Goal: Task Accomplishment & Management: Complete application form

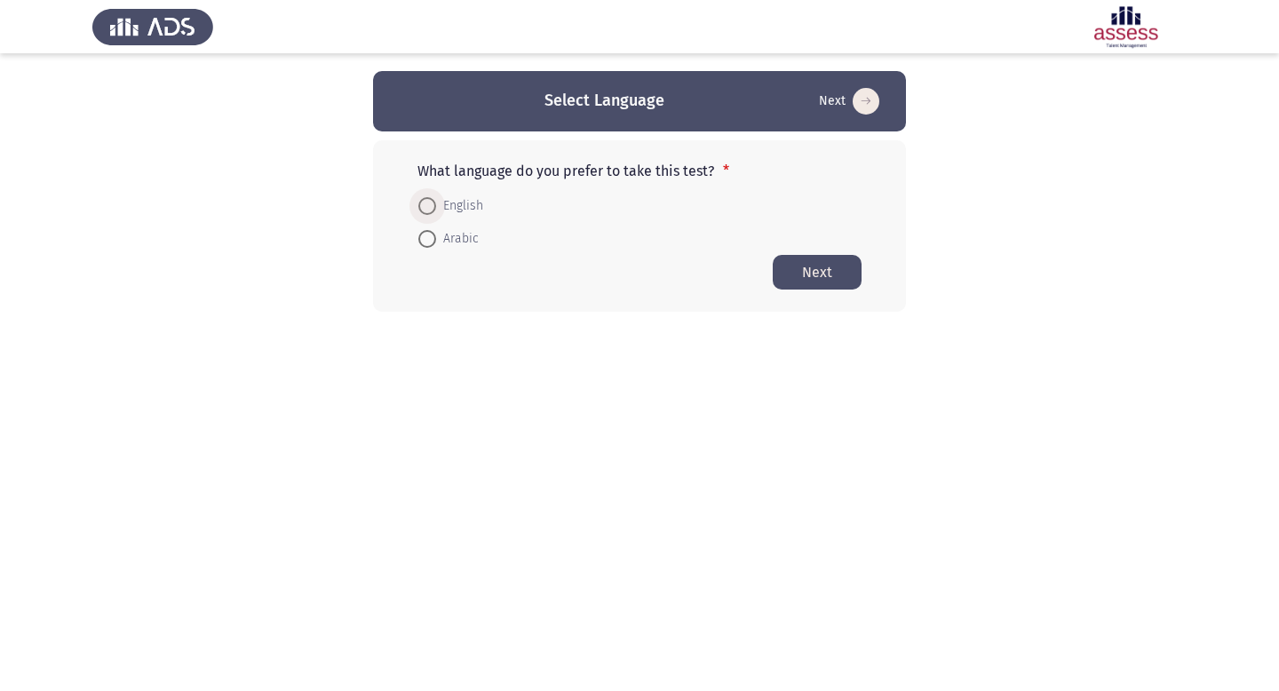
click at [461, 208] on span "English" at bounding box center [459, 205] width 47 height 21
click at [436, 208] on input "English" at bounding box center [427, 206] width 18 height 18
radio input "true"
click at [817, 272] on button "Next" at bounding box center [817, 271] width 89 height 35
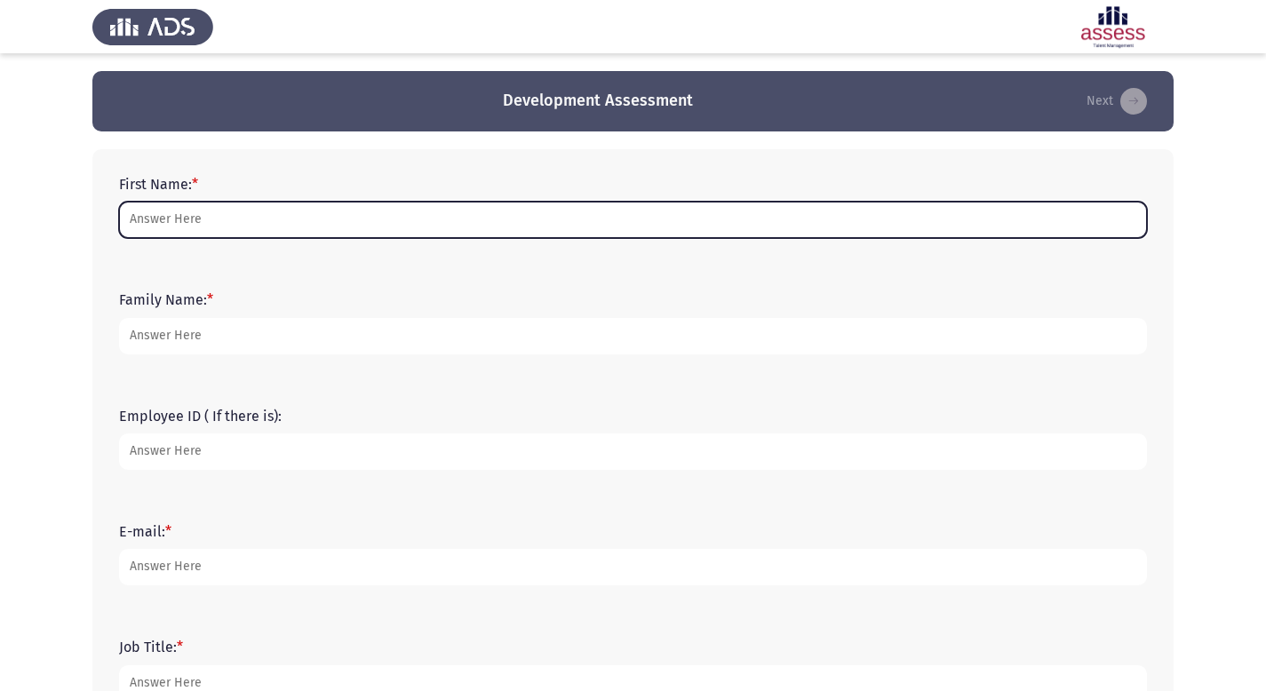
drag, startPoint x: 315, startPoint y: 212, endPoint x: 316, endPoint y: 225, distance: 12.5
click at [315, 212] on input "First Name: *" at bounding box center [633, 220] width 1028 height 36
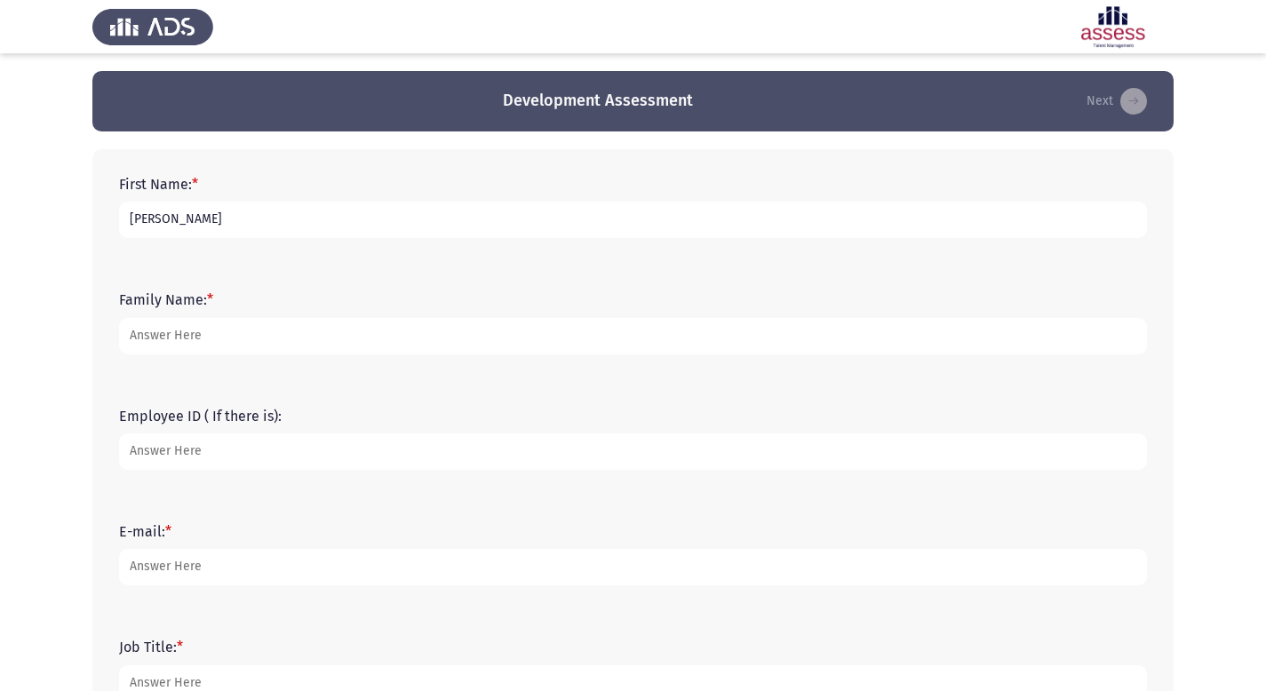
type input "[PERSON_NAME]"
type input "15261"
type input "[EMAIL_ADDRESS][DOMAIN_NAME]"
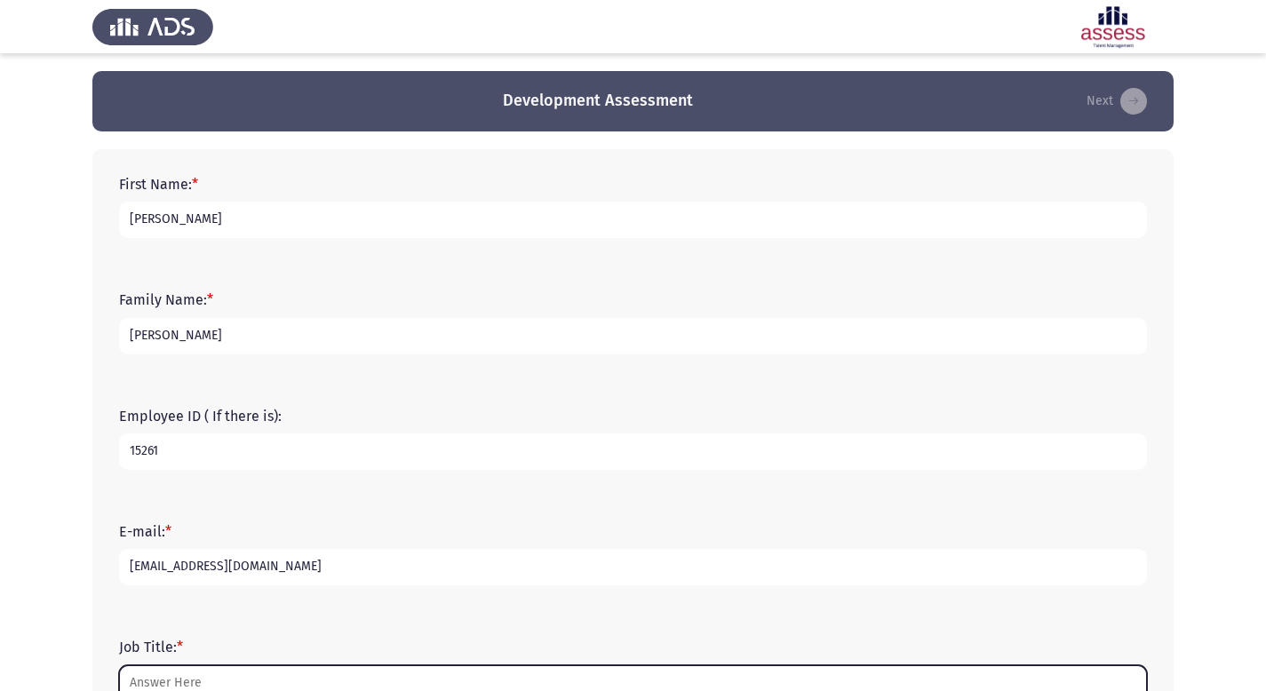
scroll to position [10, 0]
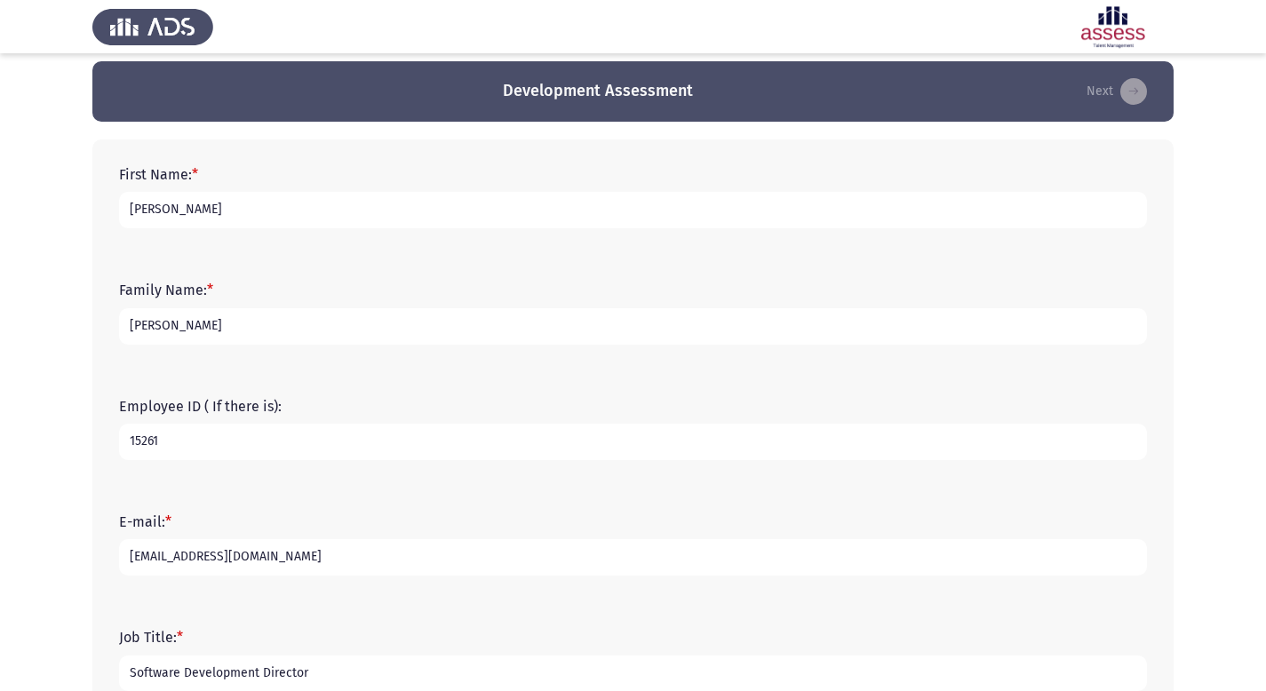
type input "Software Development Director"
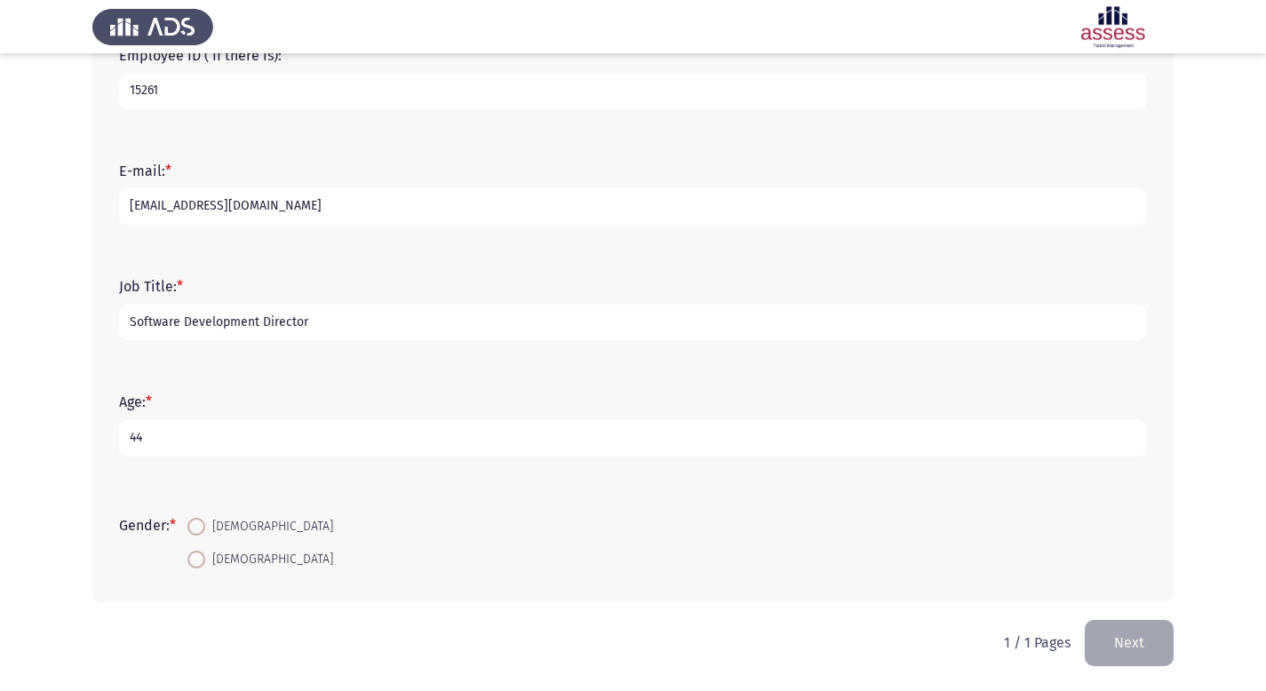
type input "44"
click at [229, 512] on mat-radio-button "[DEMOGRAPHIC_DATA]" at bounding box center [260, 526] width 169 height 33
click at [228, 521] on span "[DEMOGRAPHIC_DATA]" at bounding box center [269, 526] width 128 height 21
click at [205, 521] on input "[DEMOGRAPHIC_DATA]" at bounding box center [196, 527] width 18 height 18
radio input "true"
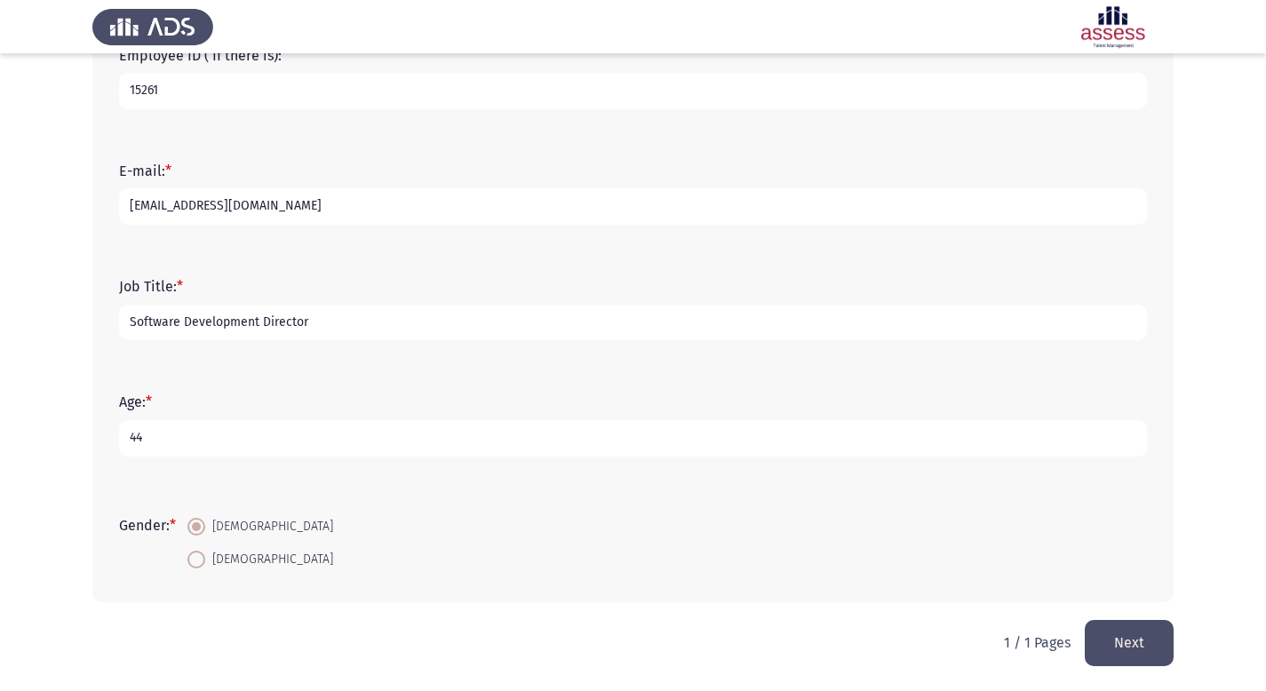
click at [1130, 631] on button "Next" at bounding box center [1129, 642] width 89 height 45
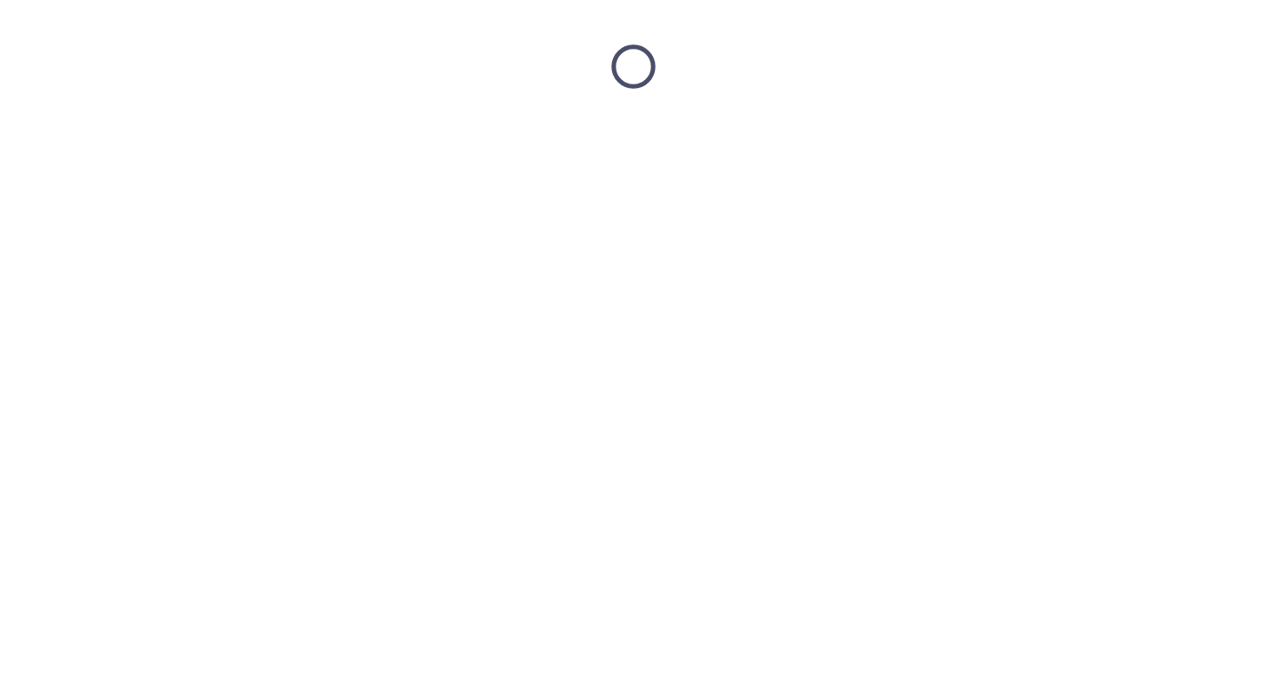
scroll to position [0, 0]
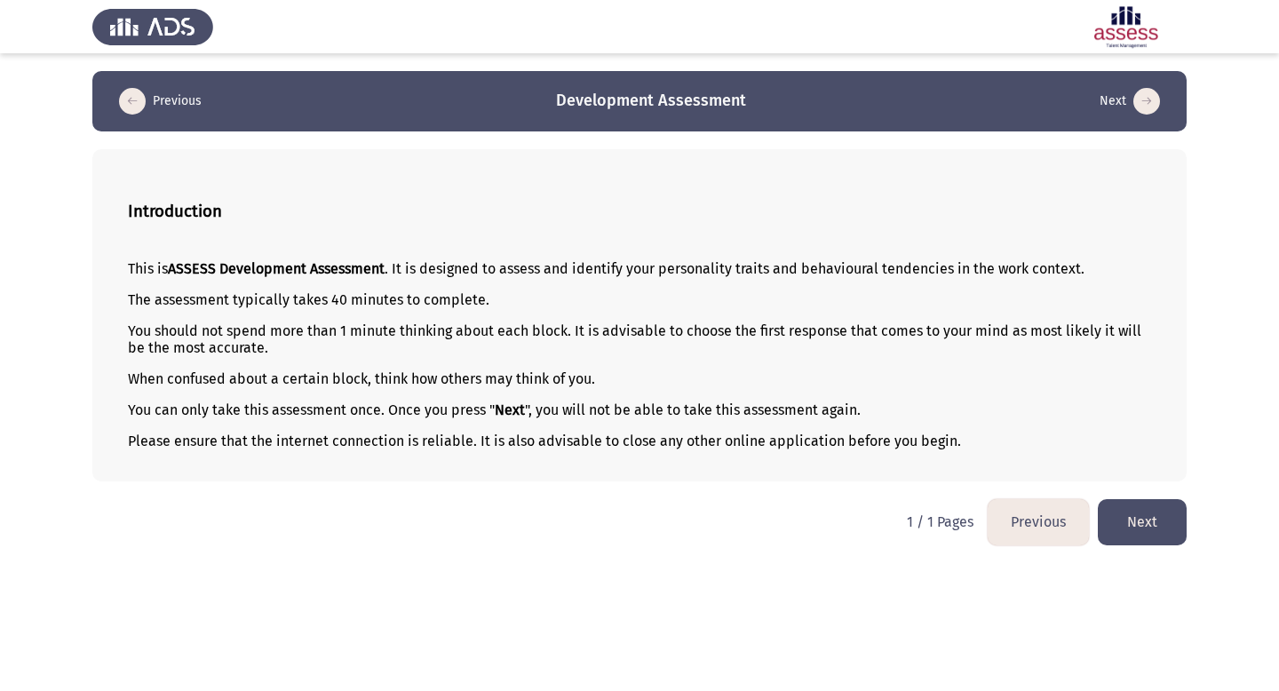
click at [1138, 529] on button "Next" at bounding box center [1142, 521] width 89 height 45
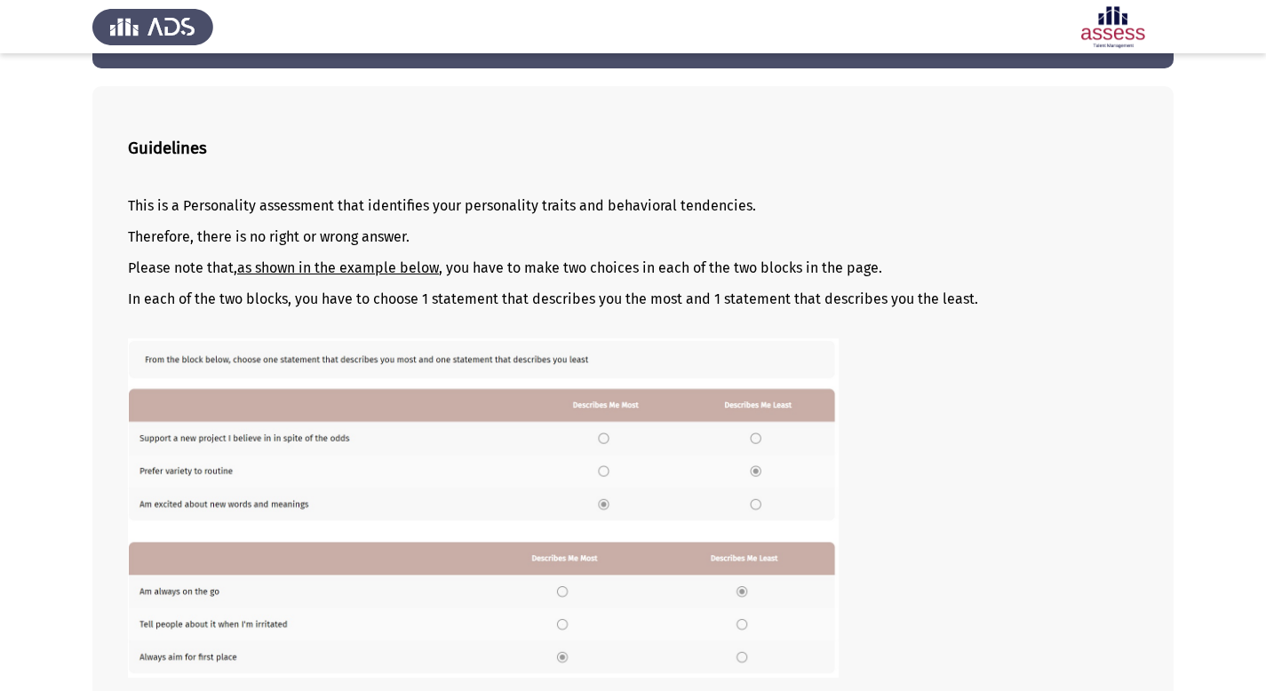
scroll to position [63, 0]
click at [387, 303] on p "In each of the two blocks, you have to choose 1 statement that describes you th…" at bounding box center [633, 299] width 1010 height 17
click at [585, 316] on div "This is a Personality assessment that identifies your personality traits and be…" at bounding box center [633, 432] width 1010 height 498
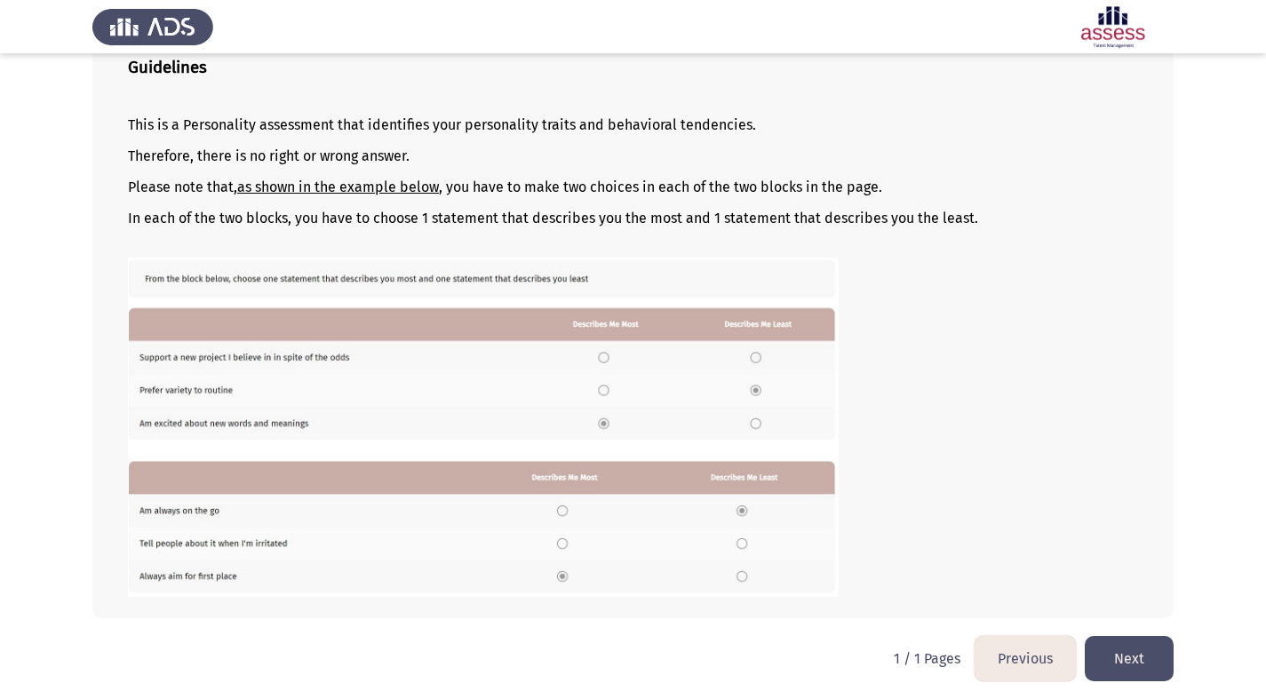
scroll to position [152, 0]
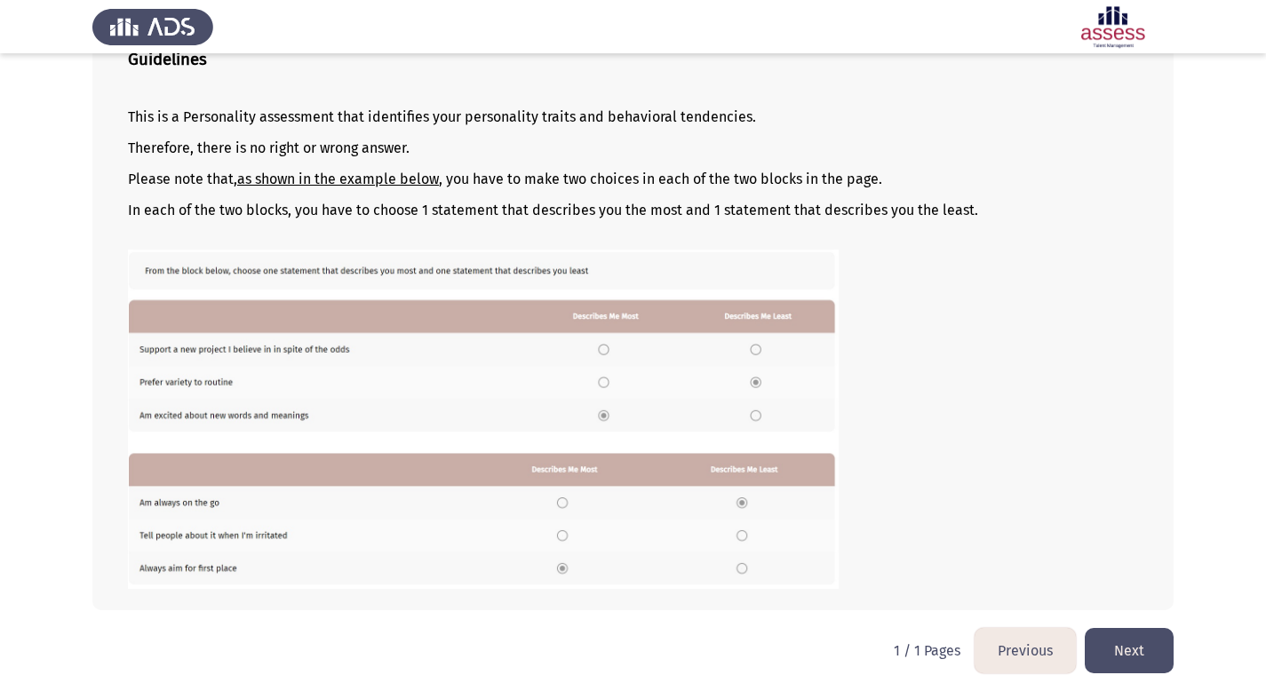
click at [1147, 658] on button "Next" at bounding box center [1129, 650] width 89 height 45
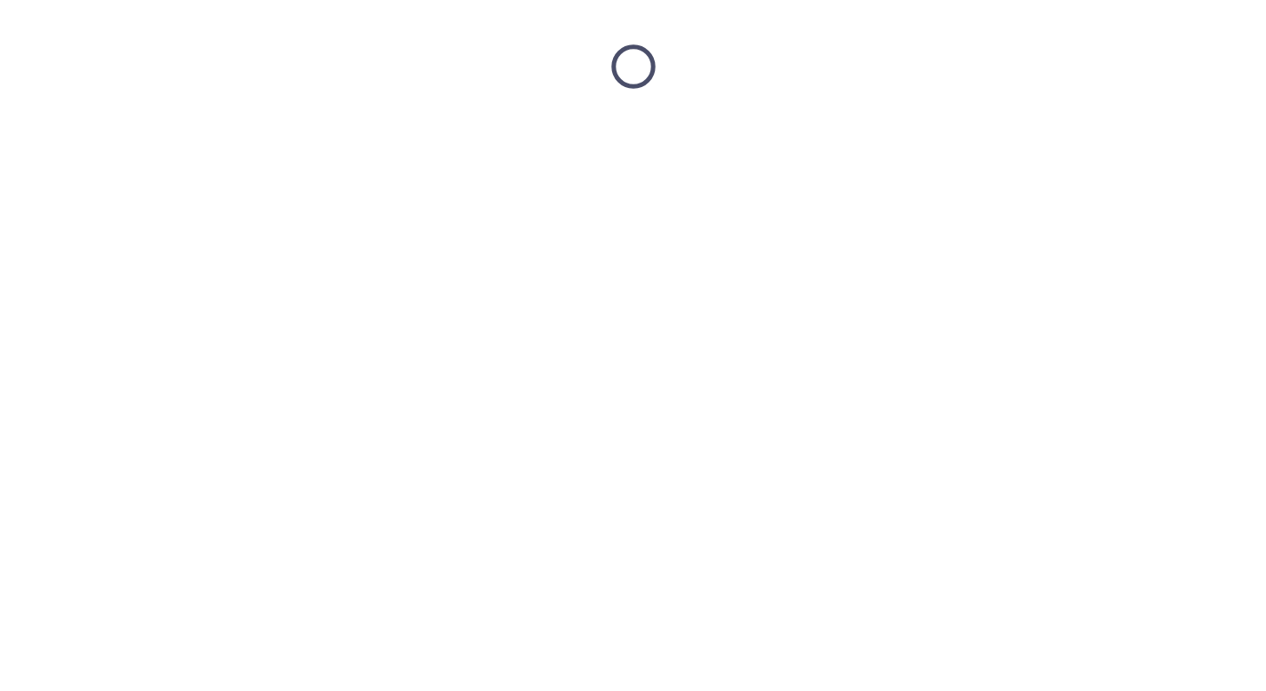
scroll to position [0, 0]
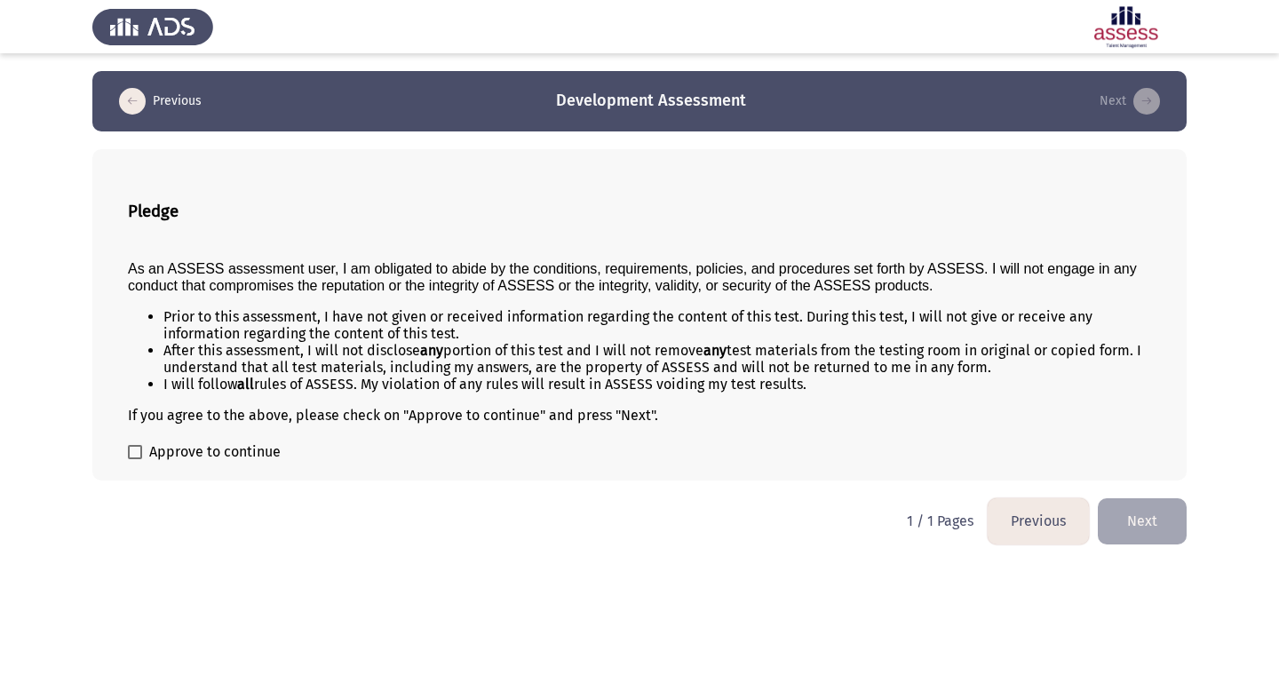
click at [198, 454] on span "Approve to continue" at bounding box center [214, 452] width 131 height 21
click at [135, 459] on input "Approve to continue" at bounding box center [134, 459] width 1 height 1
checkbox input "true"
click at [1143, 515] on button "Next" at bounding box center [1142, 520] width 89 height 45
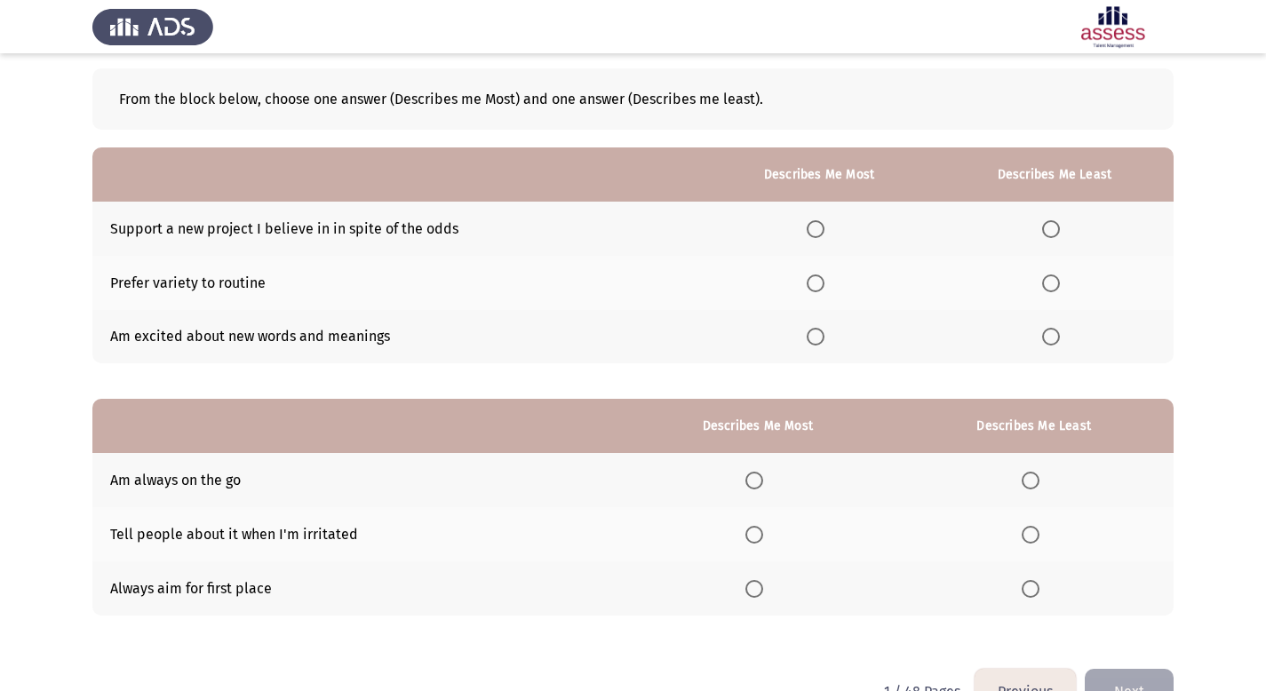
scroll to position [98, 0]
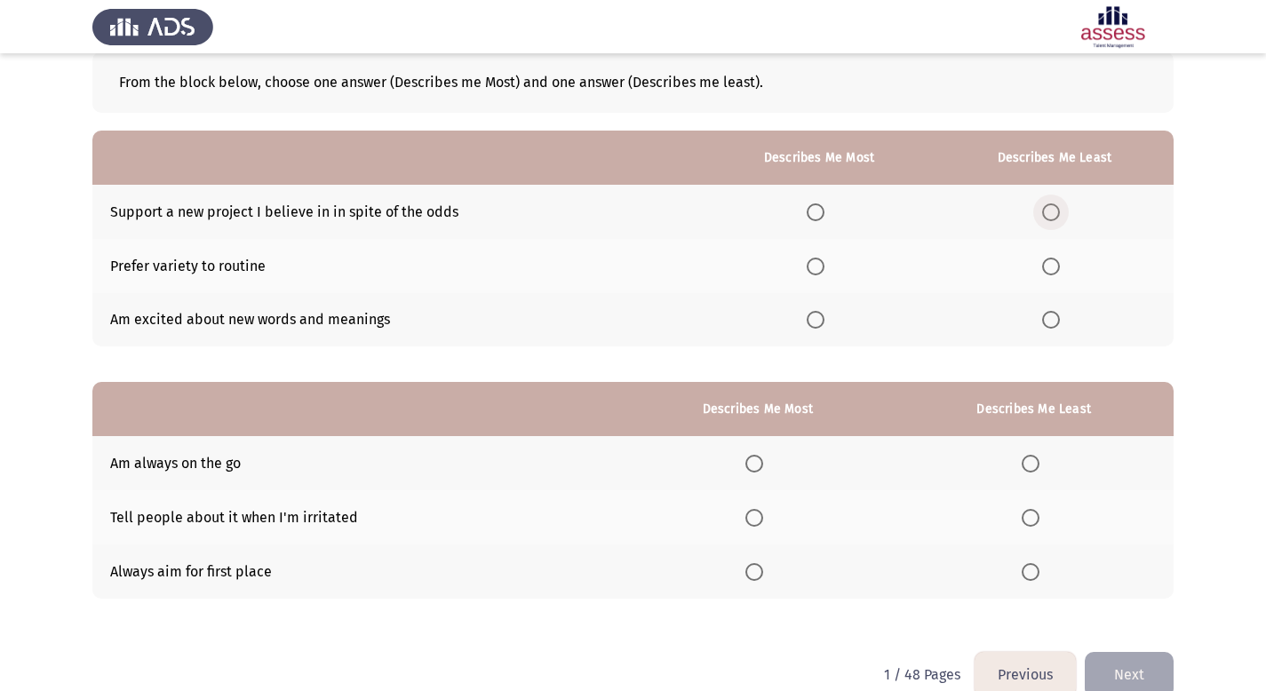
click at [1058, 213] on span "Select an option" at bounding box center [1051, 212] width 18 height 18
click at [1058, 213] on input "Select an option" at bounding box center [1051, 212] width 18 height 18
click at [817, 268] on span "Select an option" at bounding box center [816, 267] width 18 height 18
click at [817, 268] on input "Select an option" at bounding box center [816, 267] width 18 height 18
click at [824, 323] on span "Select an option" at bounding box center [816, 320] width 18 height 18
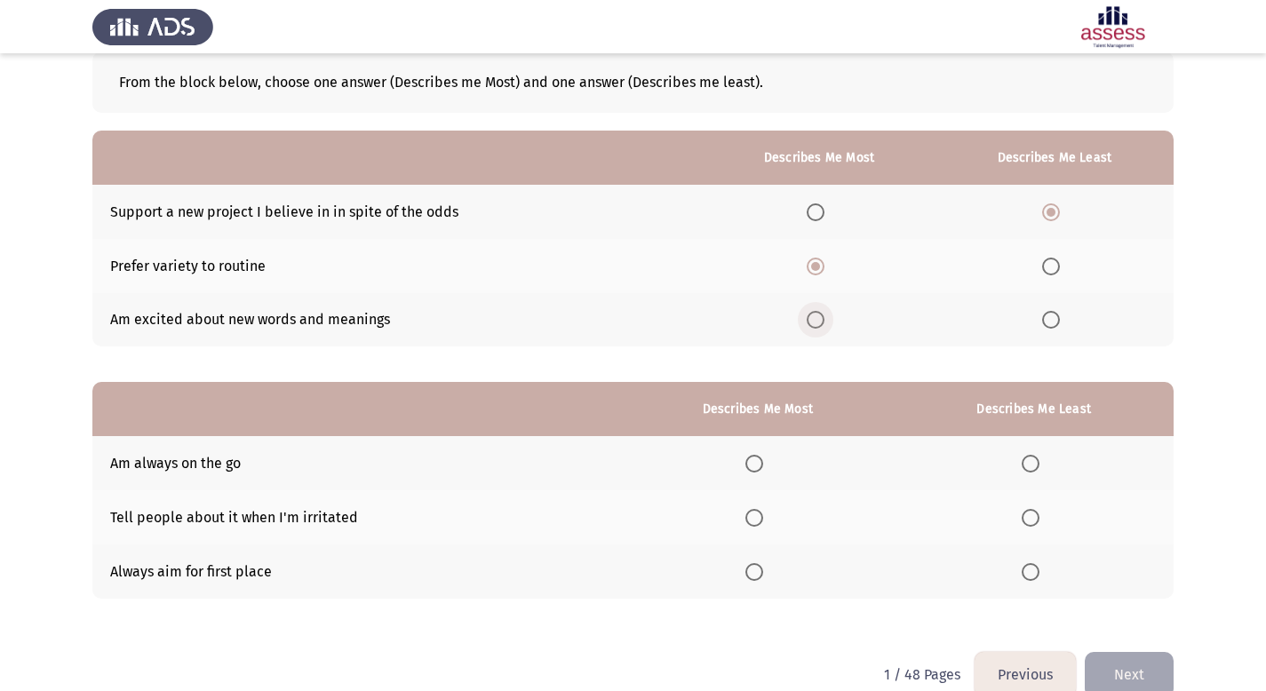
click at [824, 323] on input "Select an option" at bounding box center [816, 320] width 18 height 18
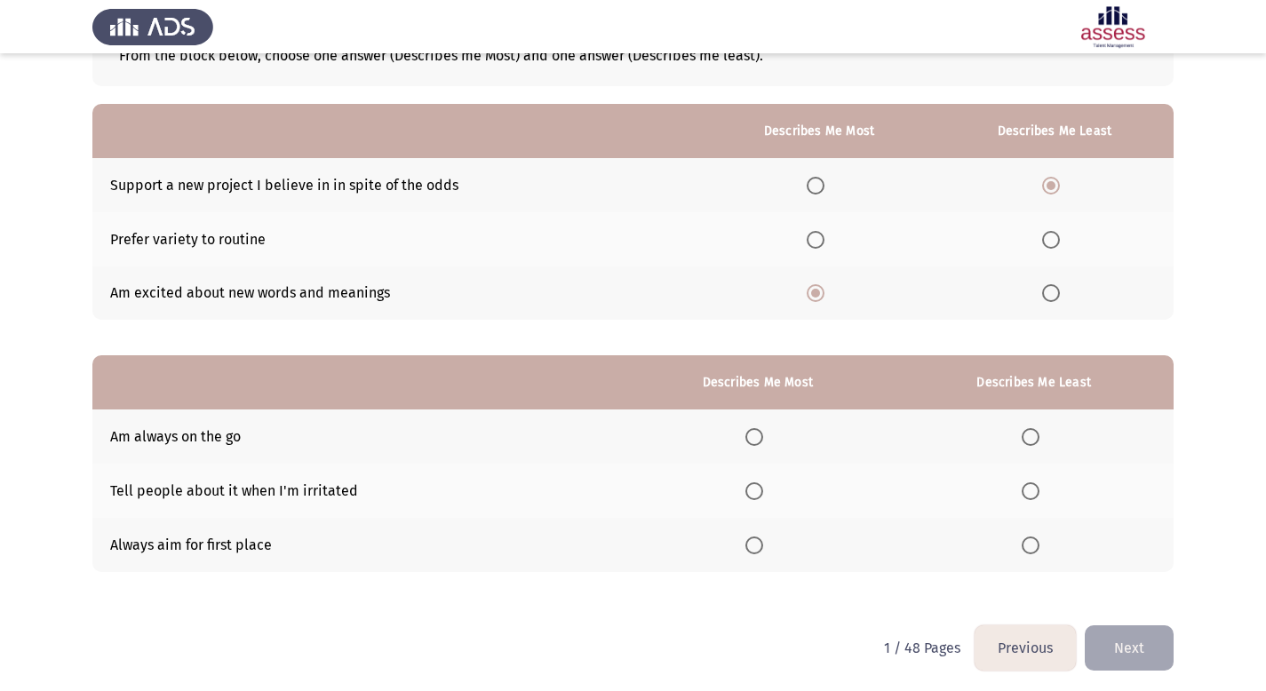
scroll to position [129, 0]
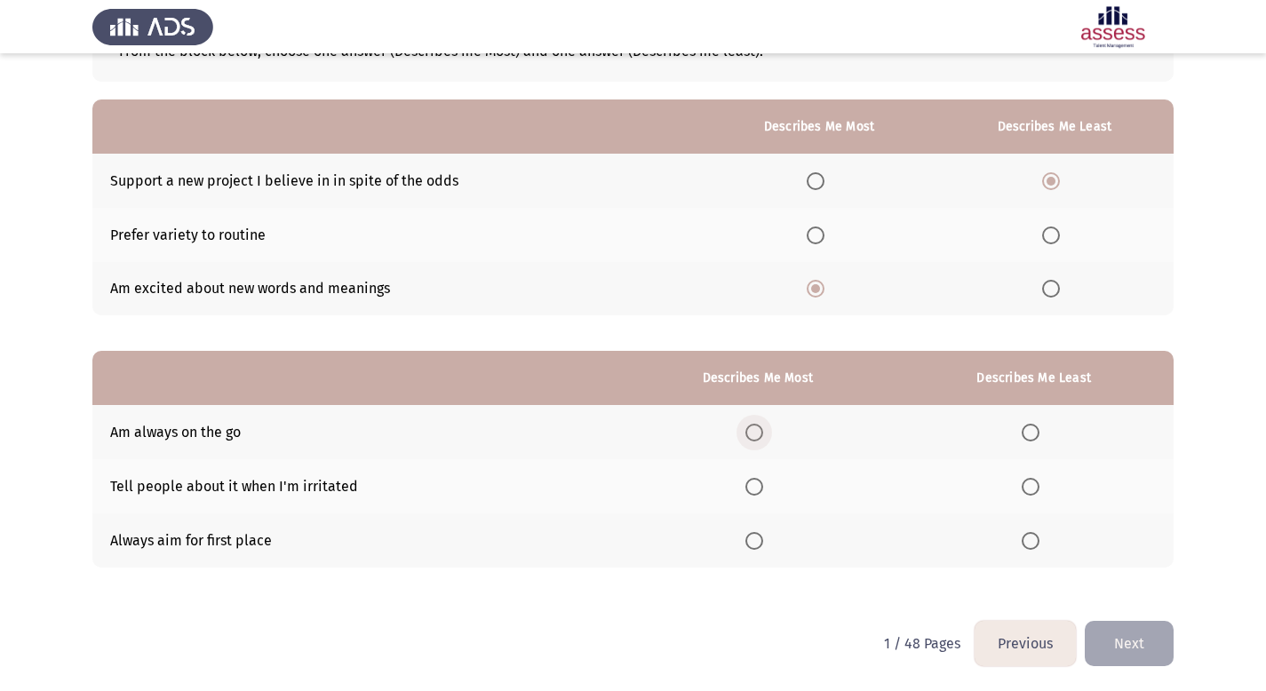
click at [755, 440] on span "Select an option" at bounding box center [754, 433] width 18 height 18
click at [755, 440] on input "Select an option" at bounding box center [754, 433] width 18 height 18
click at [828, 235] on label "Select an option" at bounding box center [819, 236] width 25 height 18
click at [824, 235] on input "Select an option" at bounding box center [816, 236] width 18 height 18
click at [824, 292] on span "Select an option" at bounding box center [816, 289] width 18 height 18
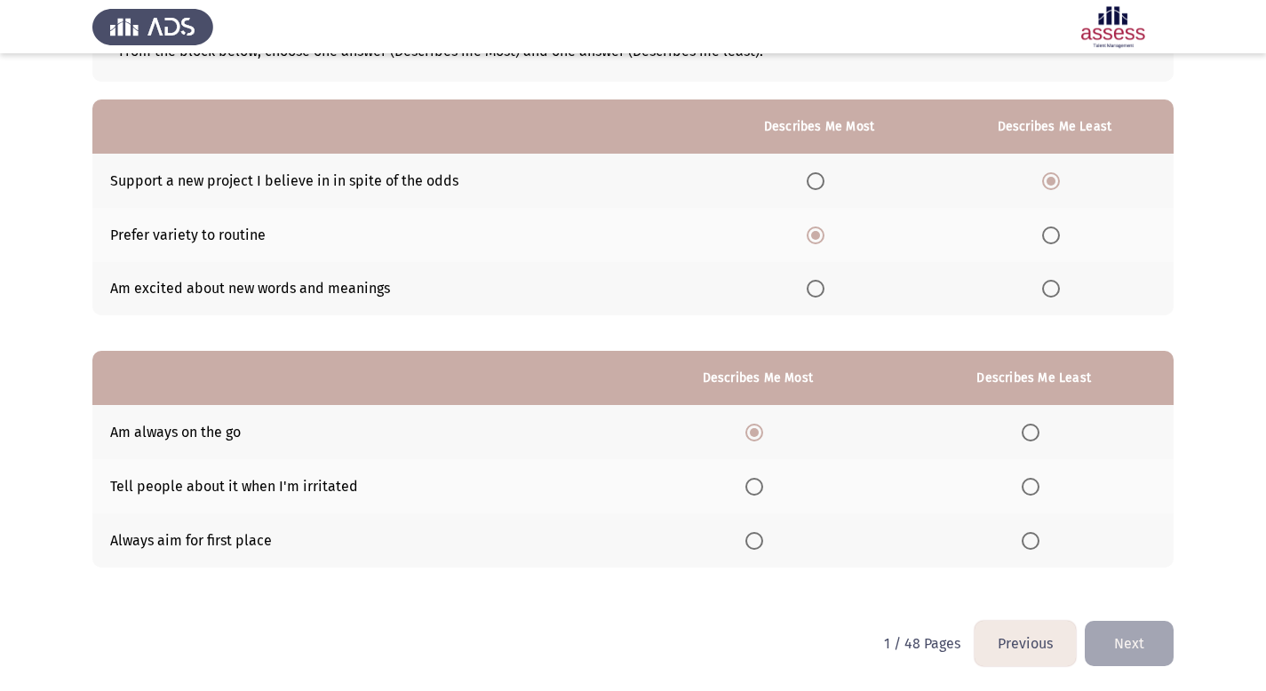
click at [824, 292] on input "Select an option" at bounding box center [816, 289] width 18 height 18
click at [823, 235] on span "Select an option" at bounding box center [816, 236] width 18 height 18
click at [823, 235] on input "Select an option" at bounding box center [816, 236] width 18 height 18
click at [1055, 289] on span "Select an option" at bounding box center [1051, 289] width 18 height 18
click at [1055, 289] on input "Select an option" at bounding box center [1051, 289] width 18 height 18
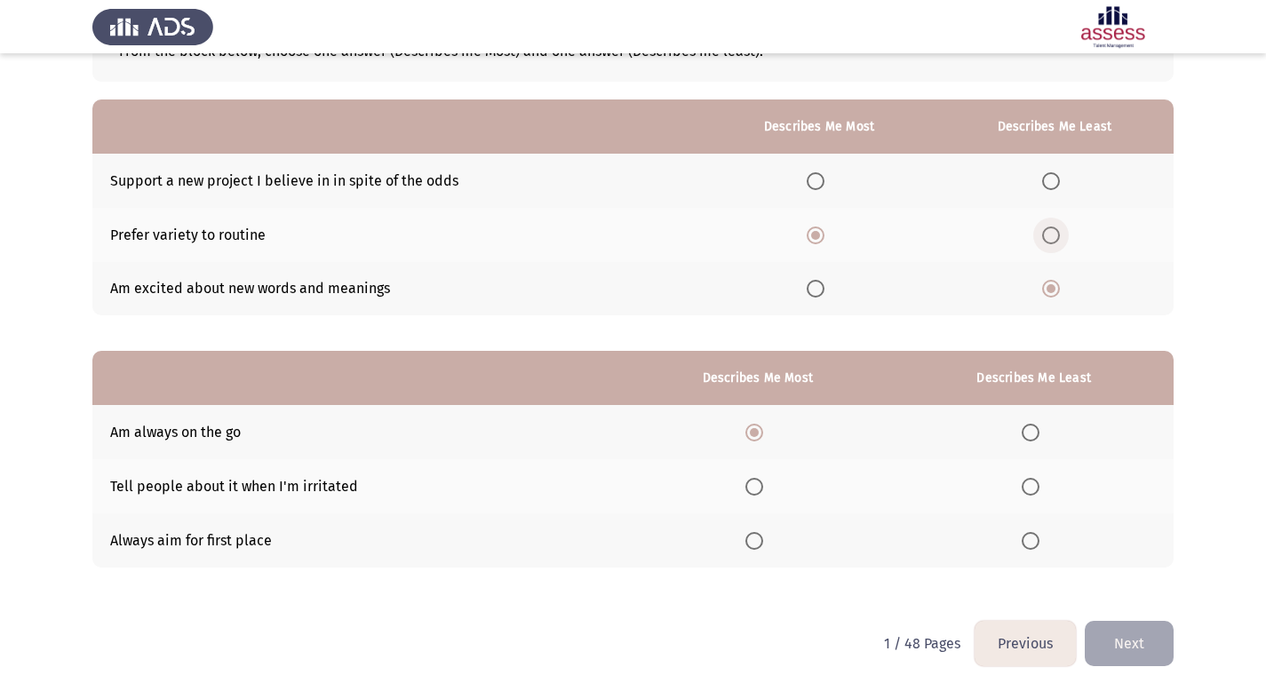
click at [1057, 234] on span "Select an option" at bounding box center [1051, 236] width 18 height 18
click at [1057, 234] on input "Select an option" at bounding box center [1051, 236] width 18 height 18
click at [824, 187] on span "Select an option" at bounding box center [816, 181] width 18 height 18
click at [824, 187] on input "Select an option" at bounding box center [816, 181] width 18 height 18
click at [818, 243] on span "Select an option" at bounding box center [816, 236] width 18 height 18
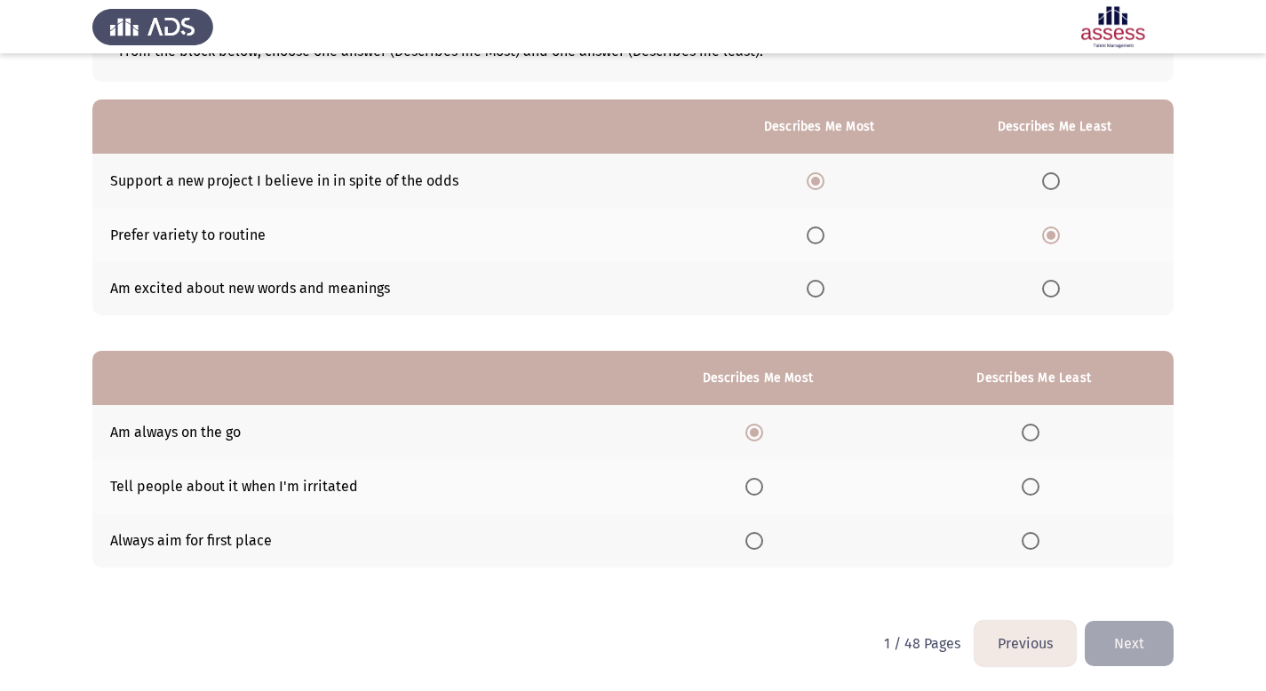
click at [818, 243] on input "Select an option" at bounding box center [816, 236] width 18 height 18
click at [818, 184] on span "Select an option" at bounding box center [816, 181] width 18 height 18
click at [818, 184] on input "Select an option" at bounding box center [816, 181] width 18 height 18
click at [668, 309] on td "Am excited about new words and meanings" at bounding box center [397, 289] width 610 height 54
click at [1055, 290] on span "Select an option" at bounding box center [1051, 289] width 18 height 18
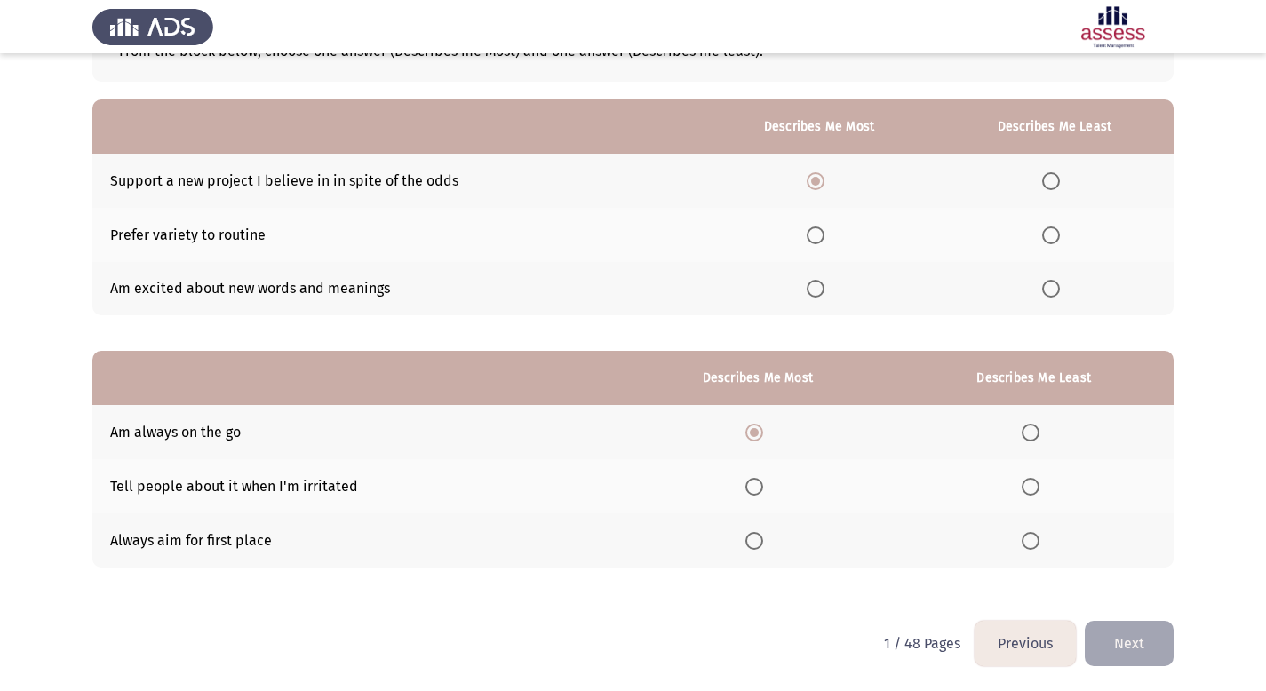
click at [1055, 290] on input "Select an option" at bounding box center [1051, 289] width 18 height 18
click at [840, 274] on th at bounding box center [819, 289] width 233 height 54
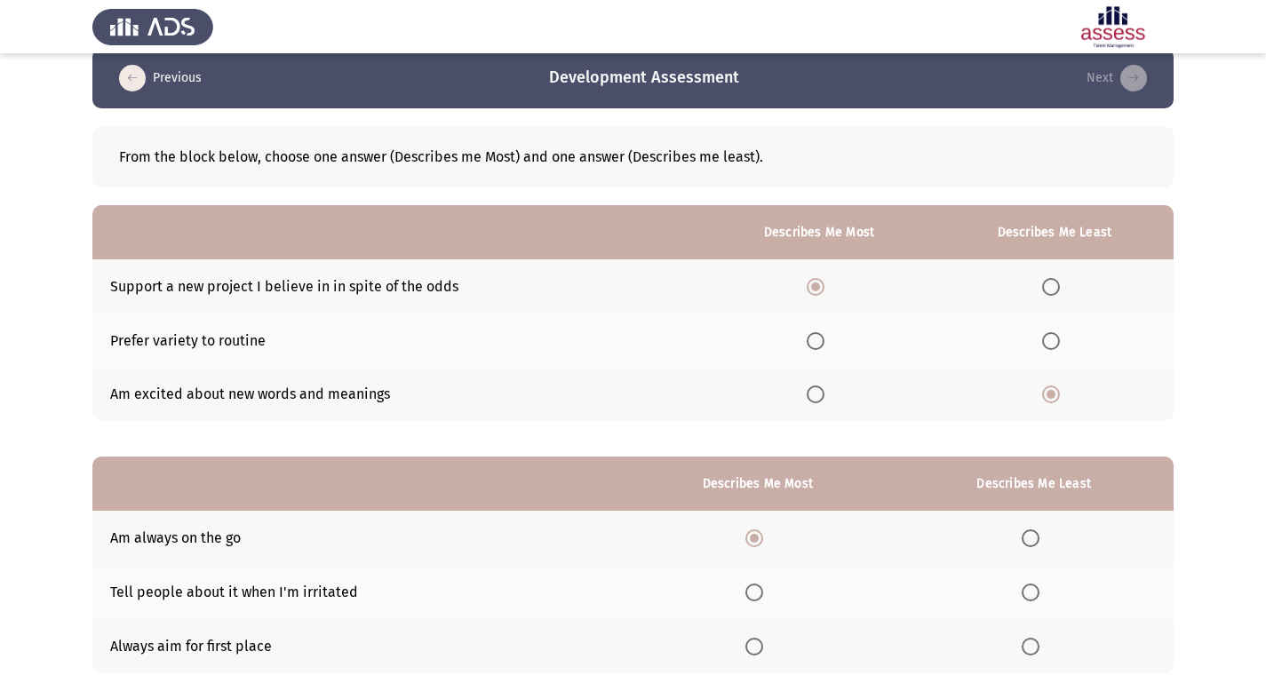
scroll to position [21, 0]
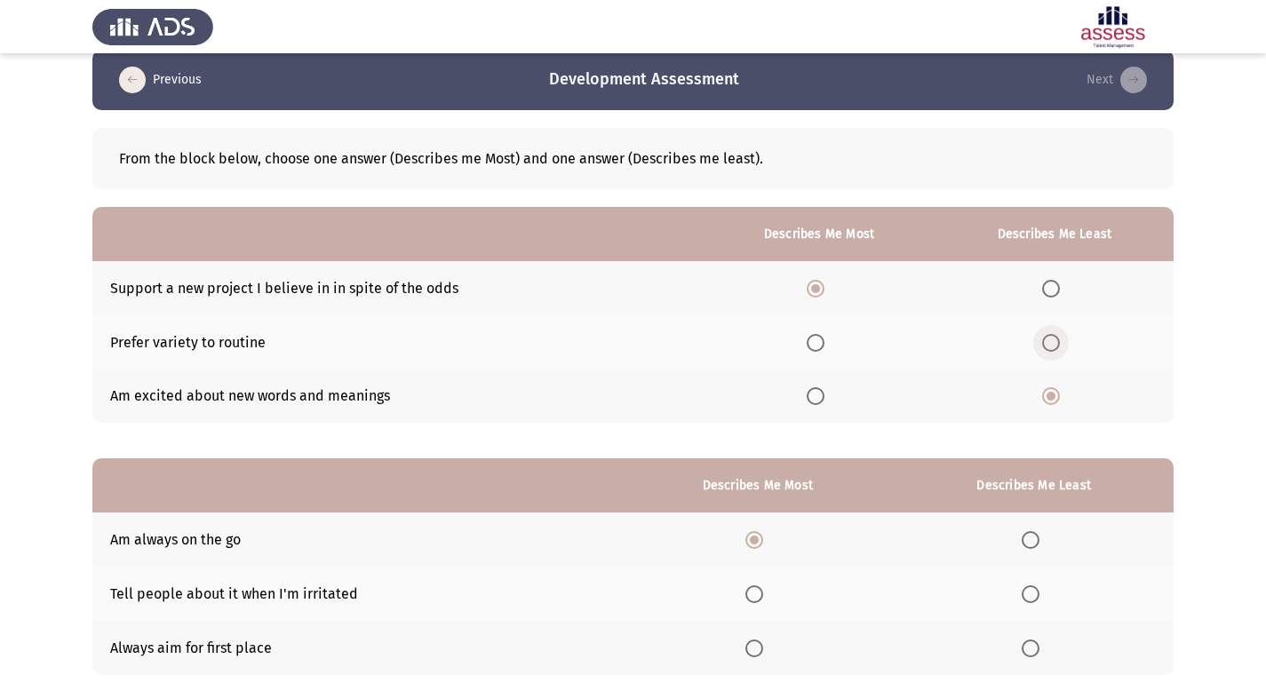
click at [1052, 346] on span "Select an option" at bounding box center [1051, 343] width 18 height 18
click at [1052, 346] on input "Select an option" at bounding box center [1051, 343] width 18 height 18
click at [814, 350] on span "Select an option" at bounding box center [816, 343] width 18 height 18
click at [814, 350] on input "Select an option" at bounding box center [816, 343] width 18 height 18
click at [819, 394] on span "Select an option" at bounding box center [816, 396] width 18 height 18
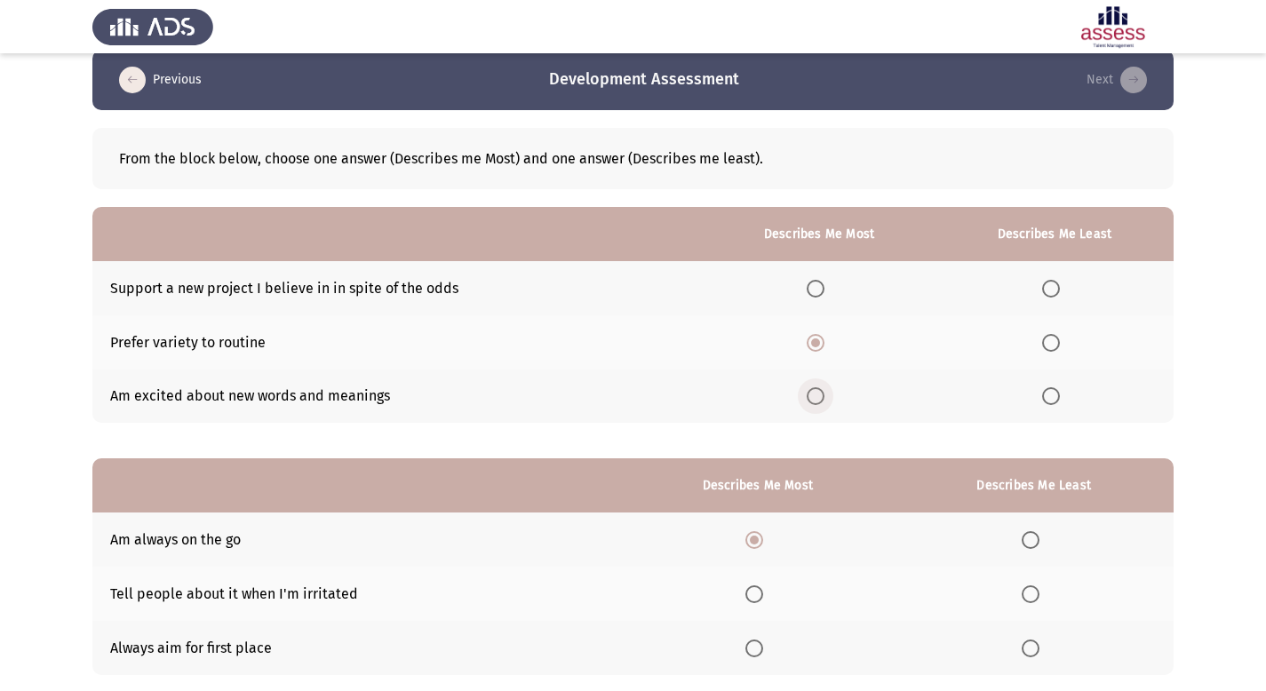
click at [819, 394] on input "Select an option" at bounding box center [816, 396] width 18 height 18
click at [830, 287] on label "Select an option" at bounding box center [819, 289] width 25 height 18
click at [824, 287] on input "Select an option" at bounding box center [816, 289] width 18 height 18
click at [1043, 345] on span "Select an option" at bounding box center [1051, 343] width 18 height 18
click at [1043, 345] on input "Select an option" at bounding box center [1051, 343] width 18 height 18
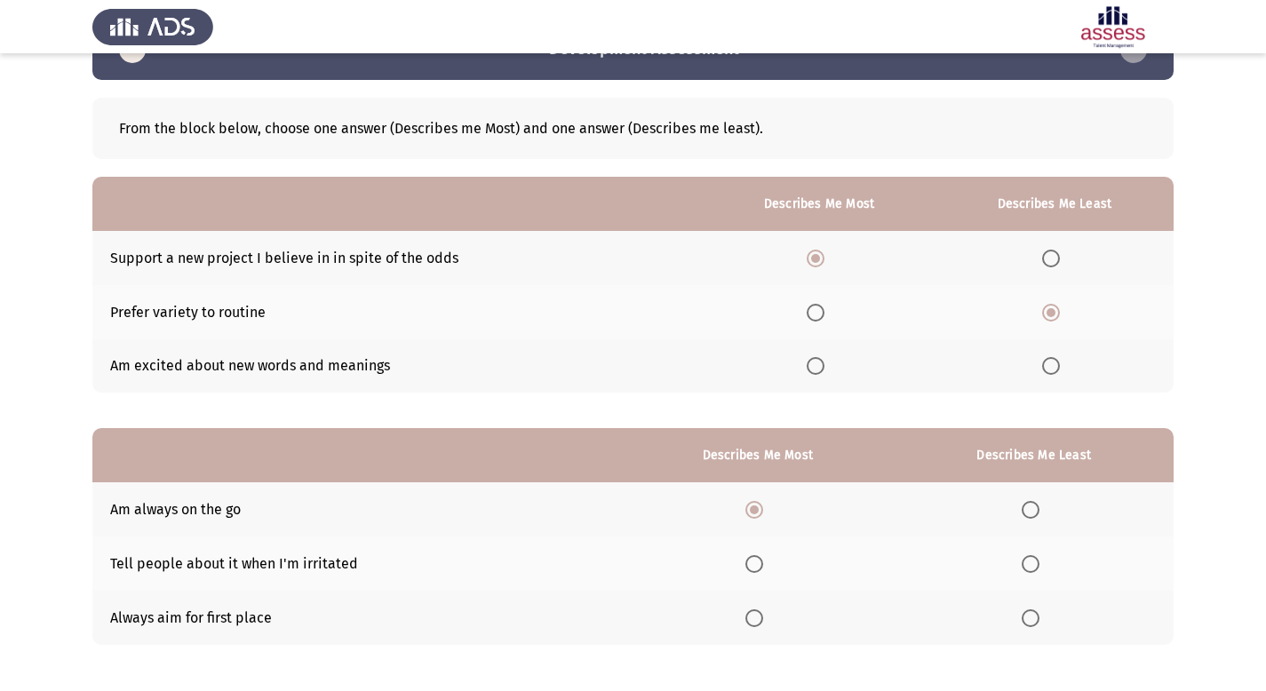
scroll to position [52, 0]
click at [821, 370] on span "Select an option" at bounding box center [816, 365] width 18 height 18
click at [821, 370] on input "Select an option" at bounding box center [816, 365] width 18 height 18
click at [1052, 369] on span "Select an option" at bounding box center [1051, 365] width 18 height 18
click at [1052, 369] on input "Select an option" at bounding box center [1051, 365] width 18 height 18
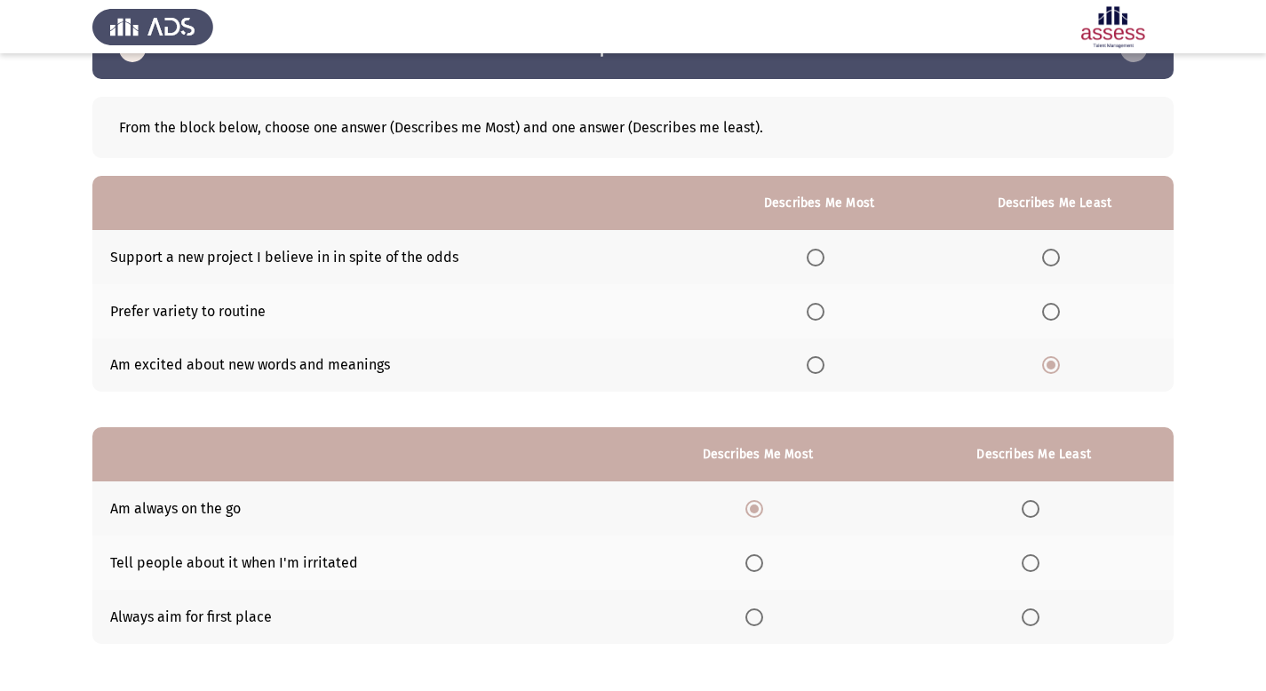
click at [1055, 259] on span "Select an option" at bounding box center [1051, 258] width 18 height 18
click at [1055, 259] on input "Select an option" at bounding box center [1051, 258] width 18 height 18
click at [817, 252] on span "Select an option" at bounding box center [816, 258] width 18 height 18
click at [817, 252] on input "Select an option" at bounding box center [816, 258] width 18 height 18
click at [1052, 315] on span "Select an option" at bounding box center [1051, 312] width 18 height 18
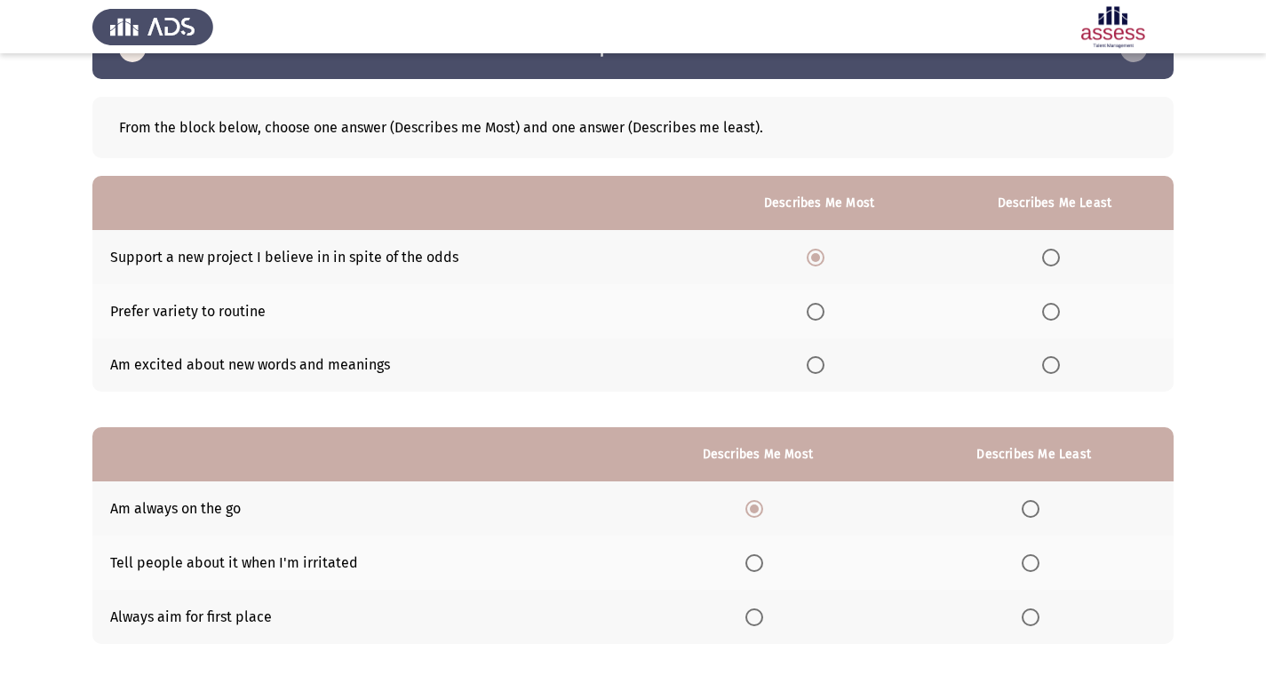
click at [1052, 315] on input "Select an option" at bounding box center [1051, 312] width 18 height 18
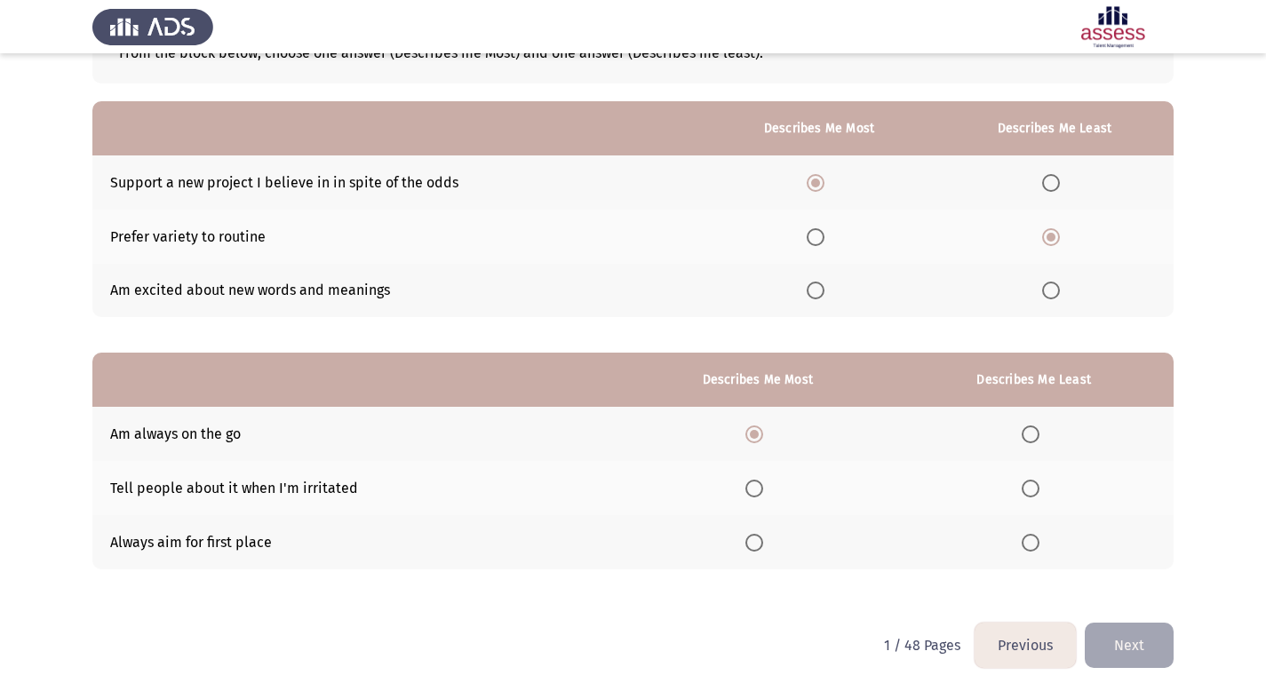
scroll to position [129, 0]
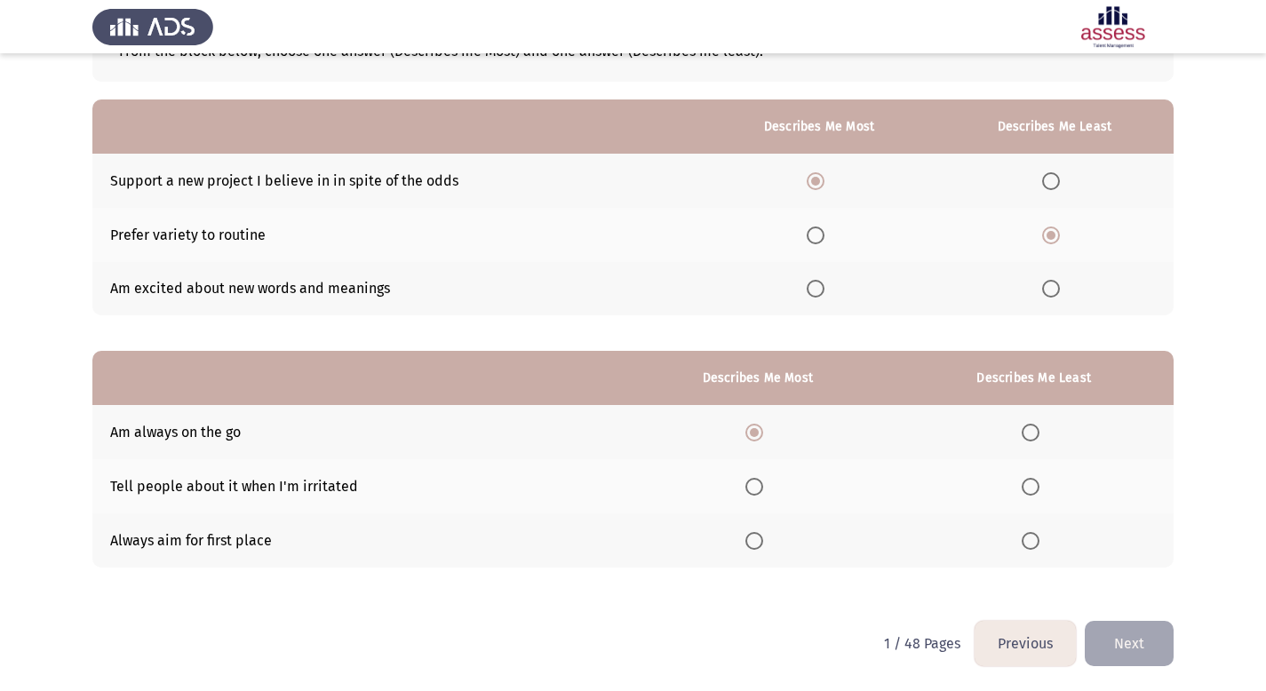
click at [1036, 487] on span "Select an option" at bounding box center [1031, 487] width 18 height 18
click at [1036, 487] on input "Select an option" at bounding box center [1031, 487] width 18 height 18
click at [1142, 648] on button "Next" at bounding box center [1129, 643] width 89 height 45
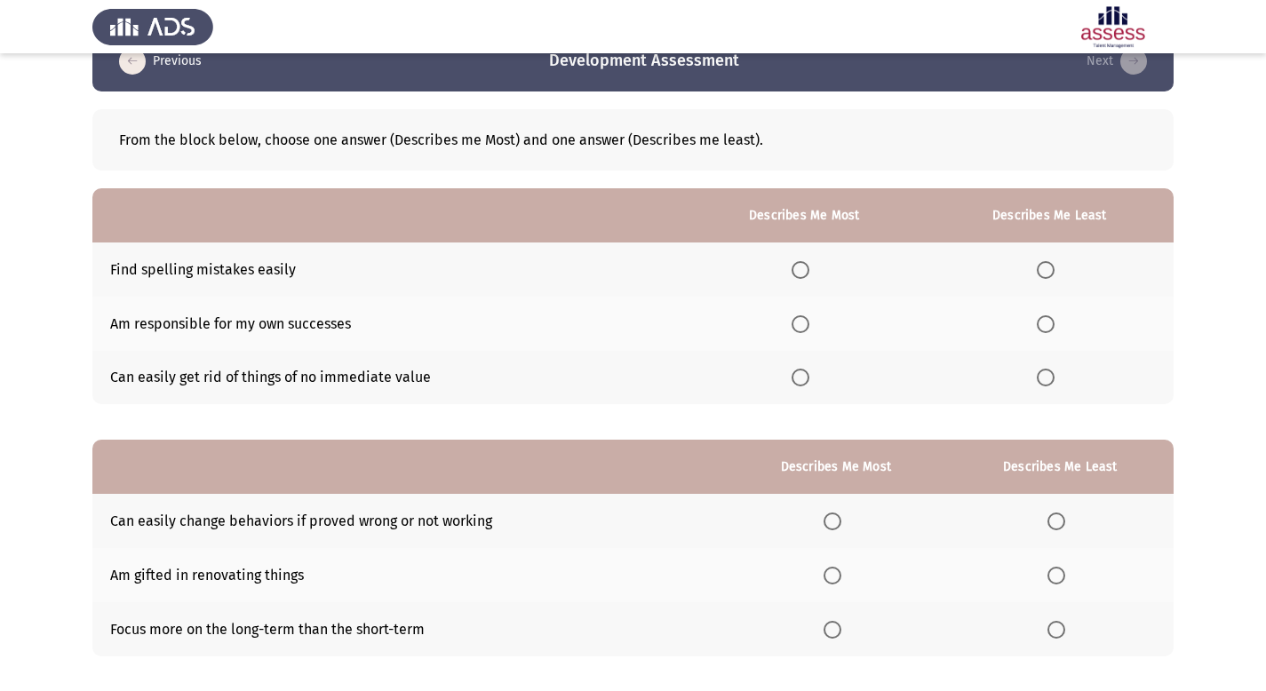
scroll to position [40, 0]
click at [804, 327] on span "Select an option" at bounding box center [801, 324] width 18 height 18
click at [804, 327] on input "Select an option" at bounding box center [801, 324] width 18 height 18
click at [1054, 267] on span "Select an option" at bounding box center [1046, 270] width 18 height 18
click at [1054, 267] on input "Select an option" at bounding box center [1046, 270] width 18 height 18
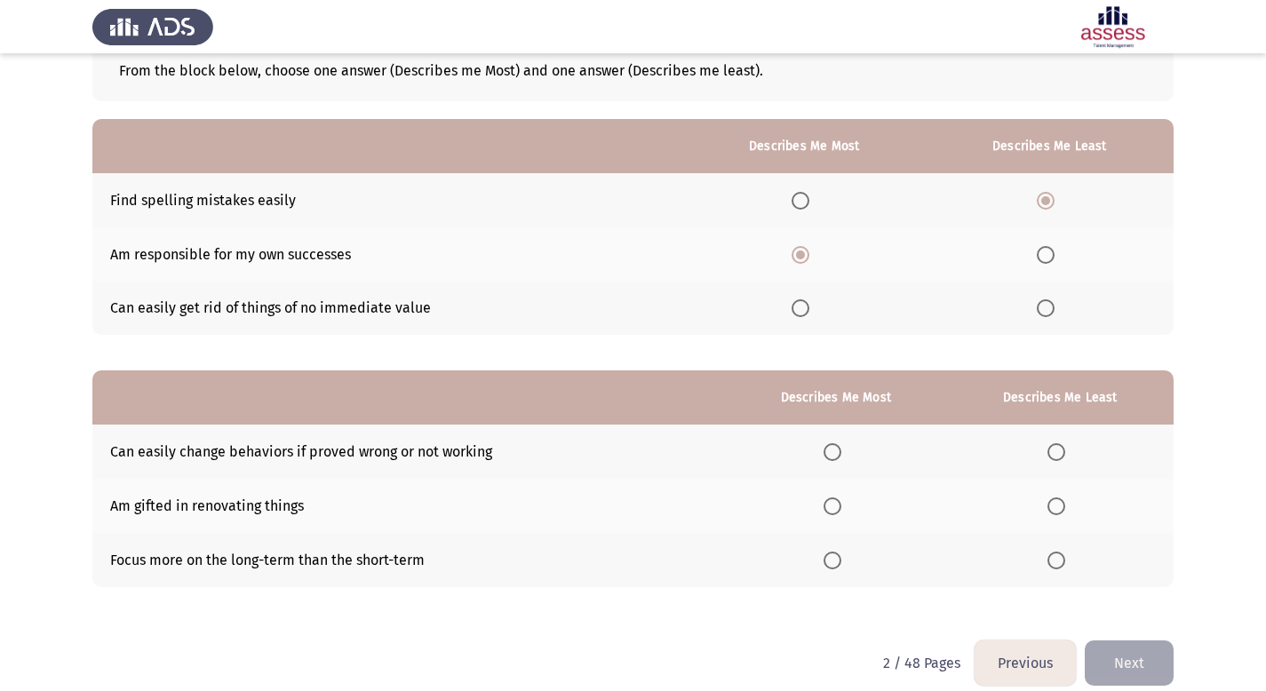
scroll to position [129, 0]
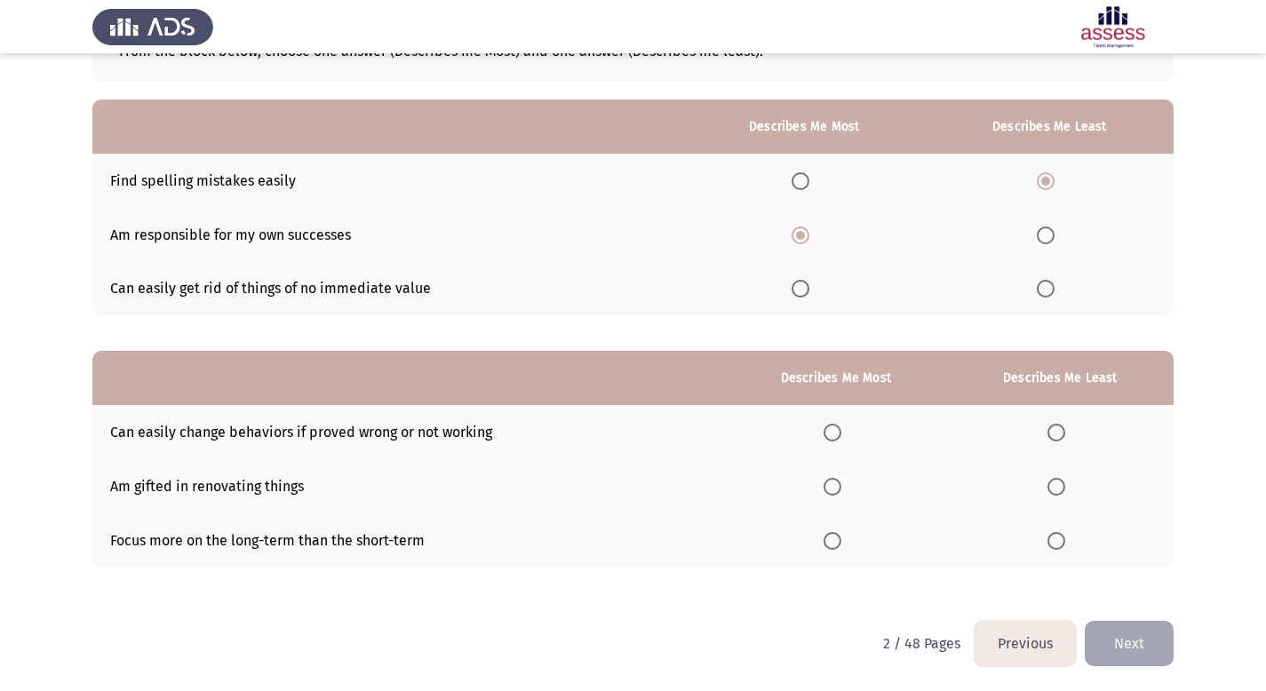
click at [1056, 436] on span "Select an option" at bounding box center [1056, 433] width 18 height 18
click at [1056, 436] on input "Select an option" at bounding box center [1056, 433] width 18 height 18
click at [841, 548] on span "Select an option" at bounding box center [833, 541] width 18 height 18
click at [841, 548] on input "Select an option" at bounding box center [833, 541] width 18 height 18
click at [1125, 639] on button "Next" at bounding box center [1129, 643] width 89 height 45
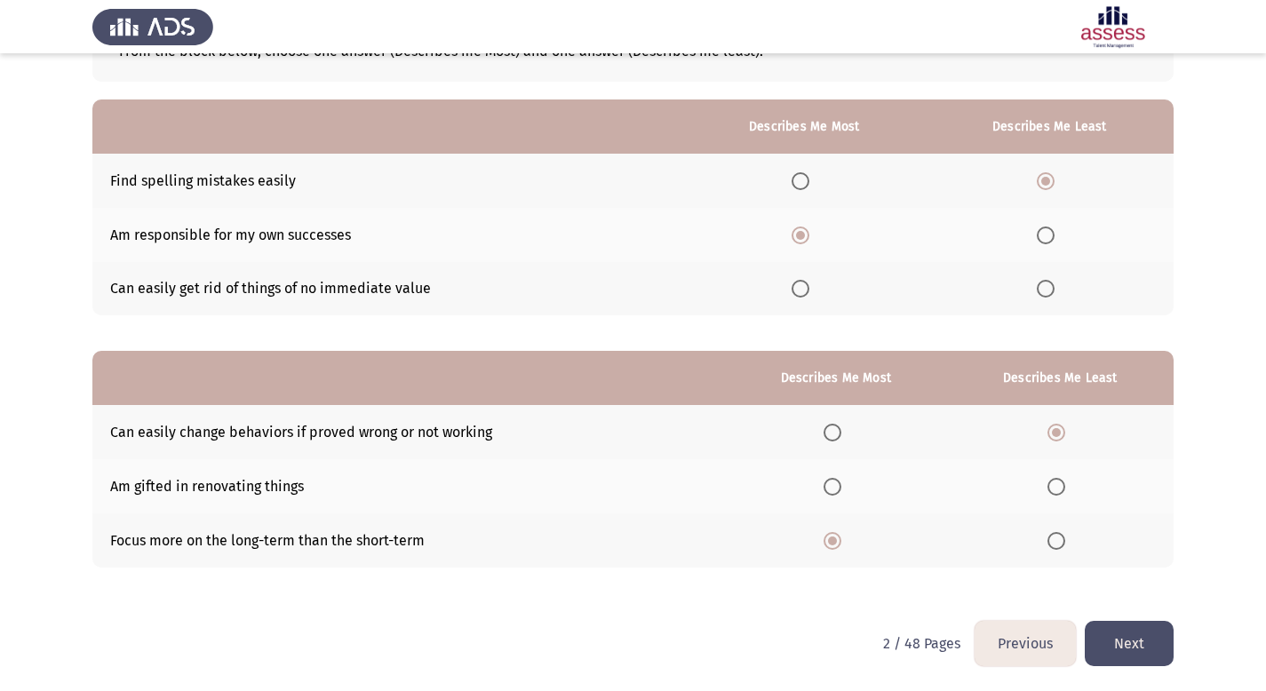
scroll to position [0, 0]
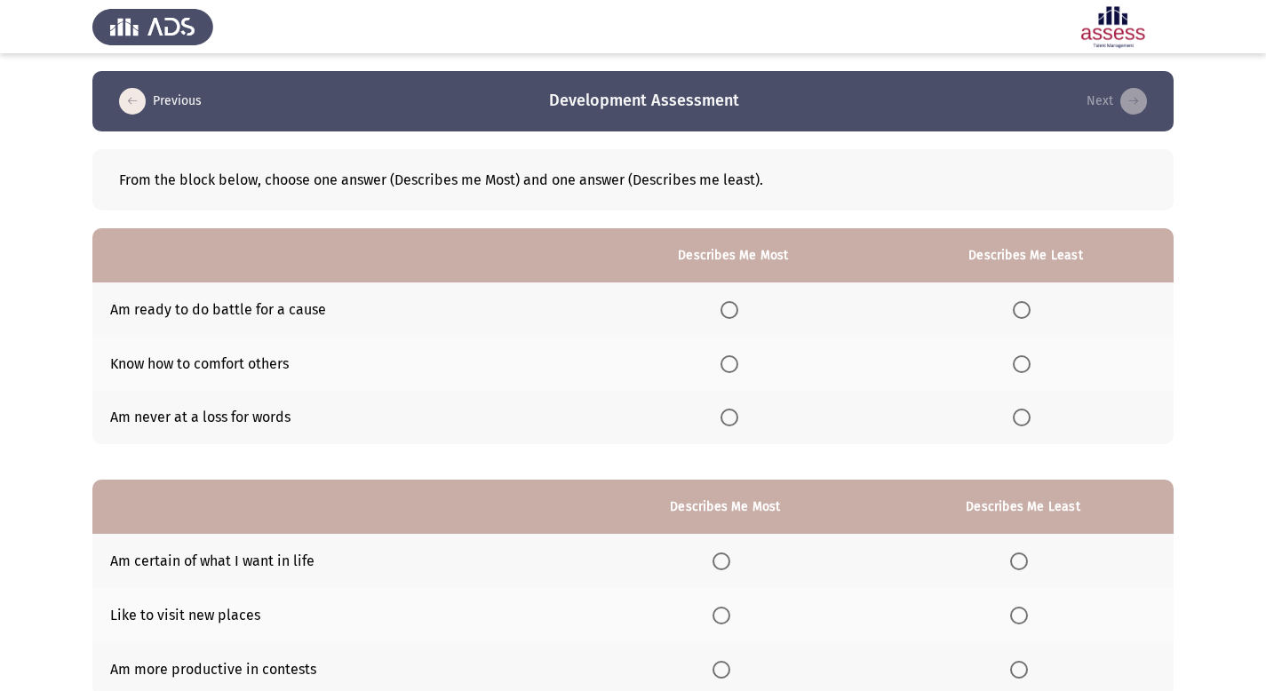
click at [735, 421] on span "Select an option" at bounding box center [730, 418] width 18 height 18
click at [735, 421] on input "Select an option" at bounding box center [730, 418] width 18 height 18
click at [1019, 307] on span "Select an option" at bounding box center [1022, 310] width 18 height 18
click at [1019, 307] on input "Select an option" at bounding box center [1022, 310] width 18 height 18
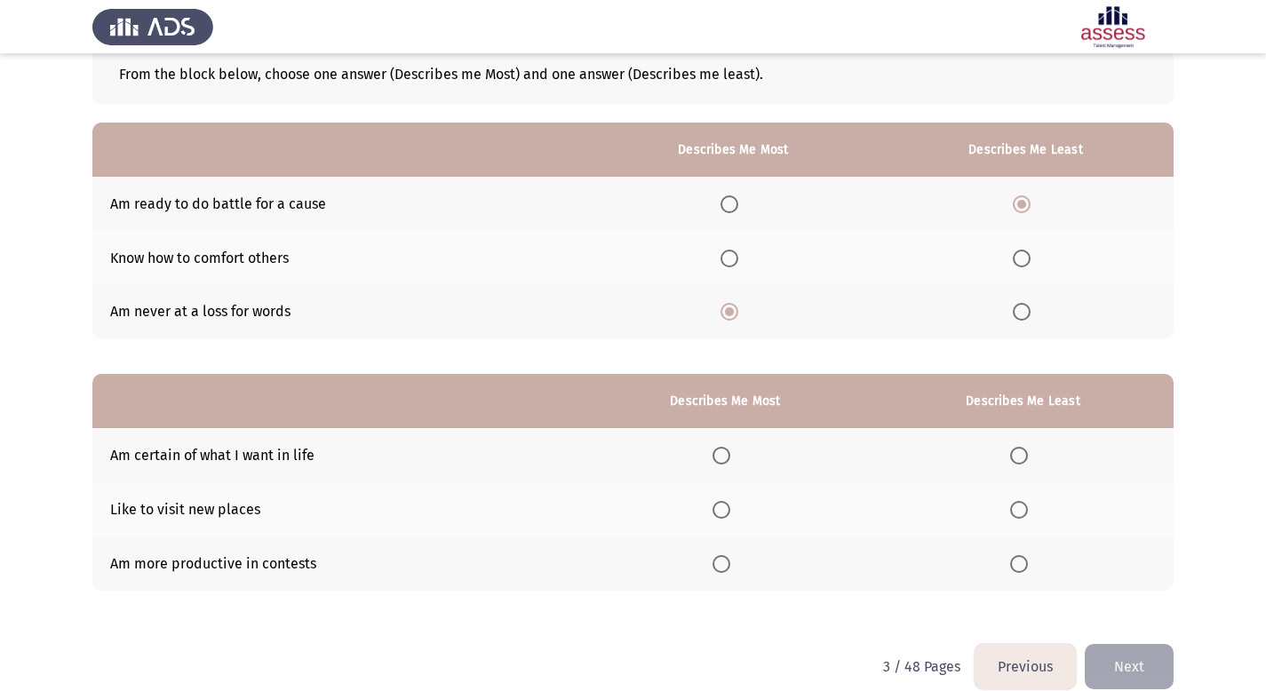
scroll to position [104, 0]
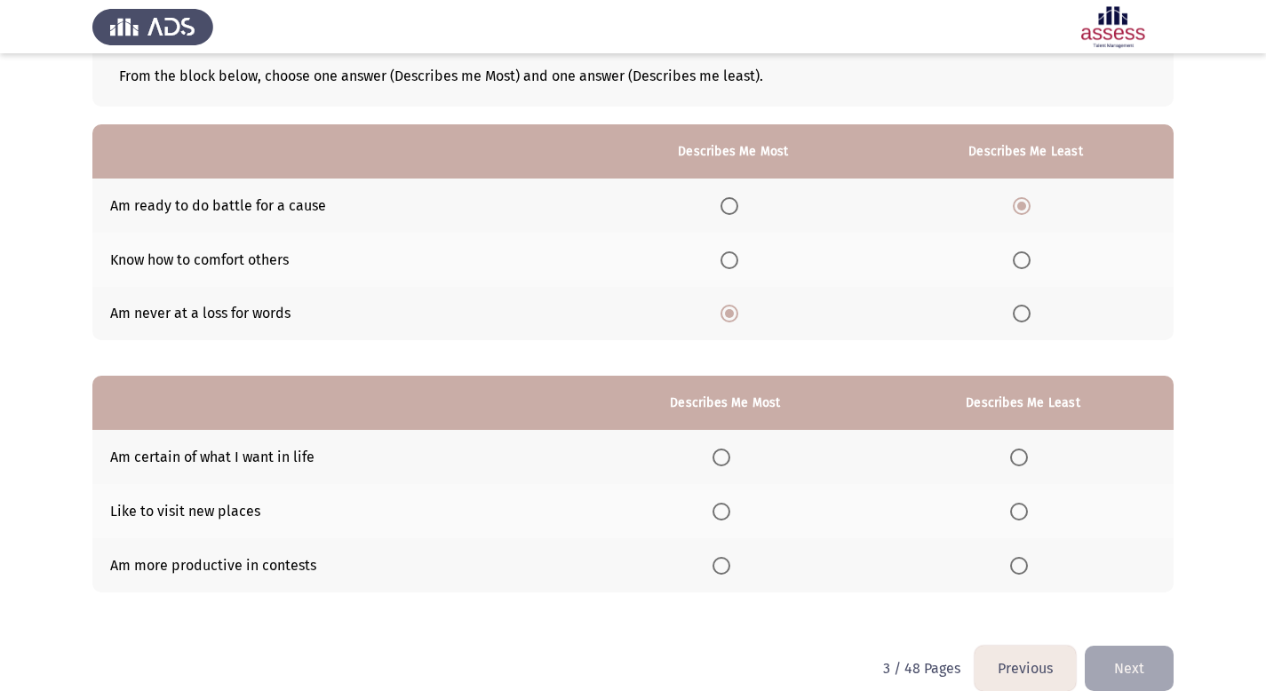
click at [724, 463] on span "Select an option" at bounding box center [722, 458] width 18 height 18
click at [724, 463] on input "Select an option" at bounding box center [722, 458] width 18 height 18
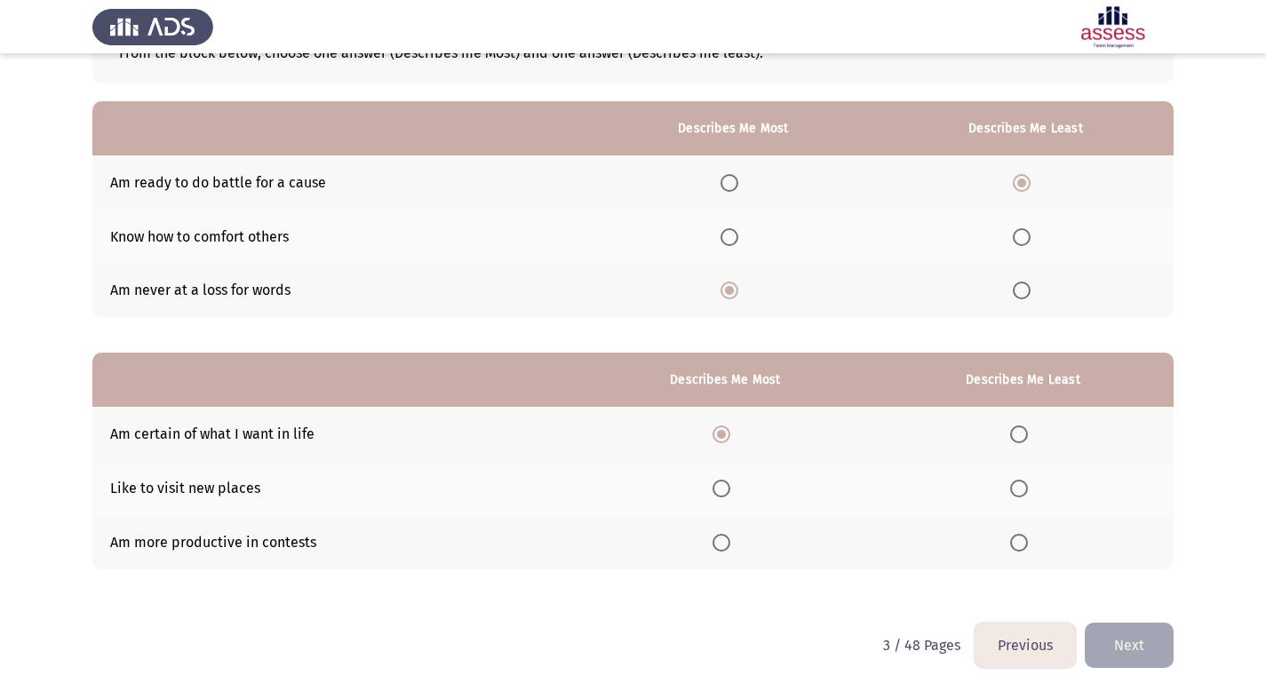
scroll to position [129, 0]
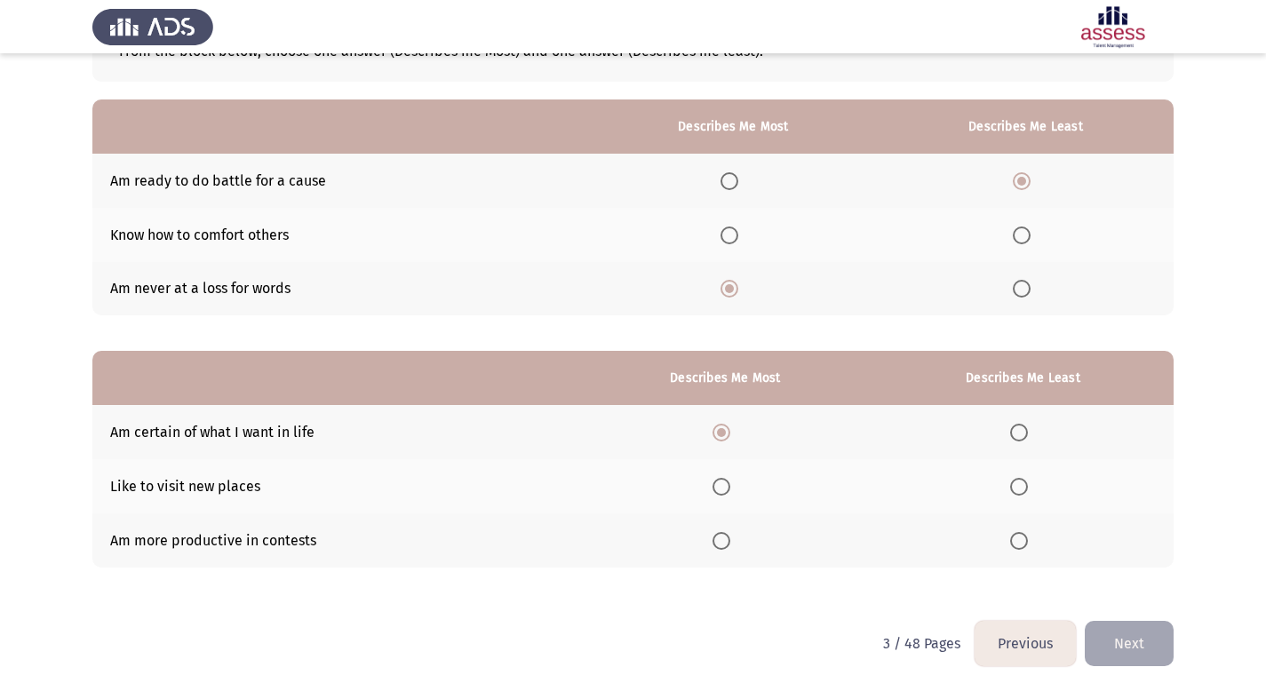
click at [723, 543] on span "Select an option" at bounding box center [722, 541] width 18 height 18
click at [723, 543] on input "Select an option" at bounding box center [722, 541] width 18 height 18
click at [728, 429] on span "Select an option" at bounding box center [722, 433] width 18 height 18
click at [728, 429] on input "Select an option" at bounding box center [722, 433] width 18 height 18
click at [1019, 541] on span "Select an option" at bounding box center [1019, 541] width 18 height 18
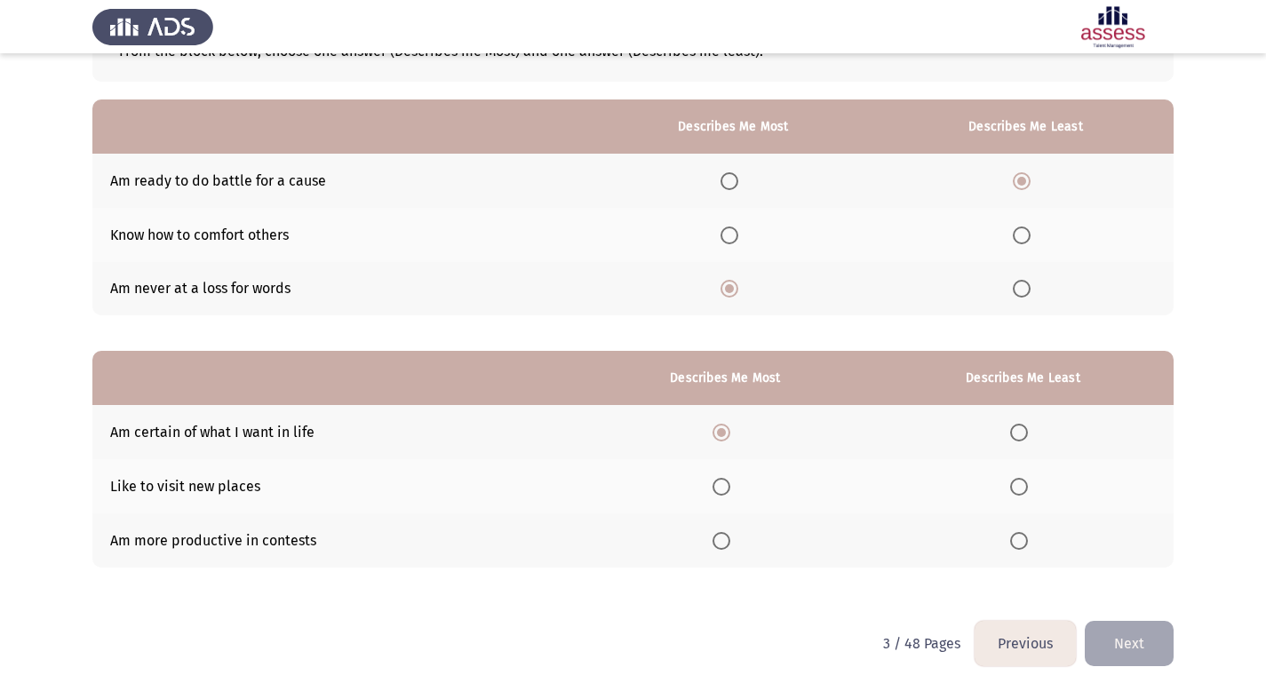
click at [1019, 541] on input "Select an option" at bounding box center [1019, 541] width 18 height 18
click at [723, 540] on span "Select an option" at bounding box center [722, 541] width 18 height 18
click at [723, 540] on input "Select an option" at bounding box center [722, 541] width 18 height 18
click at [726, 435] on span "Select an option" at bounding box center [722, 433] width 18 height 18
click at [726, 435] on input "Select an option" at bounding box center [722, 433] width 18 height 18
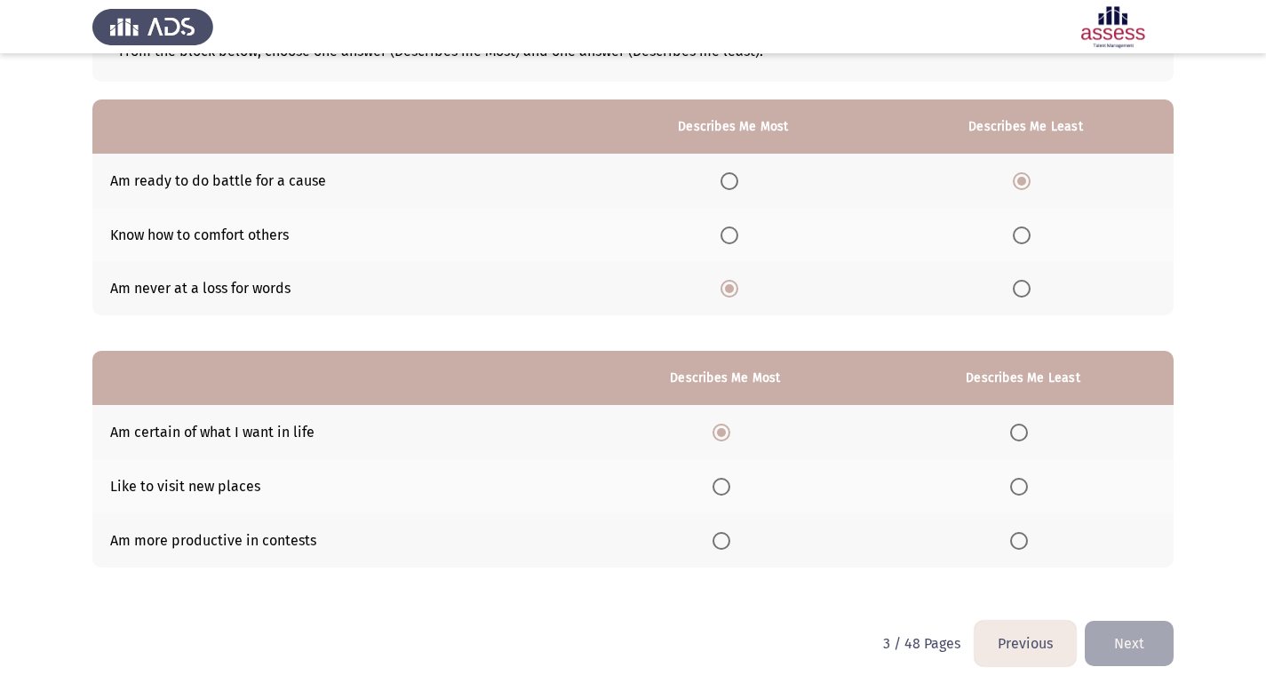
click at [1021, 545] on span "Select an option" at bounding box center [1019, 541] width 18 height 18
click at [1021, 545] on input "Select an option" at bounding box center [1019, 541] width 18 height 18
click at [1128, 646] on button "Next" at bounding box center [1129, 643] width 89 height 45
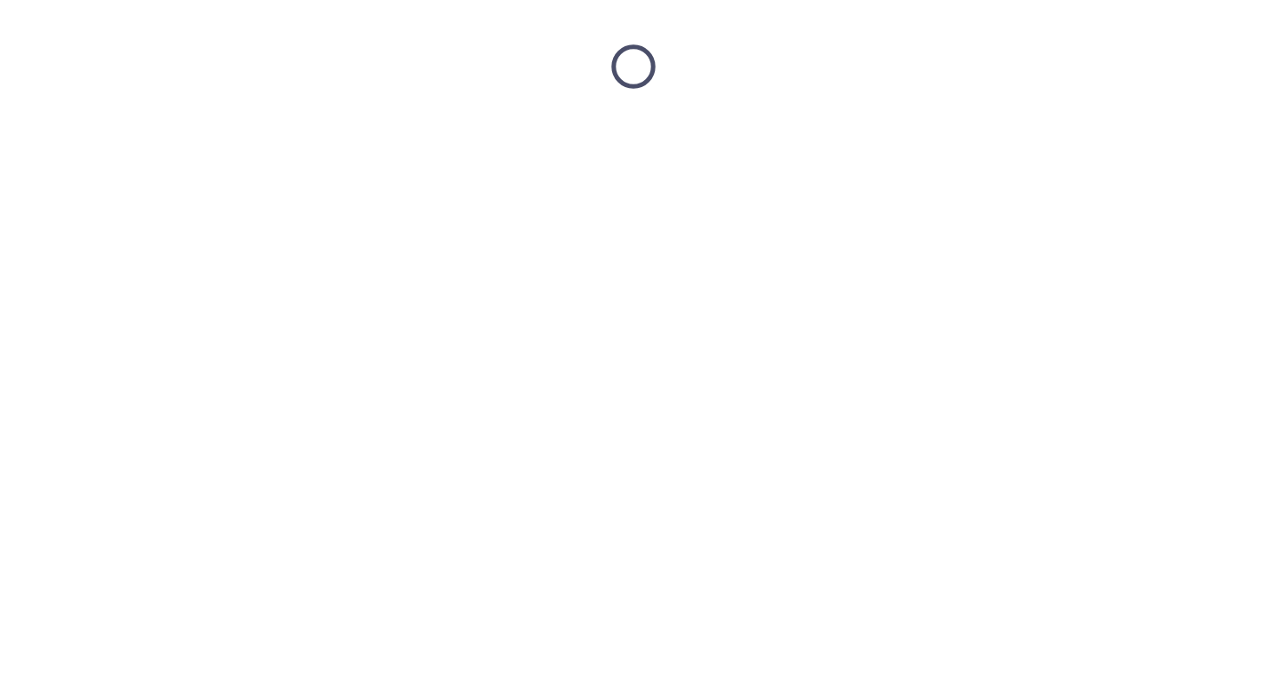
scroll to position [0, 0]
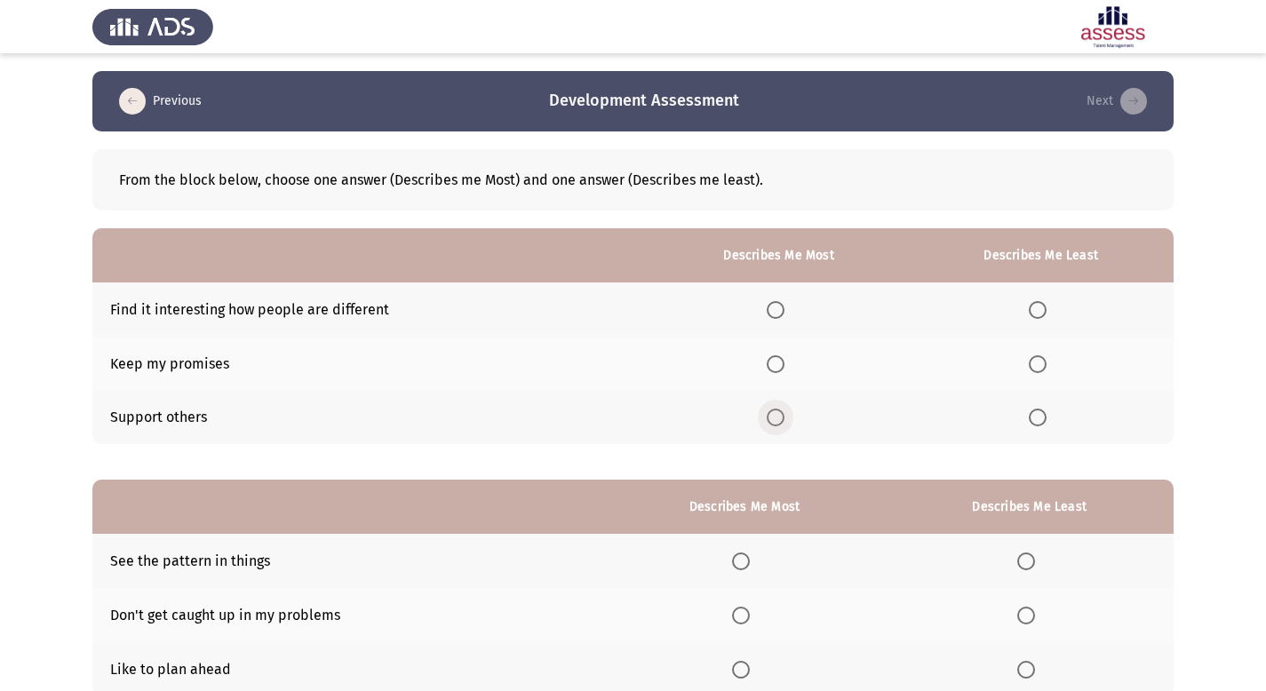
click at [774, 419] on span "Select an option" at bounding box center [776, 418] width 18 height 18
click at [774, 419] on input "Select an option" at bounding box center [776, 418] width 18 height 18
click at [1039, 315] on span "Select an option" at bounding box center [1038, 310] width 18 height 18
click at [1039, 315] on input "Select an option" at bounding box center [1038, 310] width 18 height 18
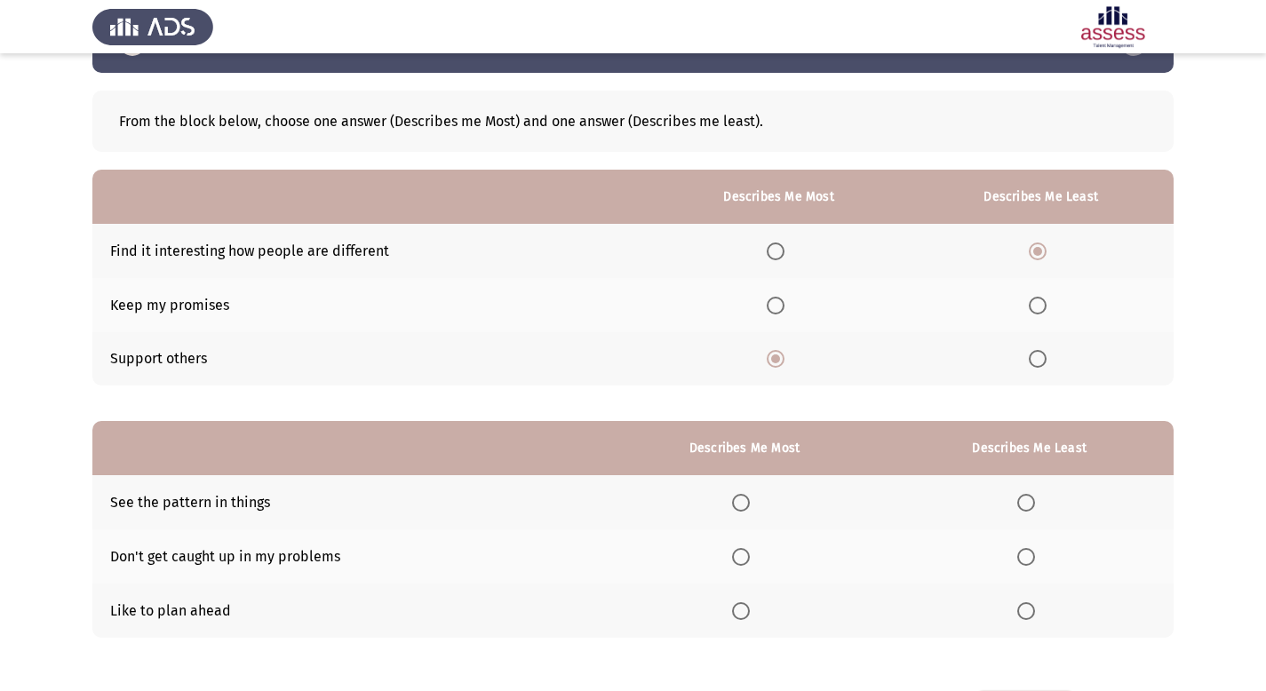
scroll to position [129, 0]
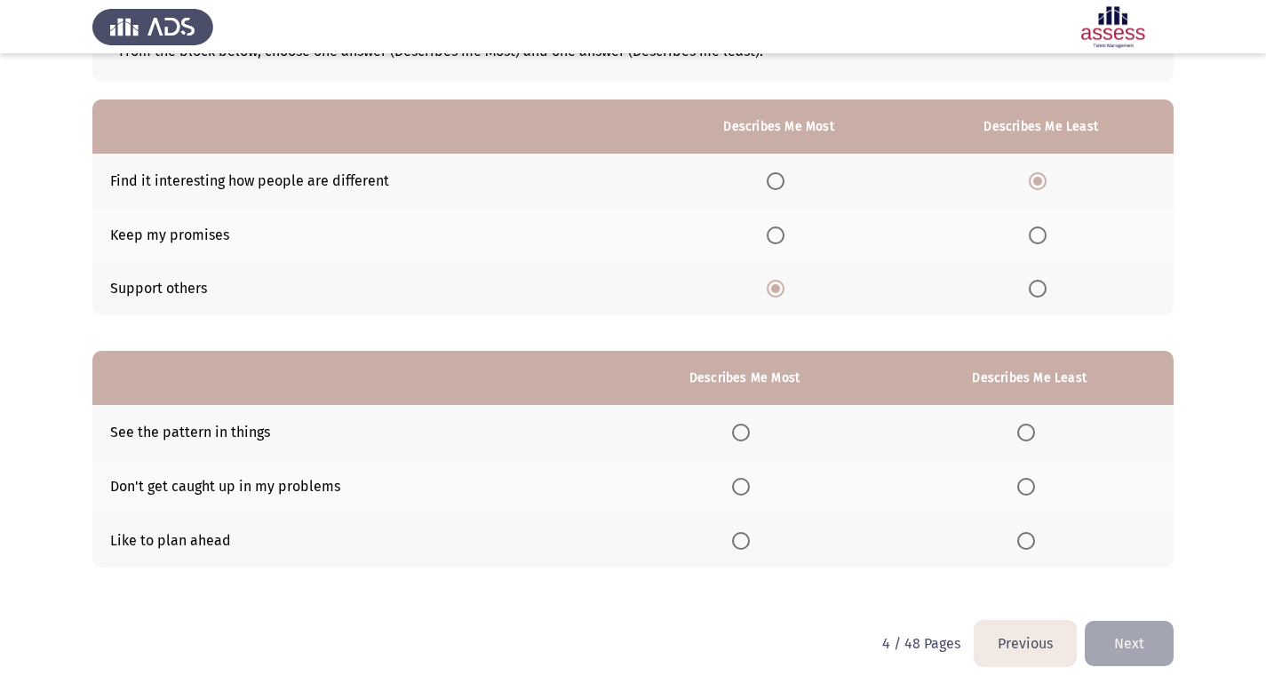
click at [1029, 486] on span "Select an option" at bounding box center [1026, 487] width 18 height 18
click at [1029, 486] on input "Select an option" at bounding box center [1026, 487] width 18 height 18
click at [743, 536] on span "Select an option" at bounding box center [741, 541] width 18 height 18
click at [743, 536] on input "Select an option" at bounding box center [741, 541] width 18 height 18
click at [1127, 647] on button "Next" at bounding box center [1129, 643] width 89 height 45
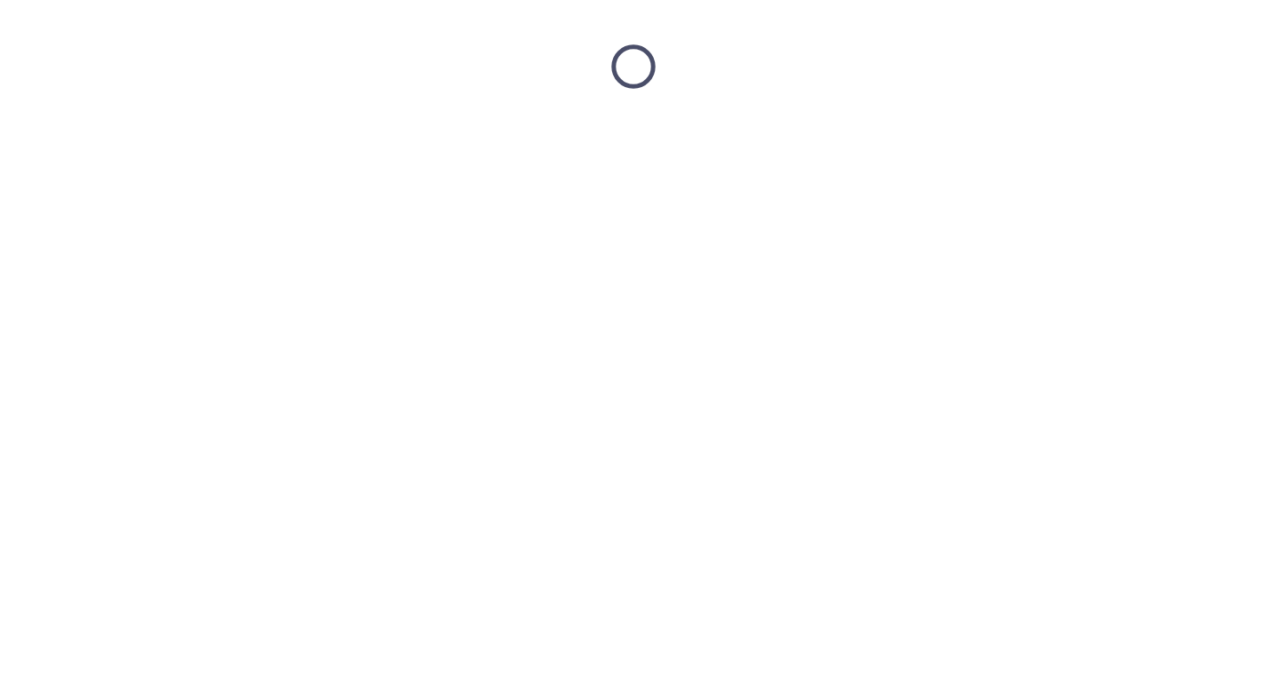
scroll to position [0, 0]
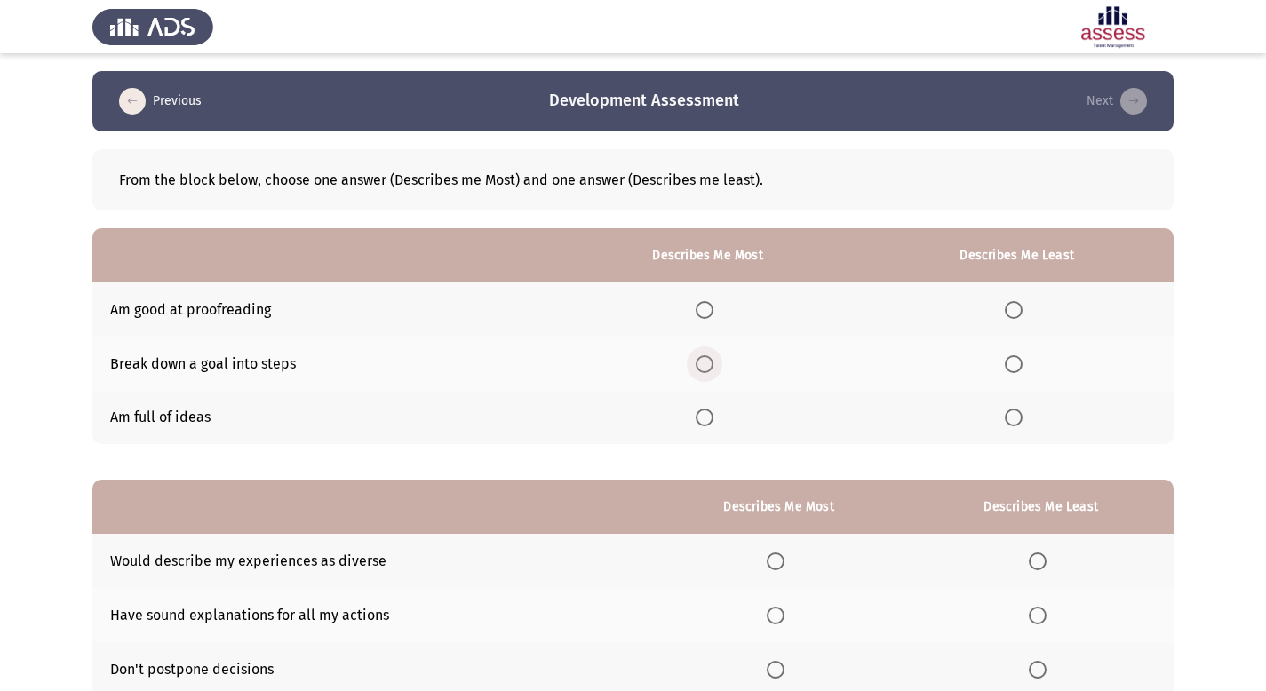
click at [706, 365] on span "Select an option" at bounding box center [705, 364] width 18 height 18
click at [706, 365] on input "Select an option" at bounding box center [705, 364] width 18 height 18
click at [1021, 307] on span "Select an option" at bounding box center [1014, 310] width 18 height 18
click at [1021, 307] on input "Select an option" at bounding box center [1014, 310] width 18 height 18
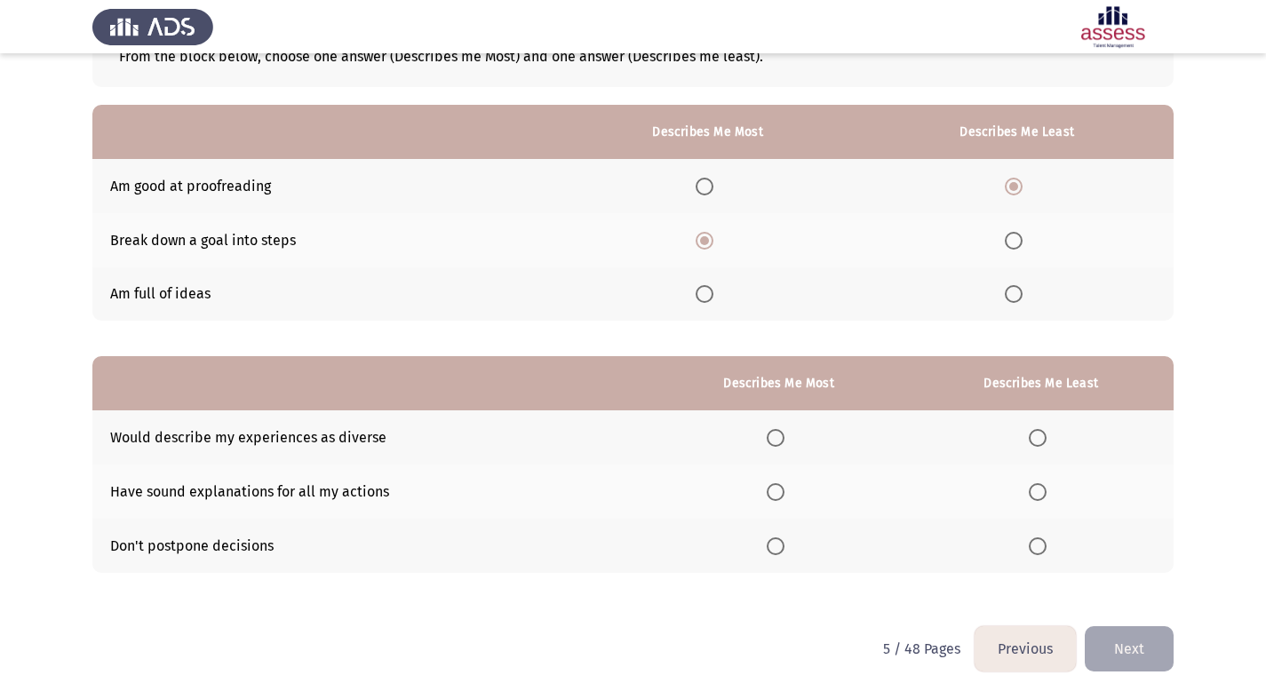
scroll to position [129, 0]
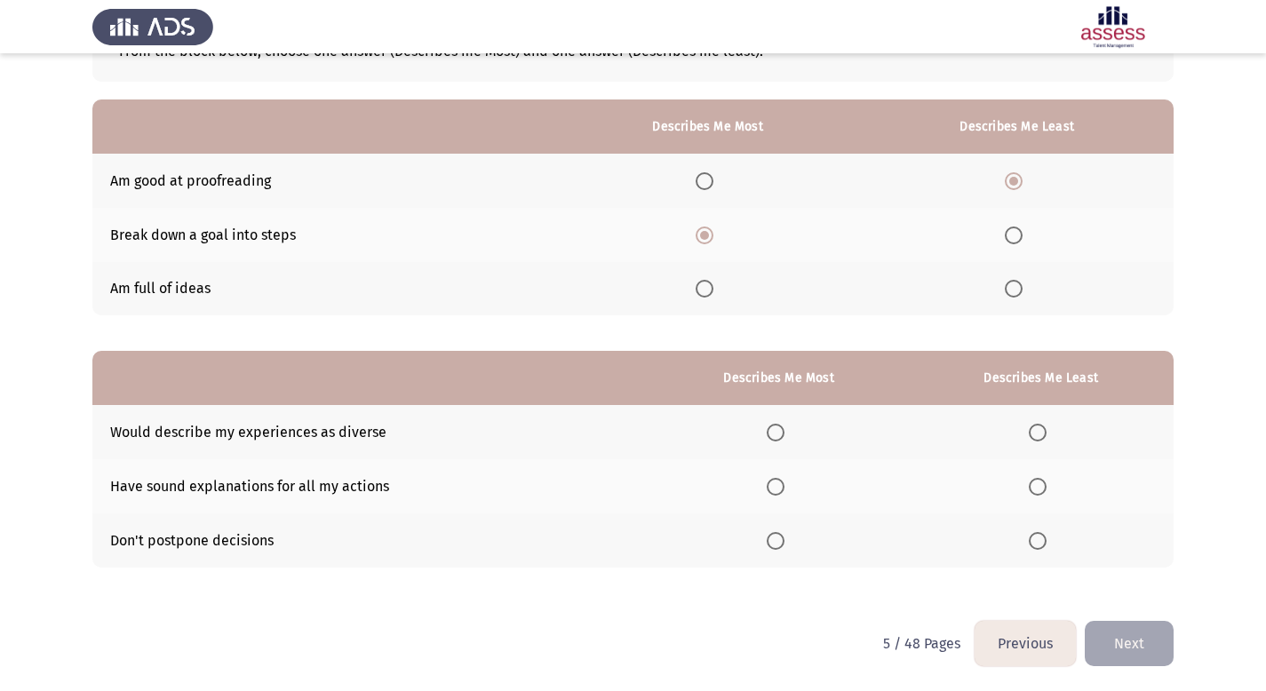
click at [784, 434] on span "Select an option" at bounding box center [776, 433] width 18 height 18
click at [784, 434] on input "Select an option" at bounding box center [776, 433] width 18 height 18
click at [1039, 487] on span "Select an option" at bounding box center [1038, 487] width 18 height 18
click at [1039, 487] on input "Select an option" at bounding box center [1038, 487] width 18 height 18
click at [1037, 542] on span "Select an option" at bounding box center [1038, 541] width 18 height 18
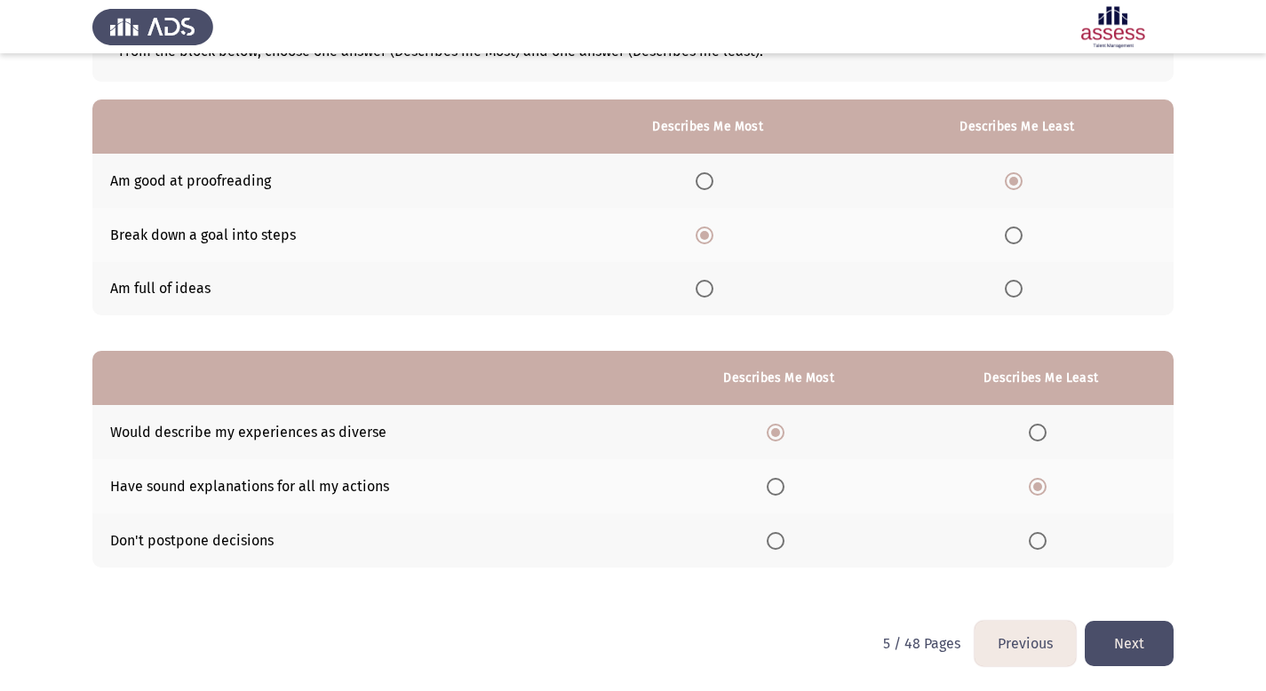
click at [1037, 542] on input "Select an option" at bounding box center [1038, 541] width 18 height 18
click at [1137, 639] on button "Next" at bounding box center [1129, 643] width 89 height 45
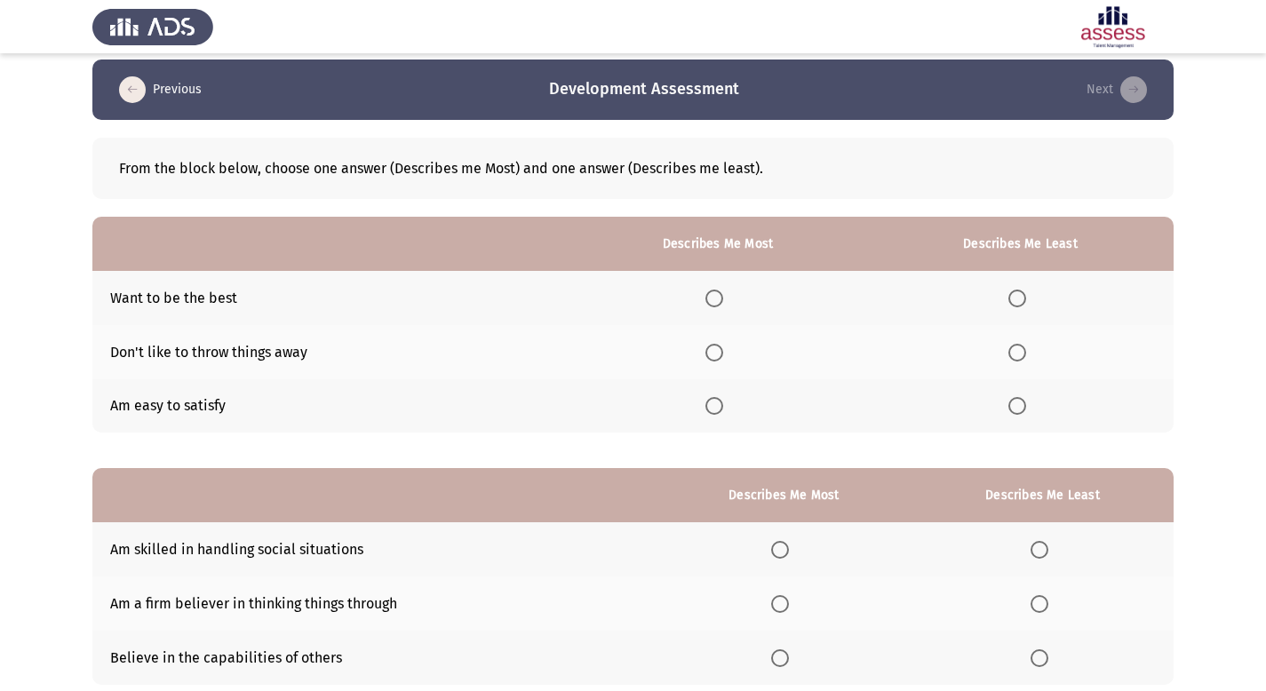
scroll to position [28, 0]
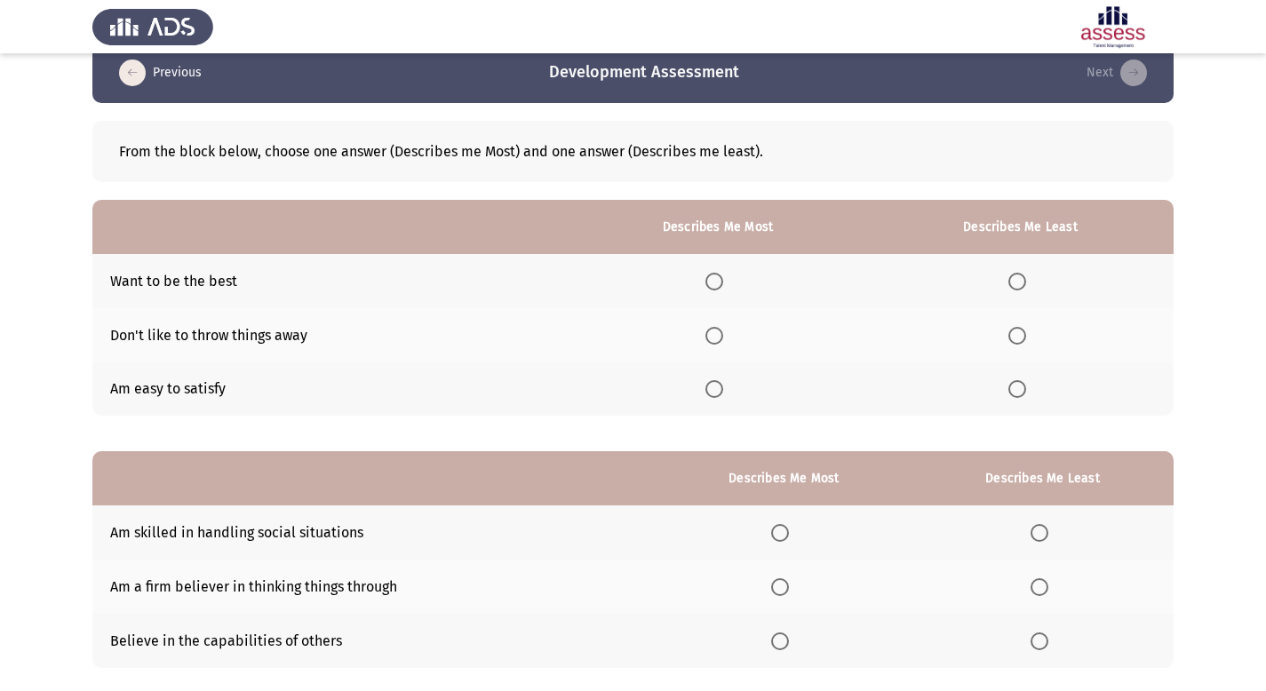
click at [719, 339] on span "Select an option" at bounding box center [714, 336] width 18 height 18
click at [719, 339] on input "Select an option" at bounding box center [714, 336] width 18 height 18
click at [1015, 284] on span "Select an option" at bounding box center [1017, 282] width 18 height 18
click at [1015, 284] on input "Select an option" at bounding box center [1017, 282] width 18 height 18
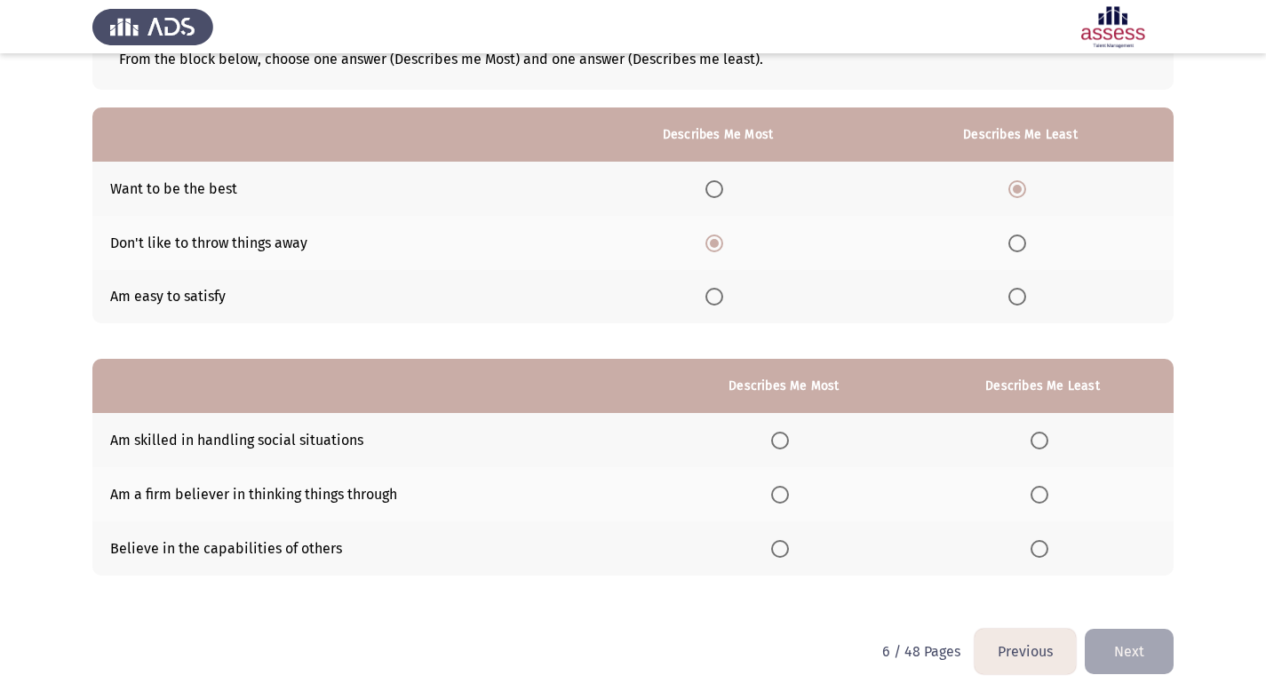
scroll to position [129, 0]
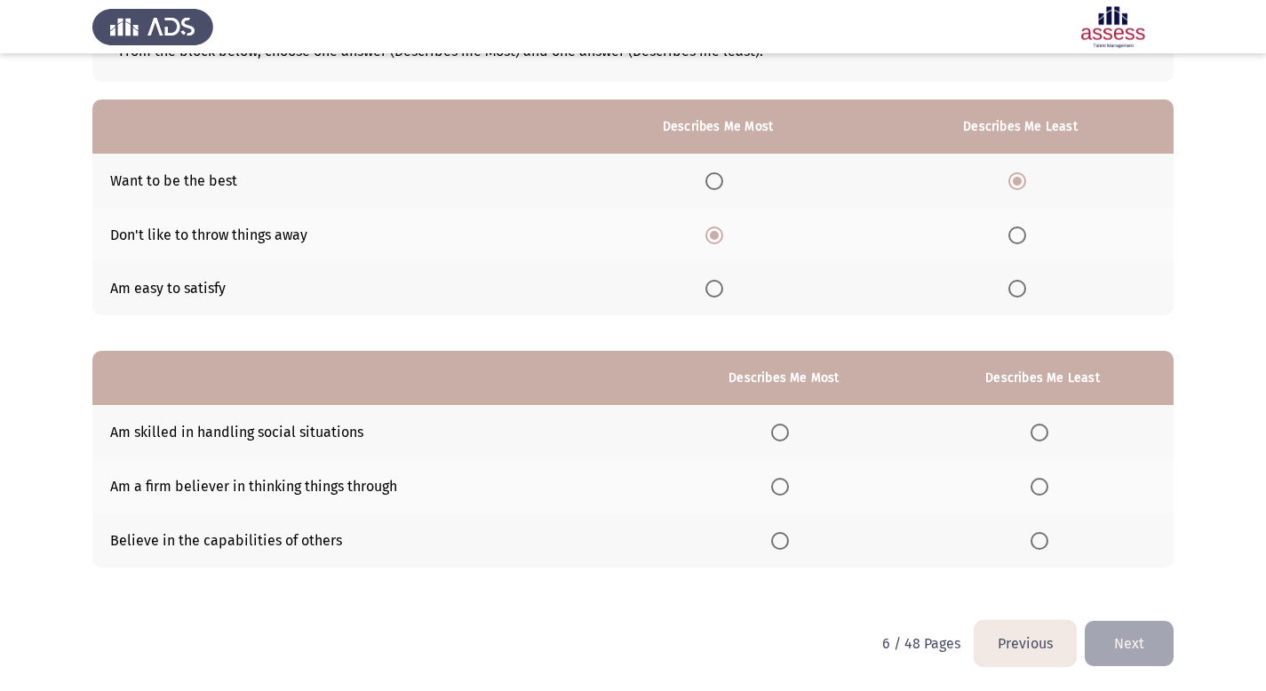
click at [789, 542] on span "Select an option" at bounding box center [780, 541] width 18 height 18
click at [789, 542] on input "Select an option" at bounding box center [780, 541] width 18 height 18
click at [1039, 431] on span "Select an option" at bounding box center [1040, 433] width 18 height 18
click at [1039, 431] on input "Select an option" at bounding box center [1040, 433] width 18 height 18
click at [1129, 647] on button "Next" at bounding box center [1129, 643] width 89 height 45
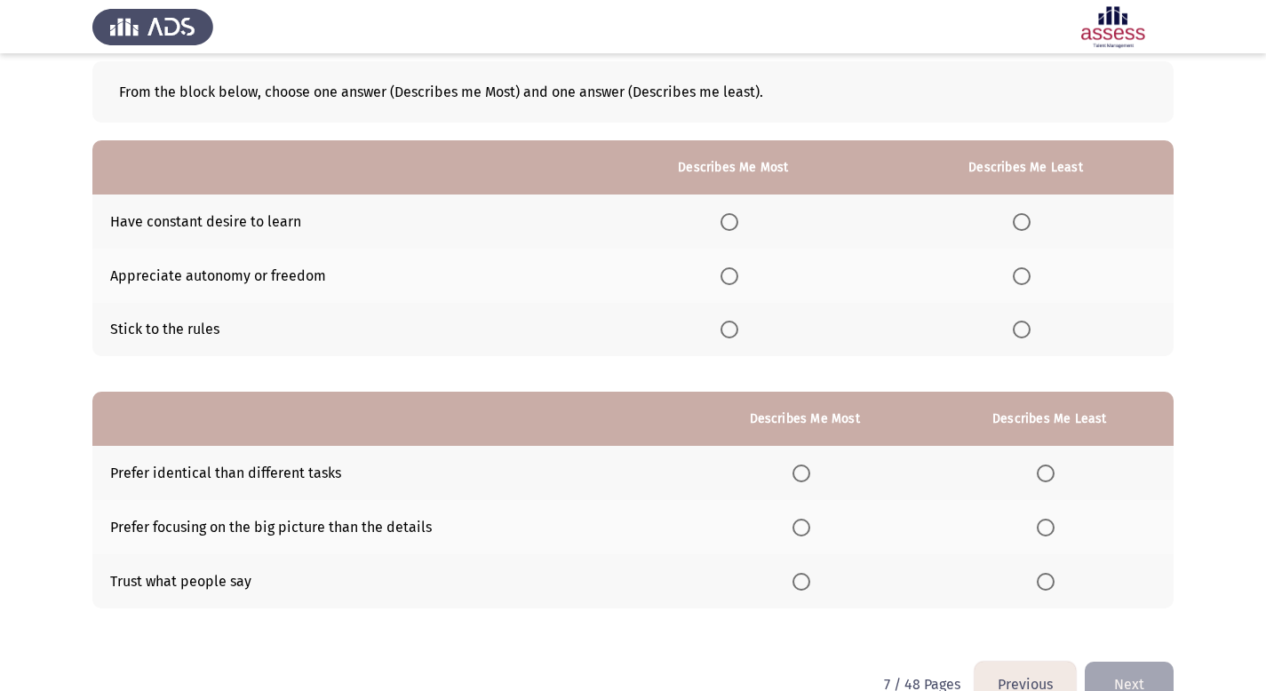
scroll to position [0, 0]
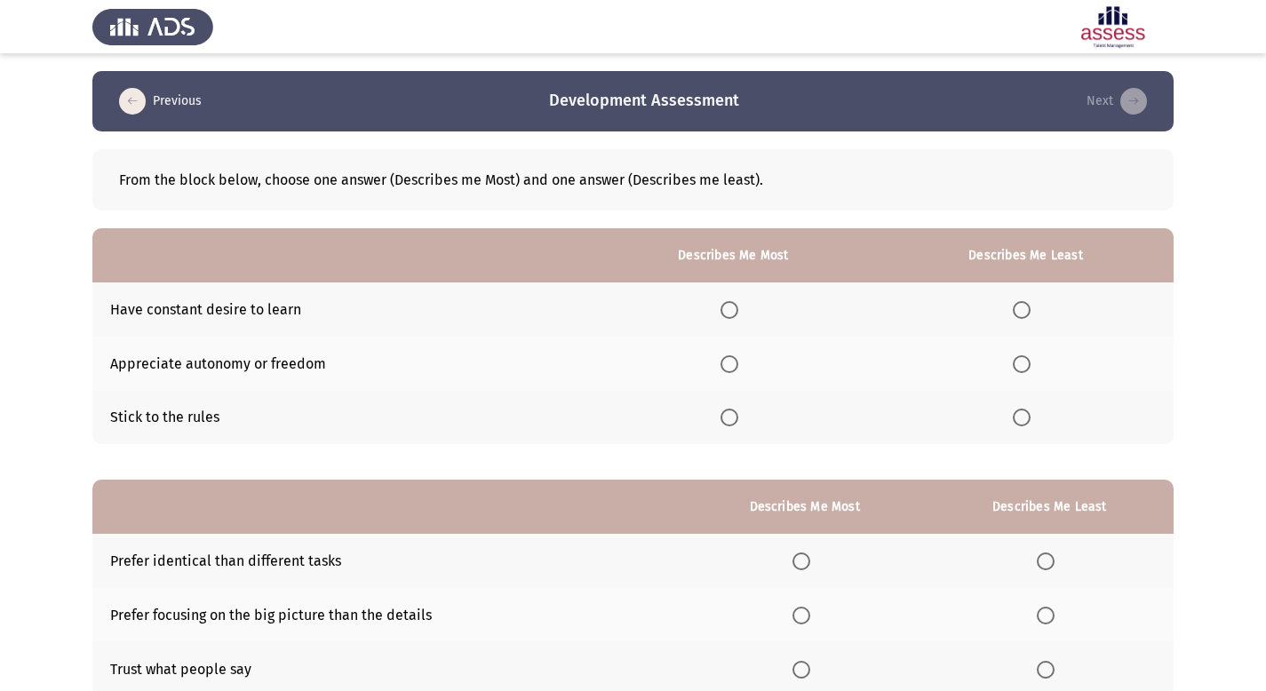
click at [729, 308] on span "Select an option" at bounding box center [730, 310] width 18 height 18
click at [729, 308] on input "Select an option" at bounding box center [730, 310] width 18 height 18
click at [1023, 423] on span "Select an option" at bounding box center [1022, 418] width 18 height 18
click at [1023, 423] on input "Select an option" at bounding box center [1022, 418] width 18 height 18
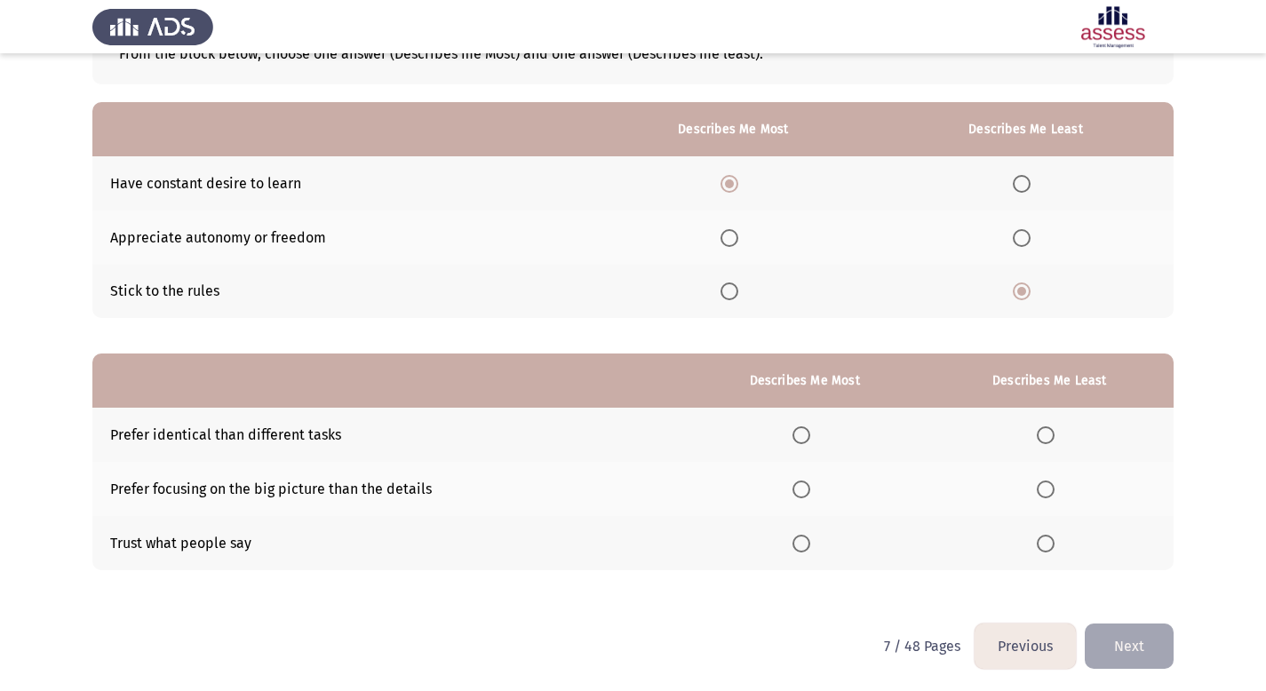
scroll to position [129, 0]
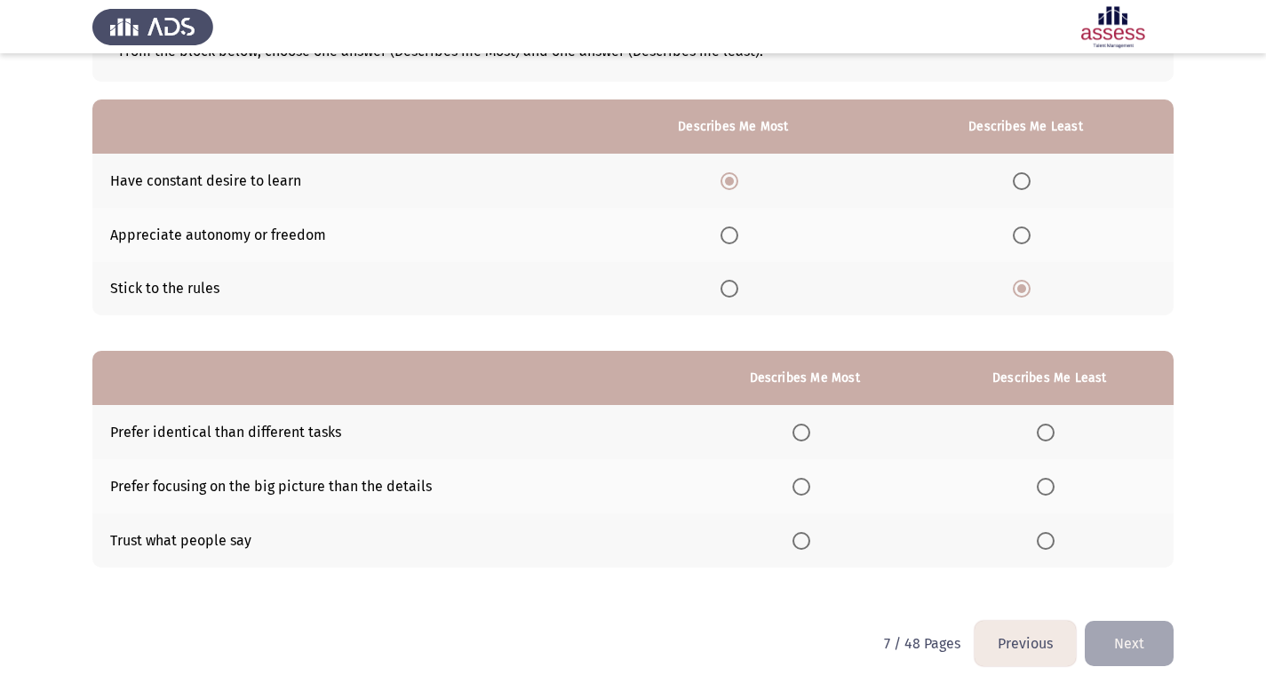
click at [810, 425] on span "Select an option" at bounding box center [801, 433] width 18 height 18
click at [810, 425] on input "Select an option" at bounding box center [801, 433] width 18 height 18
click at [810, 487] on span "Select an option" at bounding box center [801, 487] width 18 height 18
click at [810, 487] on input "Select an option" at bounding box center [801, 487] width 18 height 18
click at [1049, 490] on span "Select an option" at bounding box center [1046, 487] width 18 height 18
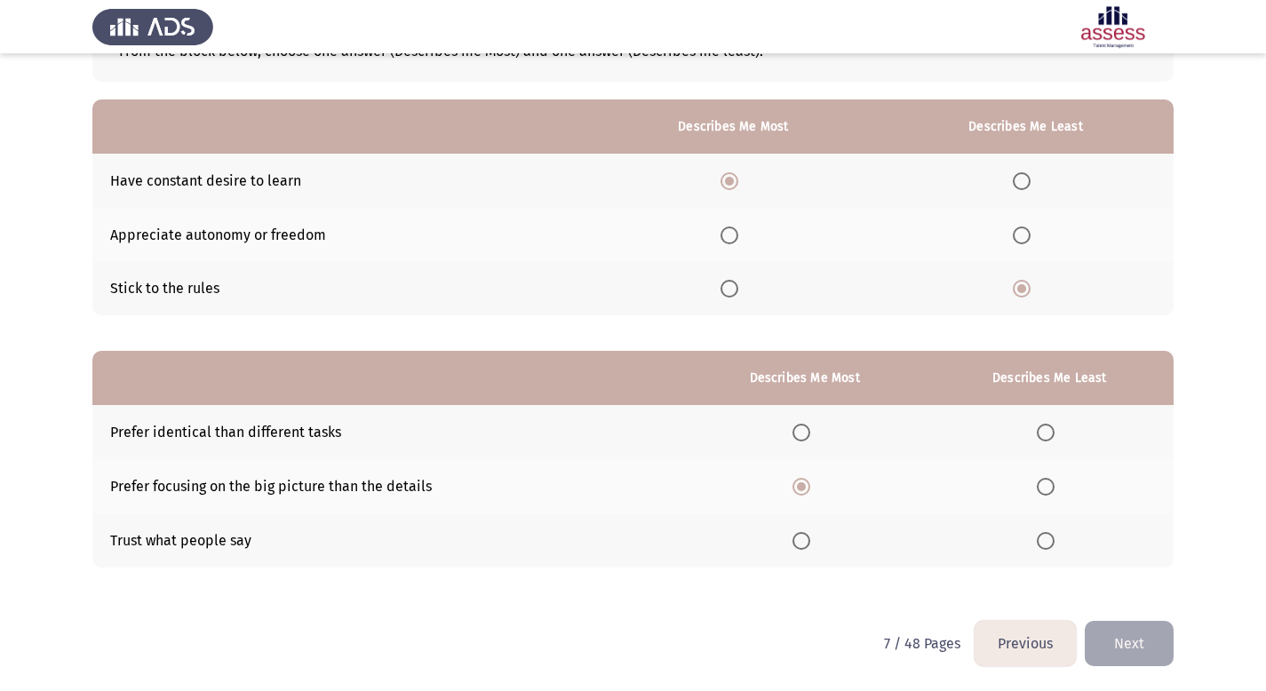
click at [1049, 490] on input "Select an option" at bounding box center [1046, 487] width 18 height 18
click at [817, 428] on label "Select an option" at bounding box center [804, 433] width 25 height 18
click at [810, 428] on input "Select an option" at bounding box center [801, 433] width 18 height 18
click at [1051, 437] on span "Select an option" at bounding box center [1046, 433] width 18 height 18
click at [1051, 437] on input "Select an option" at bounding box center [1046, 433] width 18 height 18
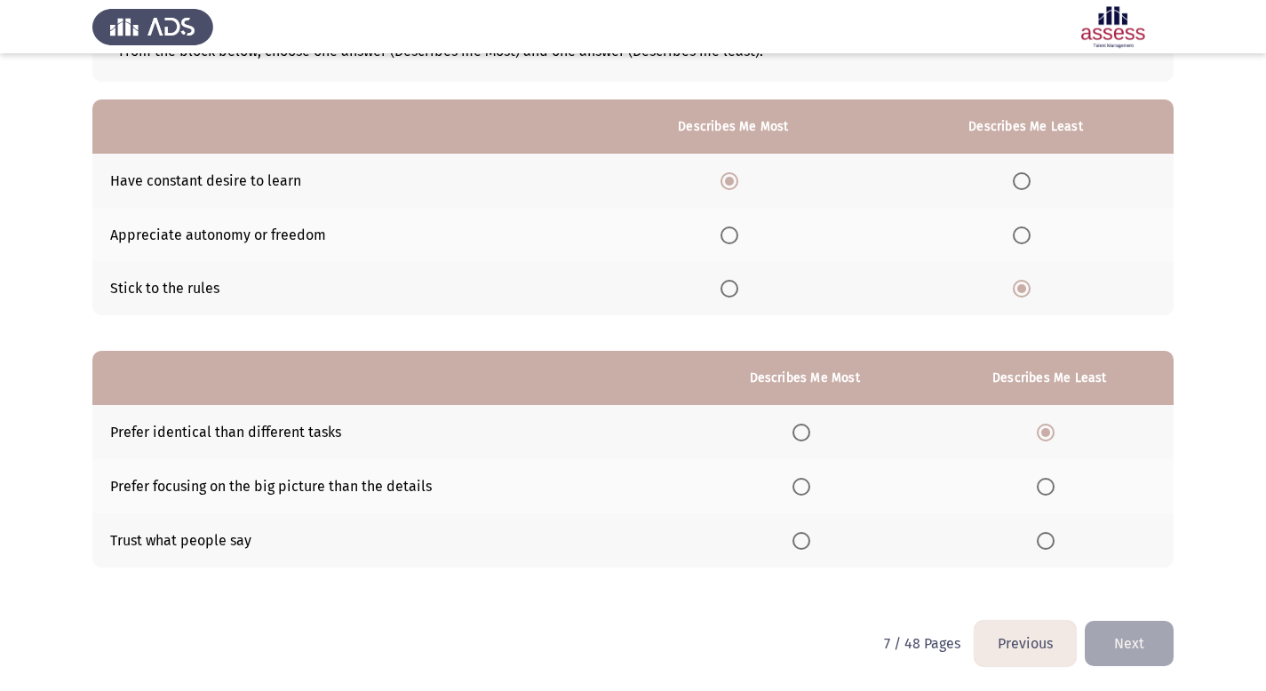
click at [805, 486] on span "Select an option" at bounding box center [801, 487] width 18 height 18
click at [805, 486] on input "Select an option" at bounding box center [801, 487] width 18 height 18
click at [1142, 641] on button "Next" at bounding box center [1129, 643] width 89 height 45
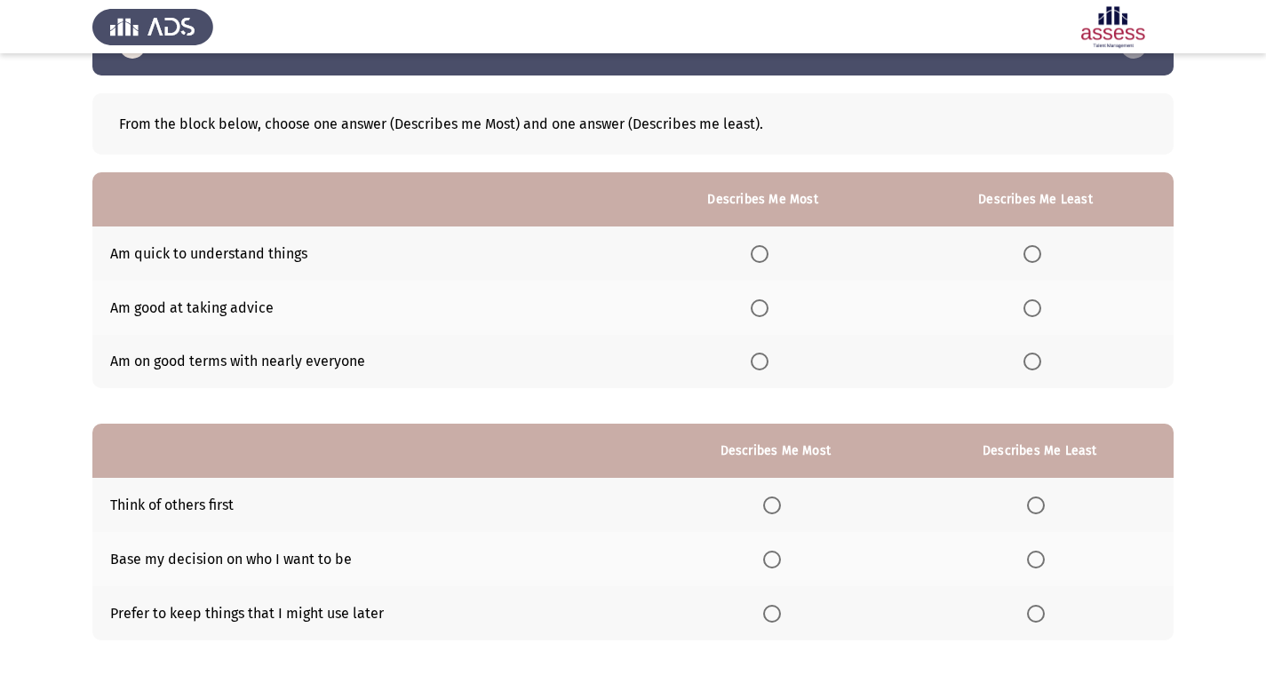
scroll to position [52, 0]
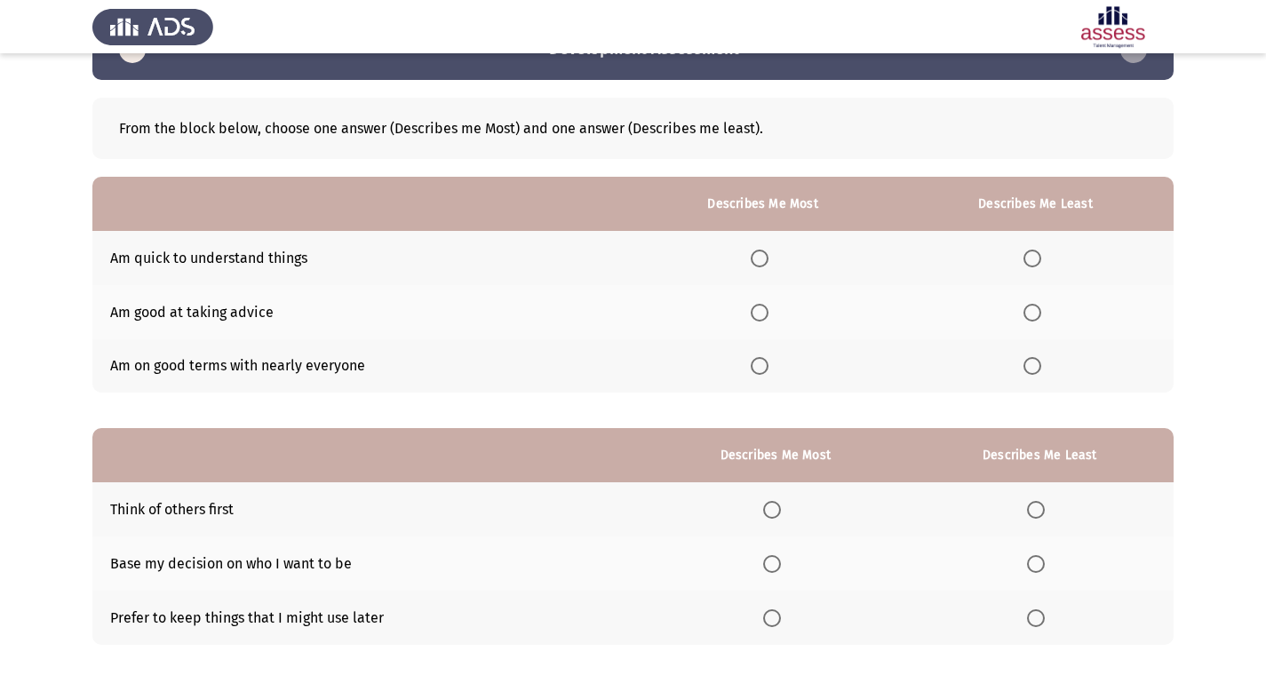
click at [763, 261] on span "Select an option" at bounding box center [760, 259] width 18 height 18
click at [763, 261] on input "Select an option" at bounding box center [760, 259] width 18 height 18
click at [1039, 367] on span "Select an option" at bounding box center [1032, 366] width 18 height 18
click at [1039, 367] on input "Select an option" at bounding box center [1032, 366] width 18 height 18
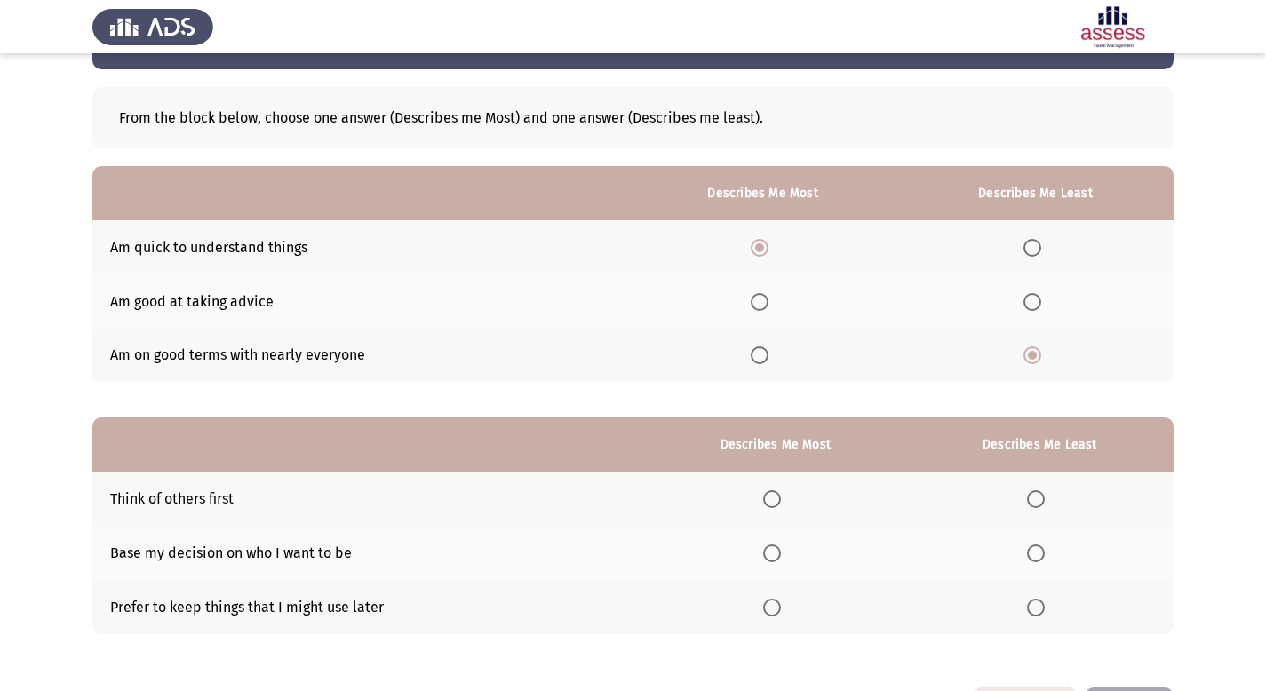
scroll to position [78, 0]
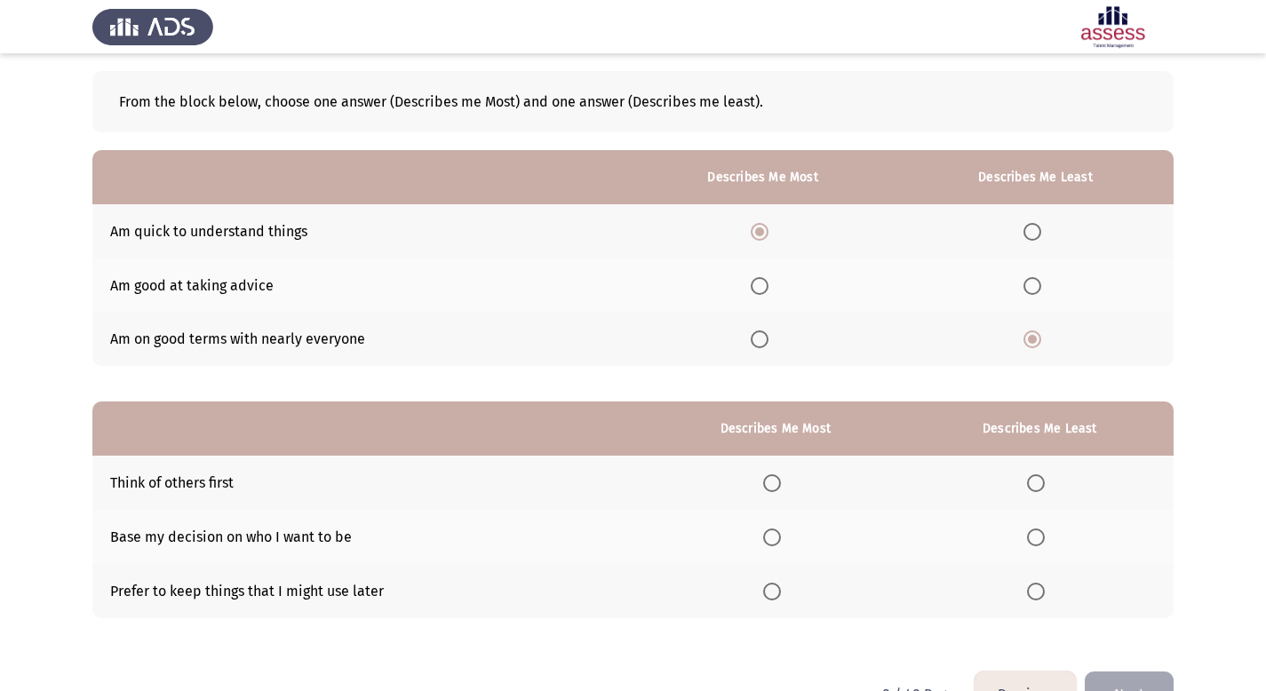
click at [775, 485] on span "Select an option" at bounding box center [772, 483] width 18 height 18
click at [775, 485] on input "Select an option" at bounding box center [772, 483] width 18 height 18
click at [1032, 590] on span "Select an option" at bounding box center [1036, 592] width 18 height 18
click at [1032, 590] on input "Select an option" at bounding box center [1036, 592] width 18 height 18
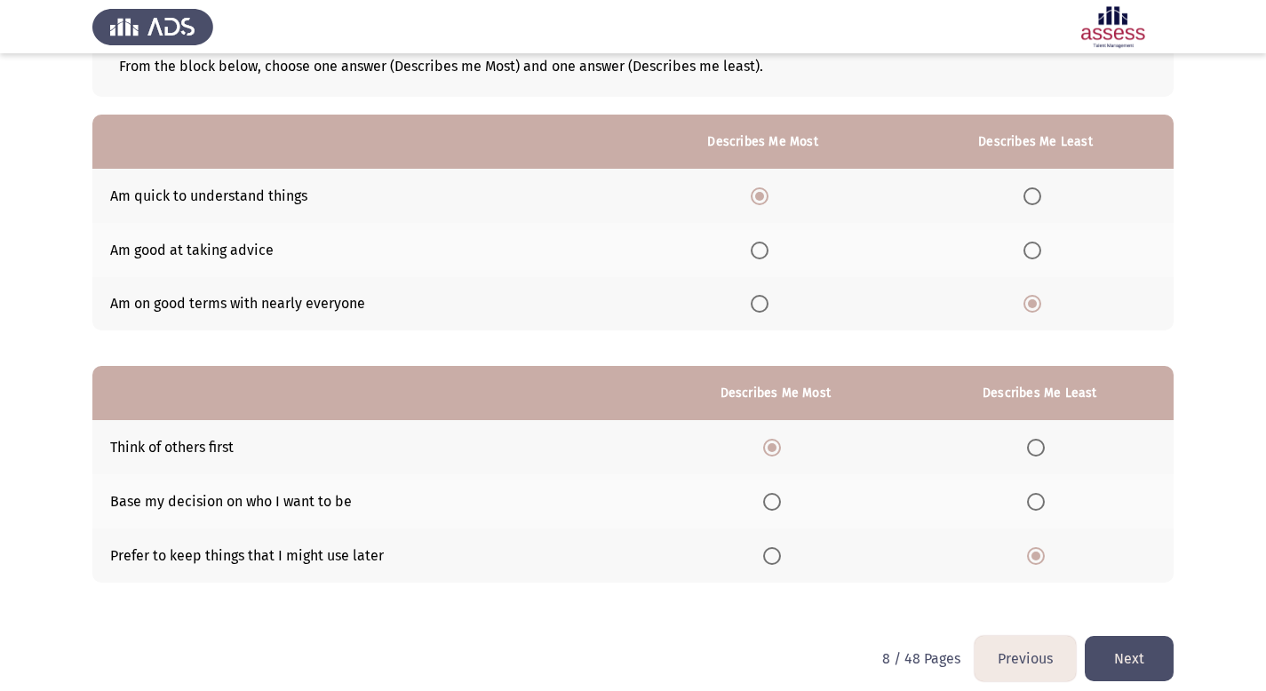
scroll to position [129, 0]
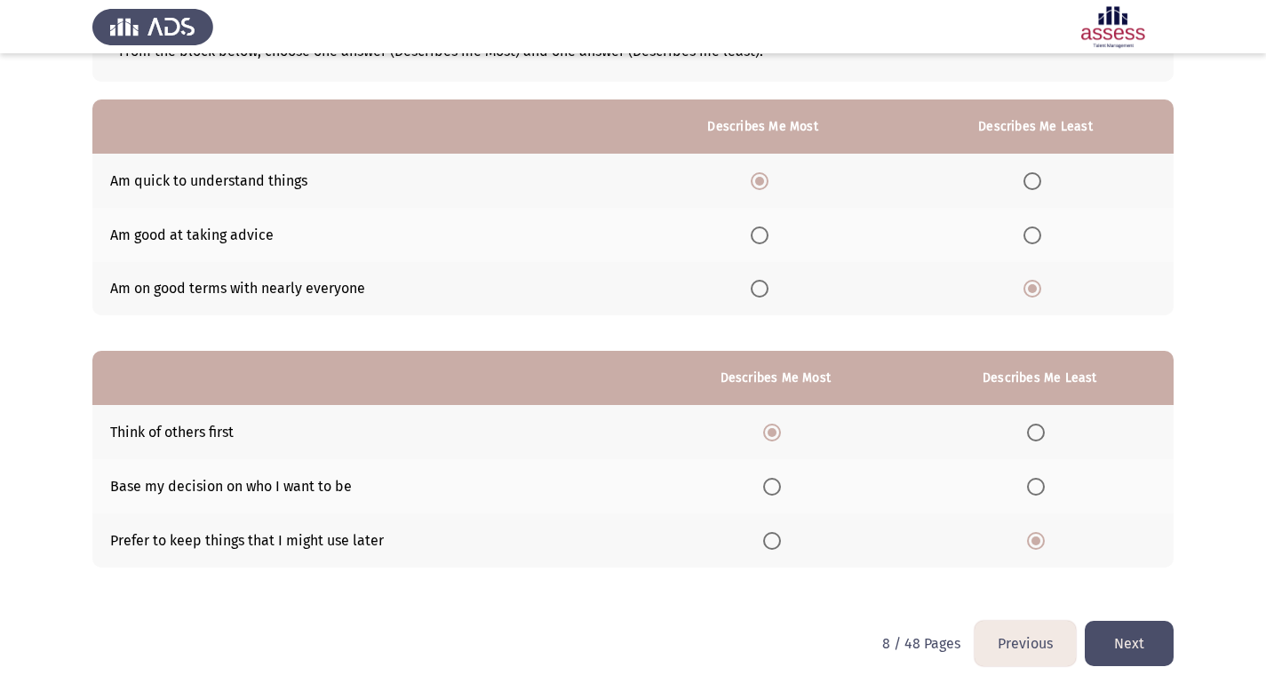
drag, startPoint x: 1137, startPoint y: 643, endPoint x: 1140, endPoint y: 625, distance: 18.0
click at [1141, 638] on button "Next" at bounding box center [1129, 643] width 89 height 45
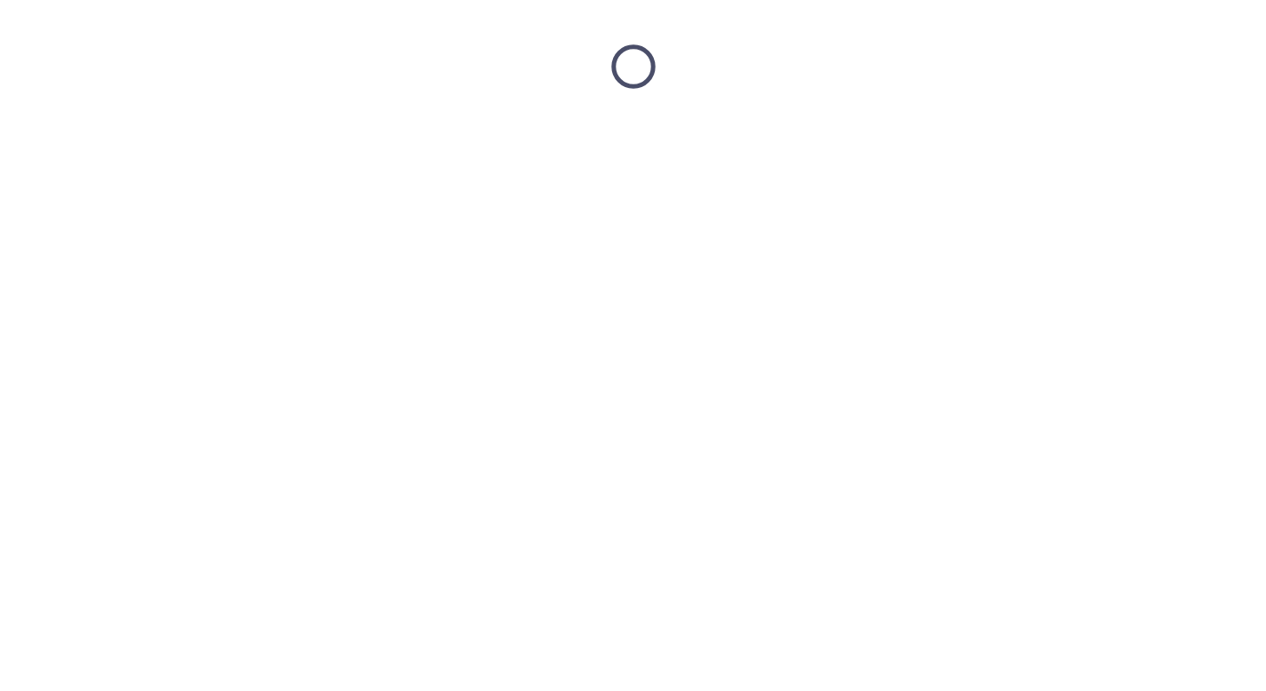
scroll to position [0, 0]
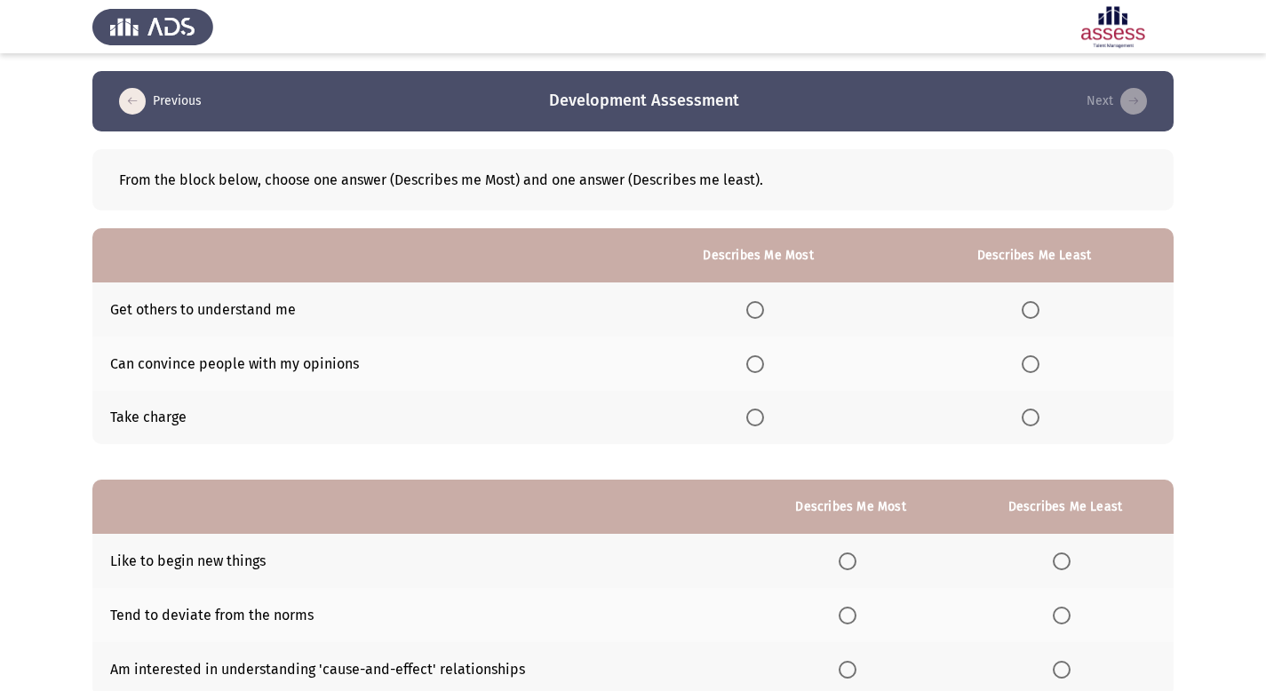
click at [762, 367] on span "Select an option" at bounding box center [755, 364] width 18 height 18
click at [762, 367] on input "Select an option" at bounding box center [755, 364] width 18 height 18
click at [1034, 307] on span "Select an option" at bounding box center [1031, 310] width 18 height 18
click at [1034, 307] on input "Select an option" at bounding box center [1031, 310] width 18 height 18
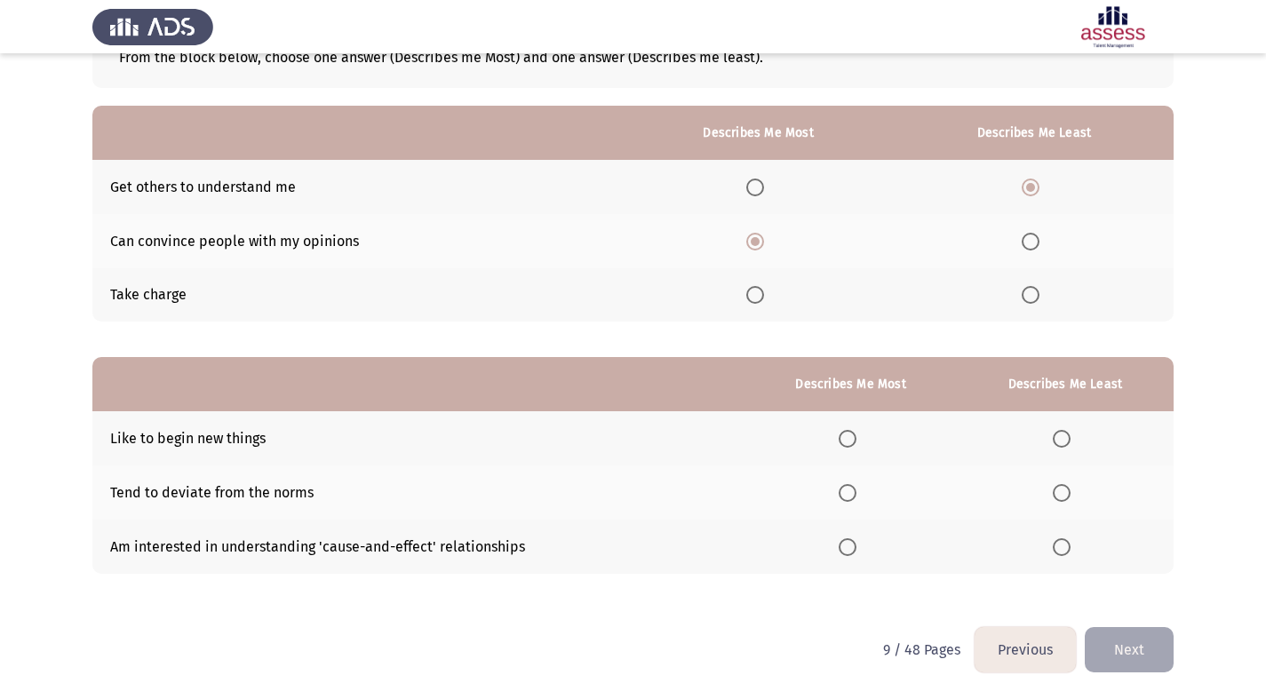
scroll to position [129, 0]
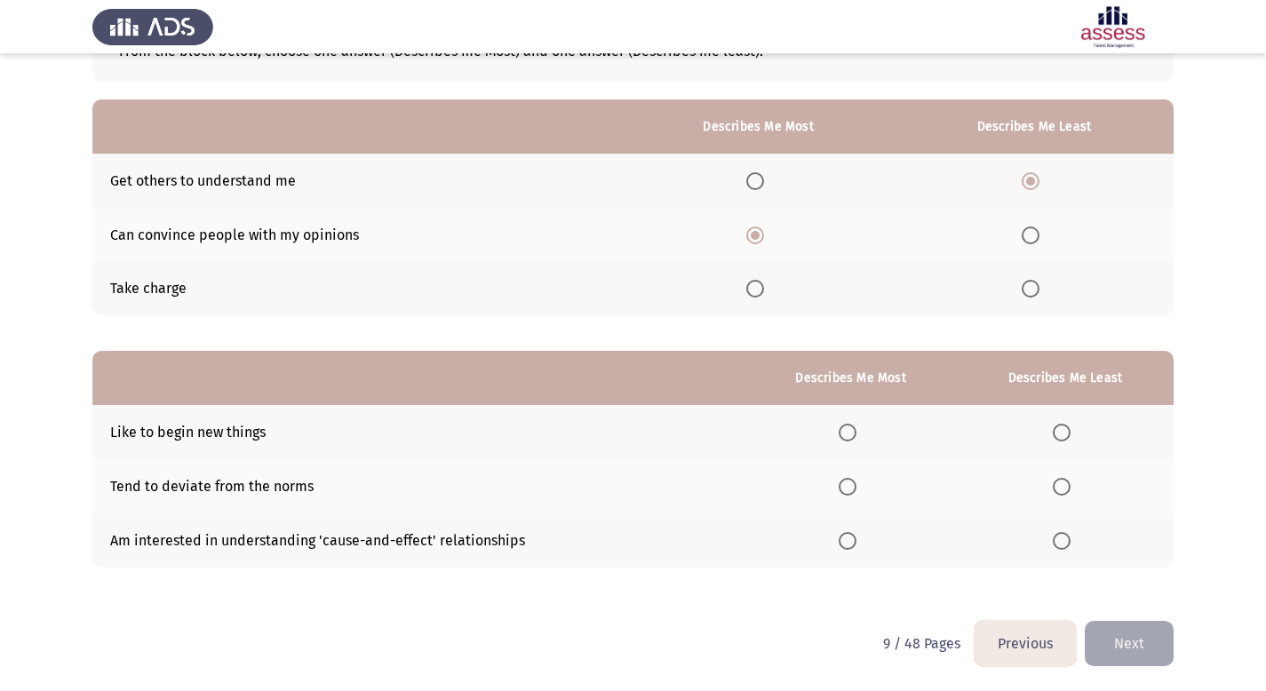
click at [852, 541] on span "Select an option" at bounding box center [848, 541] width 18 height 18
click at [852, 541] on input "Select an option" at bounding box center [848, 541] width 18 height 18
click at [1067, 428] on span "Select an option" at bounding box center [1062, 433] width 18 height 18
click at [1067, 428] on input "Select an option" at bounding box center [1062, 433] width 18 height 18
click at [849, 438] on th at bounding box center [850, 432] width 211 height 54
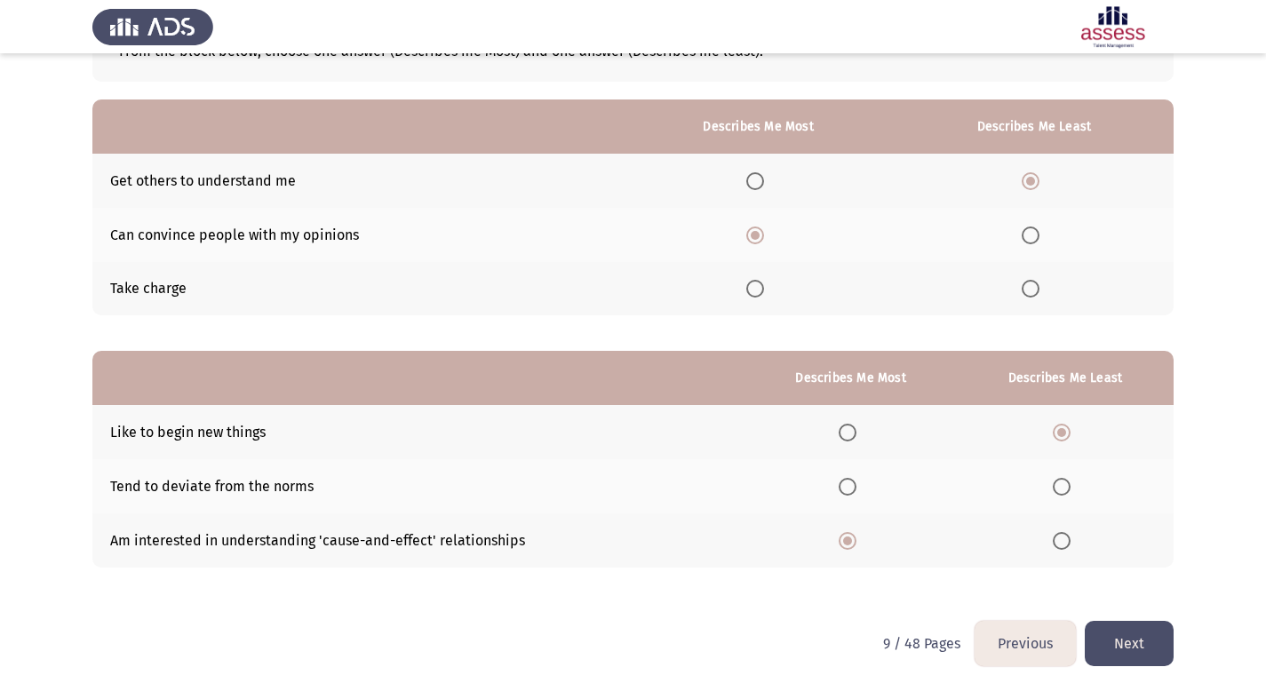
click at [856, 431] on span "Select an option" at bounding box center [848, 433] width 18 height 18
click at [856, 431] on input "Select an option" at bounding box center [848, 433] width 18 height 18
click at [1064, 542] on span "Select an option" at bounding box center [1062, 541] width 18 height 18
click at [1064, 542] on input "Select an option" at bounding box center [1062, 541] width 18 height 18
drag, startPoint x: 1147, startPoint y: 650, endPoint x: 1146, endPoint y: 597, distance: 53.3
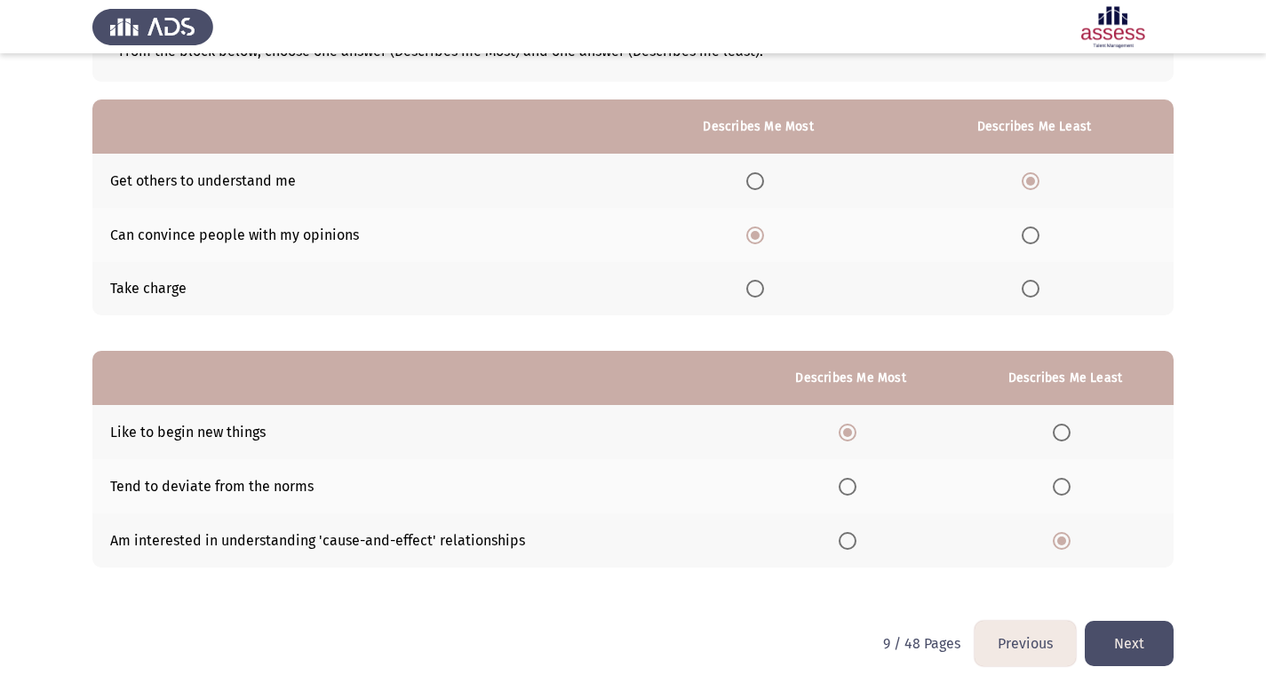
click at [1146, 633] on button "Next" at bounding box center [1129, 643] width 89 height 45
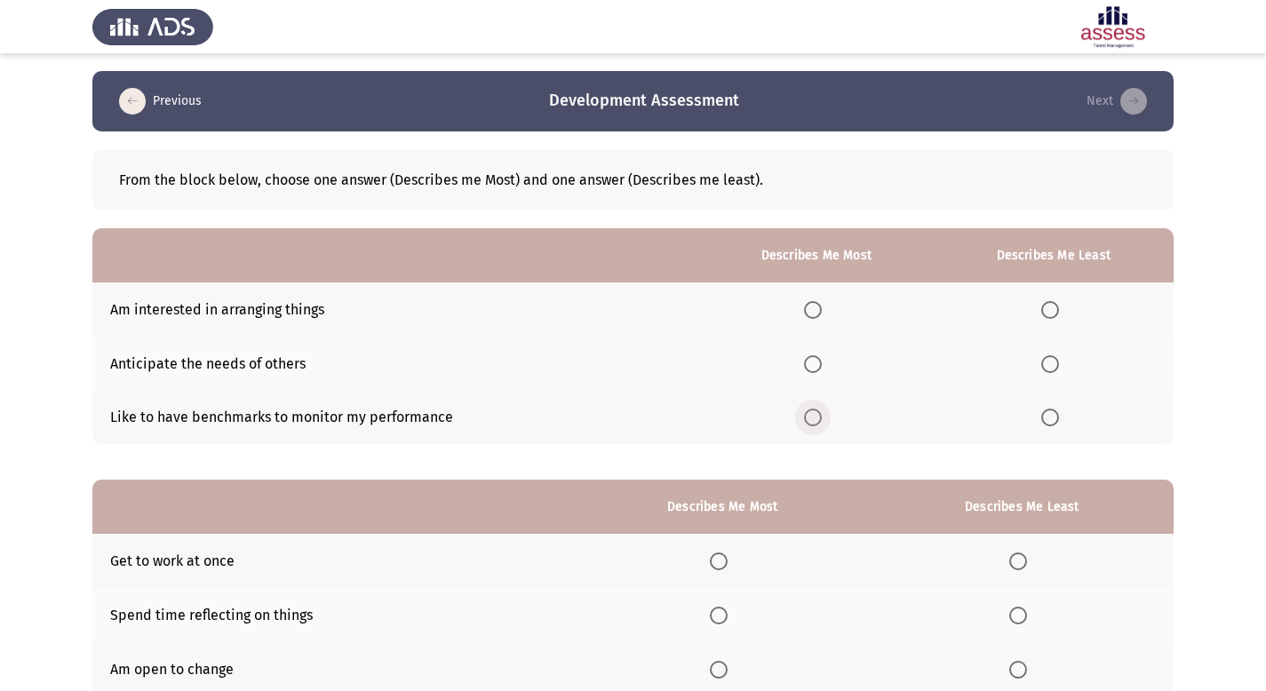
click at [821, 419] on span "Select an option" at bounding box center [813, 418] width 18 height 18
click at [821, 419] on input "Select an option" at bounding box center [813, 418] width 18 height 18
click at [1052, 306] on span "Select an option" at bounding box center [1050, 310] width 18 height 18
click at [1052, 306] on input "Select an option" at bounding box center [1050, 310] width 18 height 18
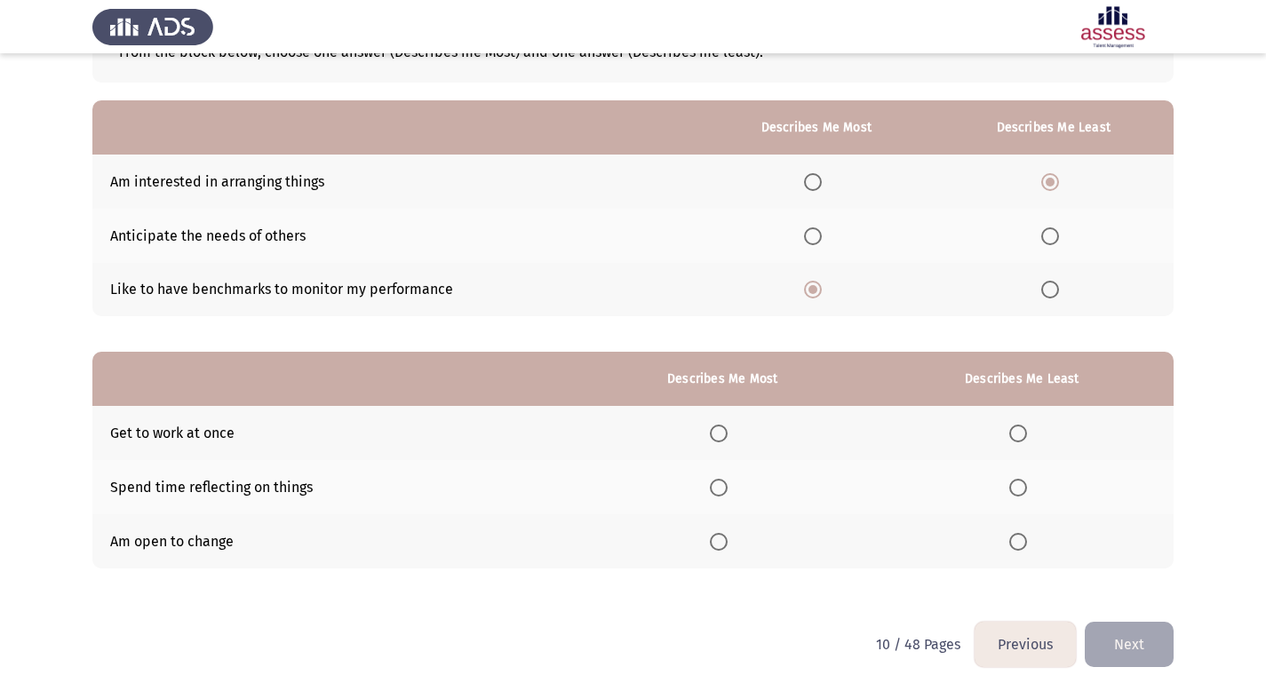
scroll to position [129, 0]
click at [721, 546] on span "Select an option" at bounding box center [719, 541] width 18 height 18
click at [721, 546] on input "Select an option" at bounding box center [719, 541] width 18 height 18
click at [1025, 492] on span "Select an option" at bounding box center [1018, 487] width 18 height 18
click at [1025, 492] on input "Select an option" at bounding box center [1018, 487] width 18 height 18
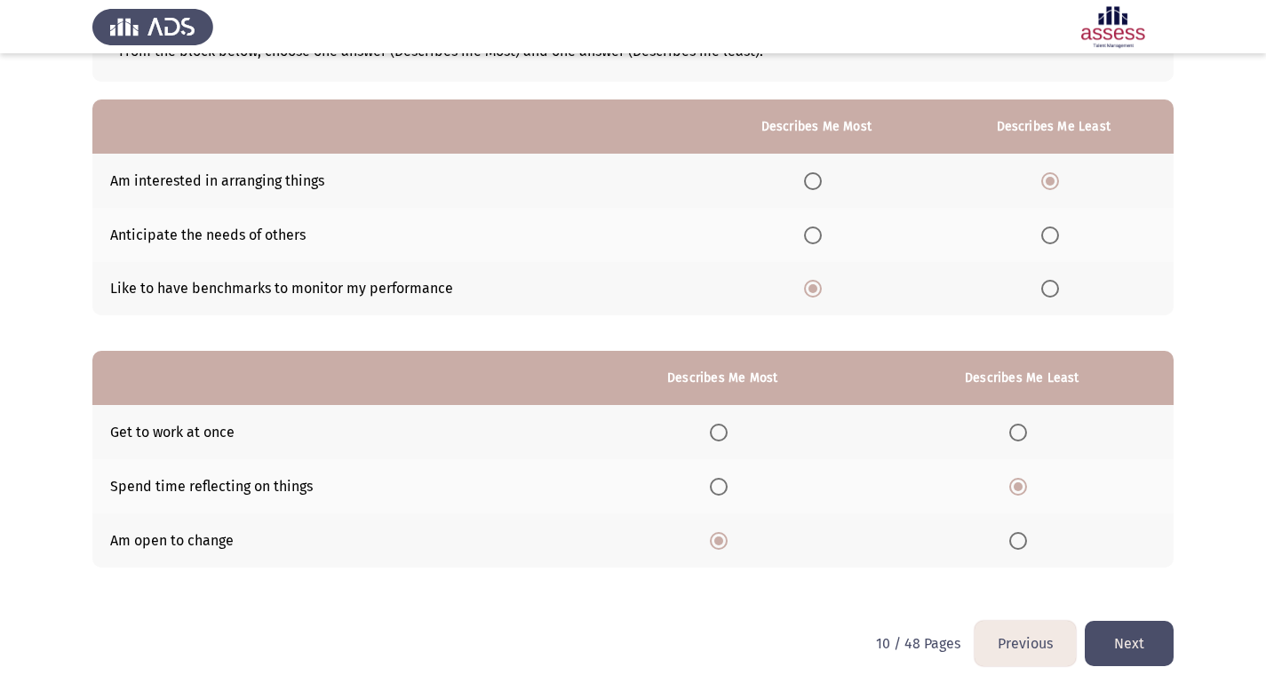
click at [1141, 646] on button "Next" at bounding box center [1129, 643] width 89 height 45
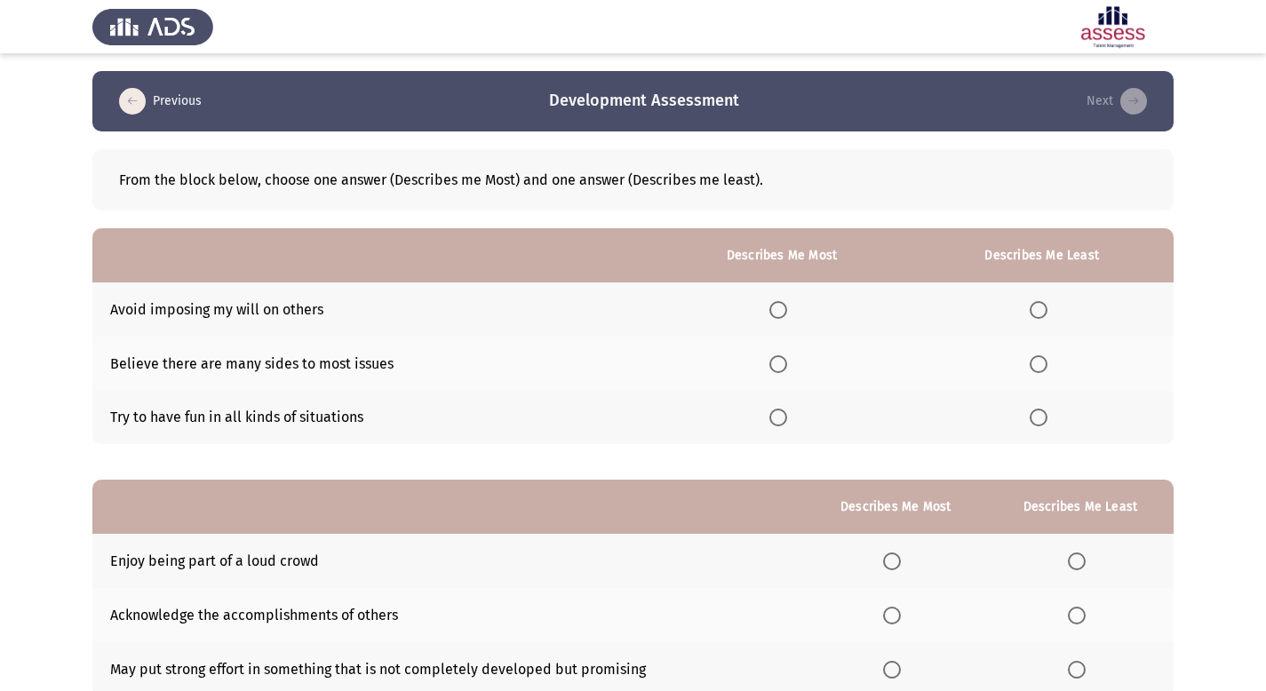
click at [1034, 310] on span "Select an option" at bounding box center [1039, 310] width 18 height 18
click at [1034, 310] on input "Select an option" at bounding box center [1039, 310] width 18 height 18
click at [1034, 310] on span "Select an option" at bounding box center [1039, 310] width 18 height 18
click at [785, 368] on span "Select an option" at bounding box center [778, 364] width 18 height 18
click at [785, 368] on input "Select an option" at bounding box center [778, 364] width 18 height 18
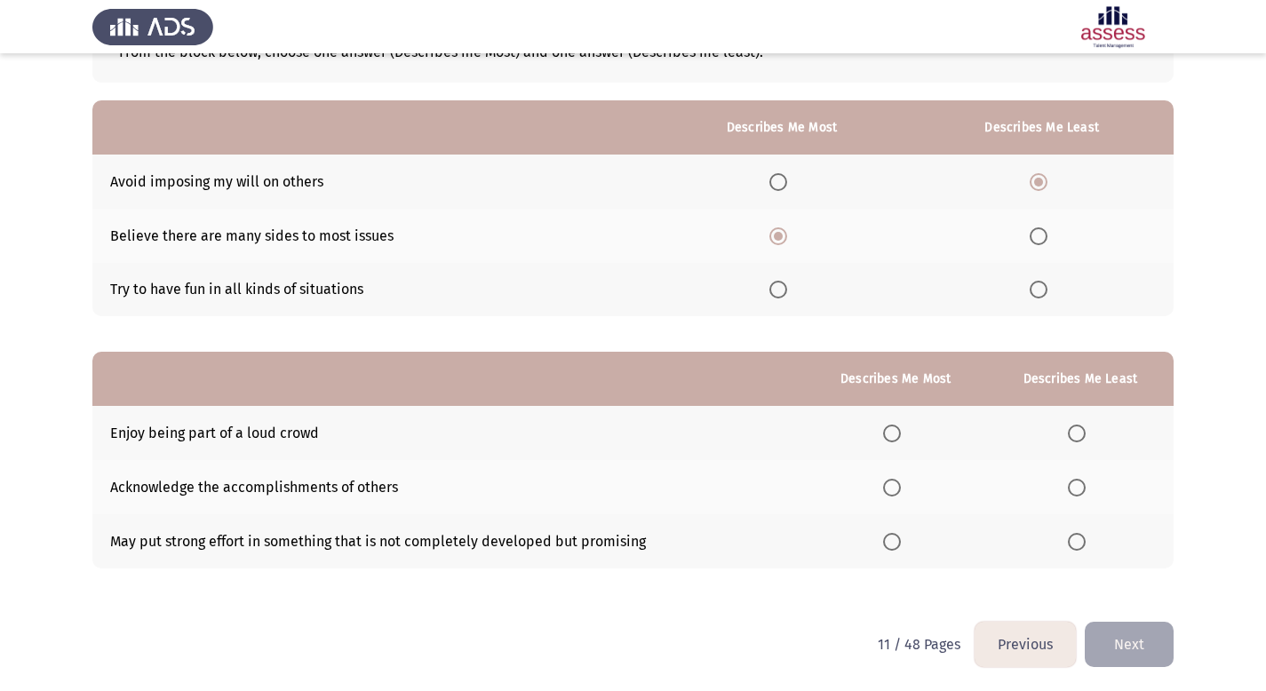
scroll to position [129, 0]
click at [894, 486] on span "Select an option" at bounding box center [892, 487] width 18 height 18
click at [894, 486] on input "Select an option" at bounding box center [892, 487] width 18 height 18
click at [894, 486] on span "Select an option" at bounding box center [892, 486] width 9 height 9
click at [899, 544] on span "Select an option" at bounding box center [892, 541] width 18 height 18
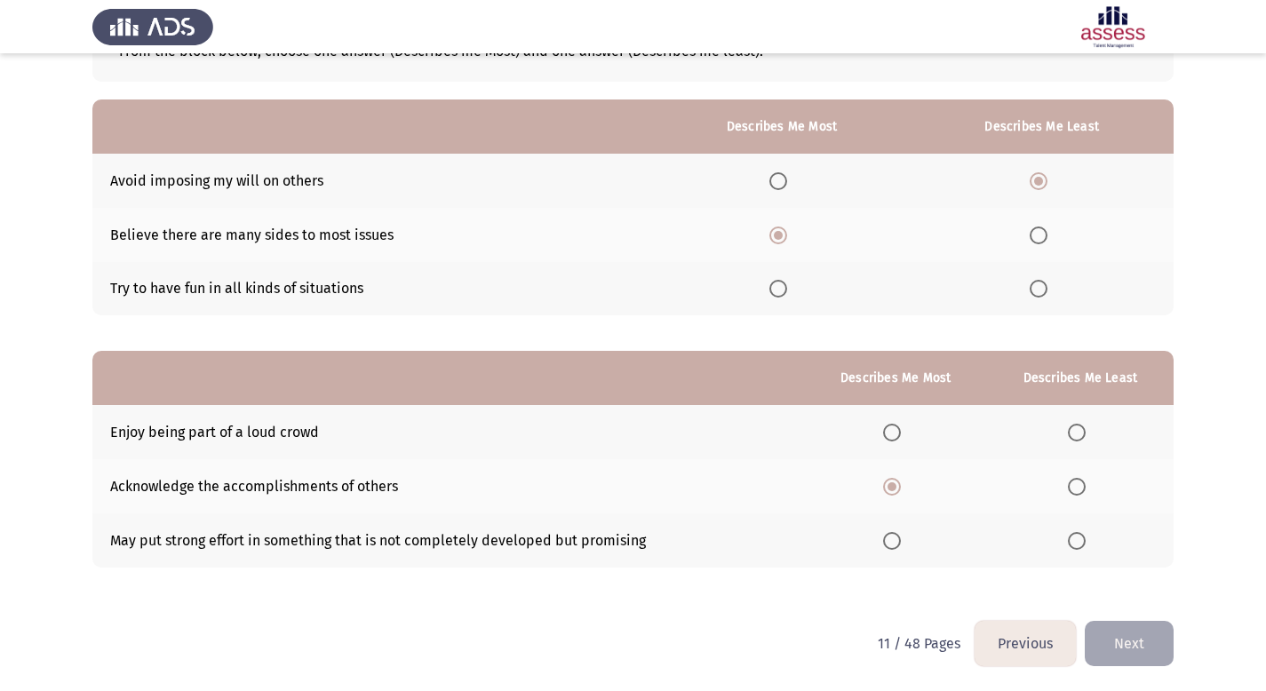
click at [899, 544] on input "Select an option" at bounding box center [892, 541] width 18 height 18
click at [1079, 486] on span "Select an option" at bounding box center [1077, 487] width 18 height 18
click at [1079, 486] on input "Select an option" at bounding box center [1077, 487] width 18 height 18
click at [892, 491] on span "Select an option" at bounding box center [892, 487] width 18 height 18
click at [892, 491] on input "Select an option" at bounding box center [892, 487] width 18 height 18
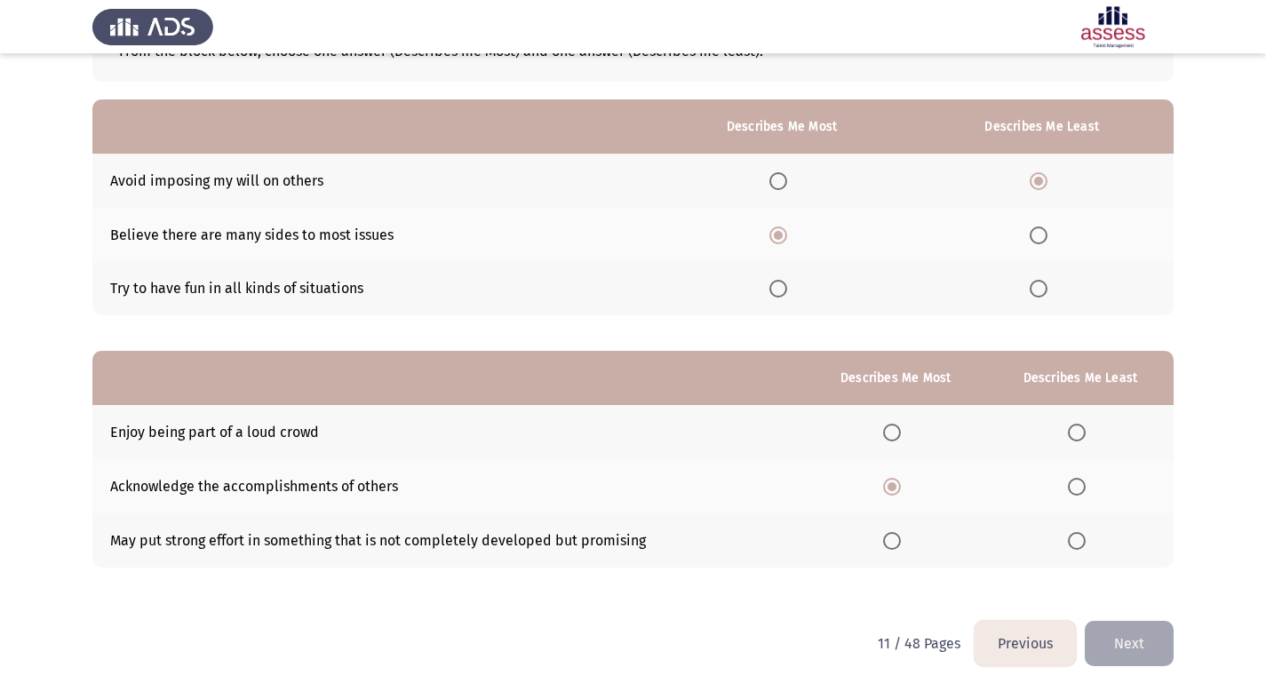
click at [1080, 543] on span "Select an option" at bounding box center [1077, 541] width 18 height 18
click at [1080, 543] on input "Select an option" at bounding box center [1077, 541] width 18 height 18
click at [901, 543] on span "Select an option" at bounding box center [892, 541] width 18 height 18
click at [901, 543] on input "Select an option" at bounding box center [892, 541] width 18 height 18
click at [1078, 489] on span "Select an option" at bounding box center [1077, 487] width 18 height 18
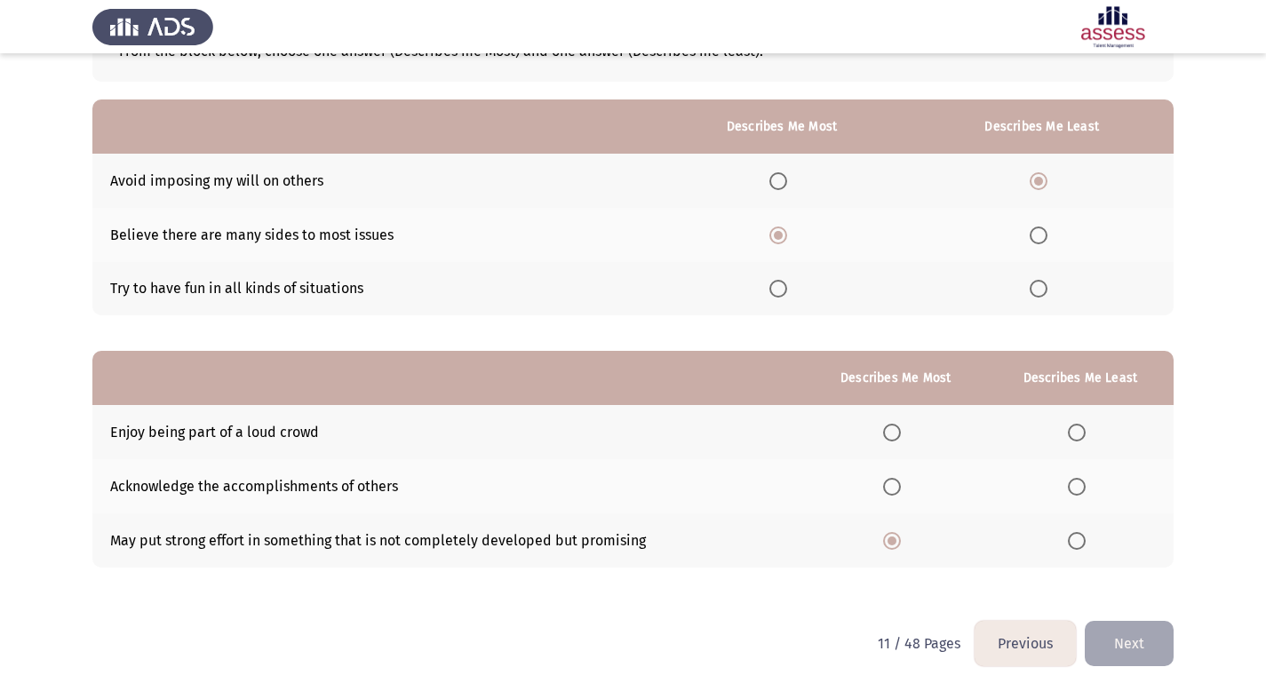
click at [1078, 489] on input "Select an option" at bounding box center [1077, 487] width 18 height 18
click at [1131, 646] on button "Next" at bounding box center [1129, 643] width 89 height 45
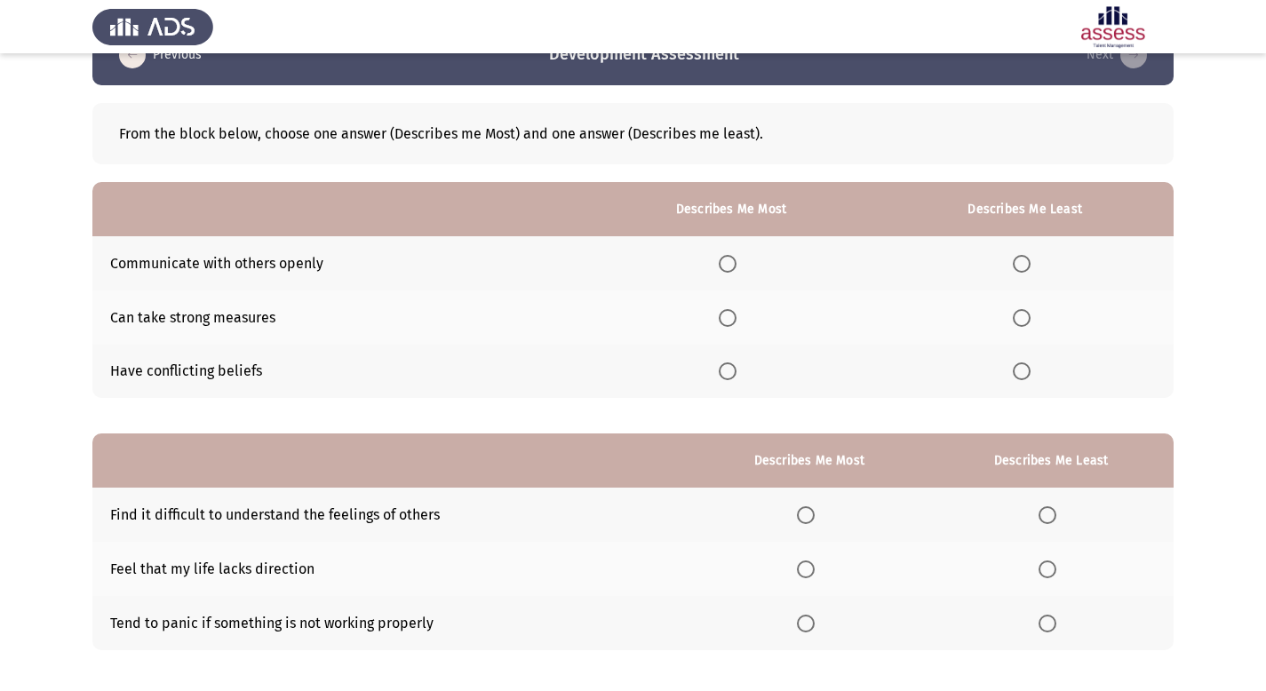
scroll to position [72, 0]
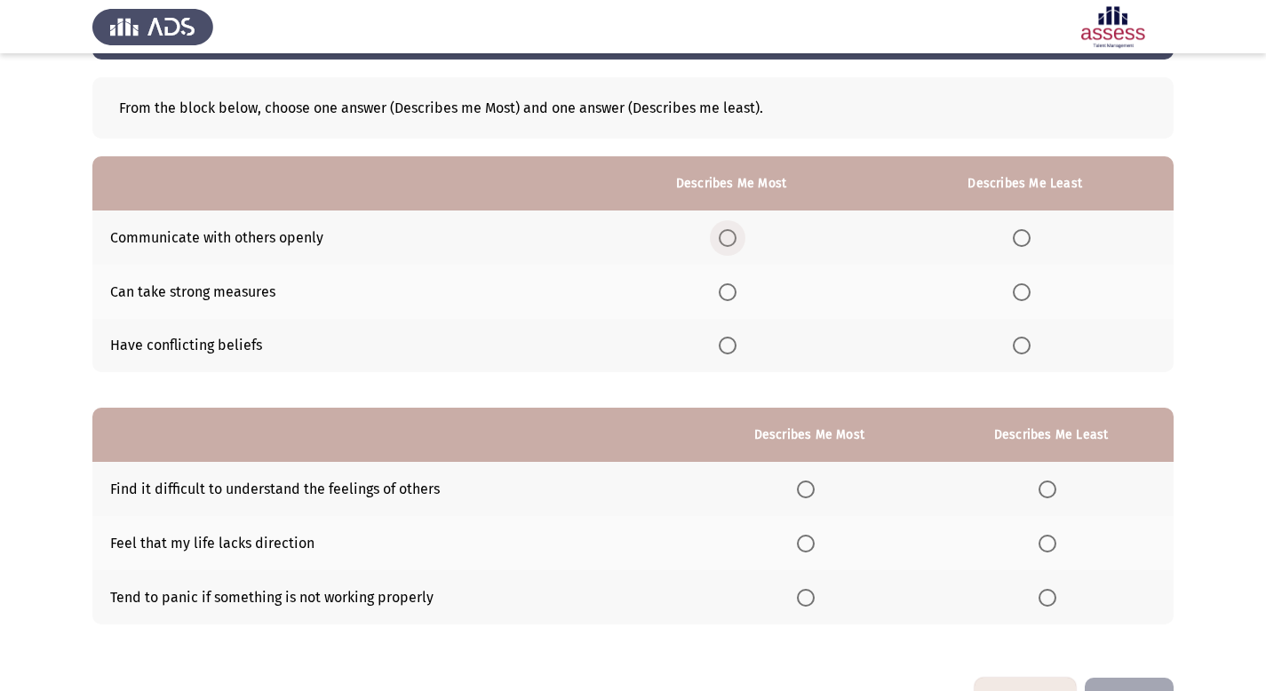
click at [734, 241] on span "Select an option" at bounding box center [728, 238] width 18 height 18
click at [734, 241] on input "Select an option" at bounding box center [728, 238] width 18 height 18
click at [1029, 298] on span "Select an option" at bounding box center [1022, 292] width 18 height 18
click at [1029, 298] on input "Select an option" at bounding box center [1022, 292] width 18 height 18
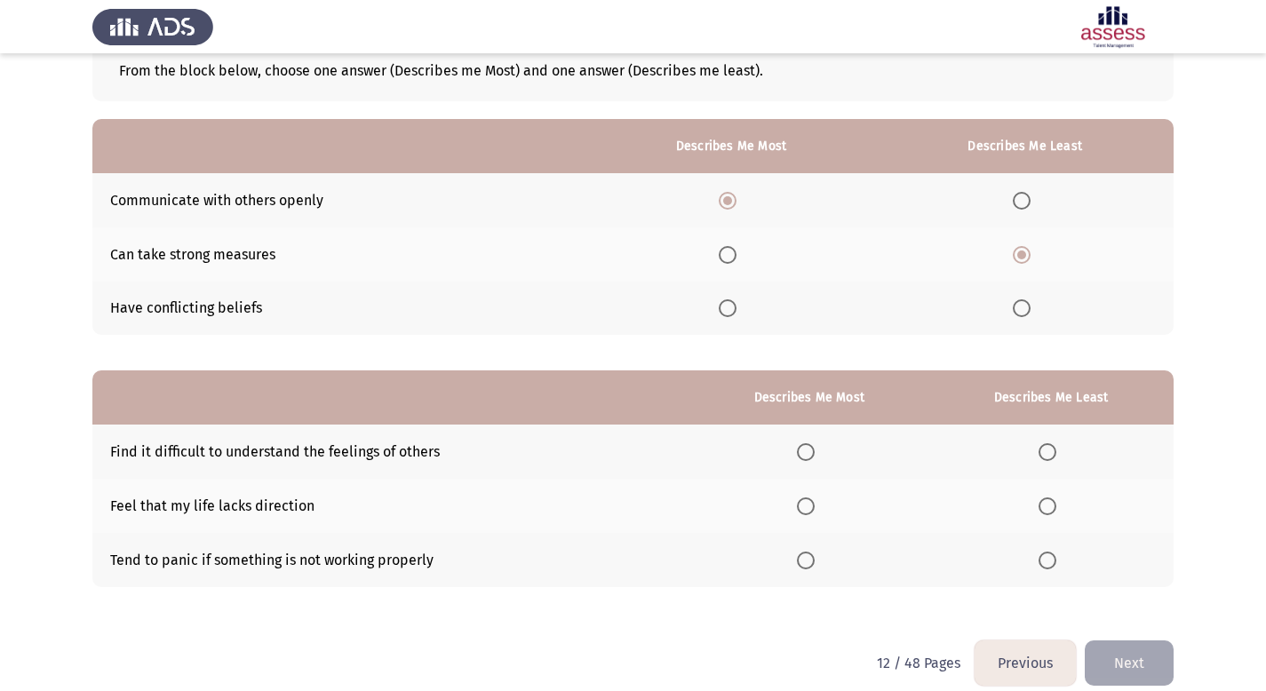
scroll to position [129, 0]
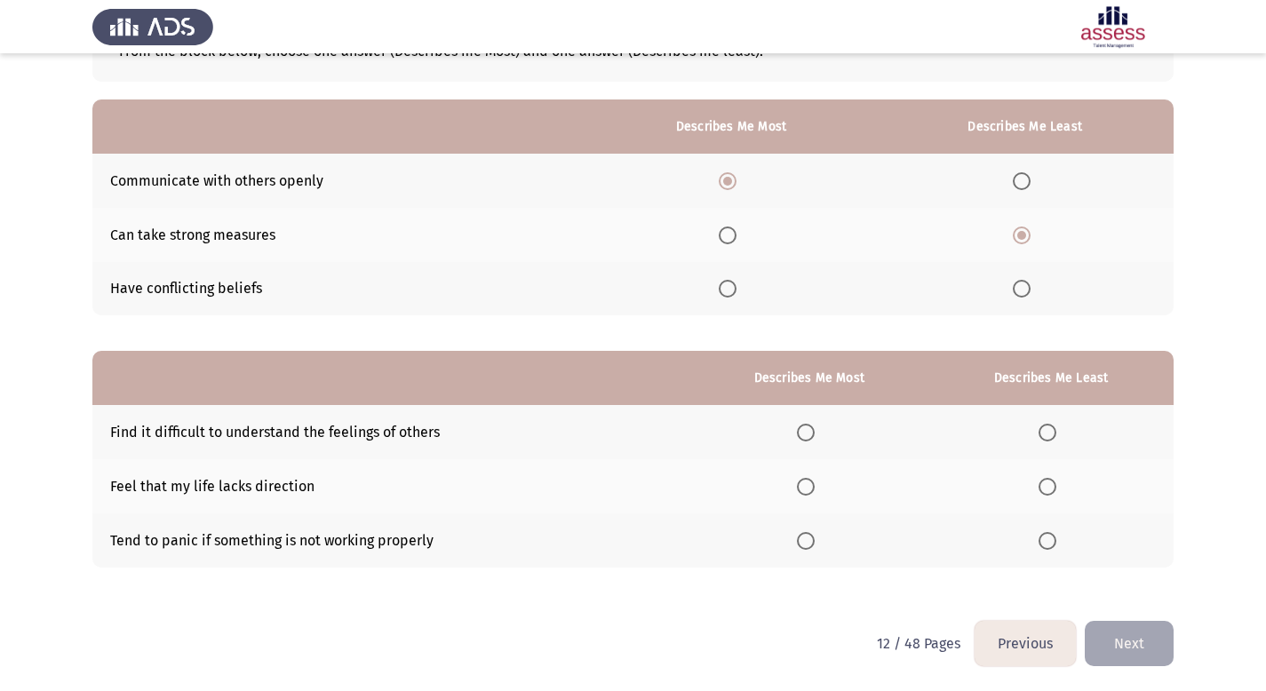
click at [806, 433] on span "Select an option" at bounding box center [806, 433] width 0 height 0
click at [810, 432] on input "Select an option" at bounding box center [806, 433] width 18 height 18
click at [810, 432] on span "Select an option" at bounding box center [805, 432] width 9 height 9
click at [1044, 541] on span "Select an option" at bounding box center [1048, 541] width 18 height 18
click at [1044, 541] on input "Select an option" at bounding box center [1048, 541] width 18 height 18
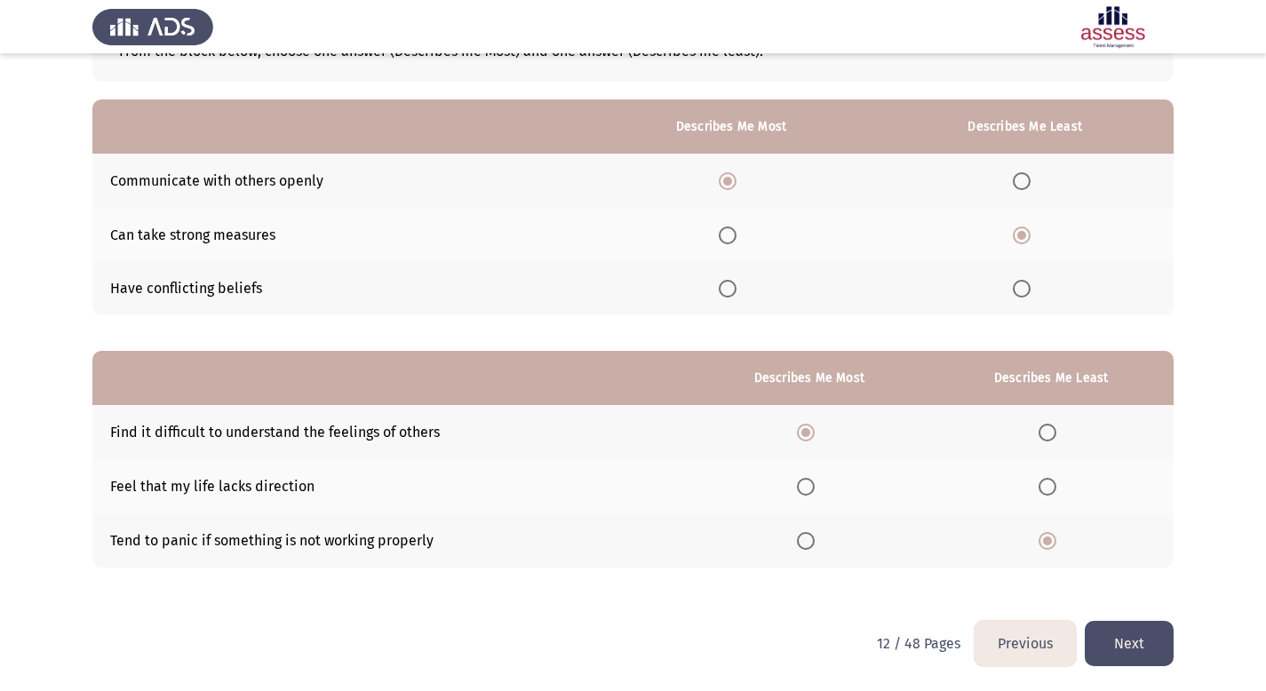
click at [1143, 647] on button "Next" at bounding box center [1129, 643] width 89 height 45
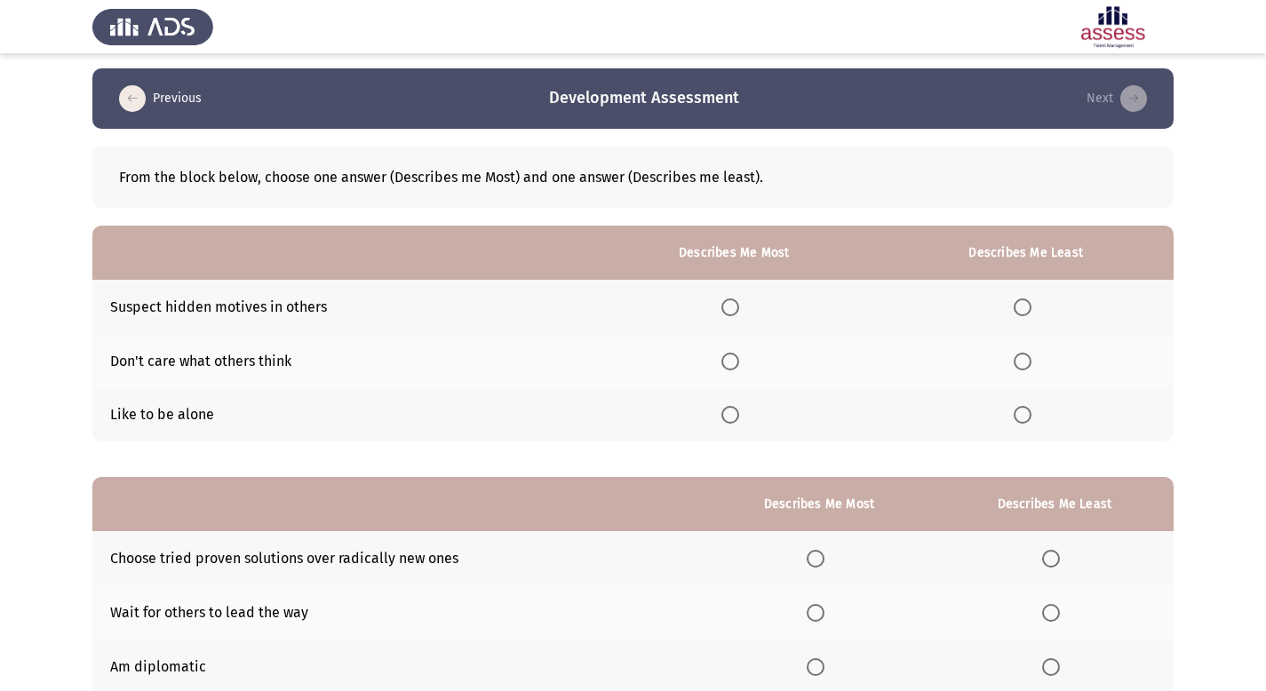
scroll to position [4, 0]
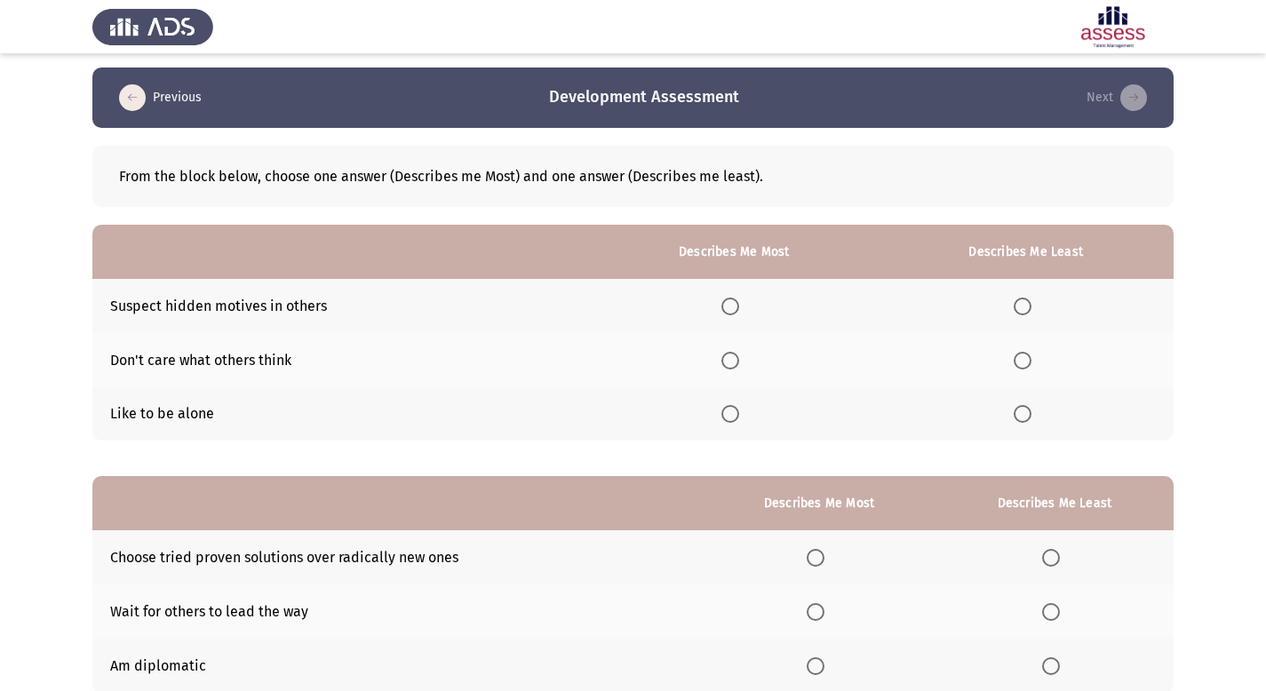
click at [738, 311] on span "Select an option" at bounding box center [730, 307] width 18 height 18
click at [738, 311] on input "Select an option" at bounding box center [730, 307] width 18 height 18
click at [744, 362] on label "Select an option" at bounding box center [733, 361] width 25 height 18
click at [739, 362] on input "Select an option" at bounding box center [730, 361] width 18 height 18
click at [1033, 419] on label "Select an option" at bounding box center [1026, 414] width 25 height 18
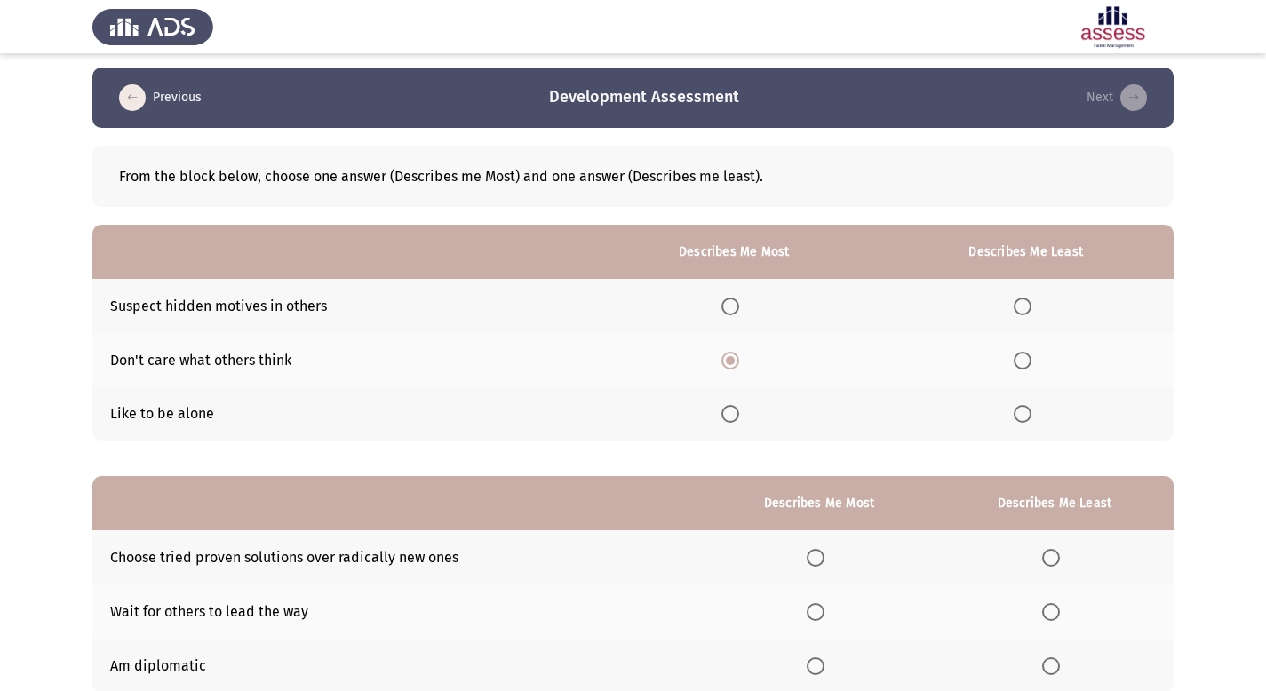
click at [1031, 419] on input "Select an option" at bounding box center [1023, 414] width 18 height 18
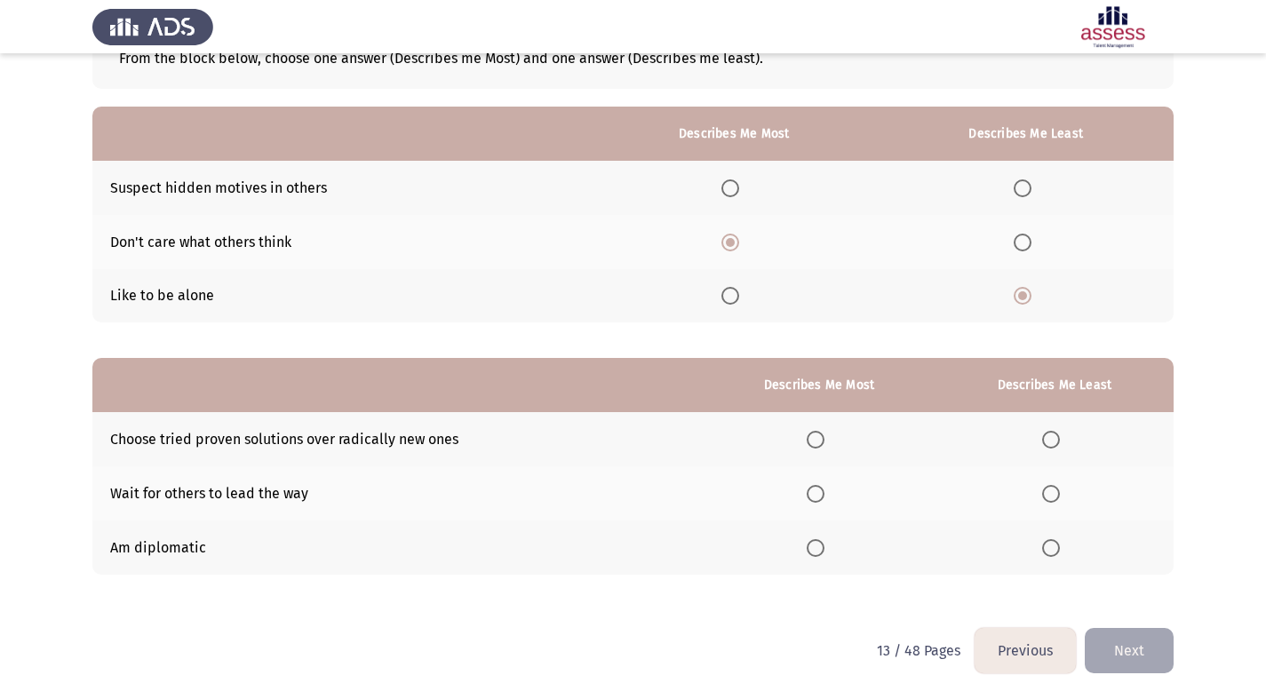
scroll to position [129, 0]
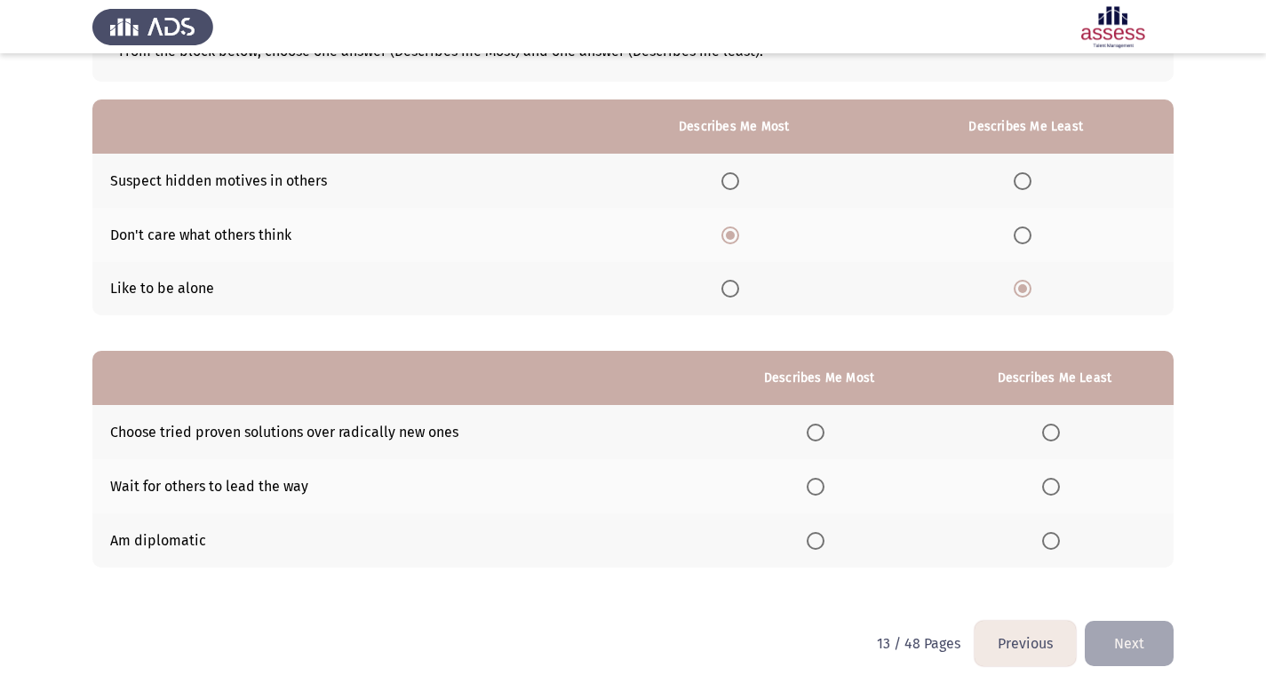
click at [822, 435] on span "Select an option" at bounding box center [816, 433] width 18 height 18
click at [822, 435] on input "Select an option" at bounding box center [816, 433] width 18 height 18
click at [1055, 490] on span "Select an option" at bounding box center [1051, 487] width 18 height 18
click at [1055, 490] on input "Select an option" at bounding box center [1051, 487] width 18 height 18
click at [1141, 645] on button "Next" at bounding box center [1129, 643] width 89 height 45
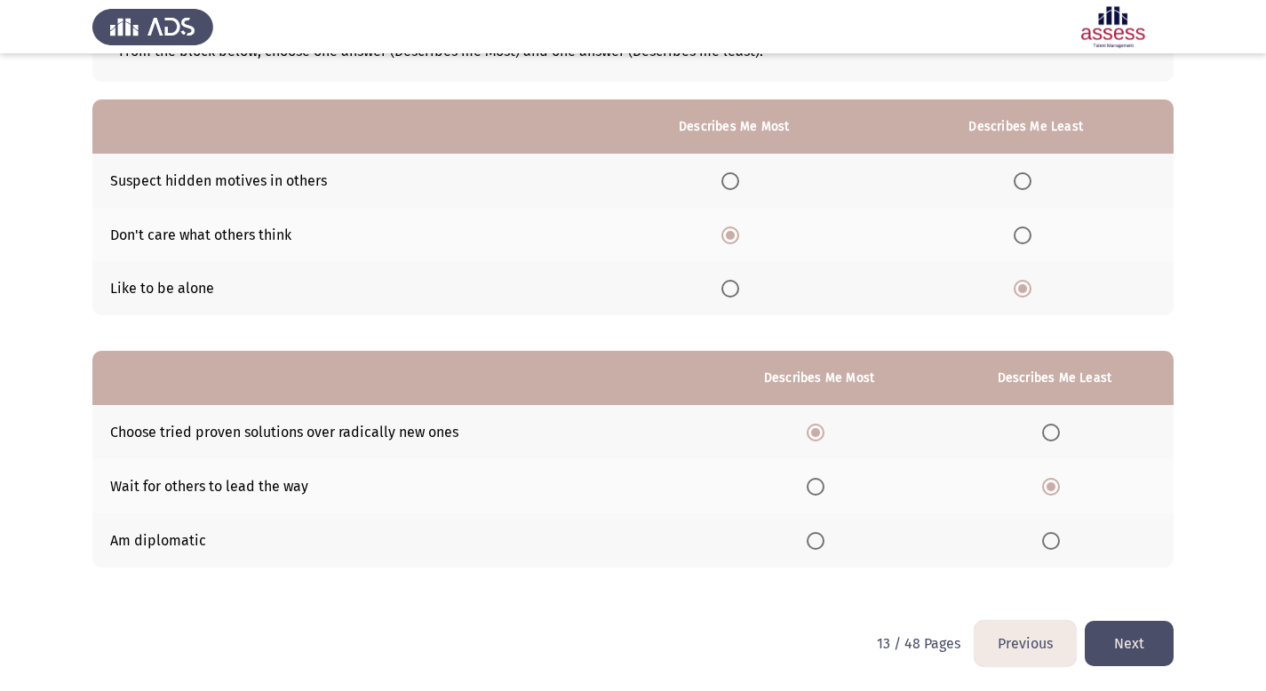
scroll to position [0, 0]
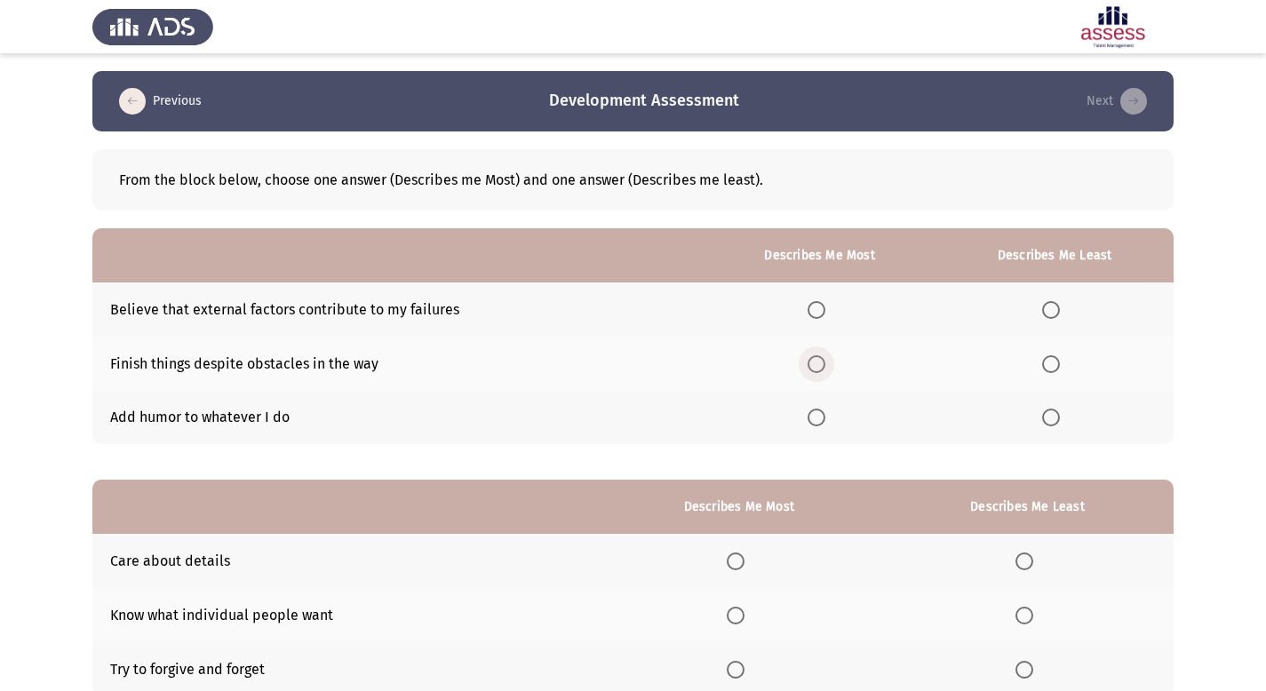
click at [818, 368] on span "Select an option" at bounding box center [817, 364] width 18 height 18
click at [818, 368] on input "Select an option" at bounding box center [817, 364] width 18 height 18
click at [1055, 421] on span "Select an option" at bounding box center [1051, 418] width 18 height 18
click at [1055, 421] on input "Select an option" at bounding box center [1051, 418] width 18 height 18
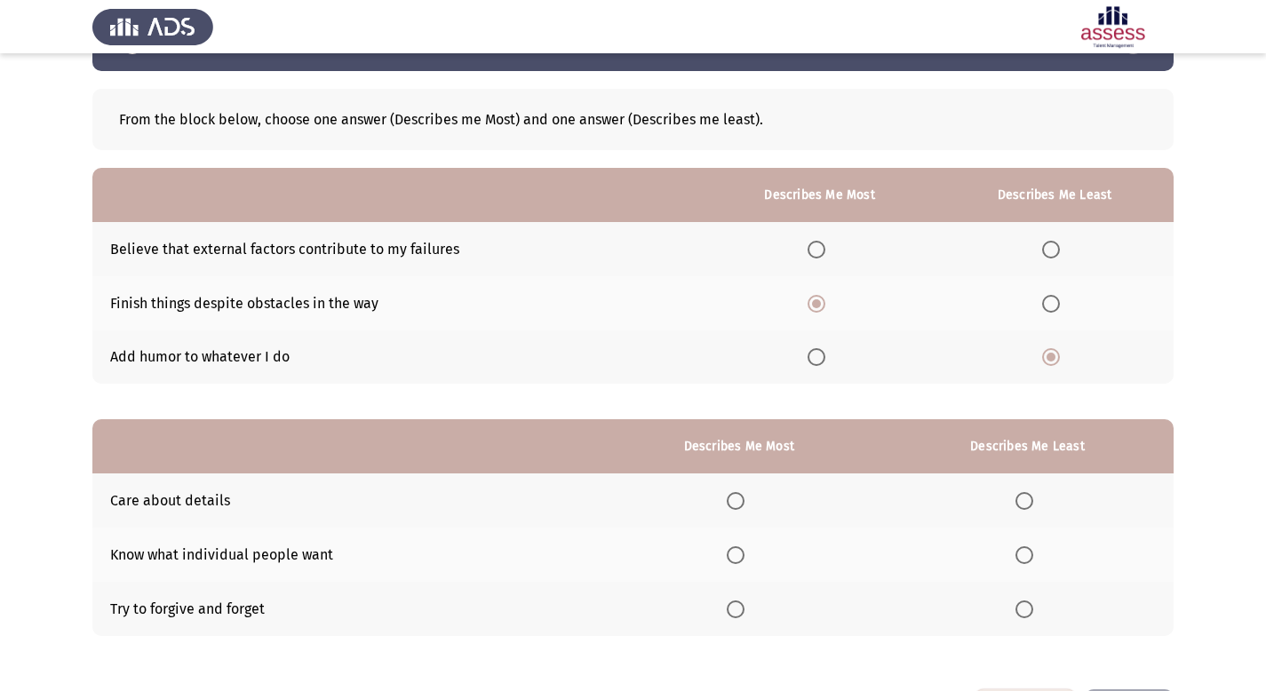
scroll to position [129, 0]
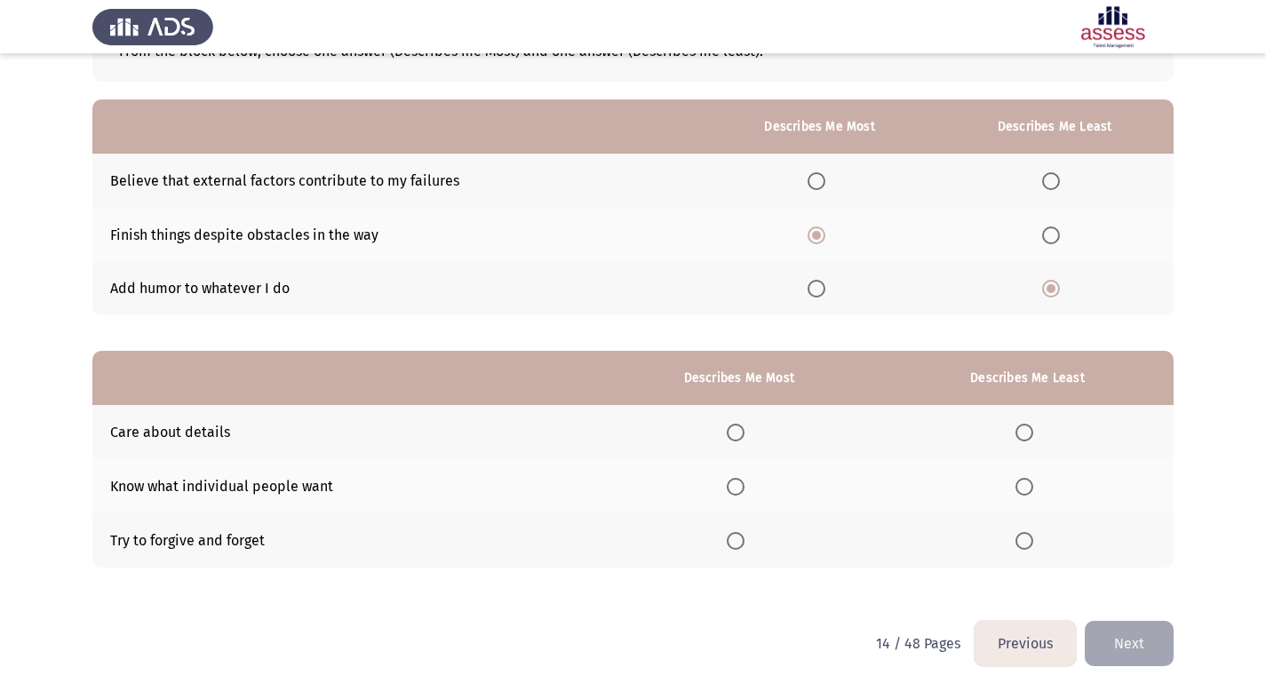
click at [745, 434] on span "Select an option" at bounding box center [736, 433] width 18 height 18
click at [745, 434] on input "Select an option" at bounding box center [736, 433] width 18 height 18
click at [1028, 538] on span "Select an option" at bounding box center [1024, 541] width 18 height 18
click at [1028, 538] on input "Select an option" at bounding box center [1024, 541] width 18 height 18
click at [1147, 647] on button "Next" at bounding box center [1129, 643] width 89 height 45
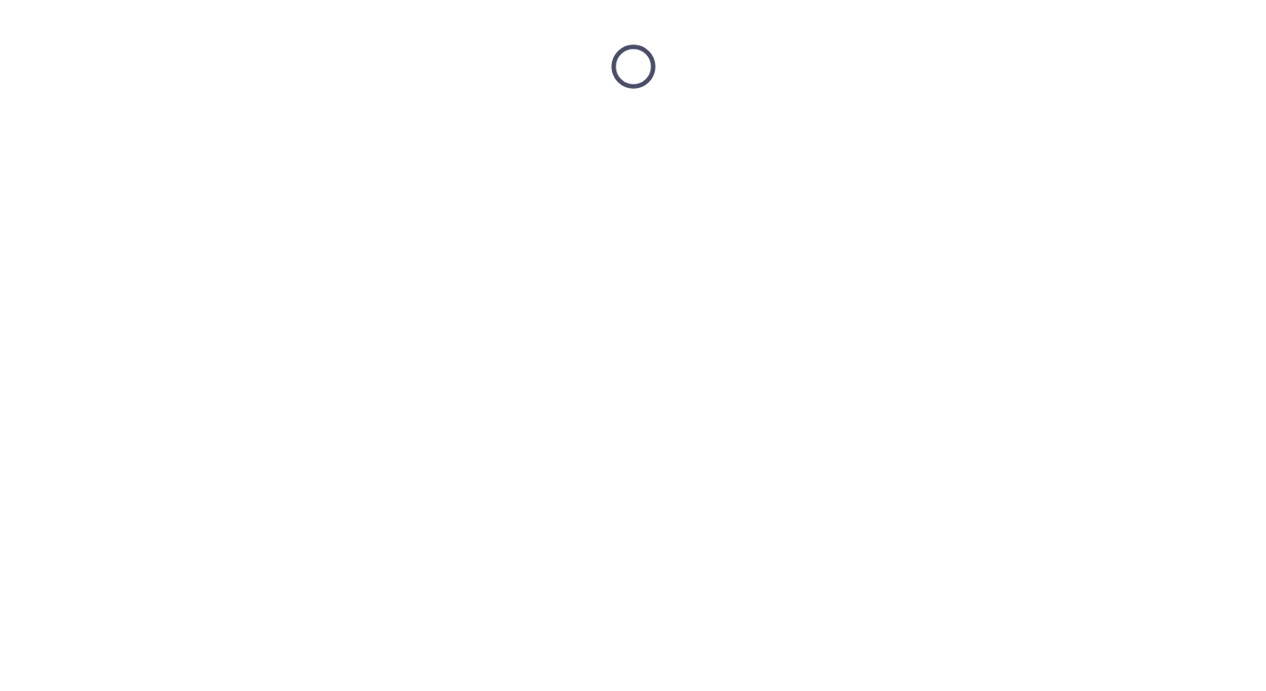
scroll to position [0, 0]
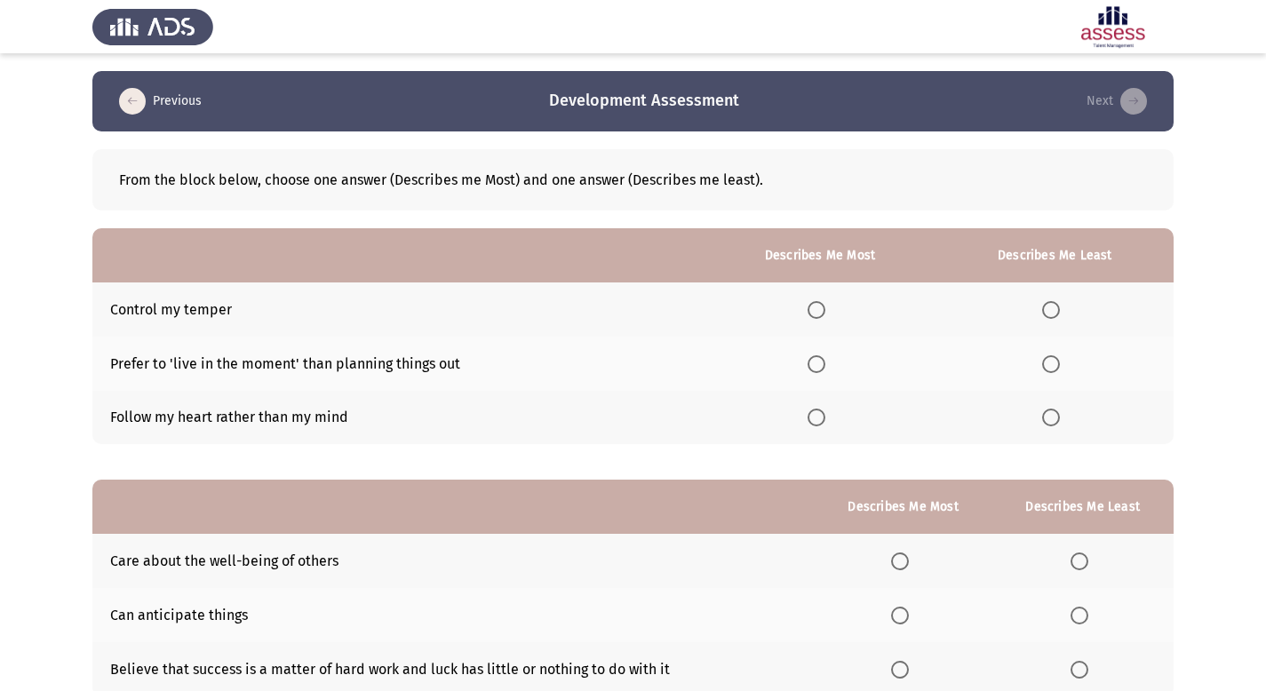
click at [825, 312] on span "Select an option" at bounding box center [817, 310] width 18 height 18
click at [825, 312] on input "Select an option" at bounding box center [817, 310] width 18 height 18
click at [1056, 421] on span "Select an option" at bounding box center [1051, 418] width 18 height 18
click at [1056, 421] on input "Select an option" at bounding box center [1051, 418] width 18 height 18
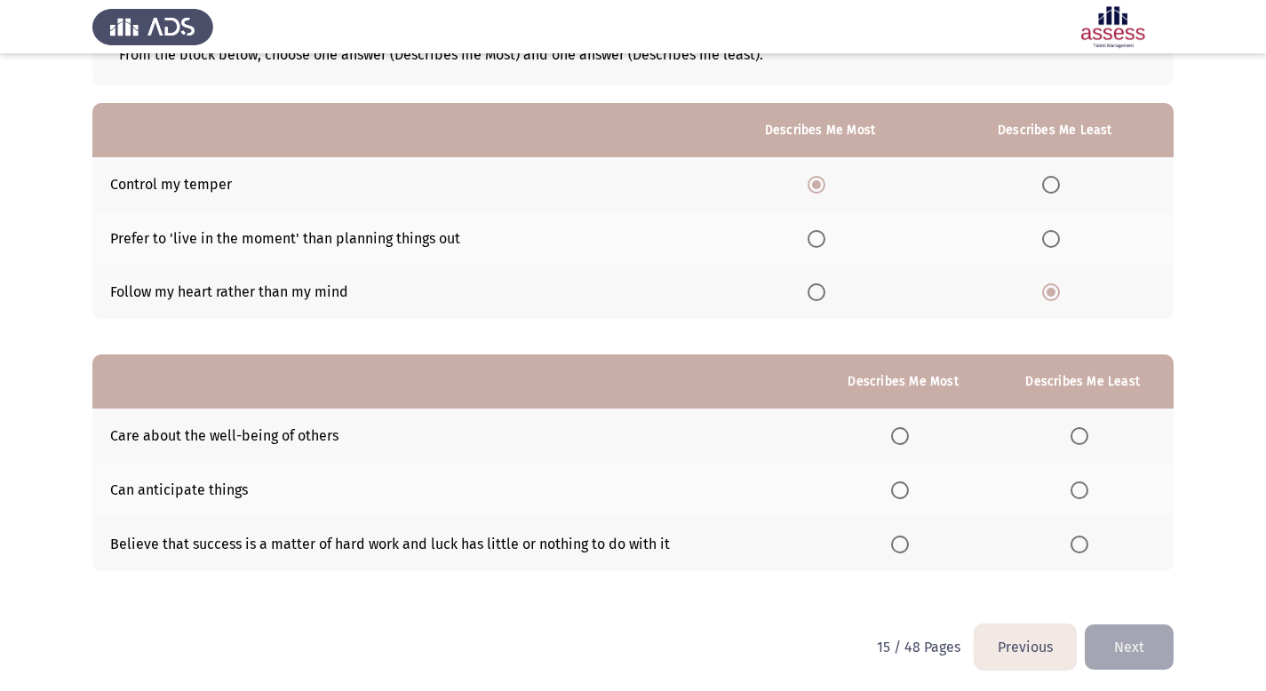
scroll to position [129, 0]
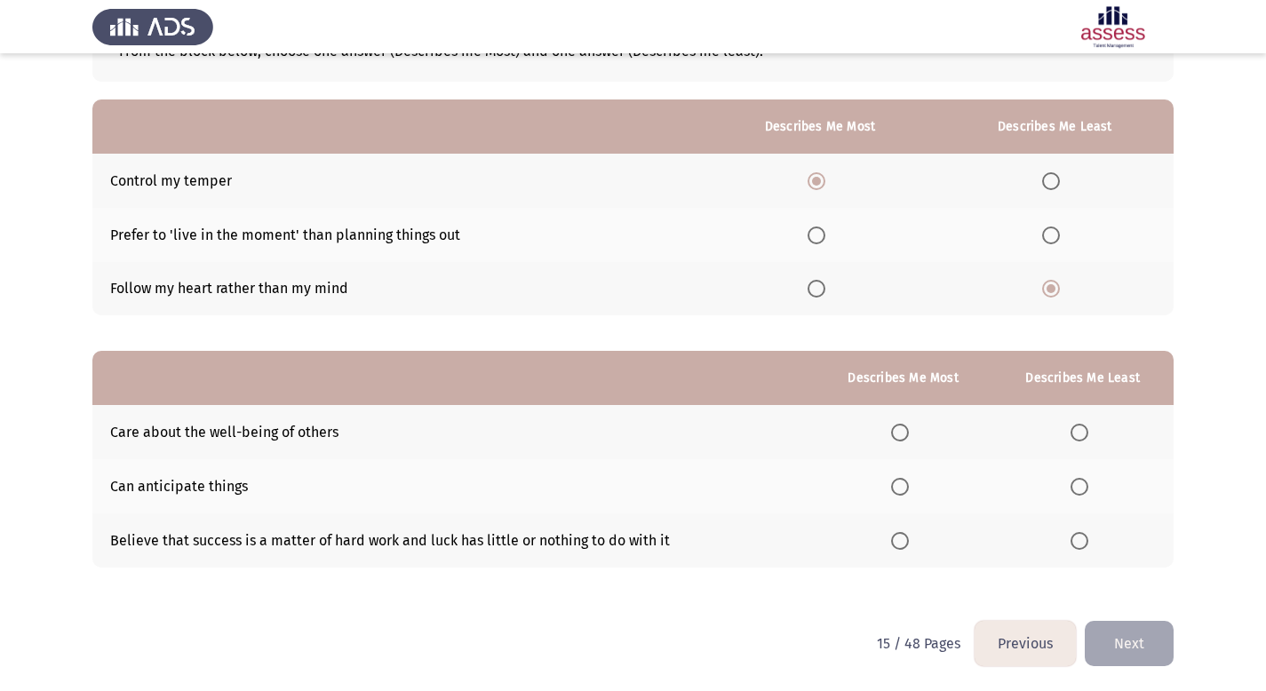
click at [898, 543] on span "Select an option" at bounding box center [900, 541] width 18 height 18
click at [898, 543] on input "Select an option" at bounding box center [900, 541] width 18 height 18
click at [1077, 430] on span "Select an option" at bounding box center [1080, 433] width 18 height 18
click at [1077, 430] on input "Select an option" at bounding box center [1080, 433] width 18 height 18
click at [1138, 650] on button "Next" at bounding box center [1129, 643] width 89 height 45
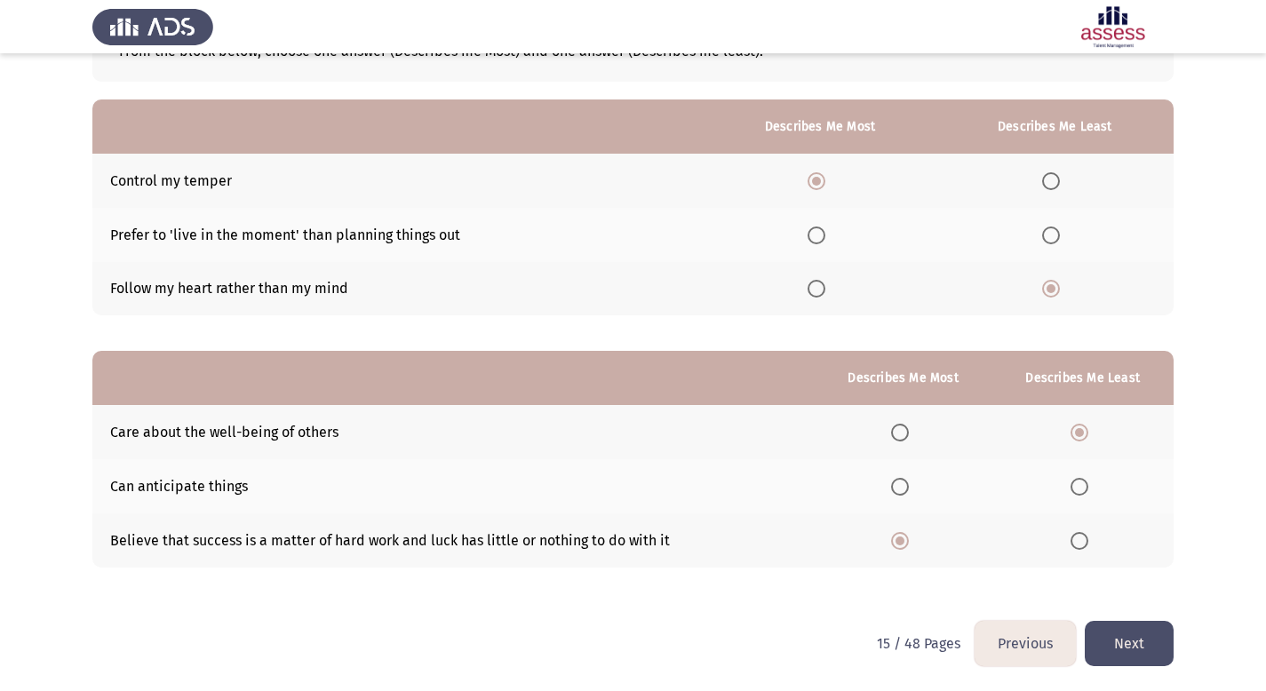
scroll to position [0, 0]
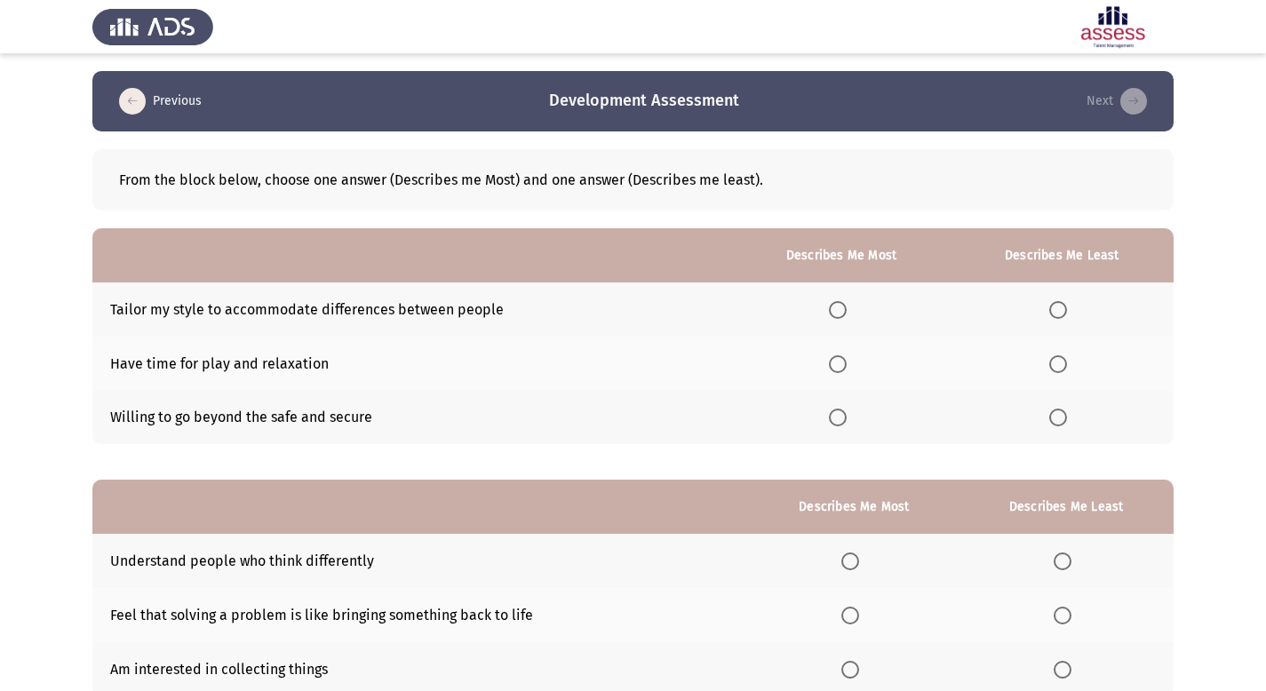
click at [846, 310] on span "Select an option" at bounding box center [838, 310] width 18 height 18
click at [846, 310] on input "Select an option" at bounding box center [838, 310] width 18 height 18
click at [1056, 420] on span "Select an option" at bounding box center [1058, 418] width 18 height 18
click at [1056, 420] on input "Select an option" at bounding box center [1058, 418] width 18 height 18
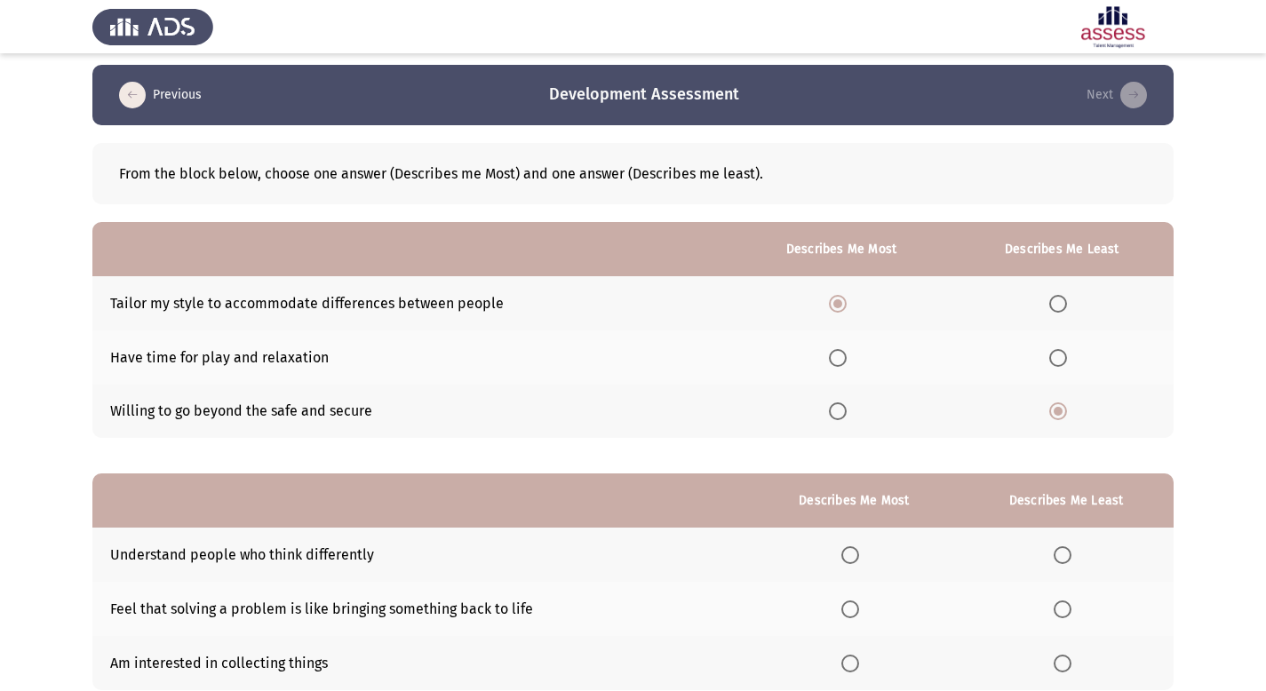
scroll to position [7, 0]
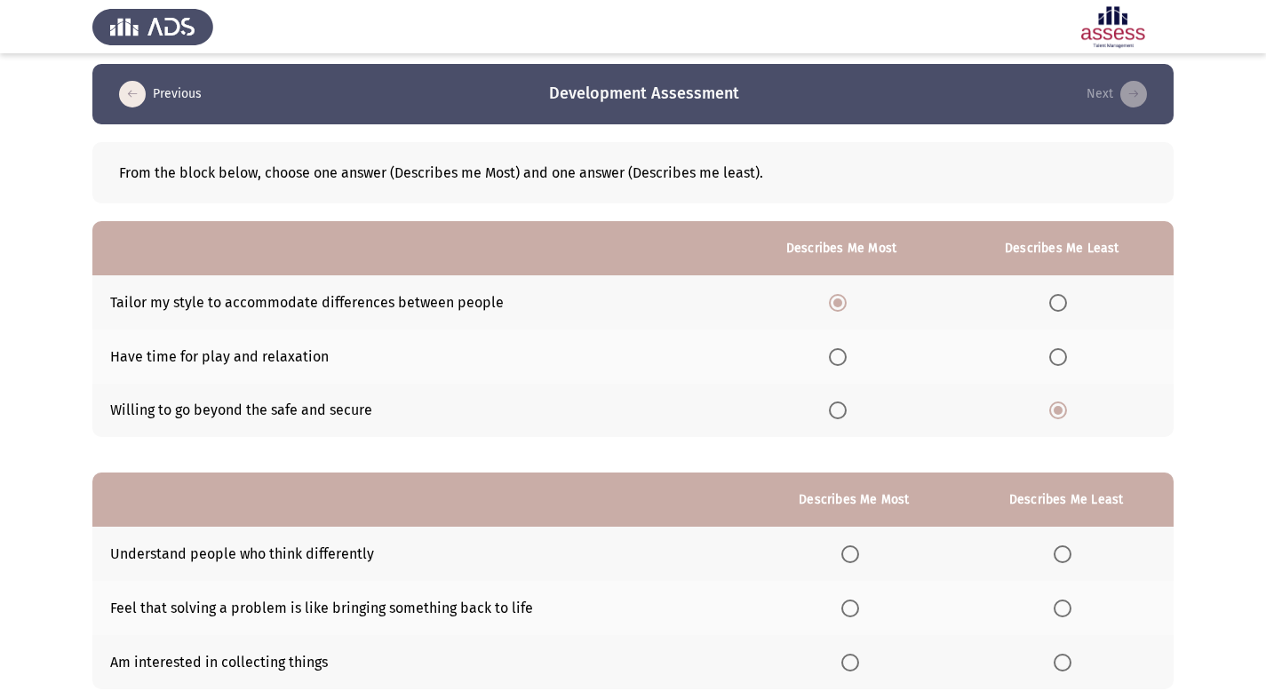
click at [1060, 360] on span "Select an option" at bounding box center [1058, 357] width 18 height 18
click at [1060, 360] on input "Select an option" at bounding box center [1058, 357] width 18 height 18
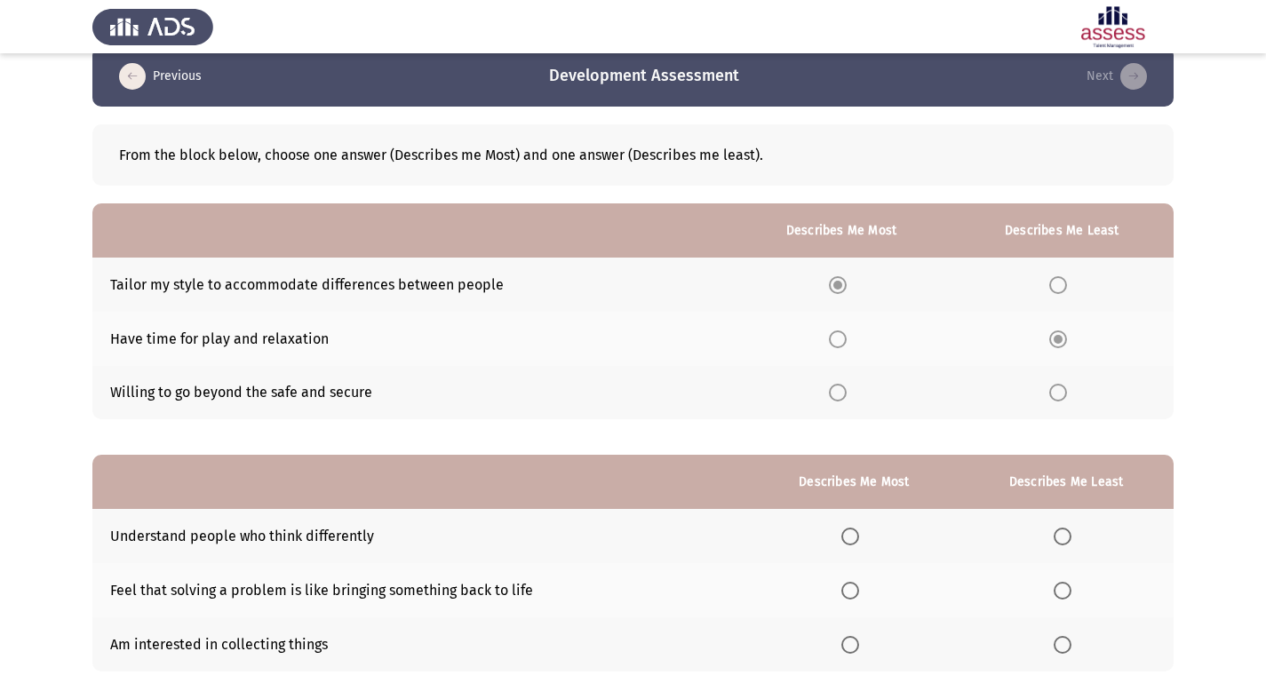
scroll to position [129, 0]
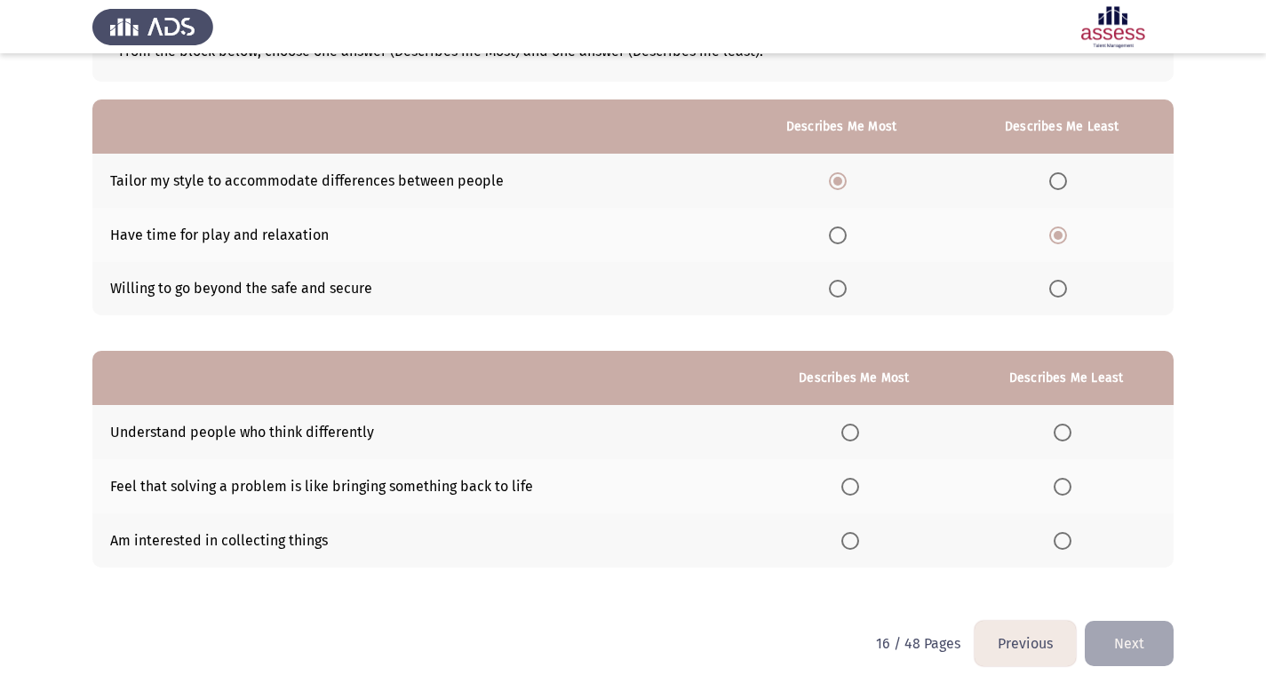
click at [859, 489] on span "Select an option" at bounding box center [850, 487] width 18 height 18
click at [859, 489] on input "Select an option" at bounding box center [850, 487] width 18 height 18
click at [1065, 434] on span "Select an option" at bounding box center [1063, 433] width 18 height 18
click at [1065, 434] on input "Select an option" at bounding box center [1063, 433] width 18 height 18
click at [1127, 647] on button "Next" at bounding box center [1129, 643] width 89 height 45
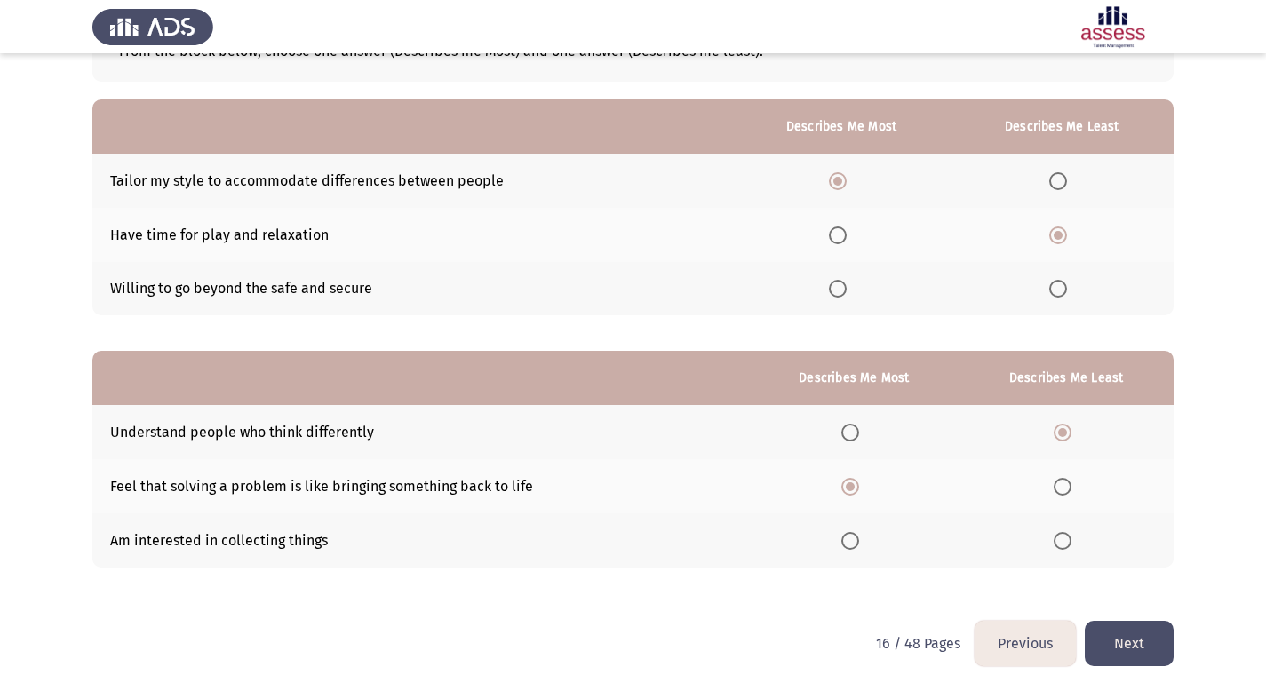
scroll to position [0, 0]
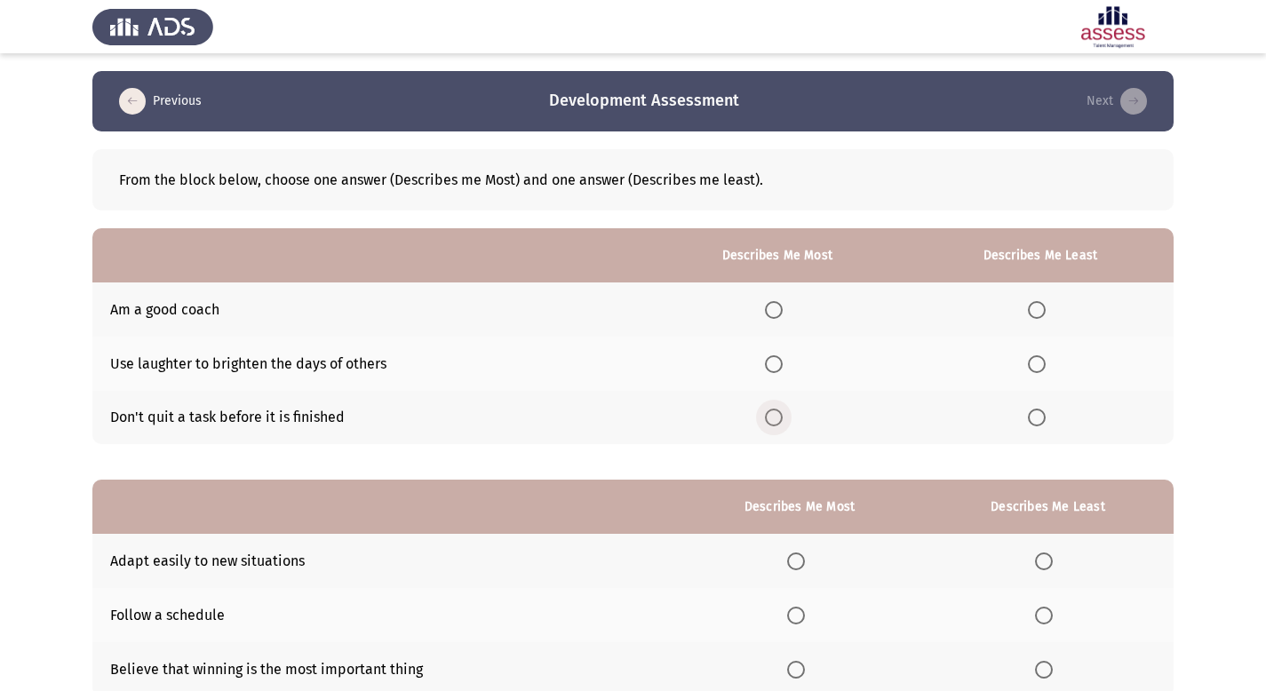
click at [783, 417] on span "Select an option" at bounding box center [774, 418] width 18 height 18
click at [783, 417] on input "Select an option" at bounding box center [774, 418] width 18 height 18
click at [1042, 310] on span "Select an option" at bounding box center [1037, 310] width 18 height 18
click at [1042, 310] on input "Select an option" at bounding box center [1037, 310] width 18 height 18
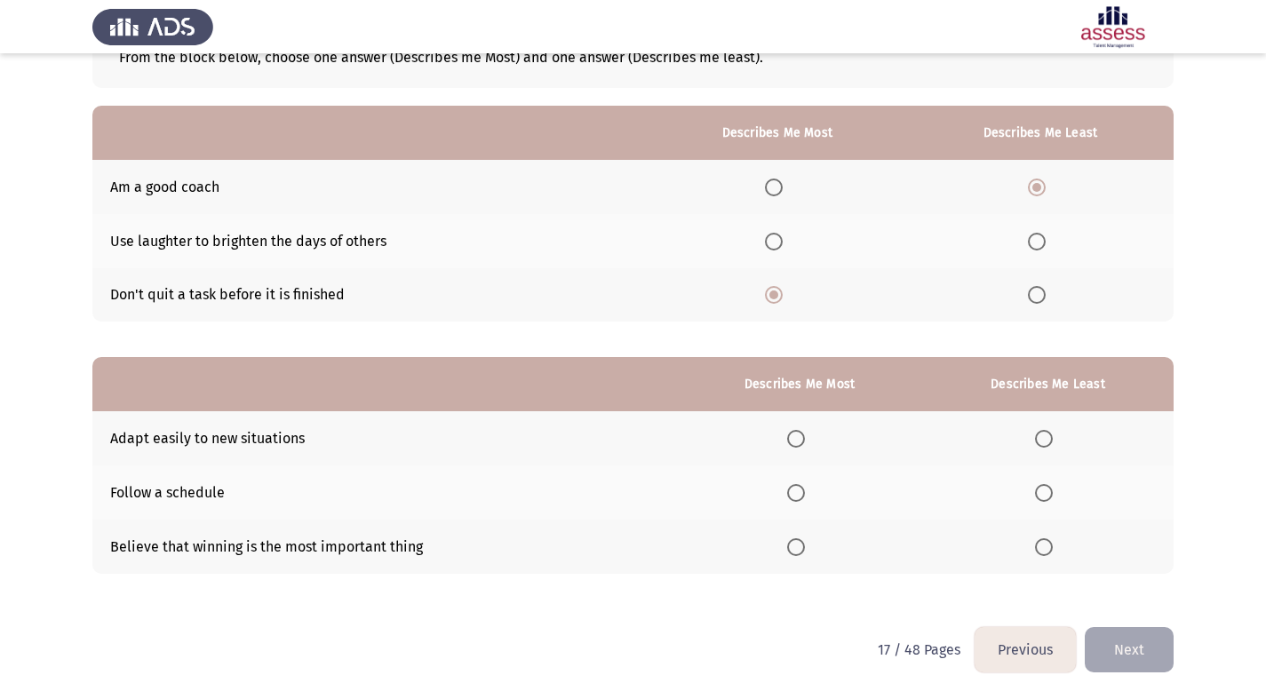
scroll to position [129, 0]
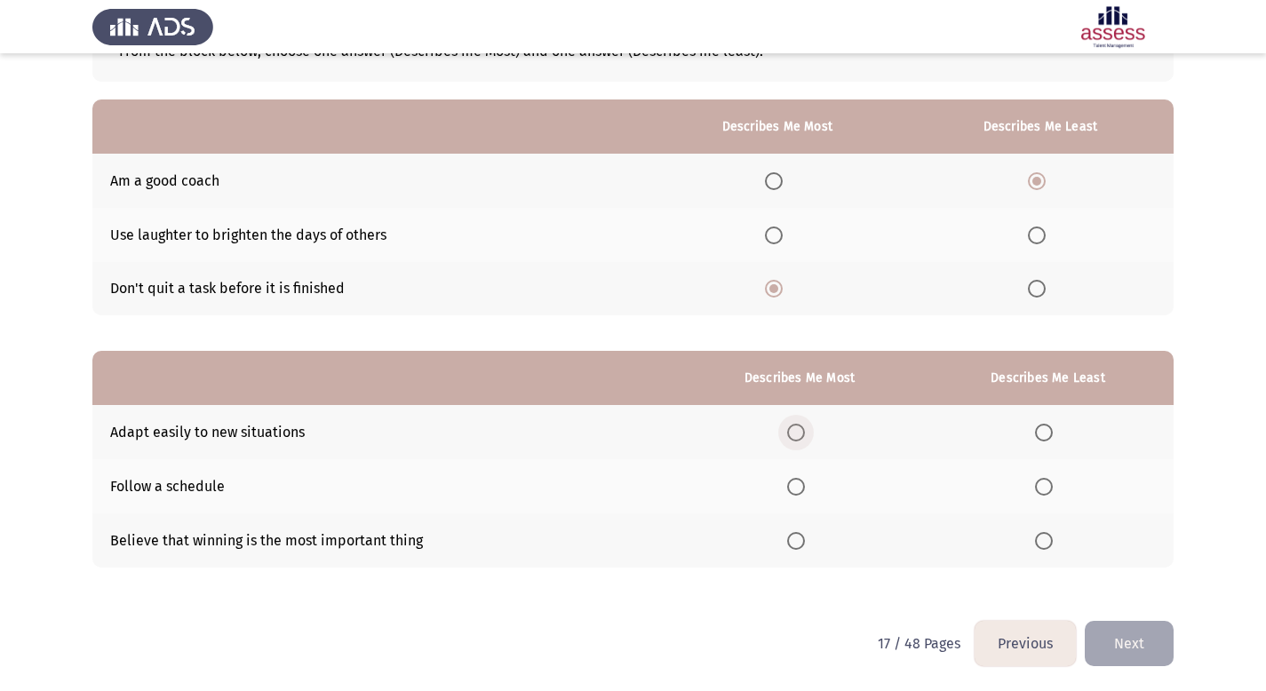
click at [801, 438] on span "Select an option" at bounding box center [796, 433] width 18 height 18
click at [801, 438] on input "Select an option" at bounding box center [796, 433] width 18 height 18
click at [800, 489] on span "Select an option" at bounding box center [796, 487] width 18 height 18
click at [800, 489] on input "Select an option" at bounding box center [796, 487] width 18 height 18
click at [1045, 432] on span "Select an option" at bounding box center [1044, 433] width 18 height 18
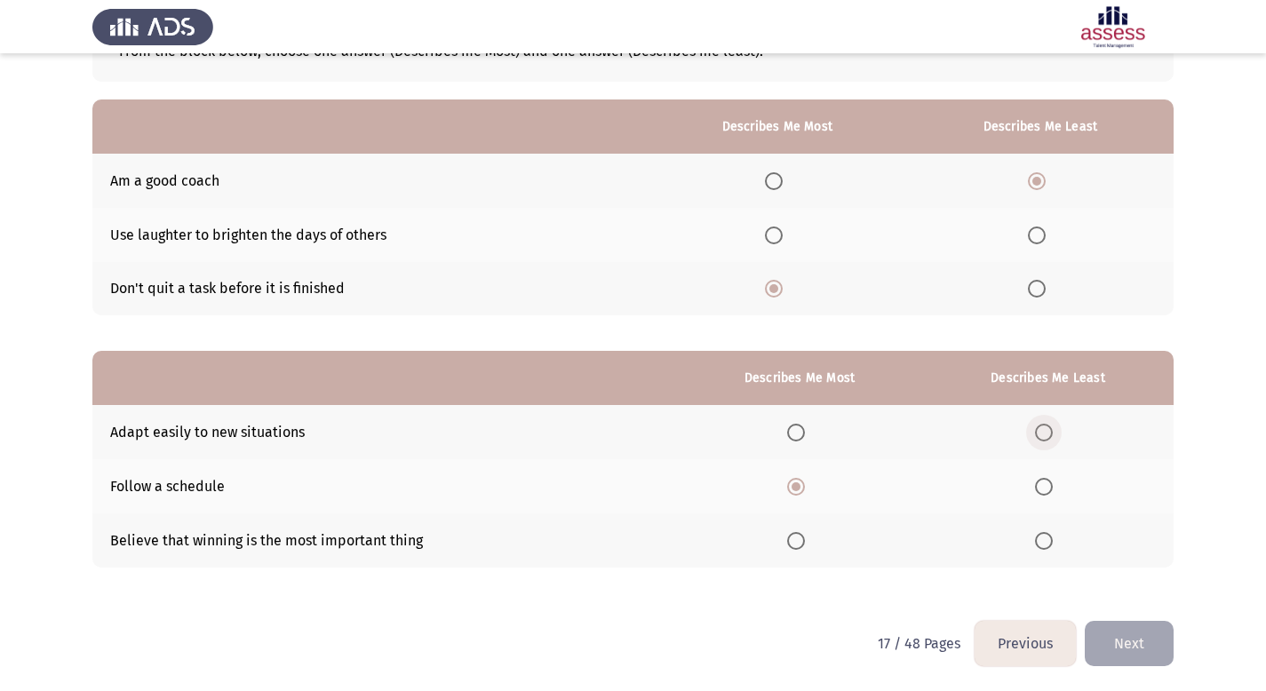
click at [1045, 432] on input "Select an option" at bounding box center [1044, 433] width 18 height 18
click at [1126, 640] on button "Next" at bounding box center [1129, 643] width 89 height 45
click at [1126, 640] on html "Previous Development Assessment Next From the block below, choose one answer (D…" at bounding box center [633, 281] width 1266 height 821
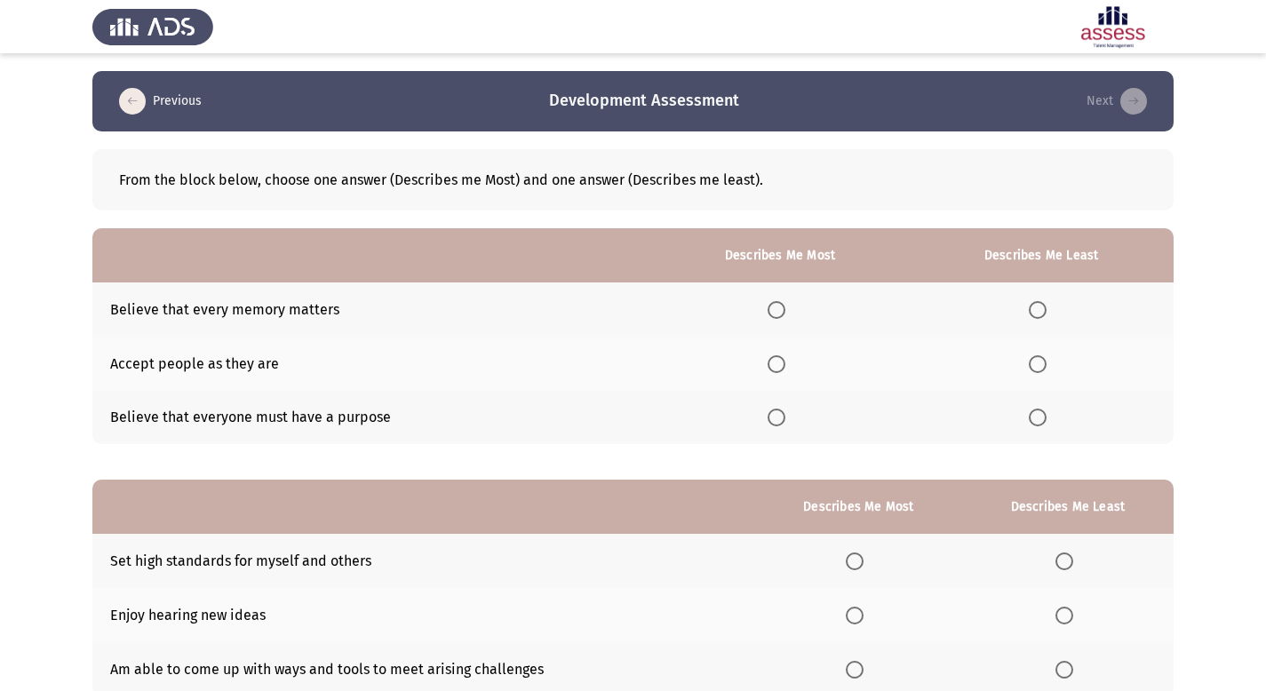
click at [782, 423] on span "Select an option" at bounding box center [777, 418] width 18 height 18
click at [782, 423] on input "Select an option" at bounding box center [777, 418] width 18 height 18
click at [1034, 365] on span "Select an option" at bounding box center [1038, 364] width 18 height 18
click at [1034, 365] on input "Select an option" at bounding box center [1038, 364] width 18 height 18
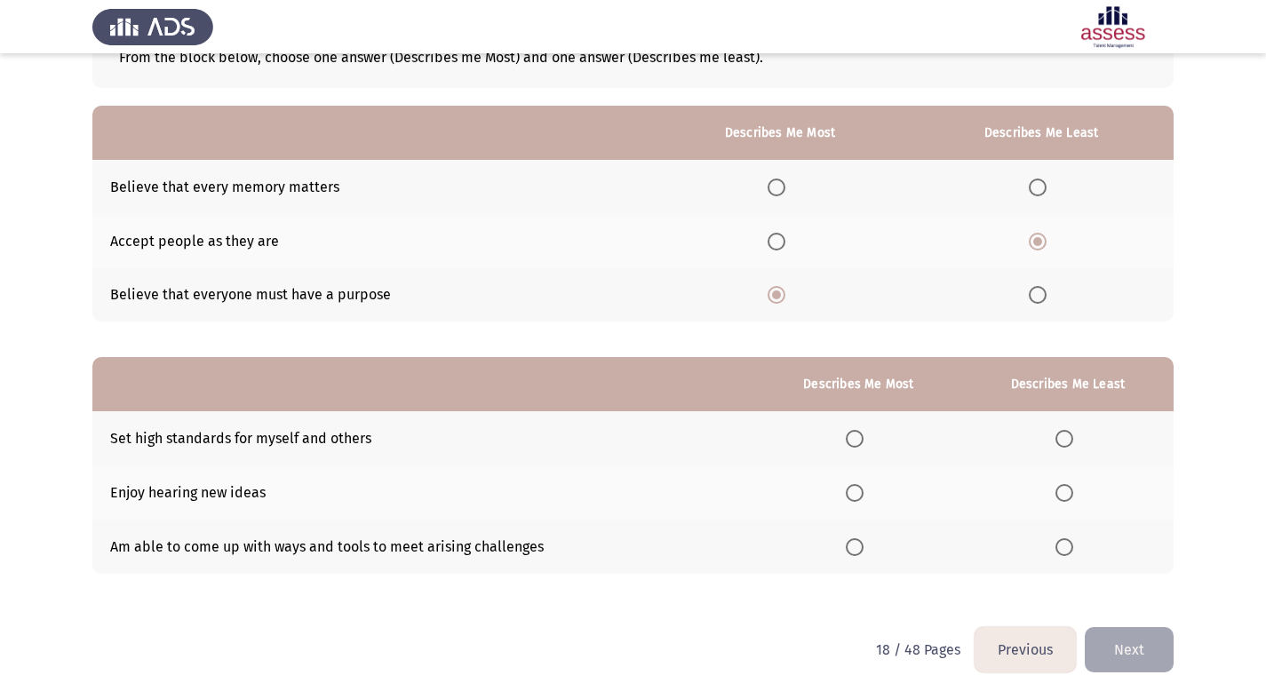
scroll to position [129, 0]
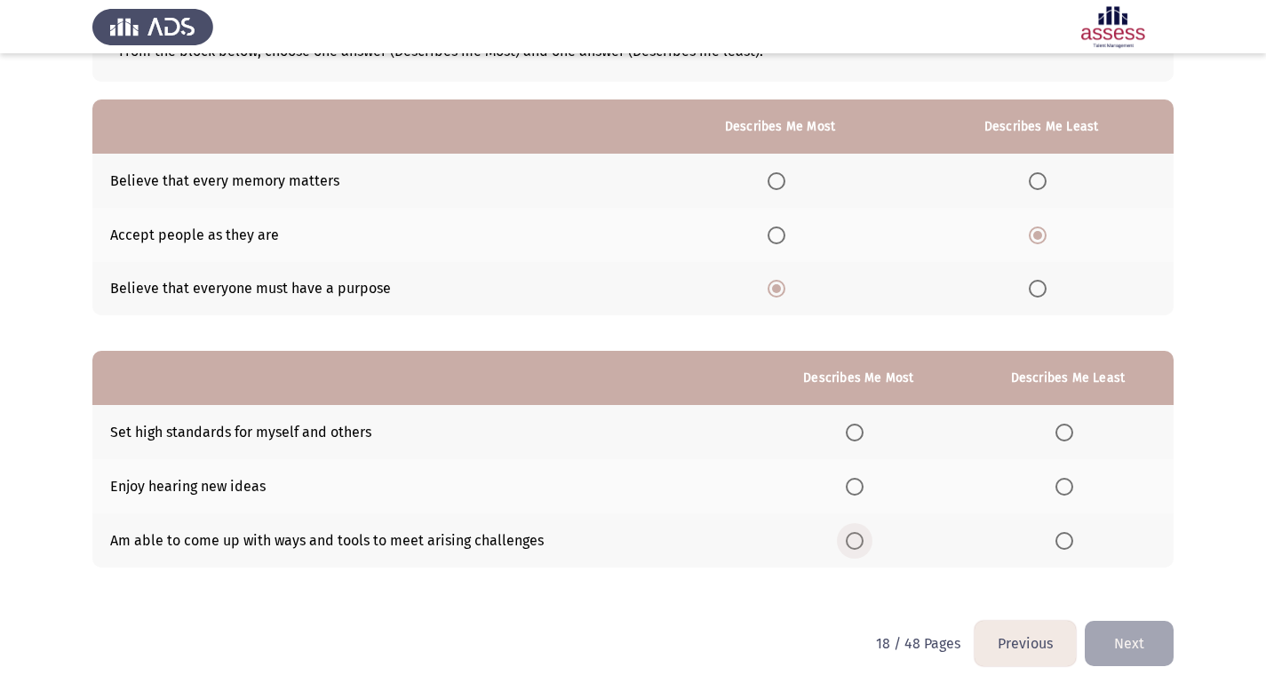
click at [857, 543] on span "Select an option" at bounding box center [855, 541] width 18 height 18
click at [857, 543] on input "Select an option" at bounding box center [855, 541] width 18 height 18
click at [1071, 486] on span "Select an option" at bounding box center [1064, 487] width 18 height 18
click at [1071, 486] on input "Select an option" at bounding box center [1064, 487] width 18 height 18
click at [1143, 643] on button "Next" at bounding box center [1129, 643] width 89 height 45
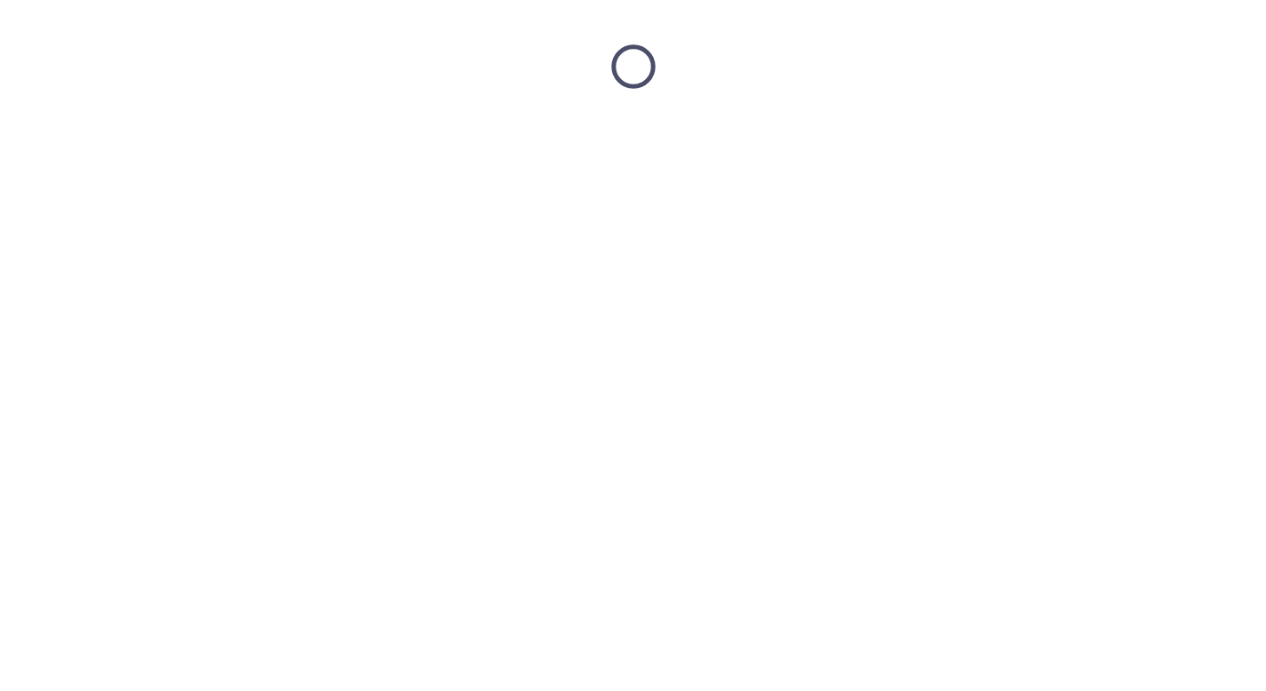
scroll to position [0, 0]
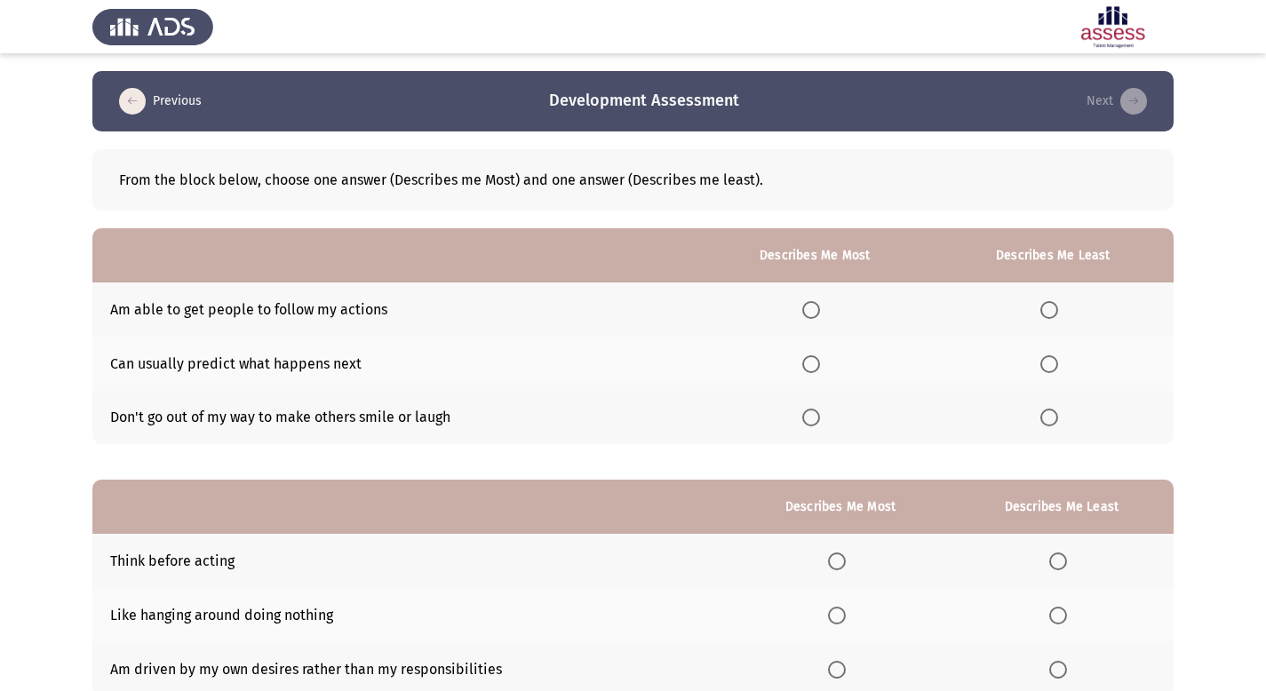
click at [820, 311] on span "Select an option" at bounding box center [811, 310] width 18 height 18
click at [820, 311] on input "Select an option" at bounding box center [811, 310] width 18 height 18
click at [1053, 372] on th at bounding box center [1053, 364] width 241 height 54
click at [1054, 367] on span "Select an option" at bounding box center [1049, 364] width 18 height 18
click at [1054, 367] on input "Select an option" at bounding box center [1049, 364] width 18 height 18
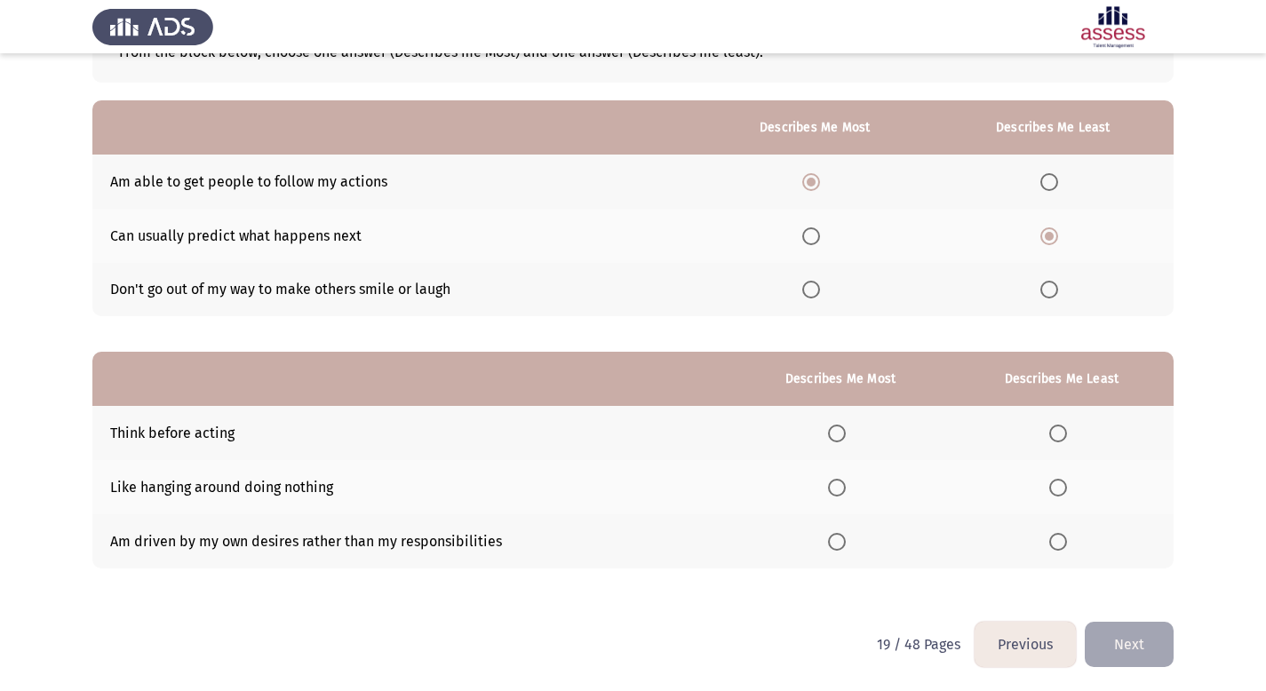
scroll to position [129, 0]
click at [846, 434] on span "Select an option" at bounding box center [837, 433] width 18 height 18
click at [846, 434] on input "Select an option" at bounding box center [837, 433] width 18 height 18
click at [1061, 486] on span "Select an option" at bounding box center [1058, 487] width 18 height 18
click at [1061, 486] on input "Select an option" at bounding box center [1058, 487] width 18 height 18
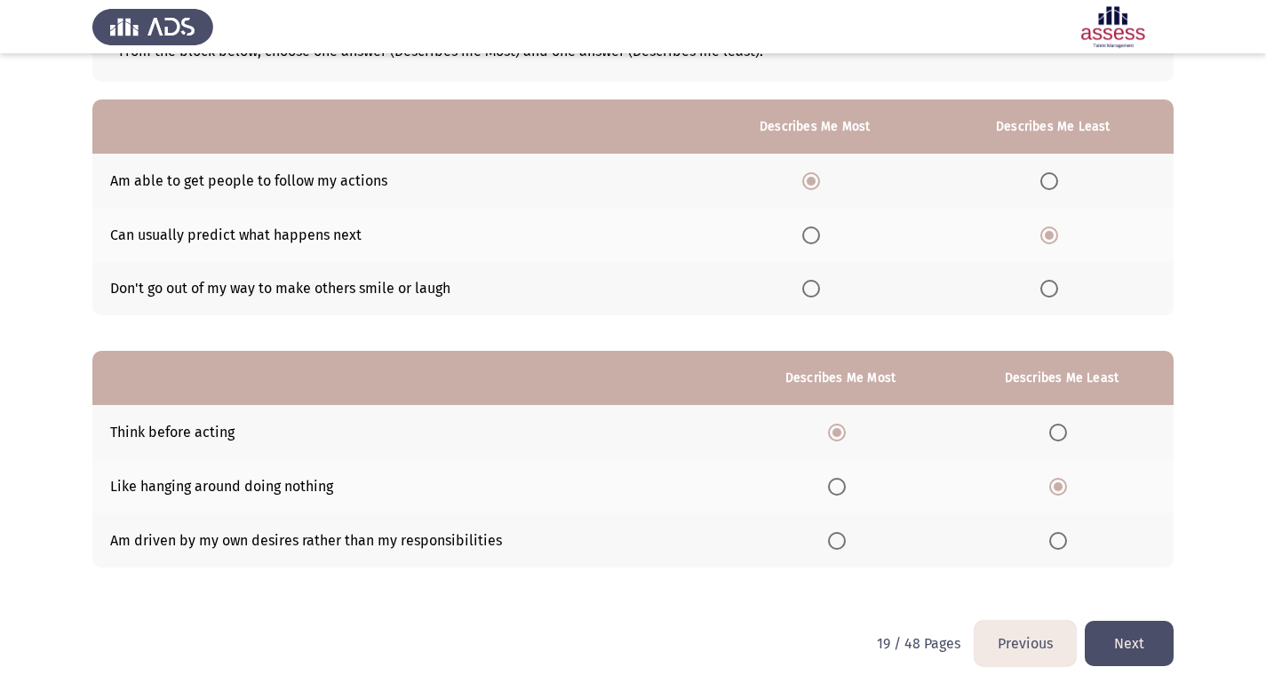
click at [1150, 650] on button "Next" at bounding box center [1129, 643] width 89 height 45
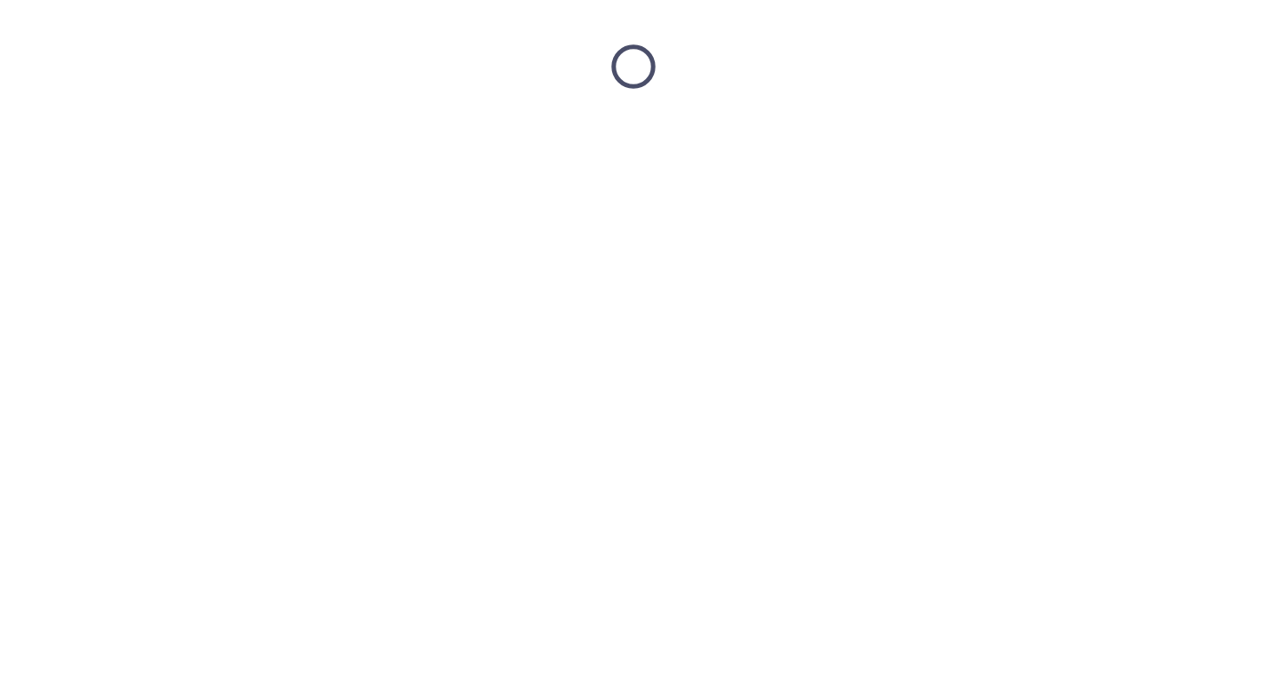
scroll to position [0, 0]
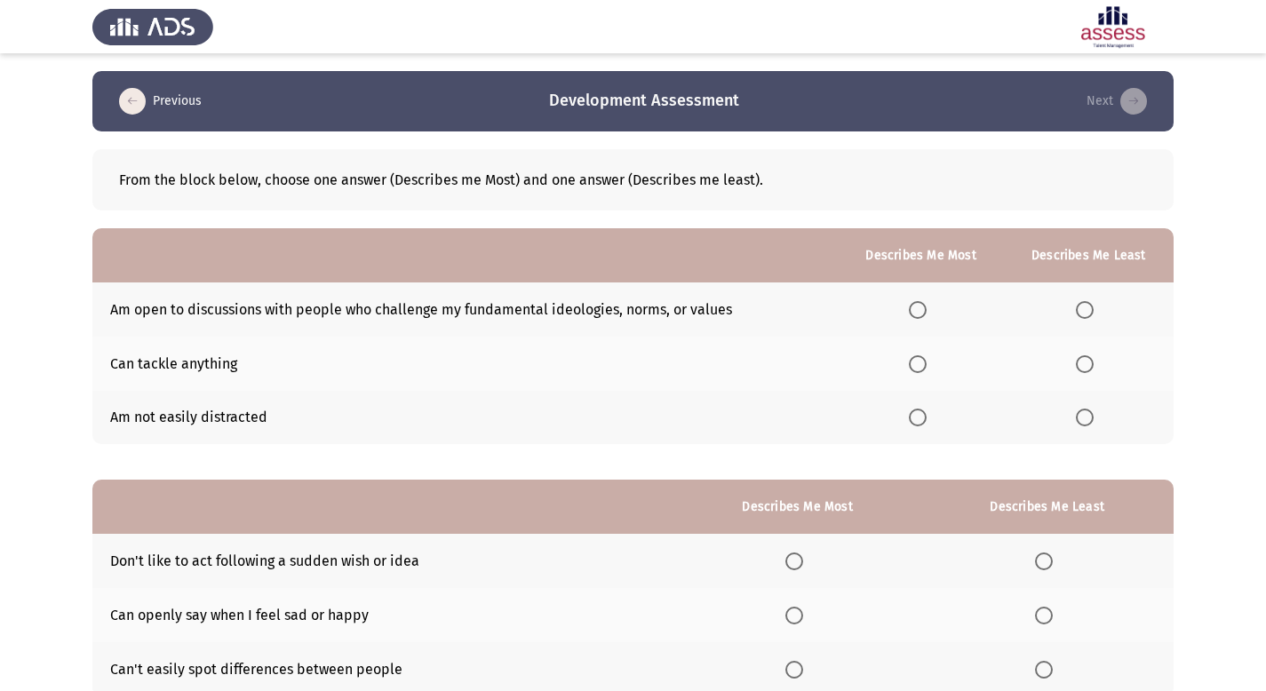
click at [927, 311] on span "Select an option" at bounding box center [918, 310] width 18 height 18
click at [927, 311] on input "Select an option" at bounding box center [918, 310] width 18 height 18
click at [1085, 415] on span "Select an option" at bounding box center [1085, 418] width 18 height 18
click at [1085, 415] on input "Select an option" at bounding box center [1085, 418] width 18 height 18
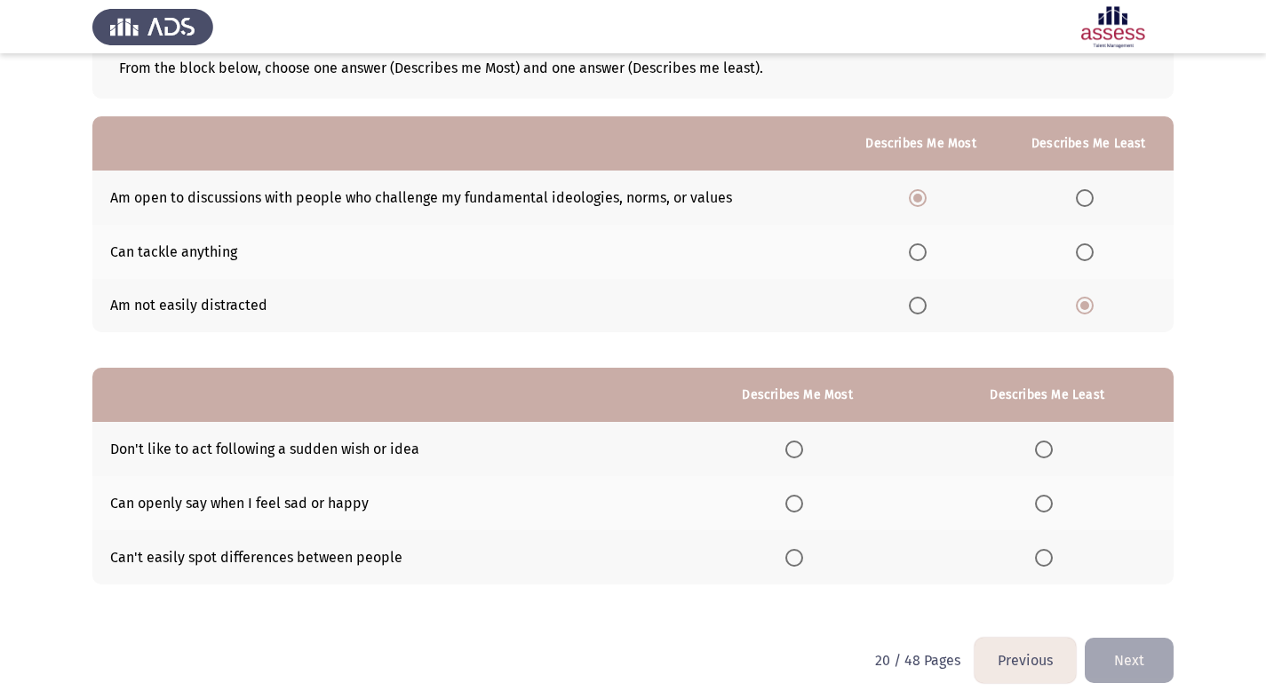
scroll to position [129, 0]
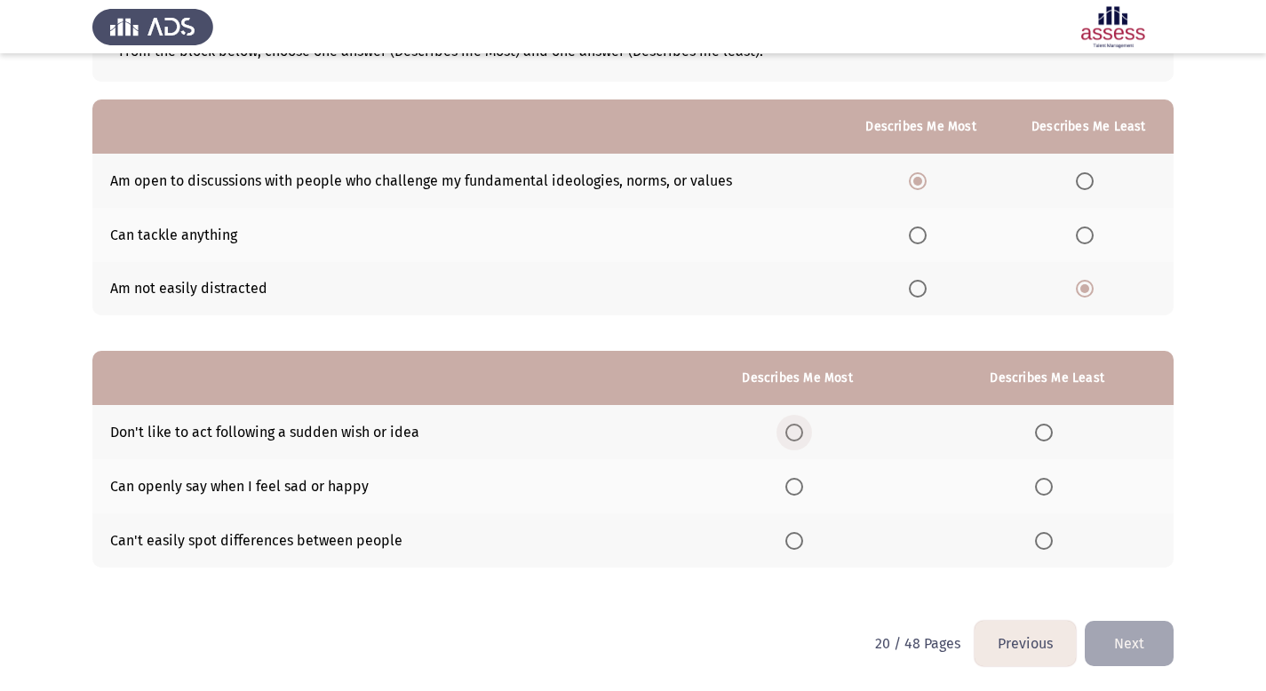
click at [801, 433] on span "Select an option" at bounding box center [794, 433] width 18 height 18
click at [801, 433] on input "Select an option" at bounding box center [794, 433] width 18 height 18
click at [1047, 489] on span "Select an option" at bounding box center [1044, 487] width 18 height 18
click at [1047, 489] on input "Select an option" at bounding box center [1044, 487] width 18 height 18
click at [1130, 648] on button "Next" at bounding box center [1129, 643] width 89 height 45
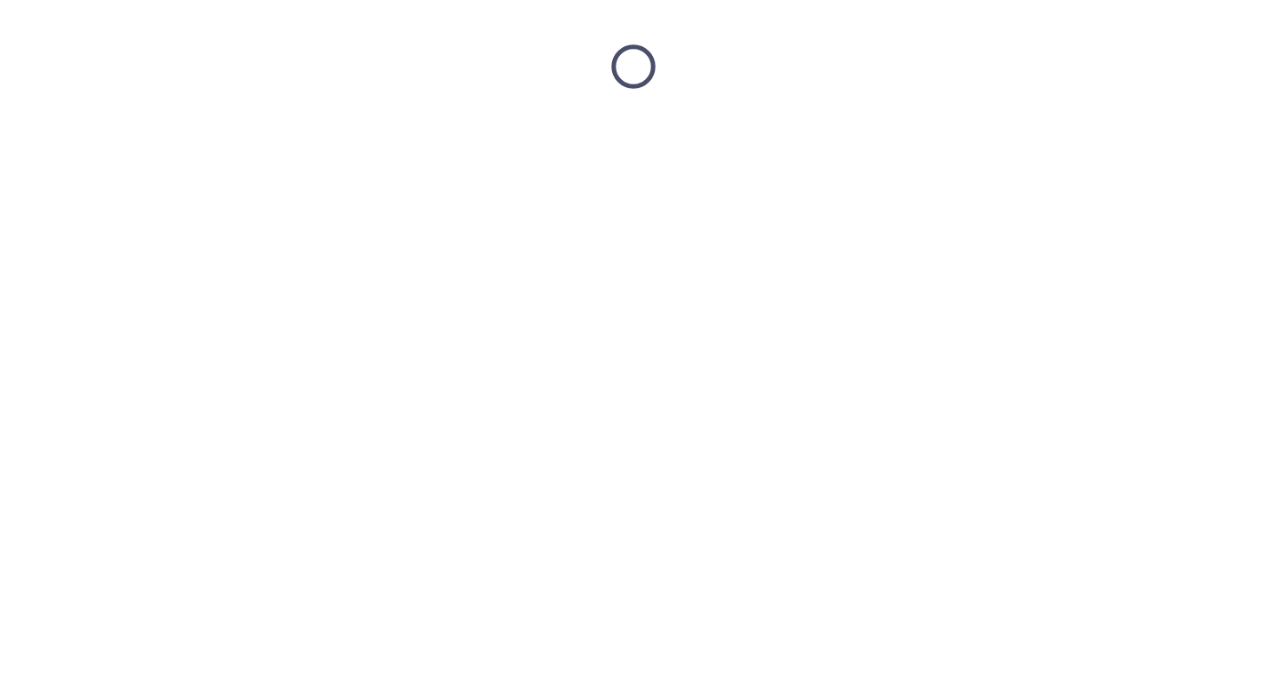
scroll to position [0, 0]
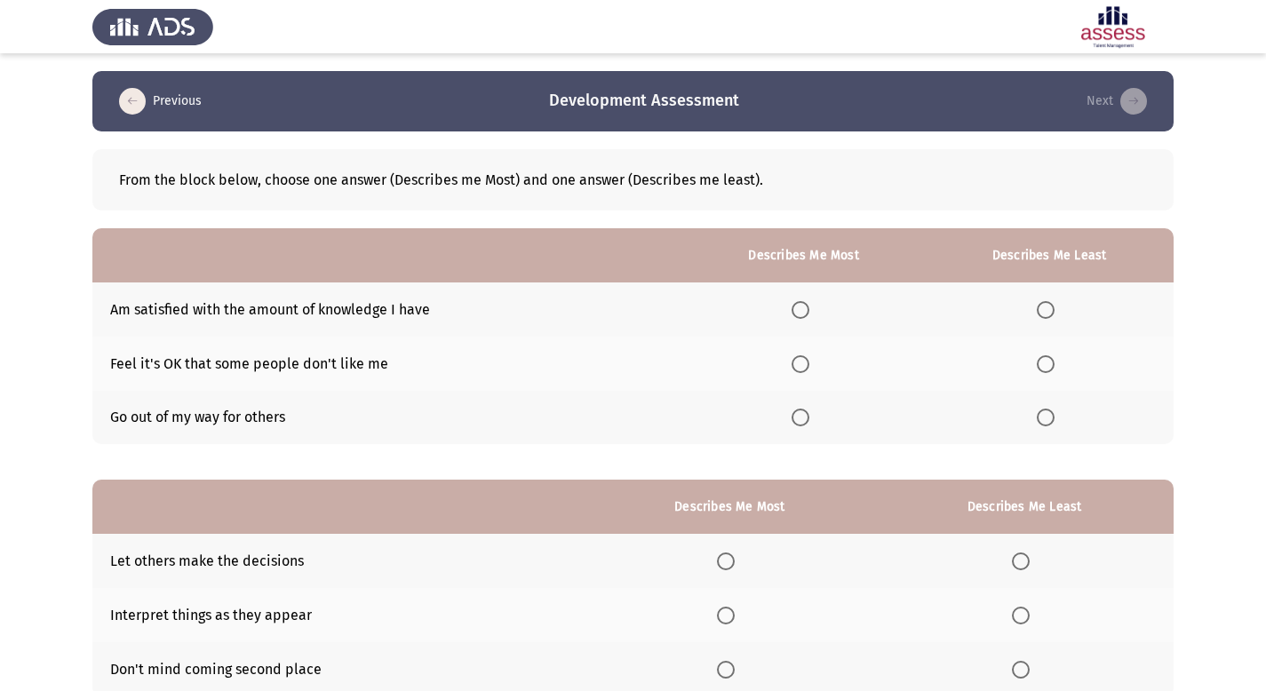
click at [805, 370] on span "Select an option" at bounding box center [801, 364] width 18 height 18
click at [805, 370] on input "Select an option" at bounding box center [801, 364] width 18 height 18
click at [1053, 421] on span "Select an option" at bounding box center [1046, 418] width 18 height 18
click at [1053, 421] on input "Select an option" at bounding box center [1046, 418] width 18 height 18
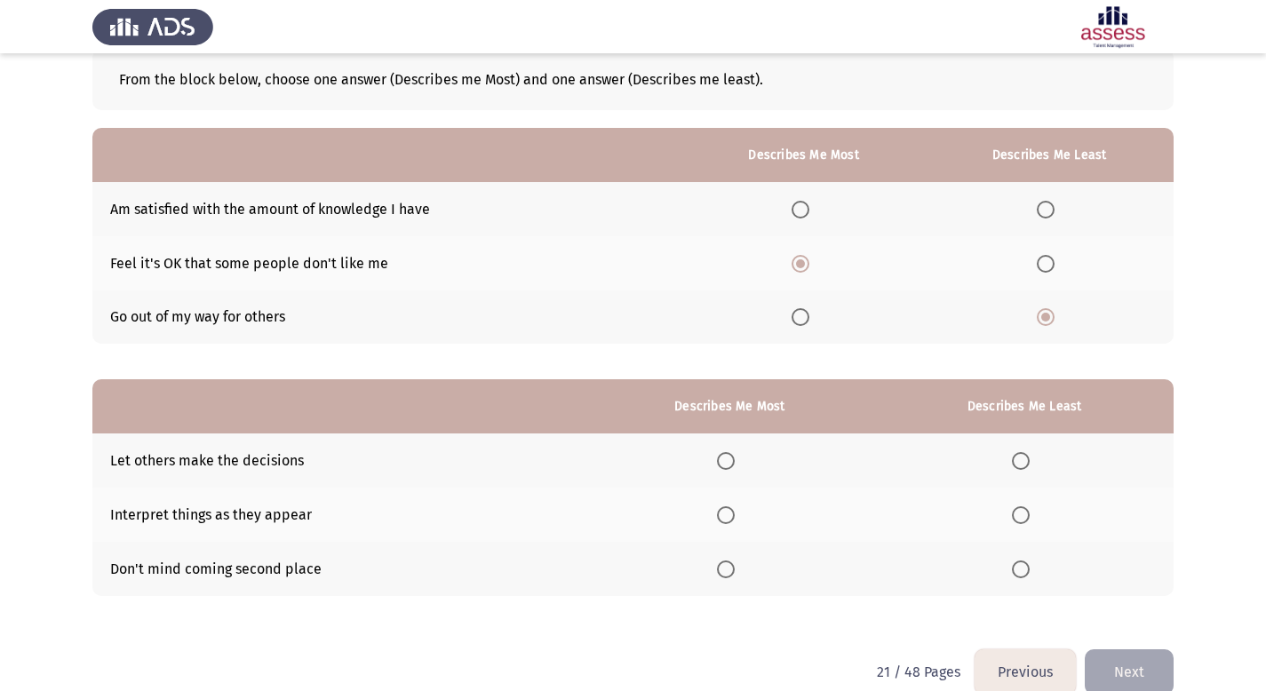
scroll to position [129, 0]
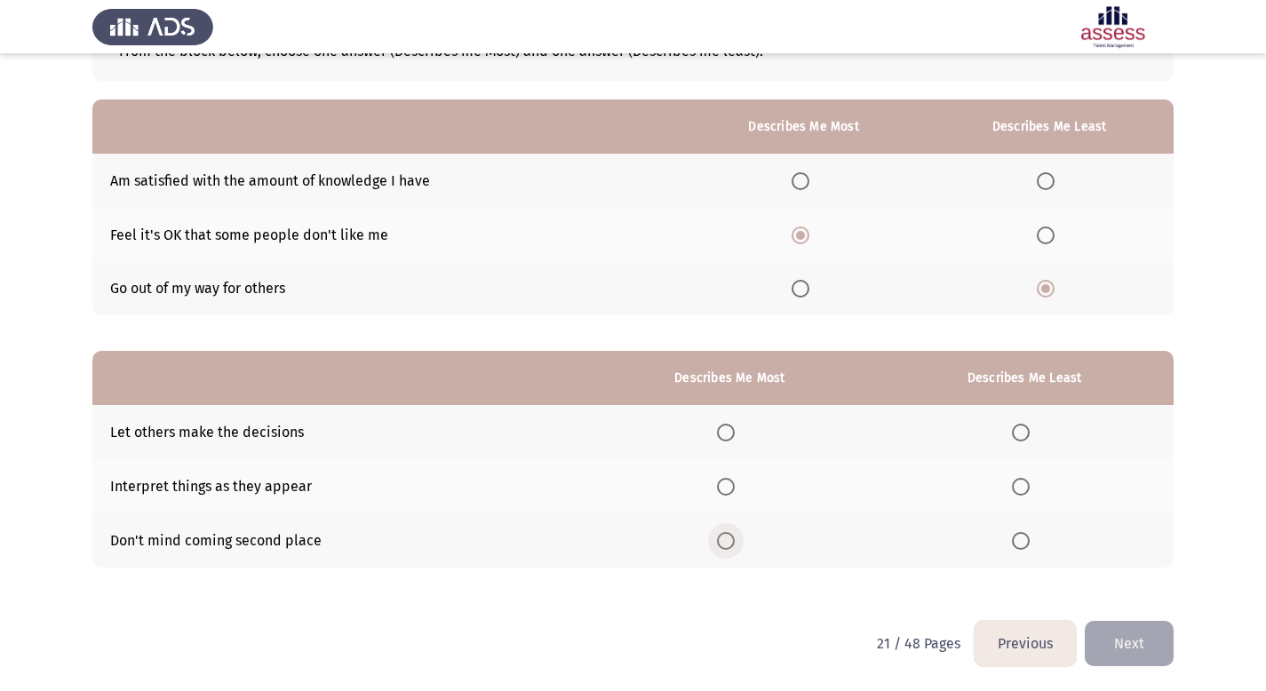
click at [726, 542] on span "Select an option" at bounding box center [726, 541] width 18 height 18
click at [726, 542] on input "Select an option" at bounding box center [726, 541] width 18 height 18
click at [1022, 434] on span "Select an option" at bounding box center [1021, 433] width 18 height 18
click at [1022, 434] on input "Select an option" at bounding box center [1021, 433] width 18 height 18
click at [1023, 484] on span "Select an option" at bounding box center [1021, 487] width 18 height 18
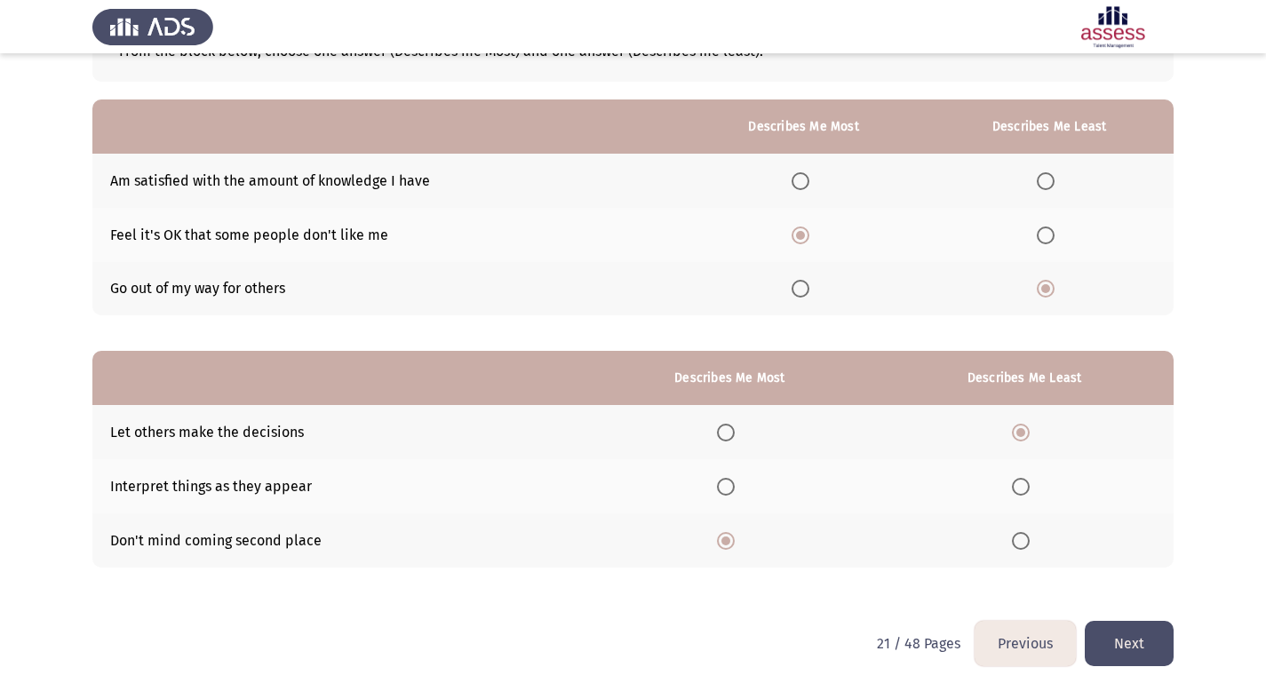
click at [1023, 484] on input "Select an option" at bounding box center [1021, 487] width 18 height 18
click at [1172, 635] on button "Next" at bounding box center [1129, 643] width 89 height 45
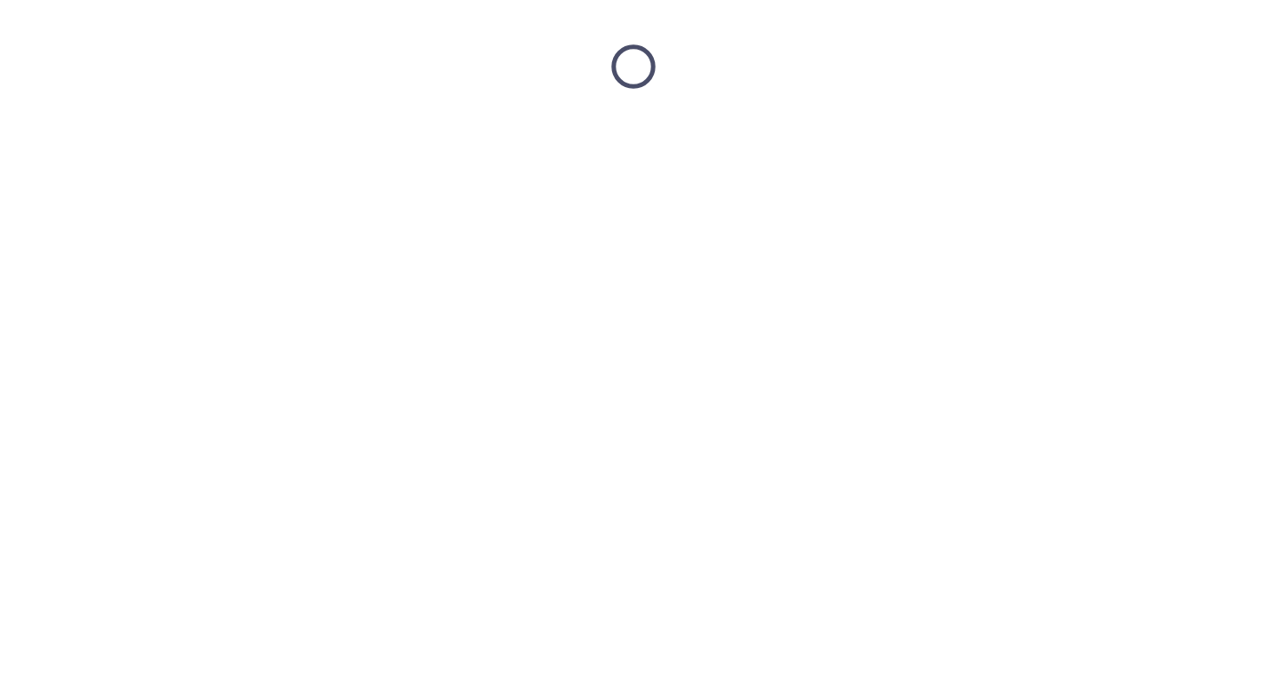
scroll to position [0, 0]
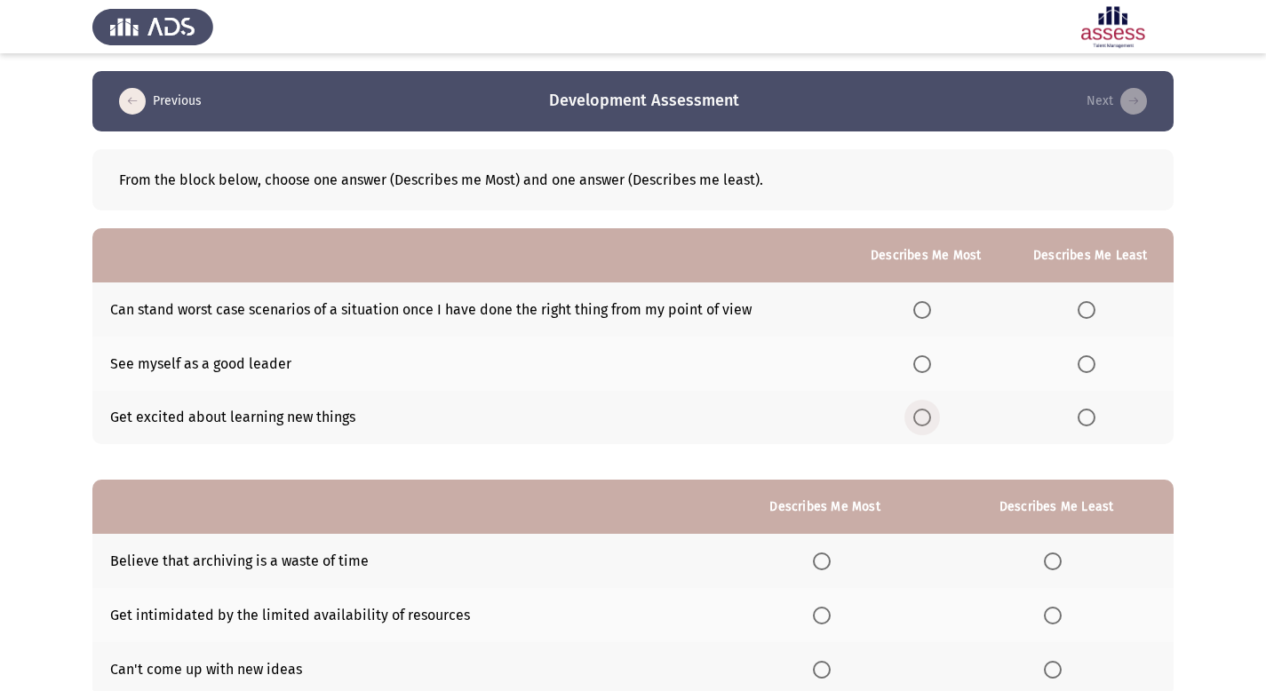
click at [930, 424] on span "Select an option" at bounding box center [922, 418] width 18 height 18
click at [930, 424] on input "Select an option" at bounding box center [922, 418] width 18 height 18
click at [1093, 364] on span "Select an option" at bounding box center [1087, 364] width 18 height 18
click at [1093, 364] on input "Select an option" at bounding box center [1087, 364] width 18 height 18
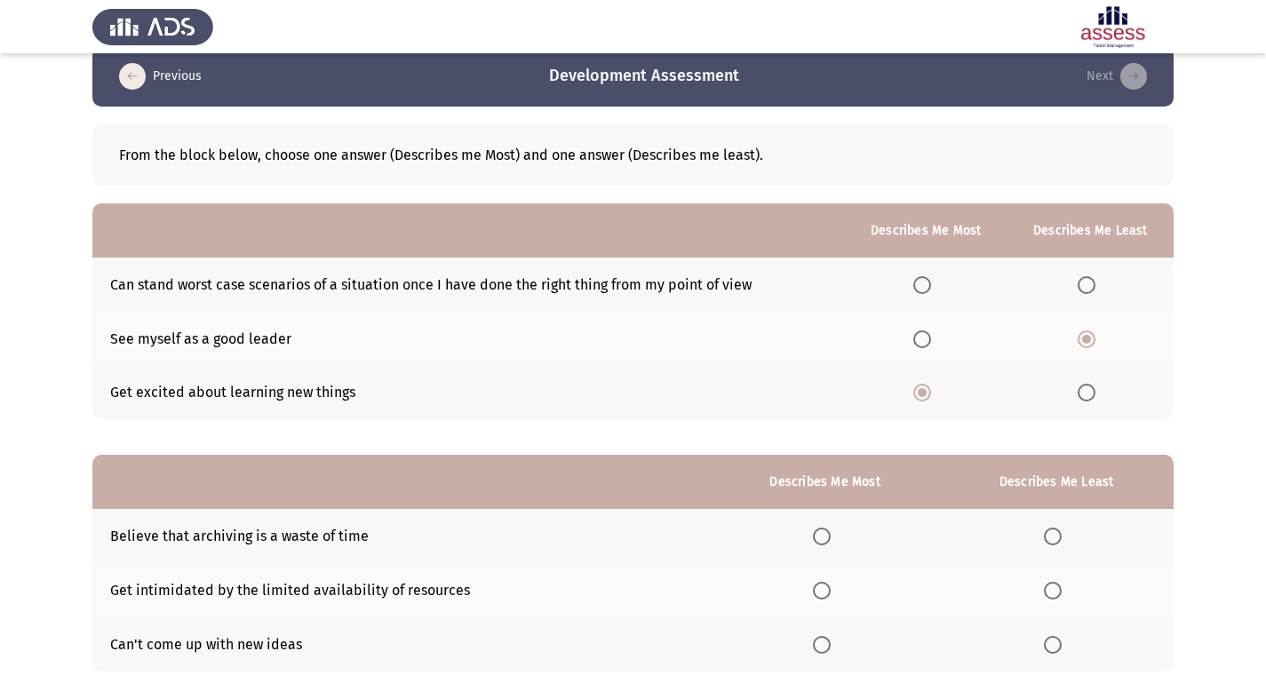
scroll to position [129, 0]
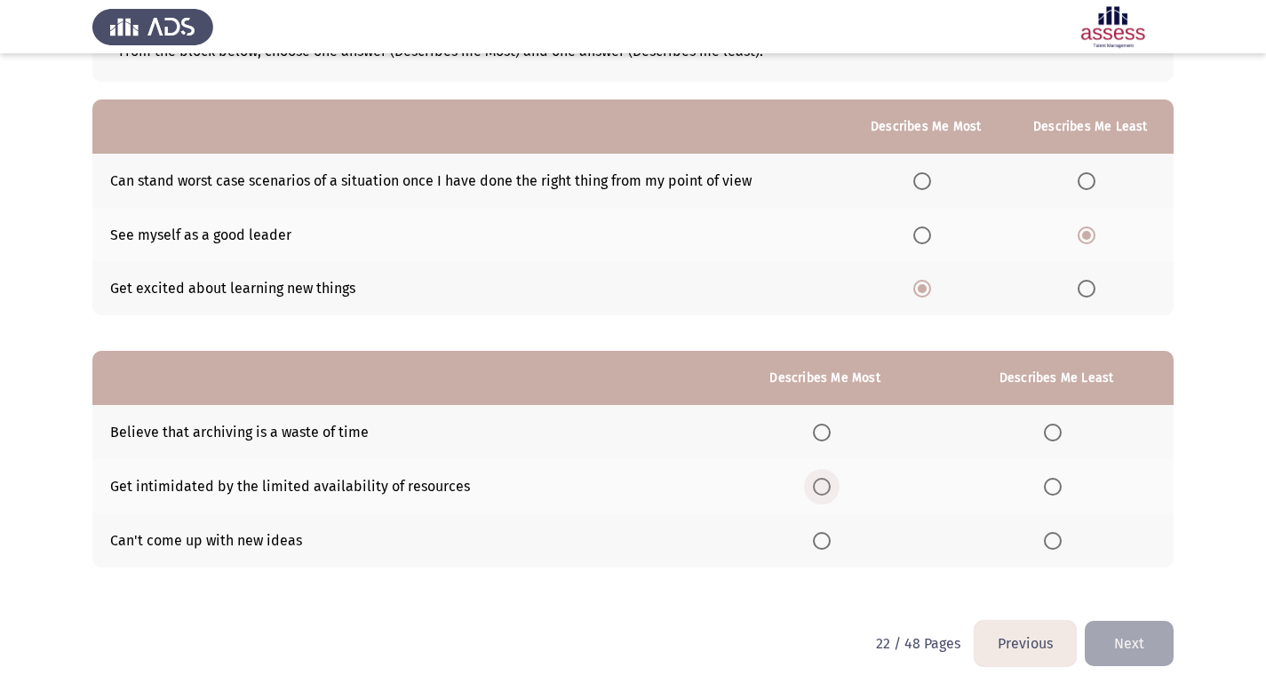
click at [820, 492] on span "Select an option" at bounding box center [822, 487] width 18 height 18
click at [820, 492] on input "Select an option" at bounding box center [822, 487] width 18 height 18
click at [1055, 542] on span "Select an option" at bounding box center [1053, 541] width 18 height 18
click at [1055, 542] on input "Select an option" at bounding box center [1053, 541] width 18 height 18
click at [1146, 652] on button "Next" at bounding box center [1129, 643] width 89 height 45
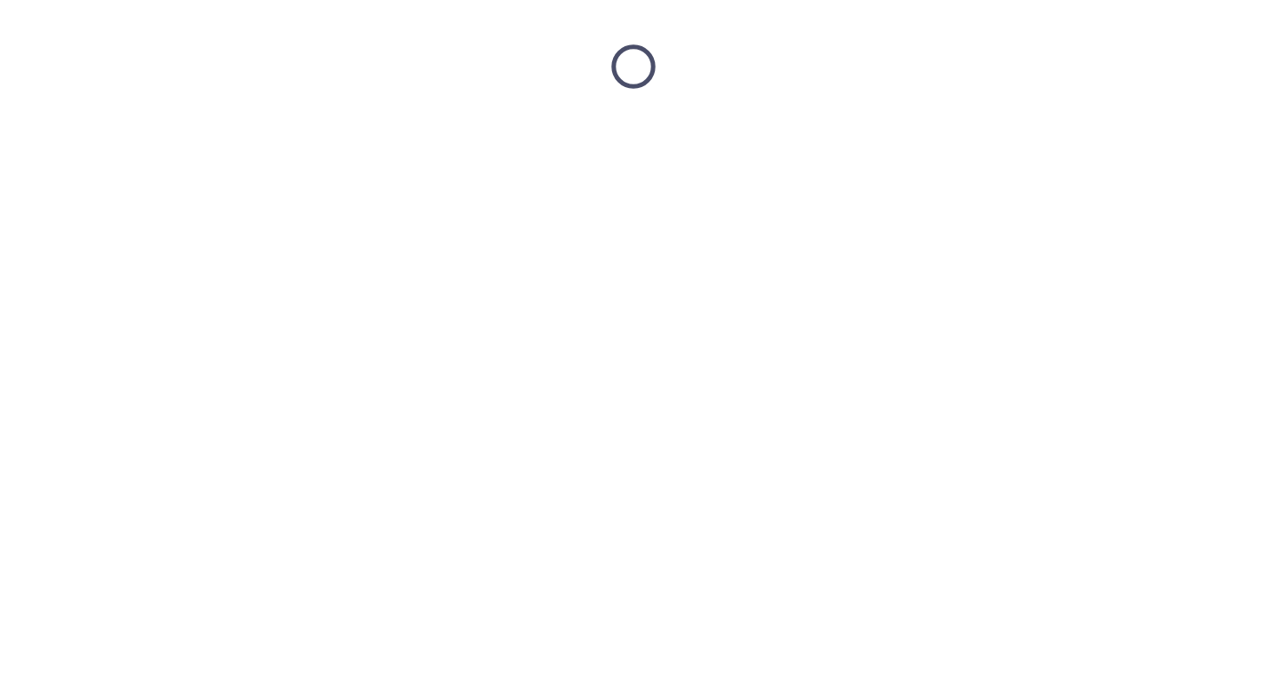
scroll to position [0, 0]
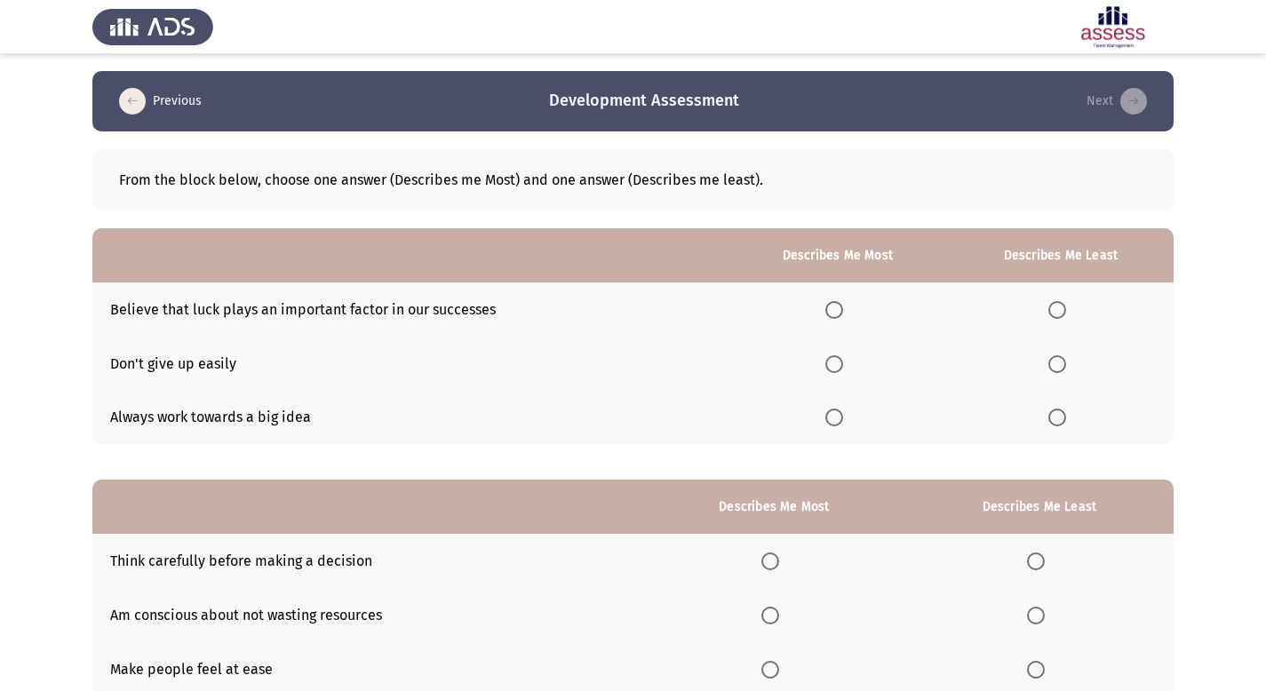
click at [840, 420] on span "Select an option" at bounding box center [834, 418] width 18 height 18
click at [840, 420] on input "Select an option" at bounding box center [834, 418] width 18 height 18
click at [1059, 370] on span "Select an option" at bounding box center [1057, 364] width 18 height 18
click at [1059, 370] on input "Select an option" at bounding box center [1057, 364] width 18 height 18
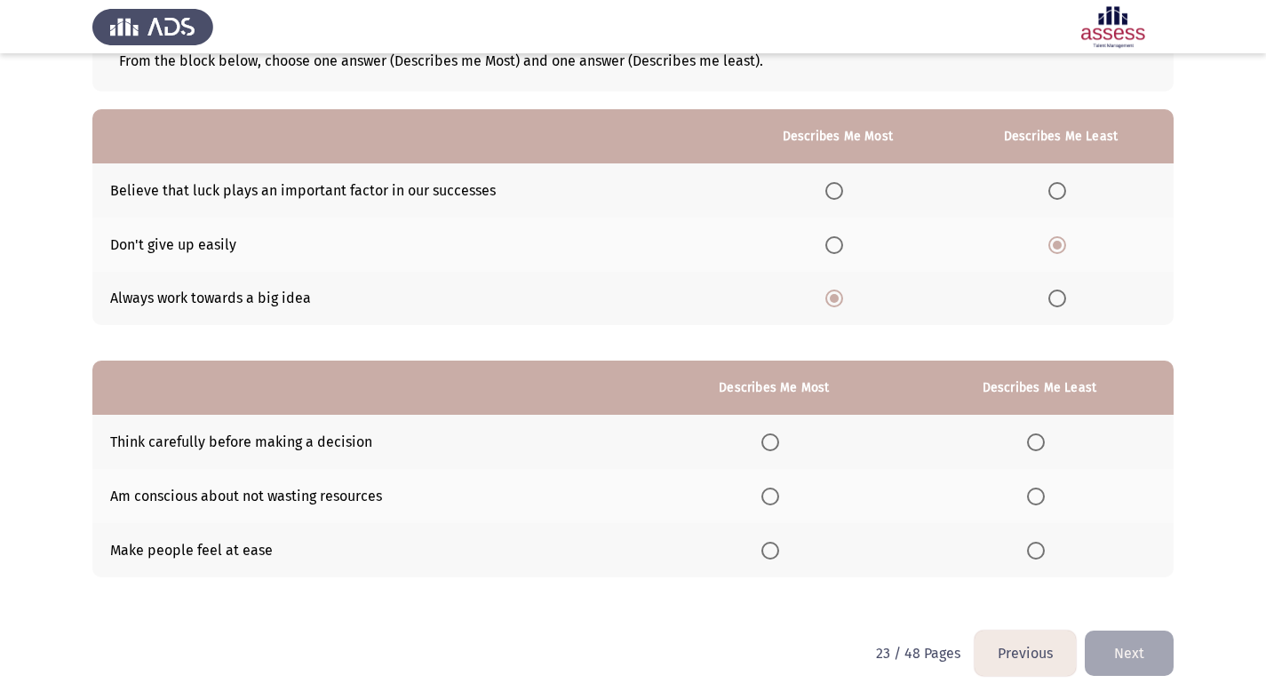
scroll to position [129, 0]
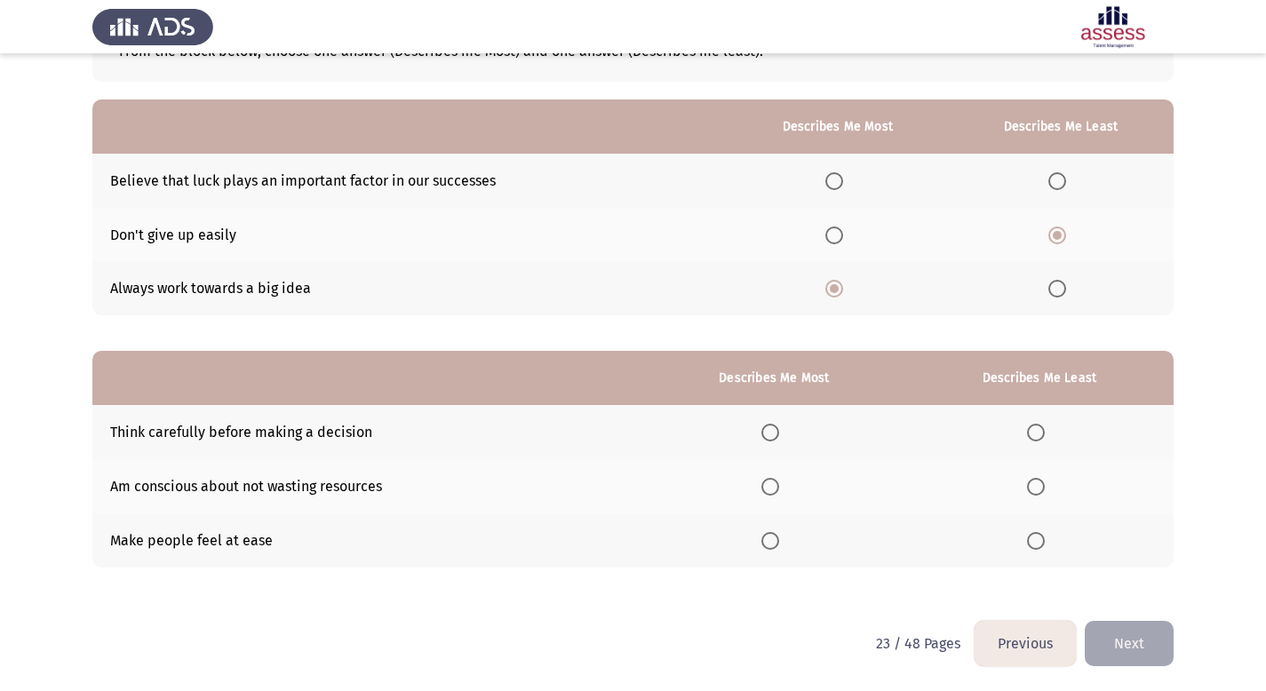
click at [772, 435] on span "Select an option" at bounding box center [770, 433] width 18 height 18
click at [772, 435] on input "Select an option" at bounding box center [770, 433] width 18 height 18
click at [1037, 485] on span "Select an option" at bounding box center [1036, 487] width 18 height 18
click at [1037, 485] on input "Select an option" at bounding box center [1036, 487] width 18 height 18
click at [1135, 641] on button "Next" at bounding box center [1129, 643] width 89 height 45
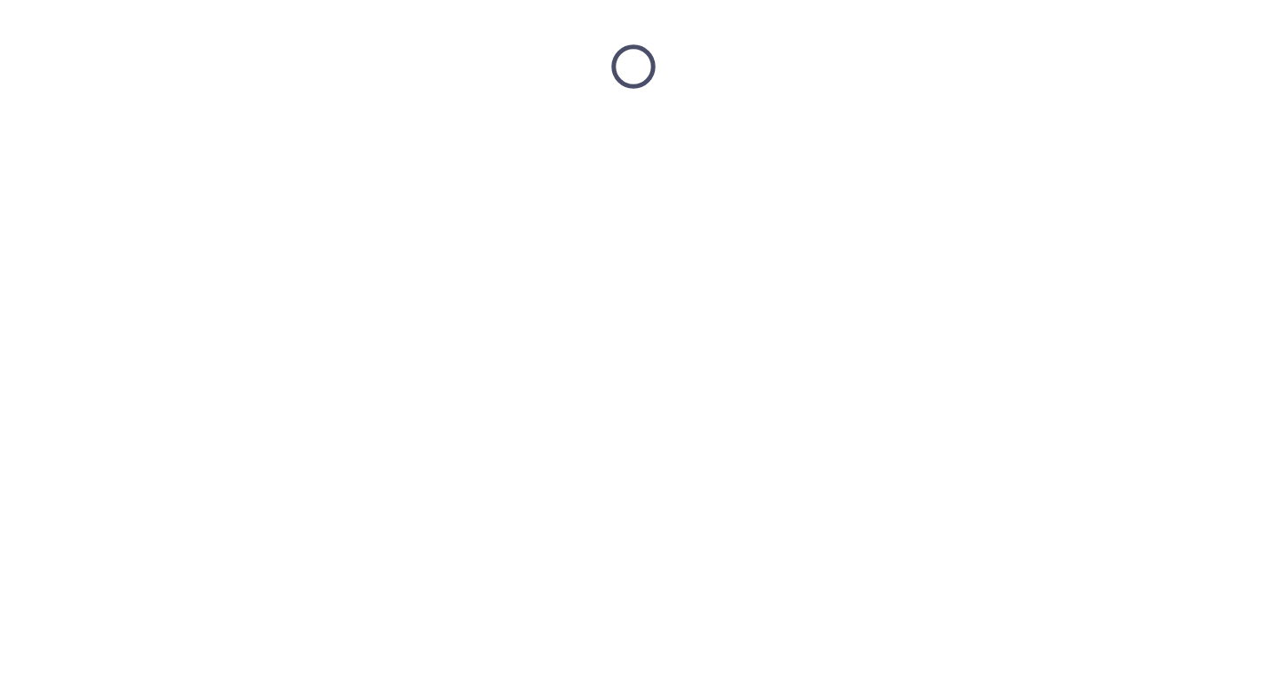
scroll to position [0, 0]
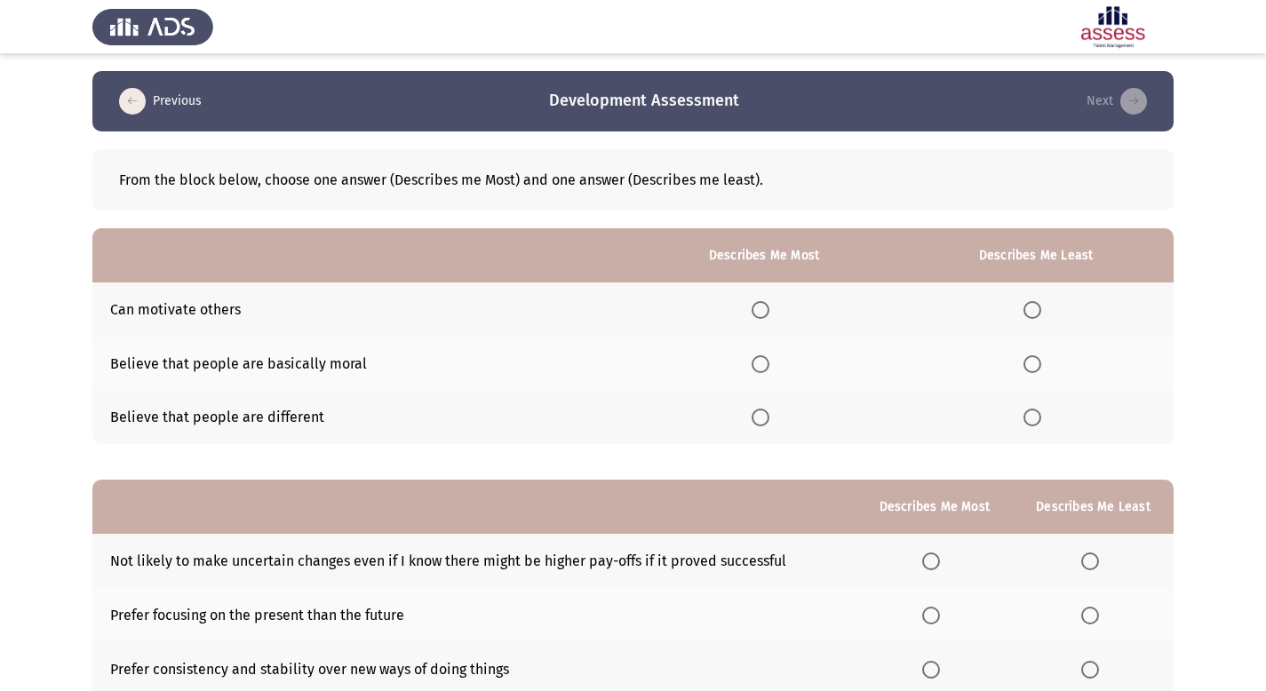
click at [764, 313] on span "Select an option" at bounding box center [761, 310] width 18 height 18
click at [764, 313] on input "Select an option" at bounding box center [761, 310] width 18 height 18
click at [1033, 420] on span "Select an option" at bounding box center [1032, 418] width 18 height 18
click at [1033, 420] on input "Select an option" at bounding box center [1032, 418] width 18 height 18
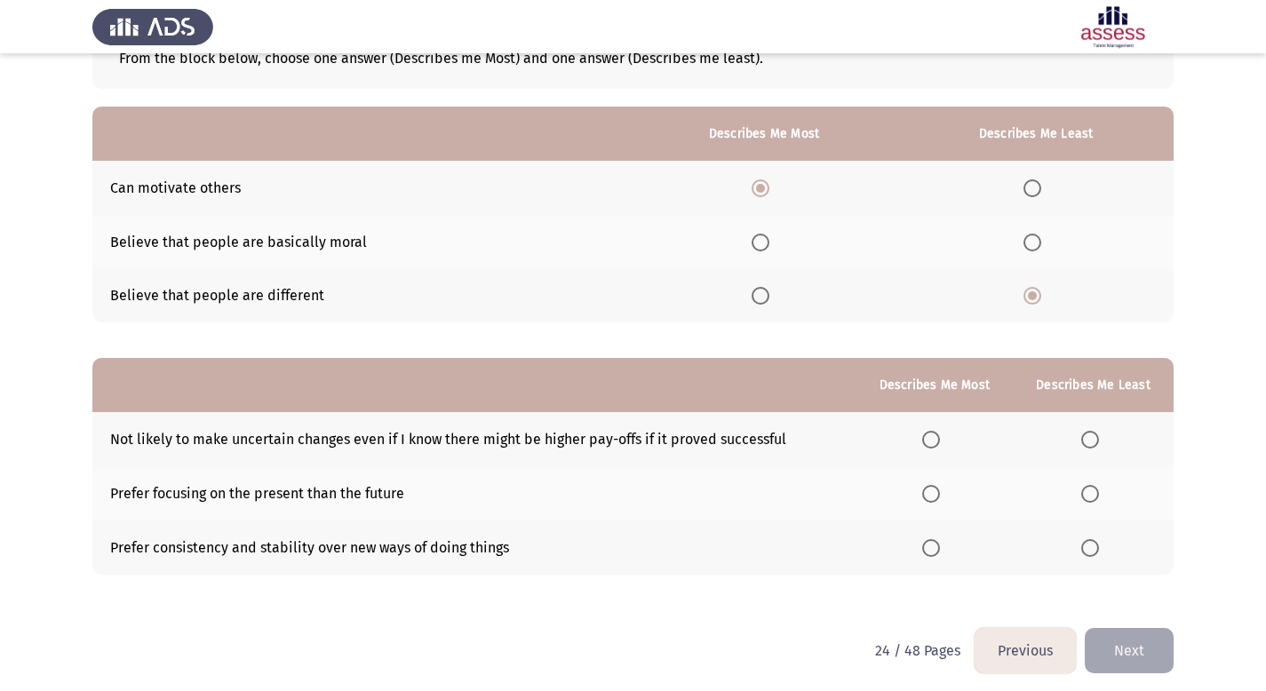
scroll to position [129, 0]
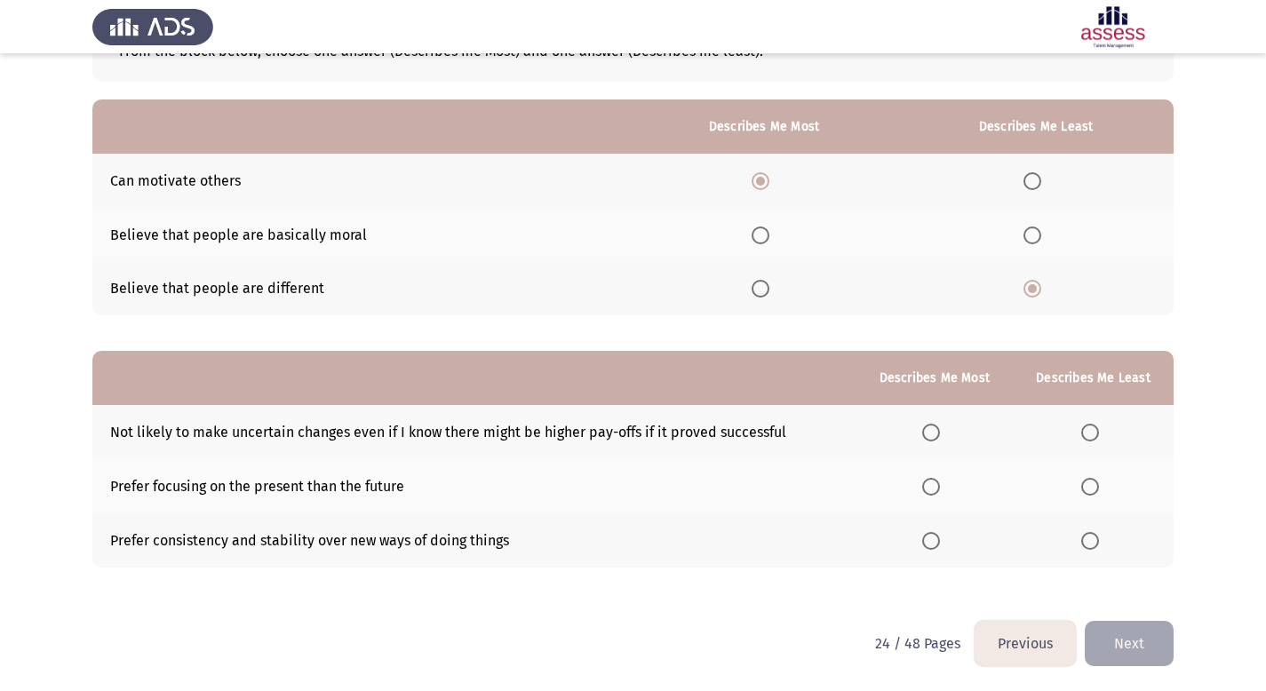
click at [931, 486] on span "Select an option" at bounding box center [931, 487] width 18 height 18
click at [931, 486] on input "Select an option" at bounding box center [931, 487] width 18 height 18
click at [1088, 544] on span "Select an option" at bounding box center [1090, 541] width 18 height 18
click at [1088, 544] on input "Select an option" at bounding box center [1090, 541] width 18 height 18
click at [936, 541] on span "Select an option" at bounding box center [931, 541] width 18 height 18
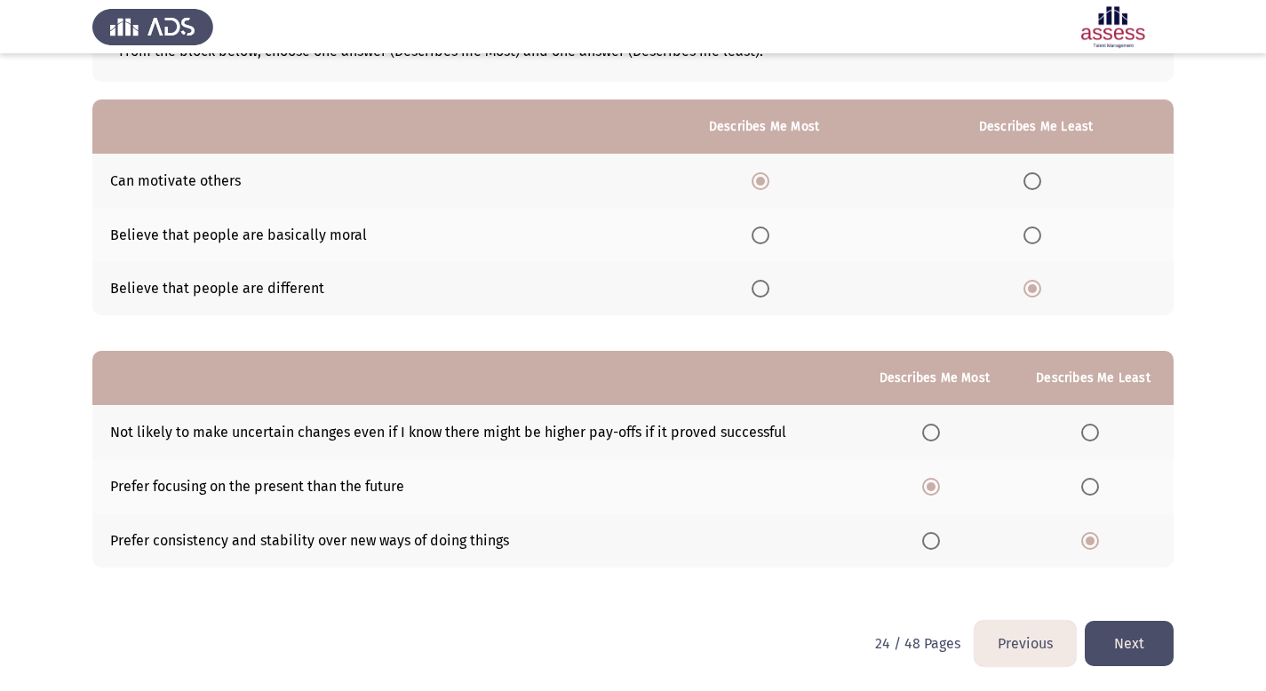
click at [936, 541] on input "Select an option" at bounding box center [931, 541] width 18 height 18
click at [1090, 485] on span "Select an option" at bounding box center [1090, 487] width 18 height 18
click at [1090, 485] on input "Select an option" at bounding box center [1090, 487] width 18 height 18
click at [935, 490] on span "Select an option" at bounding box center [931, 487] width 18 height 18
click at [935, 490] on input "Select an option" at bounding box center [931, 487] width 18 height 18
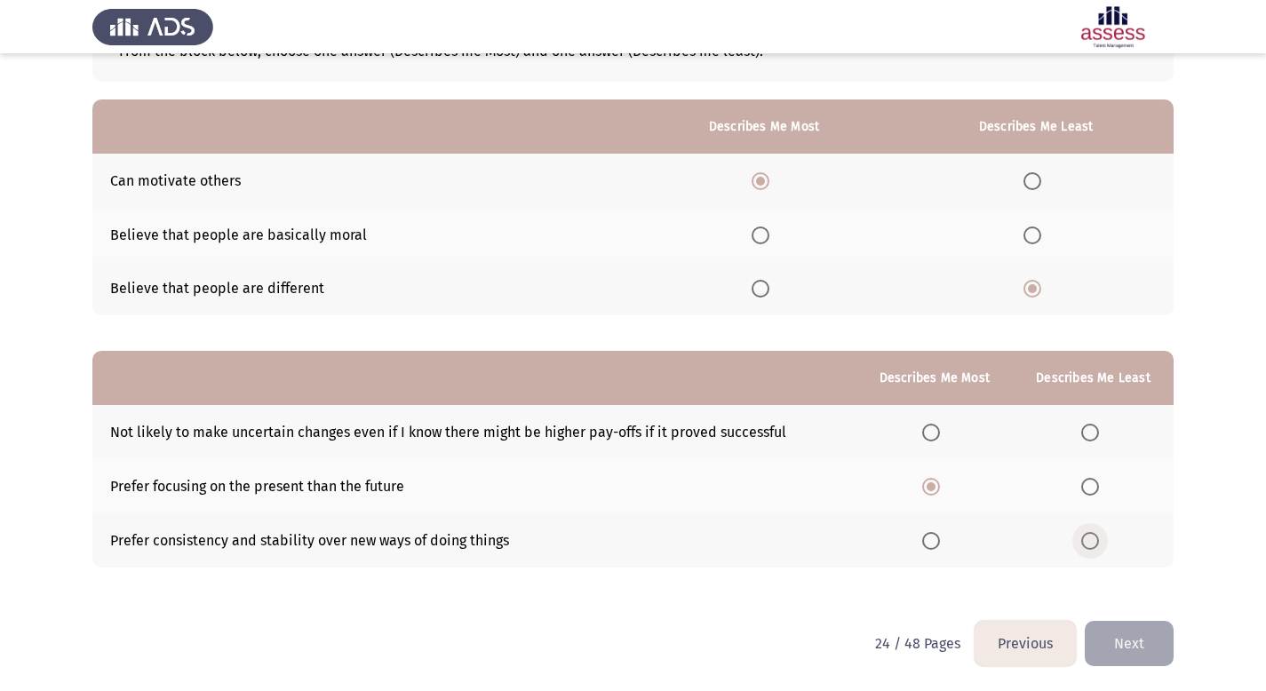
click at [1097, 545] on span "Select an option" at bounding box center [1090, 541] width 18 height 18
click at [1097, 545] on input "Select an option" at bounding box center [1090, 541] width 18 height 18
click at [1152, 641] on button "Next" at bounding box center [1129, 643] width 89 height 45
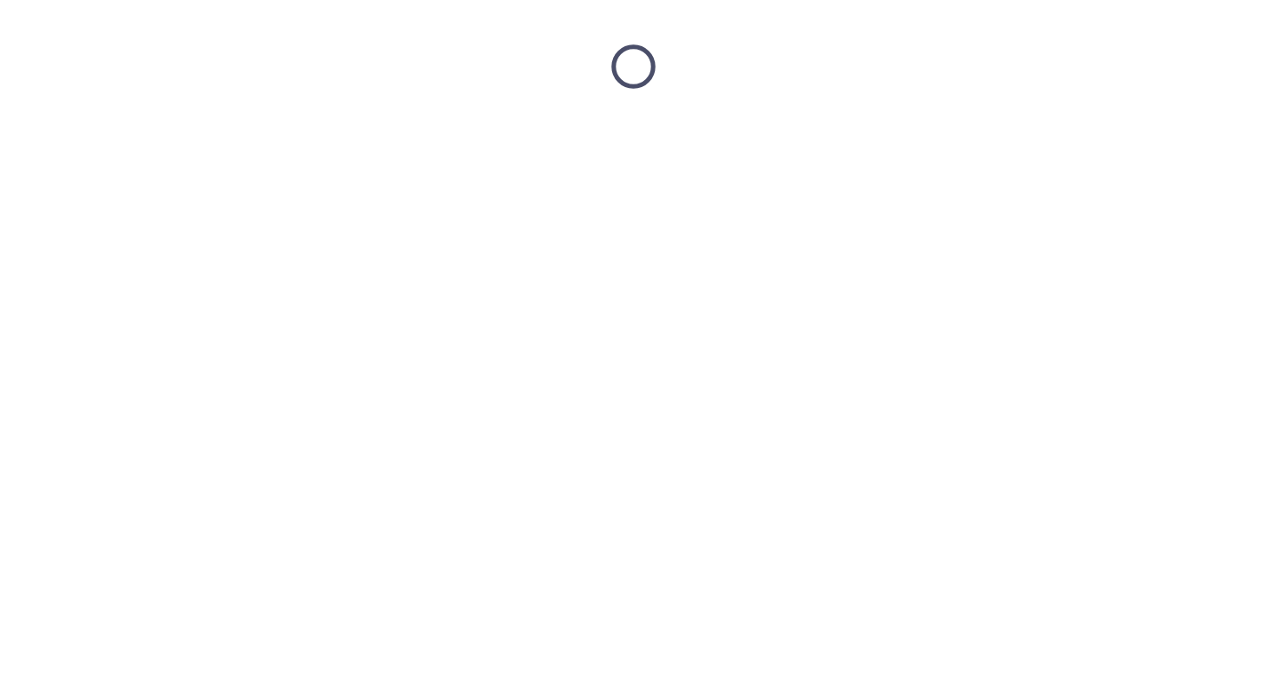
scroll to position [0, 0]
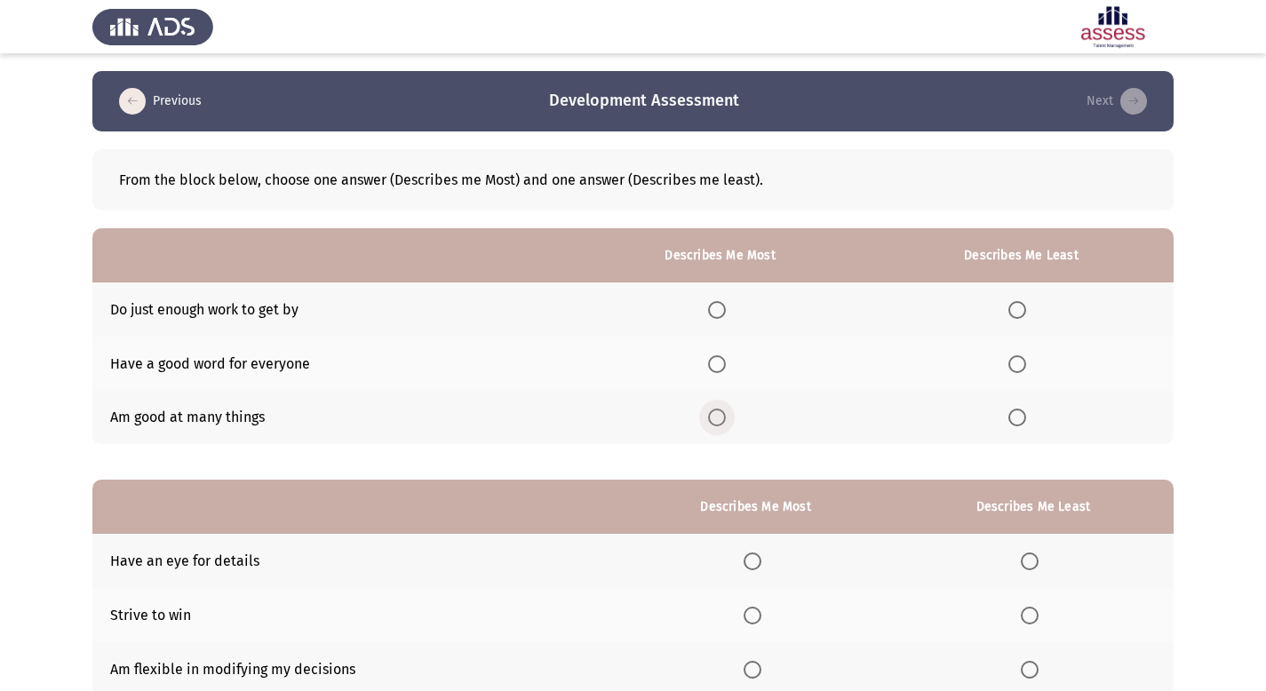
click at [720, 417] on span "Select an option" at bounding box center [717, 418] width 18 height 18
click at [720, 417] on input "Select an option" at bounding box center [717, 418] width 18 height 18
click at [1026, 367] on span "Select an option" at bounding box center [1017, 364] width 18 height 18
click at [1026, 367] on input "Select an option" at bounding box center [1017, 364] width 18 height 18
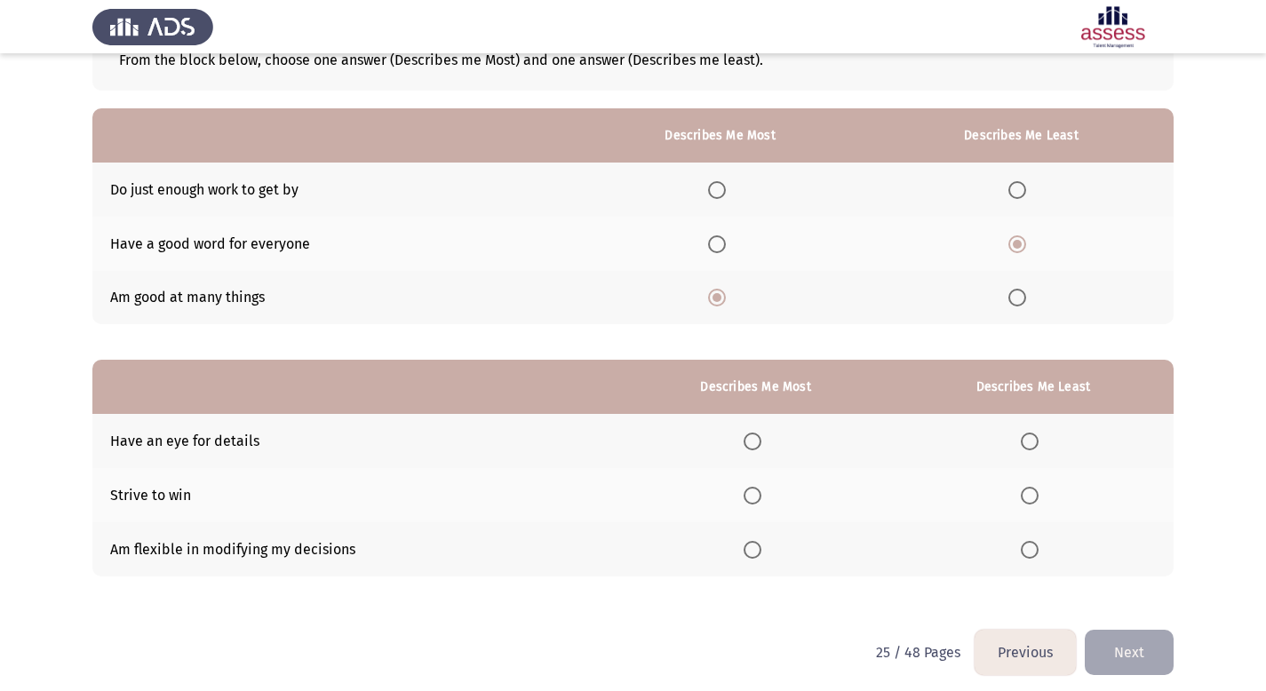
scroll to position [129, 0]
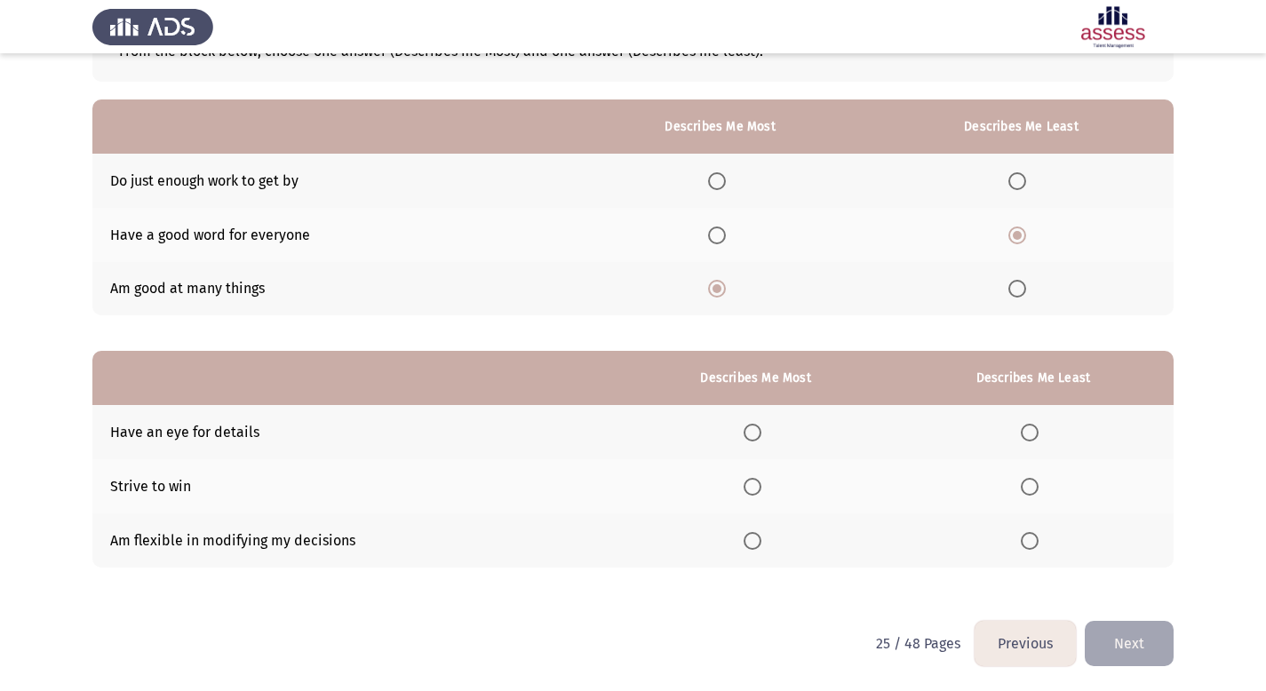
click at [760, 497] on th at bounding box center [756, 486] width 274 height 54
click at [761, 490] on span "Select an option" at bounding box center [753, 487] width 18 height 18
click at [761, 490] on input "Select an option" at bounding box center [753, 487] width 18 height 18
click at [760, 430] on span "Select an option" at bounding box center [753, 433] width 18 height 18
click at [760, 430] on input "Select an option" at bounding box center [753, 433] width 18 height 18
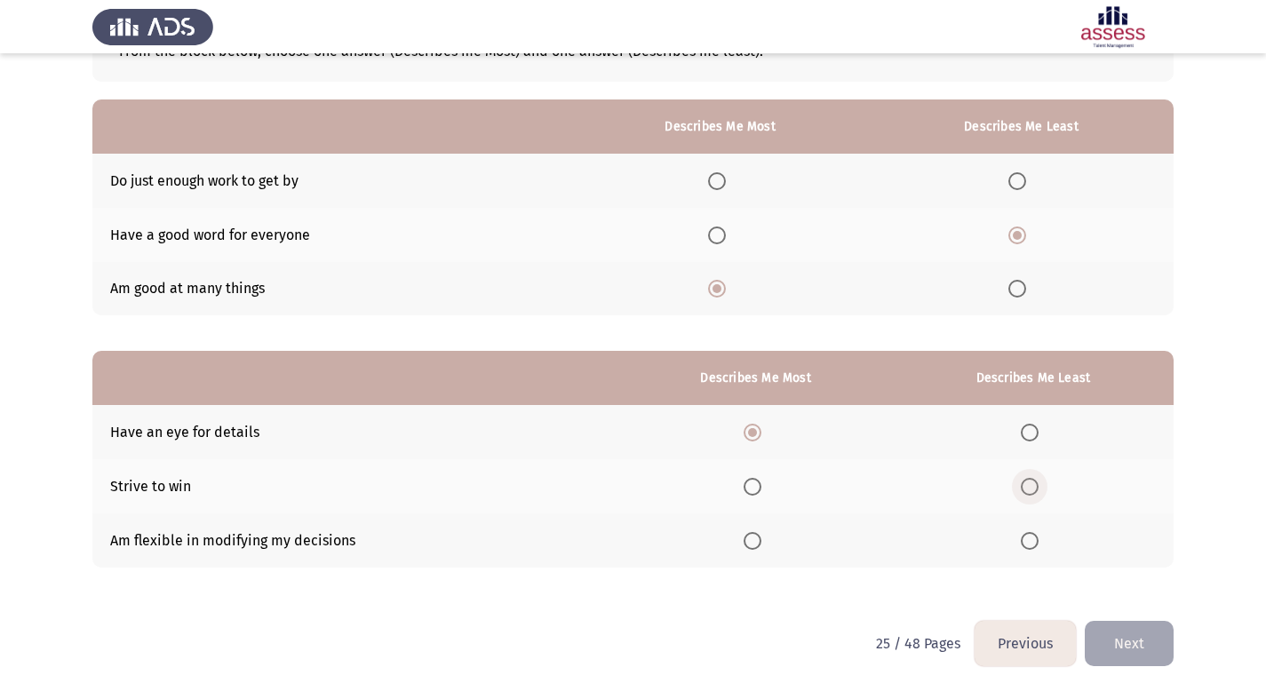
click at [1028, 482] on span "Select an option" at bounding box center [1030, 487] width 18 height 18
click at [1028, 482] on input "Select an option" at bounding box center [1030, 487] width 18 height 18
click at [1130, 637] on button "Next" at bounding box center [1129, 643] width 89 height 45
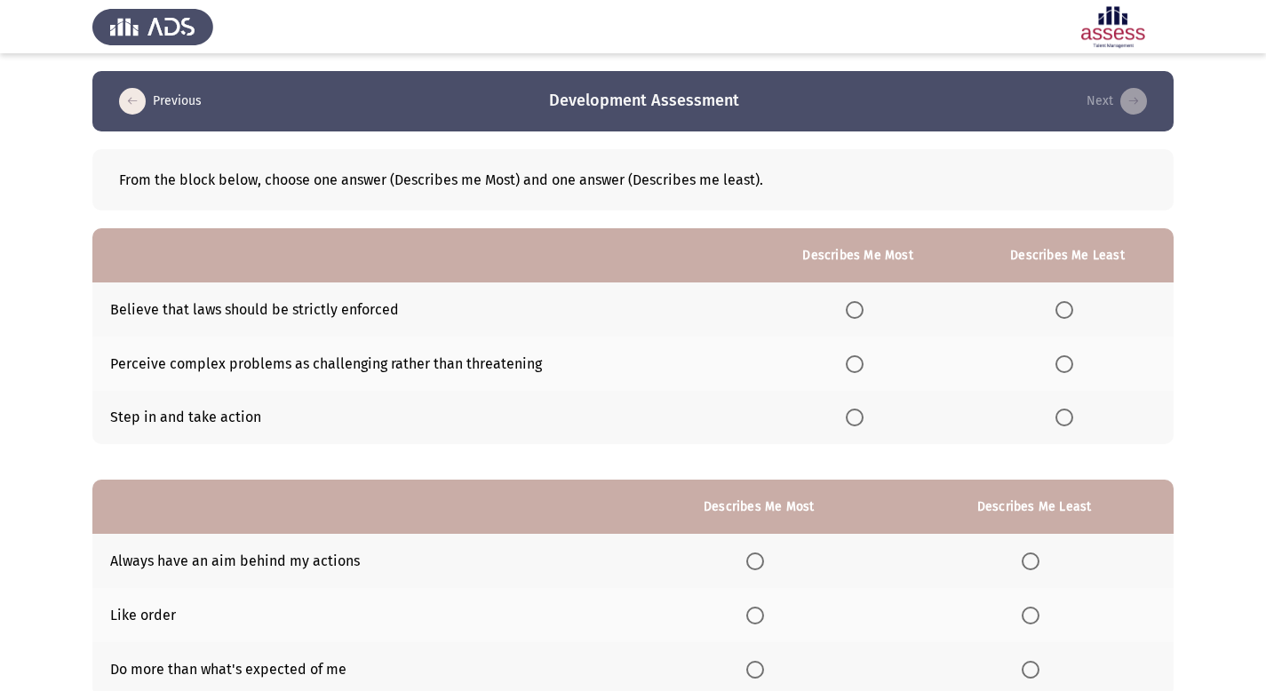
click at [857, 365] on span "Select an option" at bounding box center [855, 364] width 18 height 18
click at [857, 365] on input "Select an option" at bounding box center [855, 364] width 18 height 18
click at [1068, 415] on span "Select an option" at bounding box center [1064, 418] width 18 height 18
click at [1068, 415] on input "Select an option" at bounding box center [1064, 418] width 18 height 18
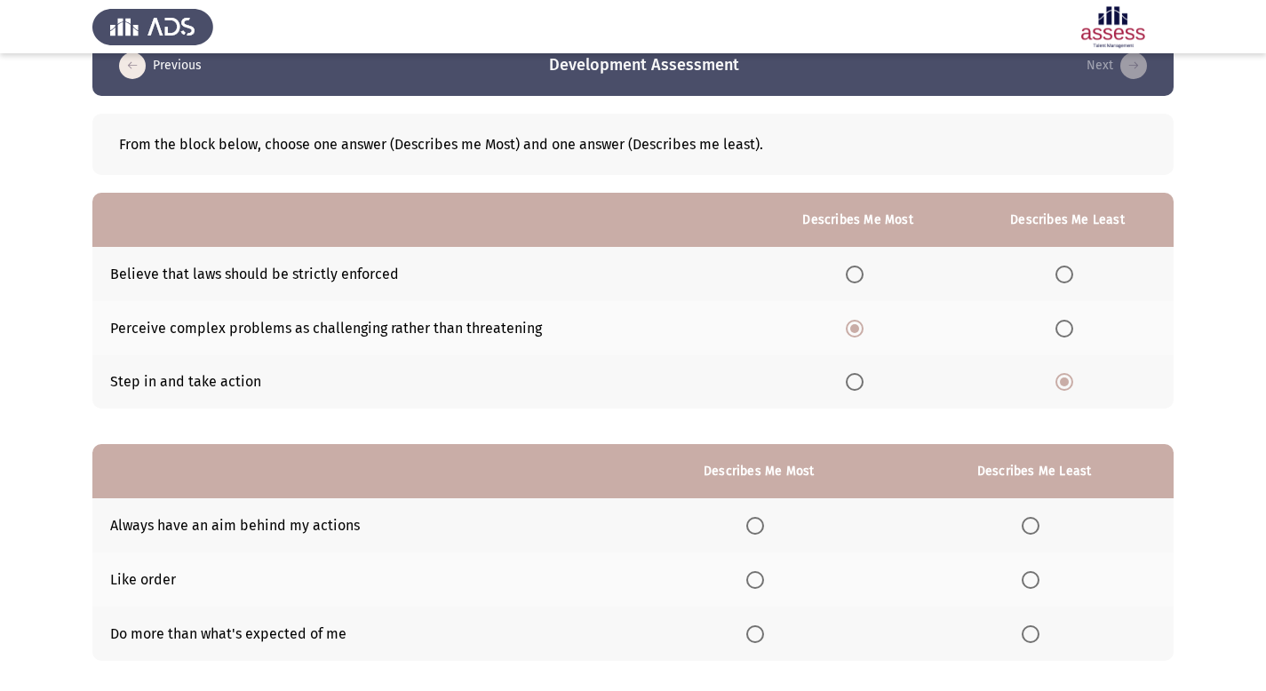
scroll to position [129, 0]
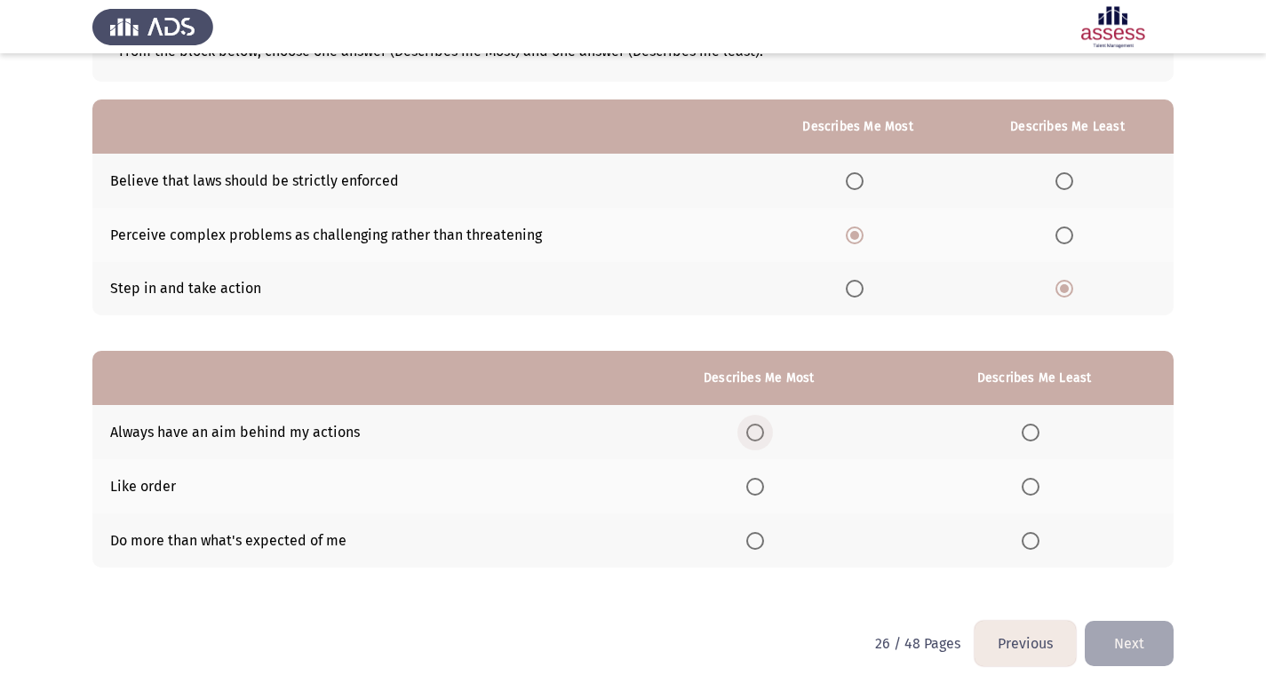
click at [756, 434] on span "Select an option" at bounding box center [755, 433] width 18 height 18
click at [756, 434] on input "Select an option" at bounding box center [755, 433] width 18 height 18
click at [1027, 545] on span "Select an option" at bounding box center [1031, 541] width 18 height 18
click at [1027, 545] on input "Select an option" at bounding box center [1031, 541] width 18 height 18
click at [1146, 649] on button "Next" at bounding box center [1129, 643] width 89 height 45
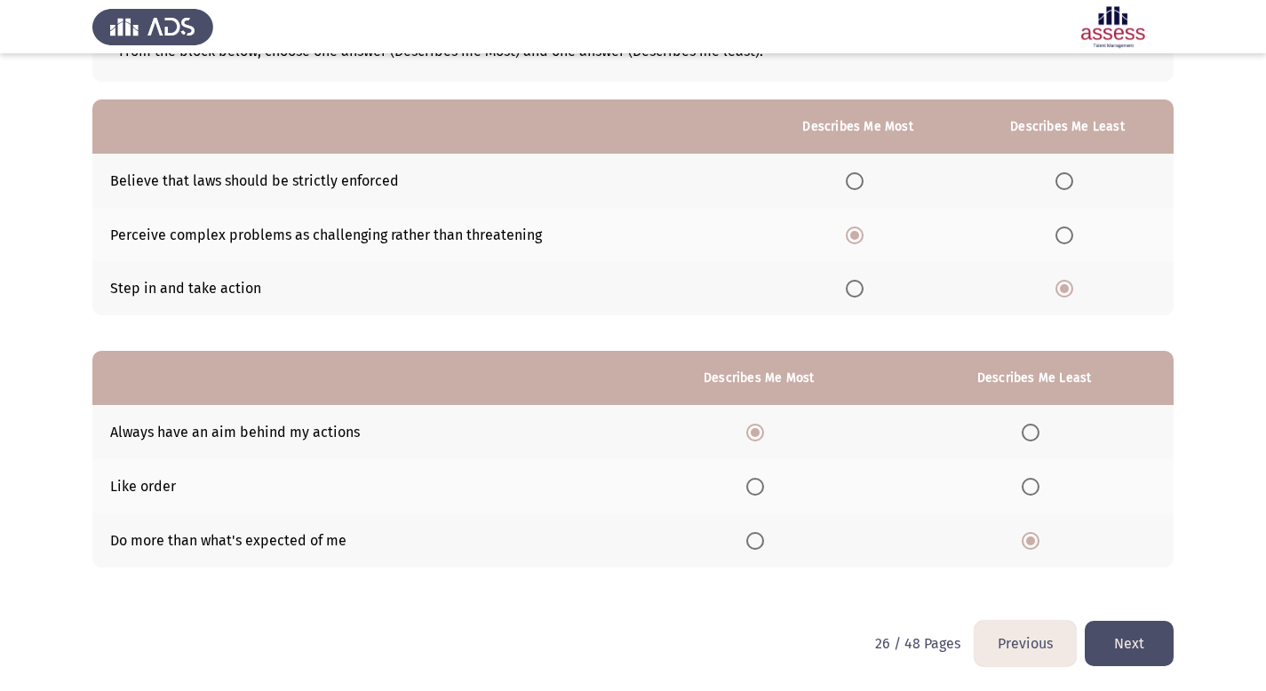
scroll to position [0, 0]
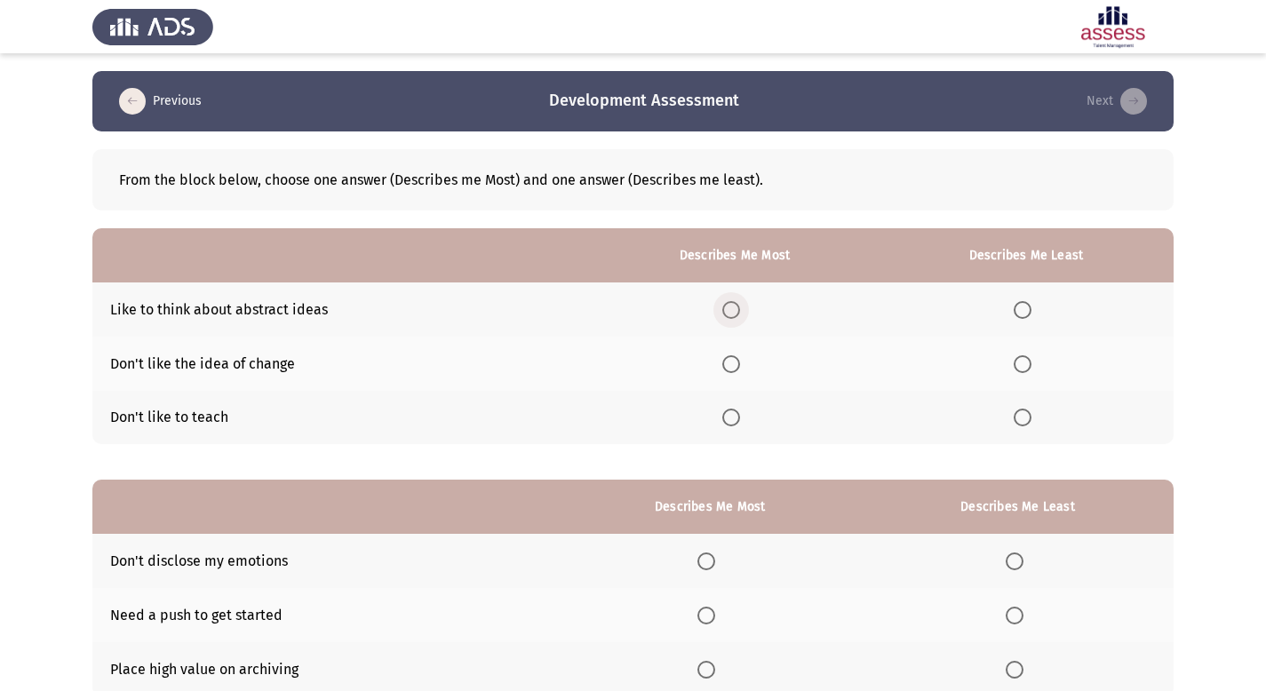
click at [736, 306] on span "Select an option" at bounding box center [731, 310] width 18 height 18
click at [736, 306] on input "Select an option" at bounding box center [731, 310] width 18 height 18
click at [1024, 419] on span "Select an option" at bounding box center [1023, 418] width 18 height 18
click at [1024, 419] on input "Select an option" at bounding box center [1023, 418] width 18 height 18
click at [1025, 363] on span "Select an option" at bounding box center [1023, 364] width 18 height 18
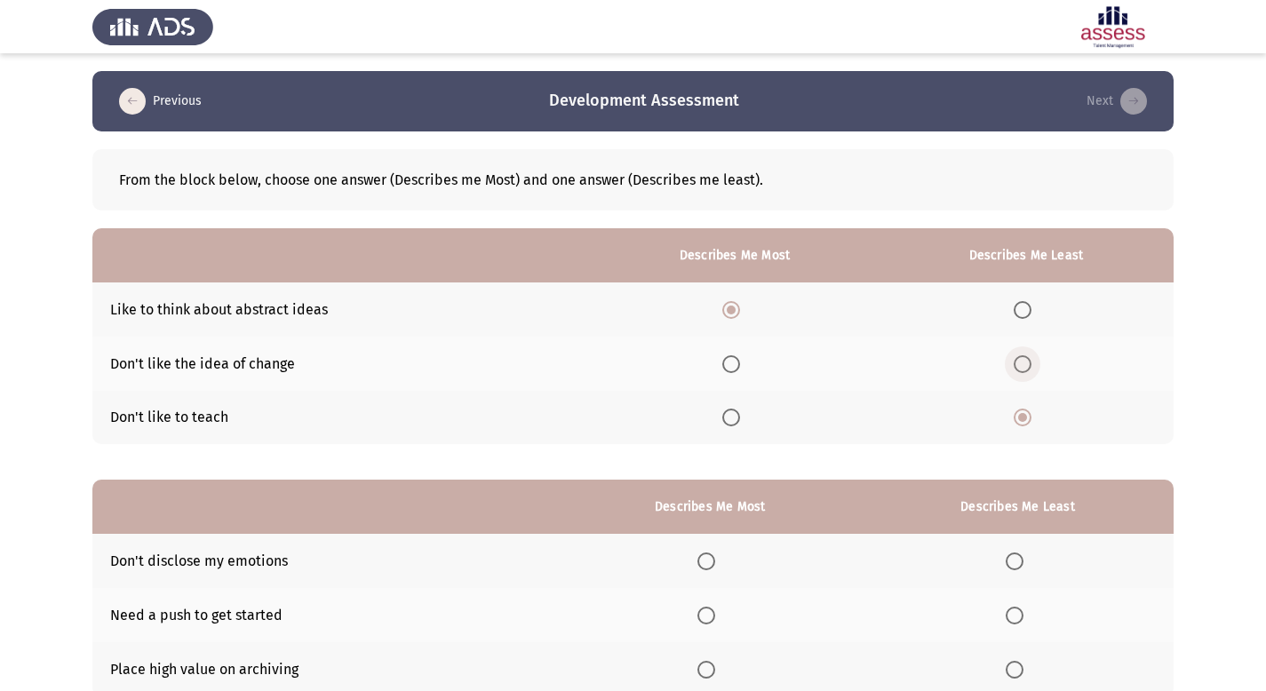
click at [1025, 363] on input "Select an option" at bounding box center [1023, 364] width 18 height 18
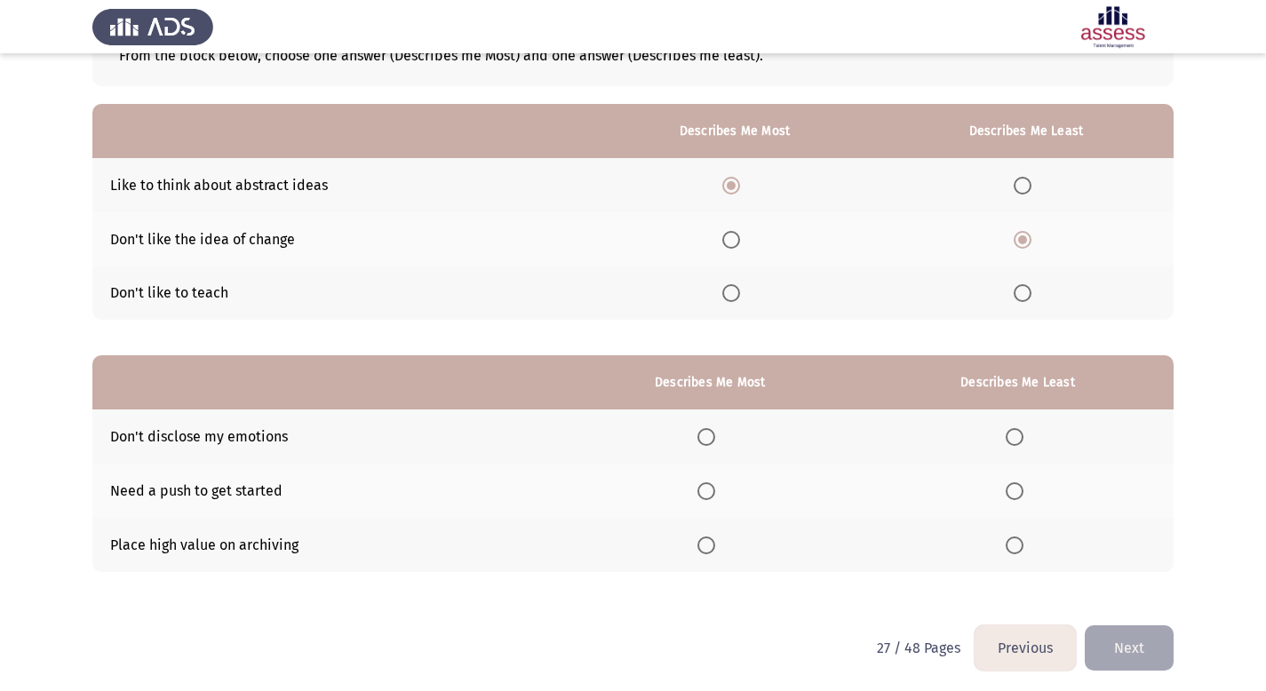
scroll to position [129, 0]
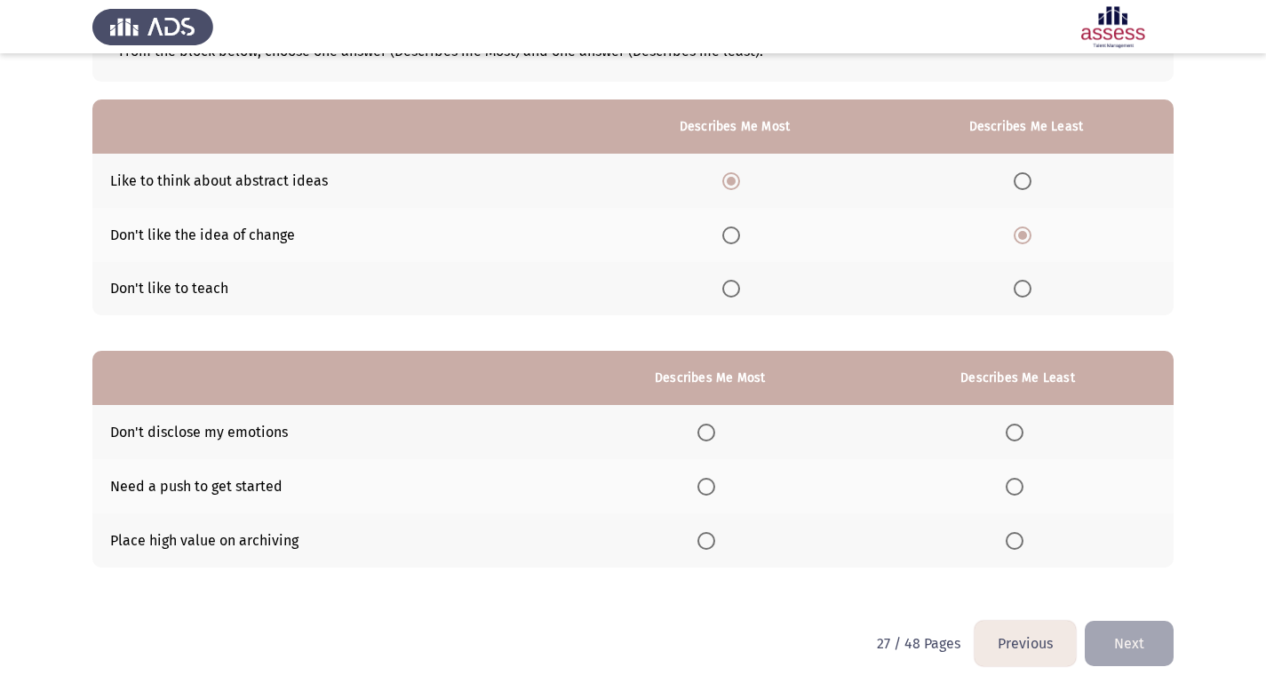
click at [1026, 291] on span "Select an option" at bounding box center [1023, 289] width 18 height 18
click at [1026, 291] on input "Select an option" at bounding box center [1023, 289] width 18 height 18
click at [708, 437] on span "Select an option" at bounding box center [706, 433] width 18 height 18
click at [708, 437] on input "Select an option" at bounding box center [706, 433] width 18 height 18
click at [1010, 485] on span "Select an option" at bounding box center [1015, 487] width 18 height 18
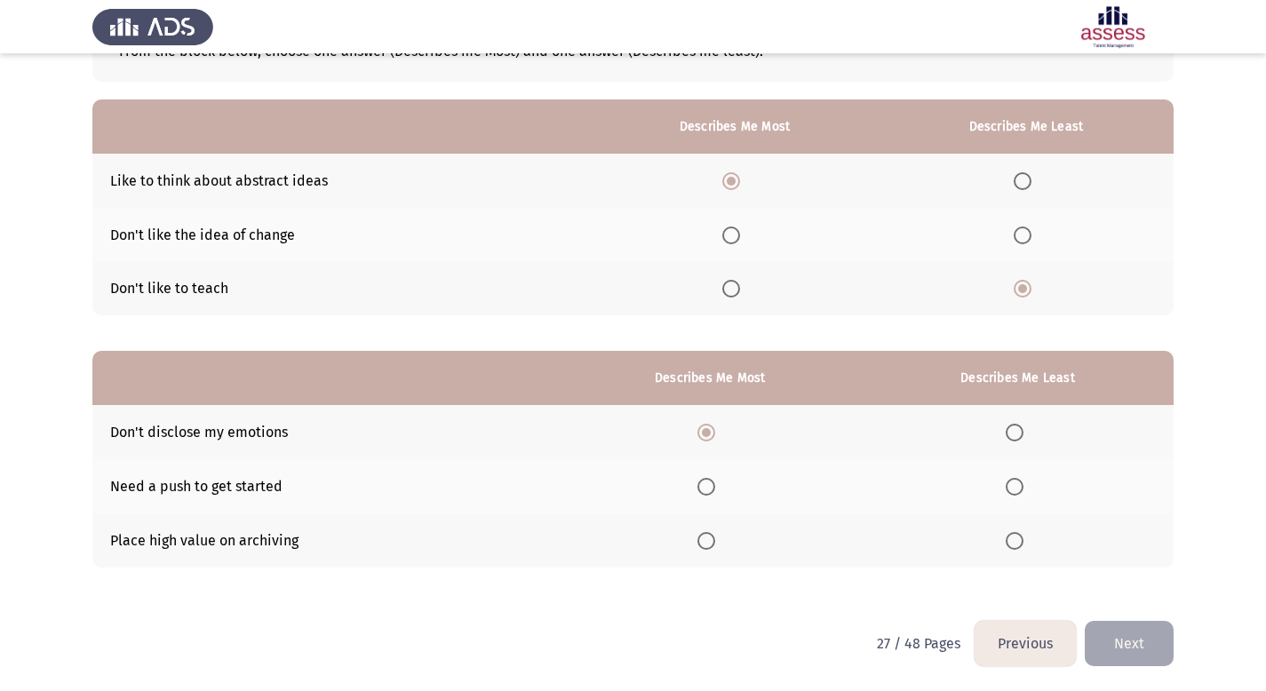
click at [1010, 485] on input "Select an option" at bounding box center [1015, 487] width 18 height 18
click at [1154, 638] on button "Next" at bounding box center [1129, 643] width 89 height 45
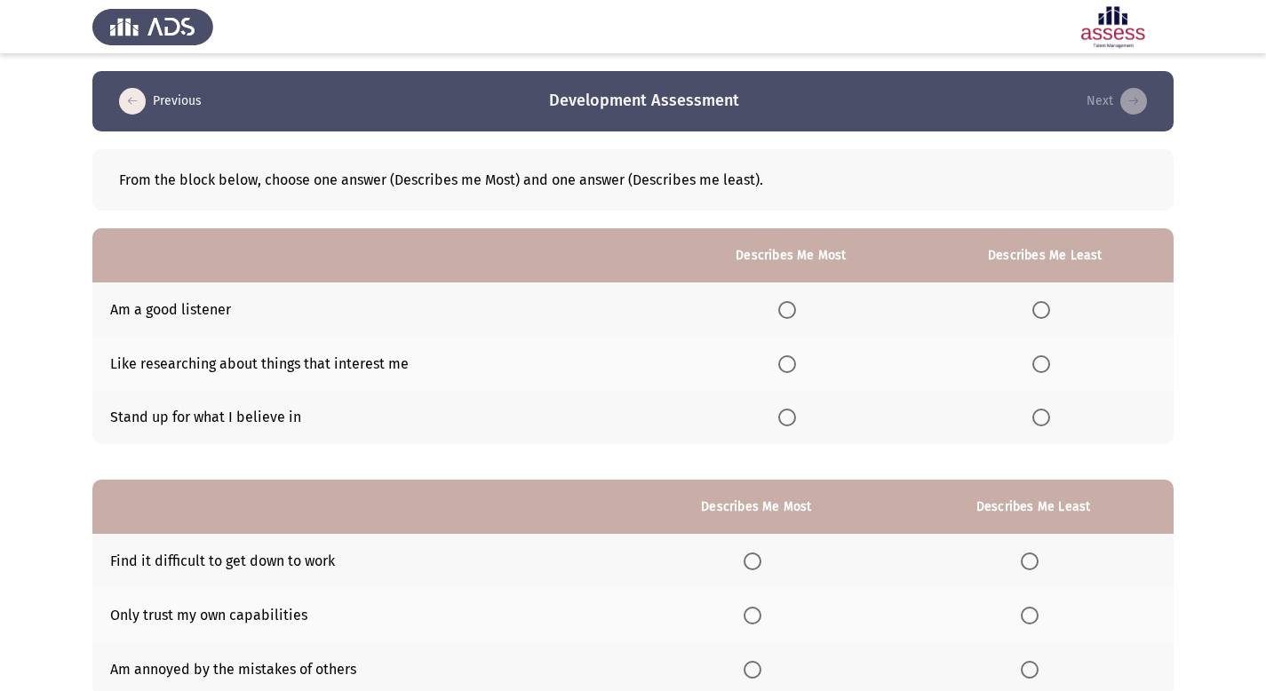
click at [796, 311] on span "Select an option" at bounding box center [787, 310] width 18 height 18
click at [796, 311] on input "Select an option" at bounding box center [787, 310] width 18 height 18
click at [1050, 366] on span "Select an option" at bounding box center [1041, 364] width 18 height 18
click at [1050, 366] on input "Select an option" at bounding box center [1041, 364] width 18 height 18
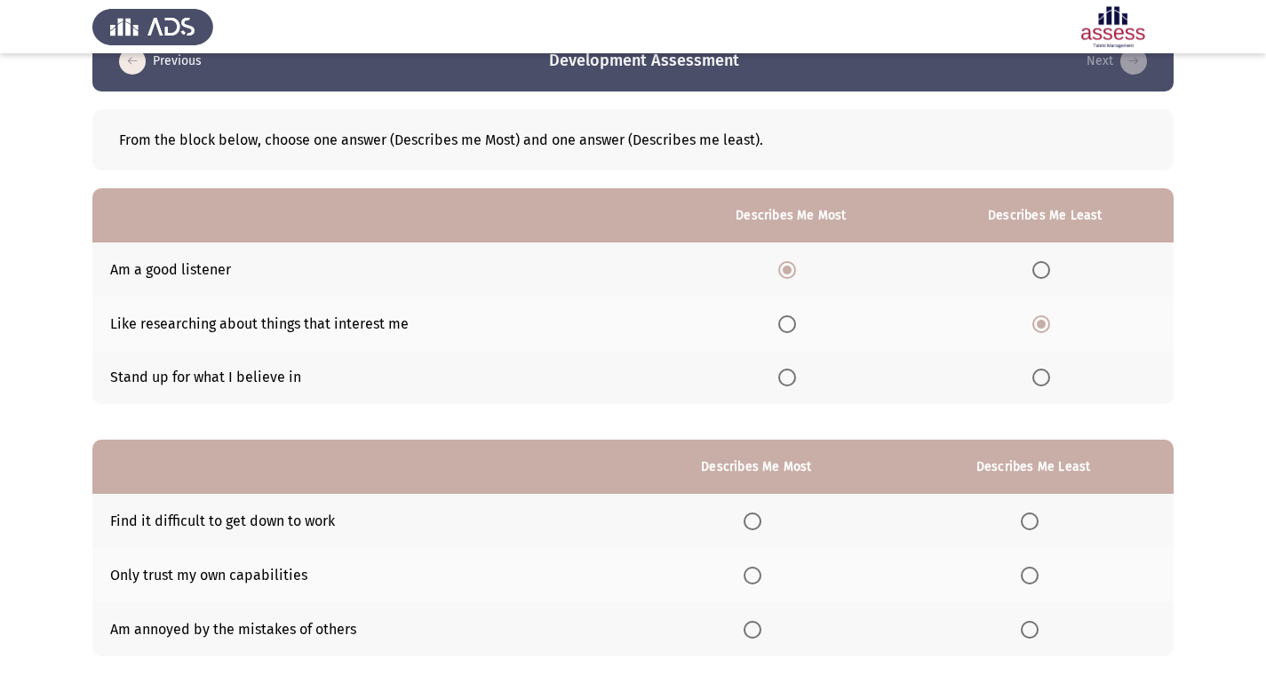
scroll to position [125, 0]
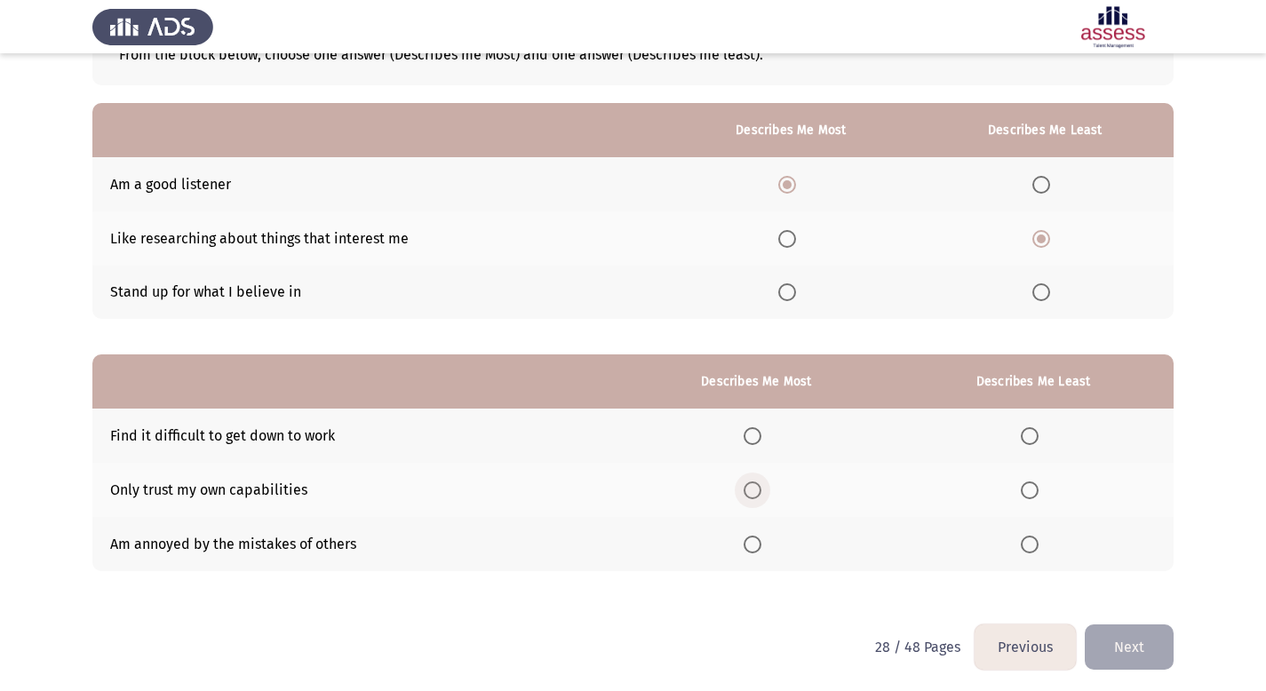
click at [761, 486] on span "Select an option" at bounding box center [753, 491] width 18 height 18
click at [761, 486] on input "Select an option" at bounding box center [753, 491] width 18 height 18
click at [1033, 438] on span "Select an option" at bounding box center [1030, 436] width 18 height 18
click at [1033, 438] on input "Select an option" at bounding box center [1030, 436] width 18 height 18
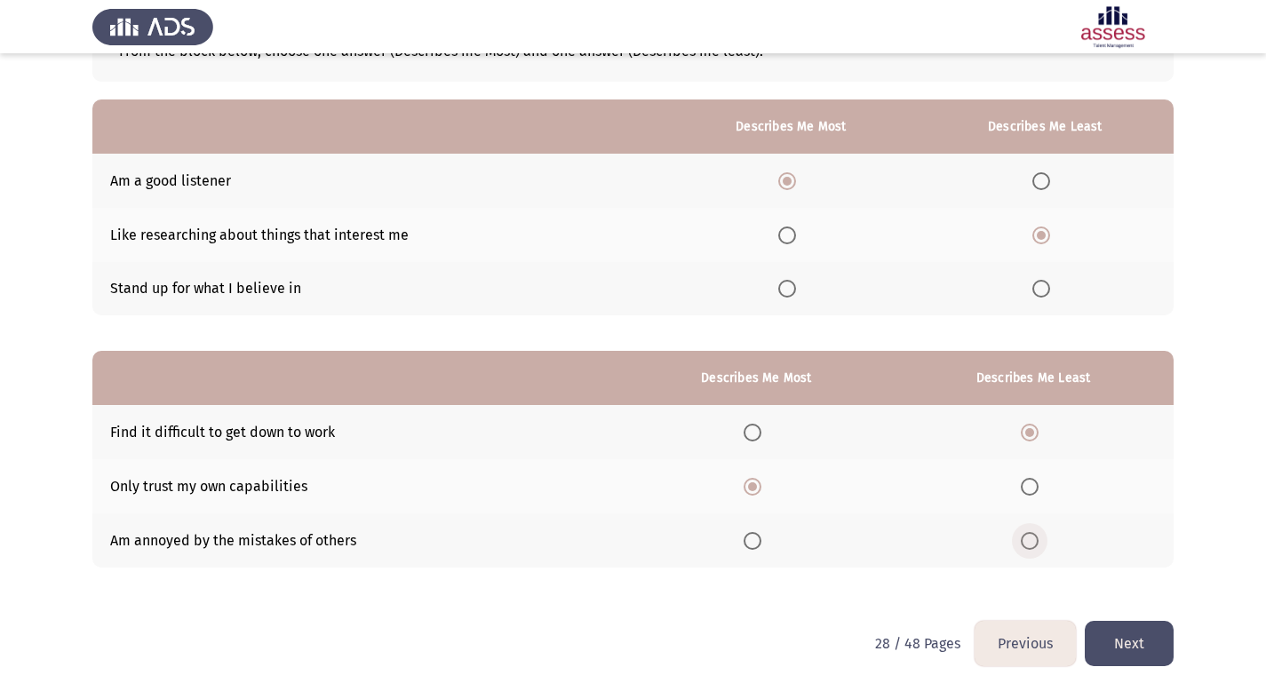
click at [1028, 542] on span "Select an option" at bounding box center [1030, 541] width 18 height 18
click at [1028, 542] on input "Select an option" at bounding box center [1030, 541] width 18 height 18
click at [1132, 645] on button "Next" at bounding box center [1129, 643] width 89 height 45
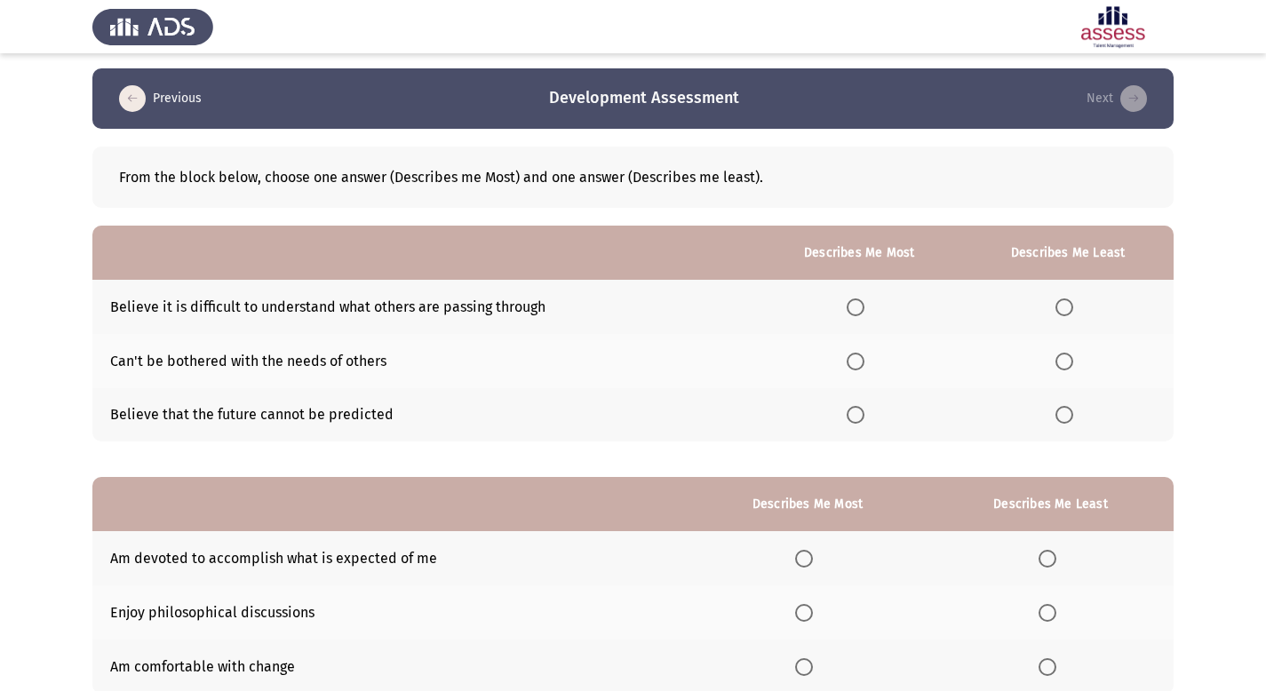
scroll to position [4, 0]
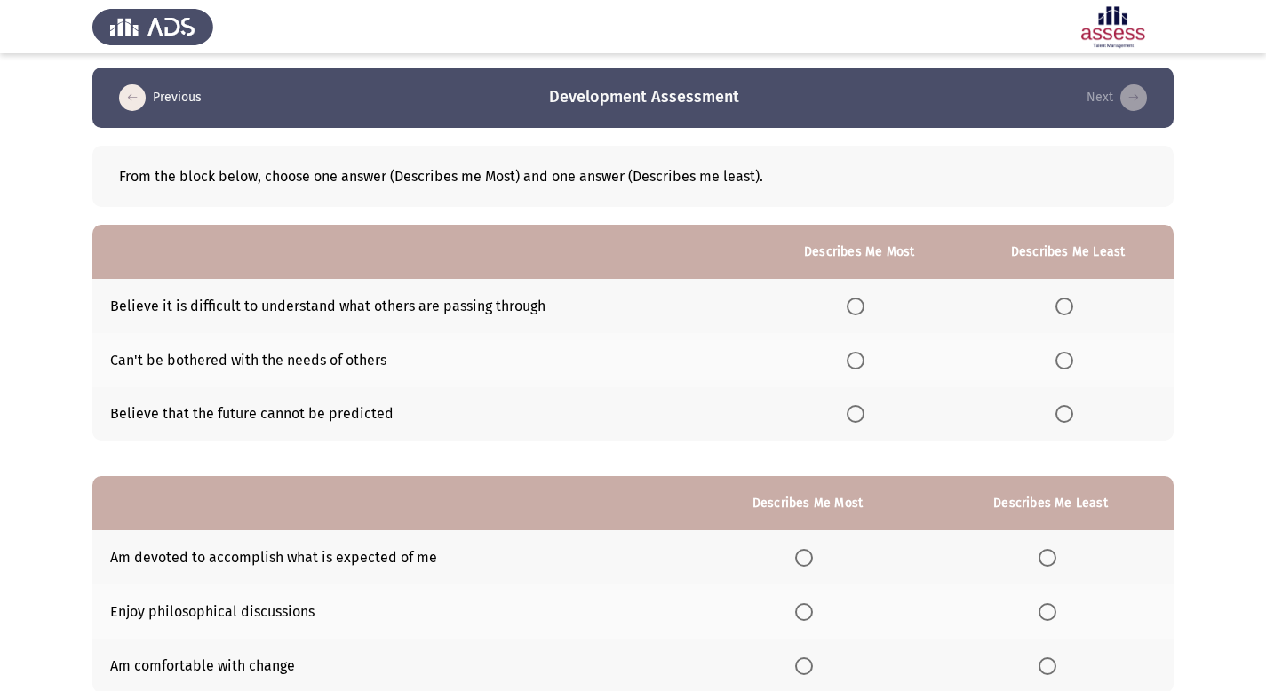
click at [864, 421] on span "Select an option" at bounding box center [856, 414] width 18 height 18
click at [864, 421] on input "Select an option" at bounding box center [856, 414] width 18 height 18
click at [1067, 361] on span "Select an option" at bounding box center [1064, 361] width 18 height 18
click at [1067, 361] on input "Select an option" at bounding box center [1064, 361] width 18 height 18
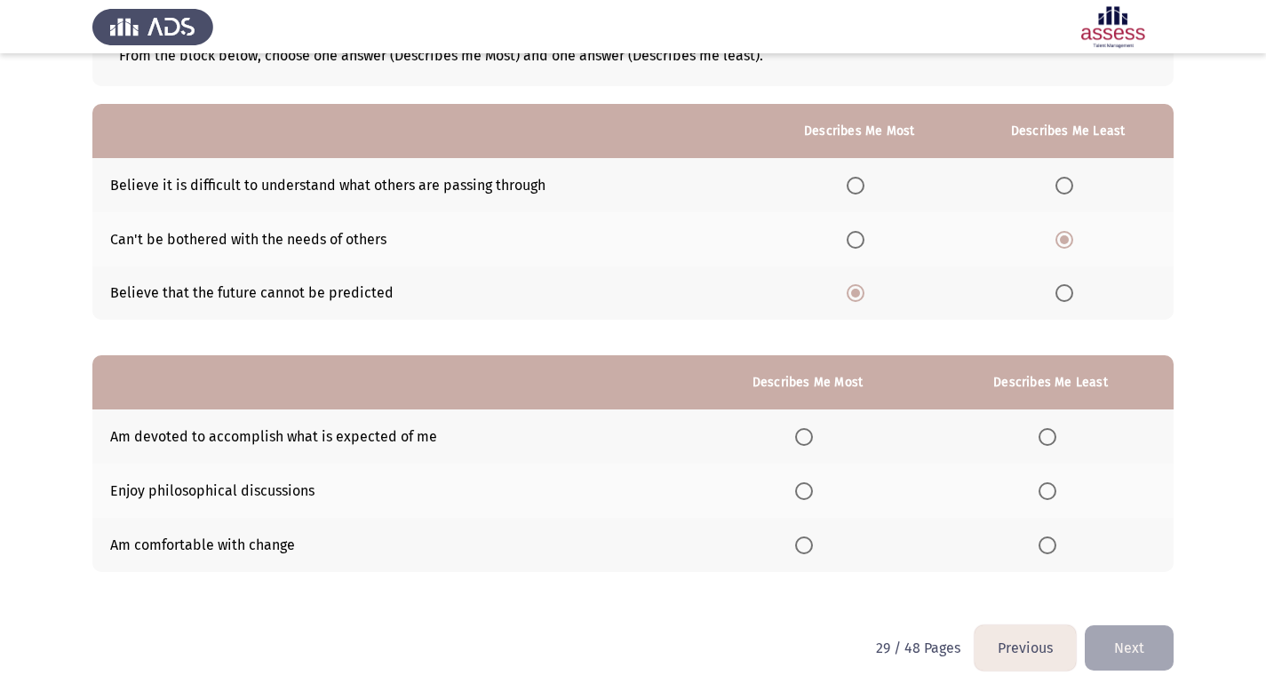
scroll to position [129, 0]
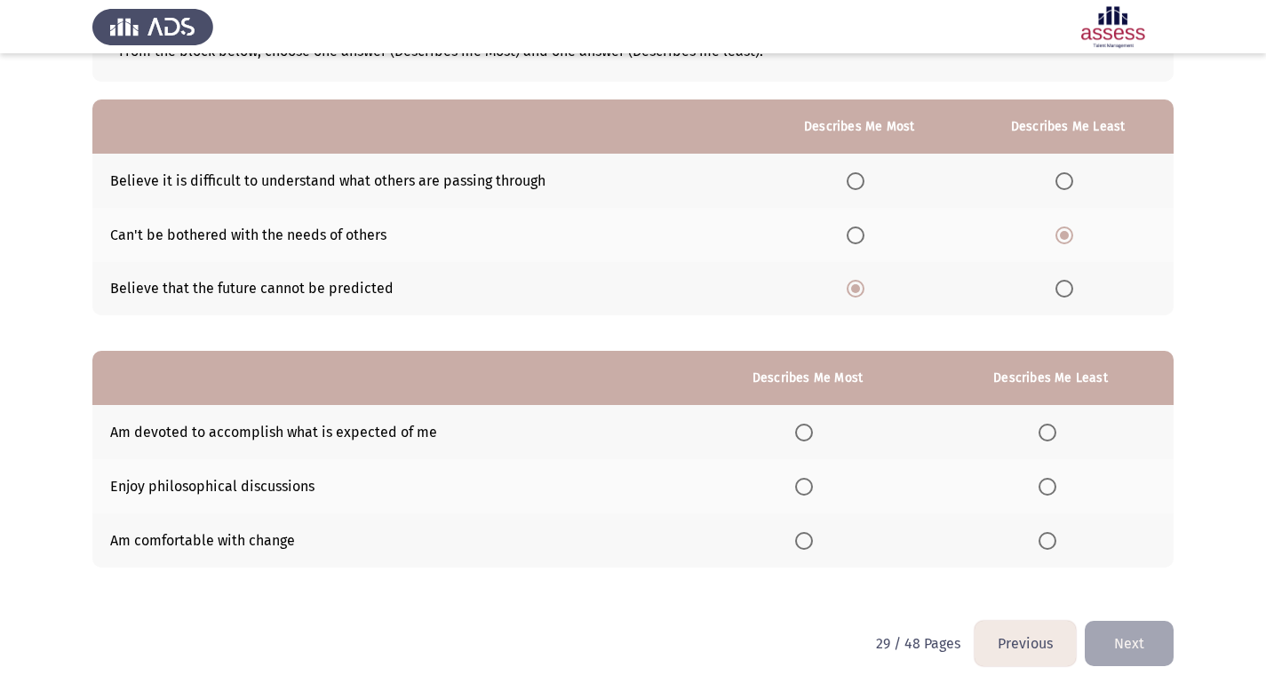
click at [805, 423] on mat-radio-button "Select an option" at bounding box center [807, 432] width 25 height 19
click at [802, 431] on span "Select an option" at bounding box center [804, 433] width 18 height 18
click at [802, 431] on input "Select an option" at bounding box center [804, 433] width 18 height 18
click at [1056, 534] on span "Select an option" at bounding box center [1048, 541] width 18 height 18
click at [1056, 534] on input "Select an option" at bounding box center [1048, 541] width 18 height 18
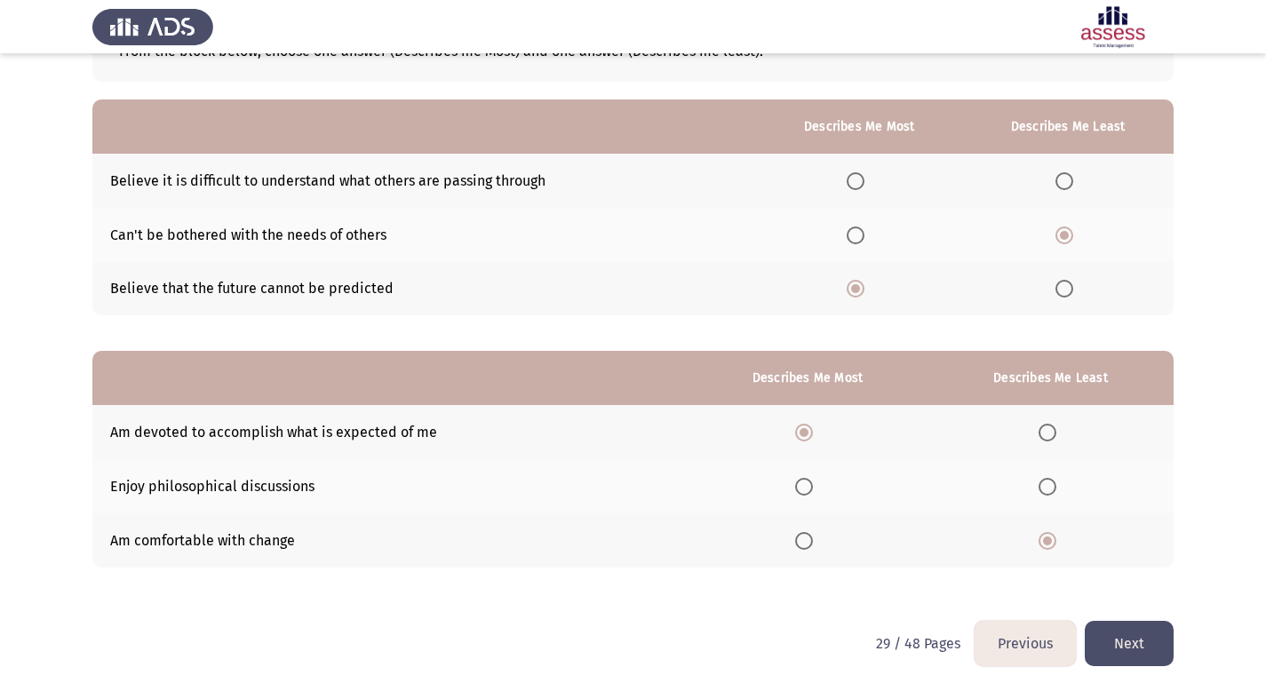
click at [1140, 640] on button "Next" at bounding box center [1129, 643] width 89 height 45
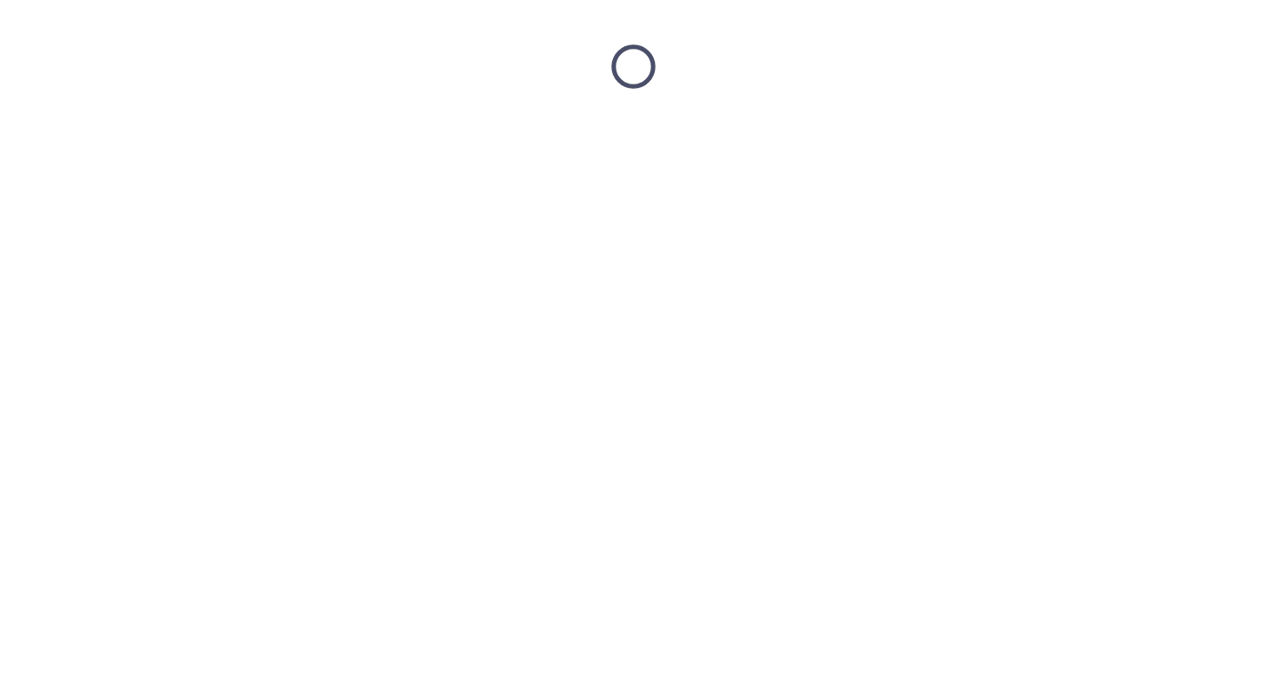
scroll to position [0, 0]
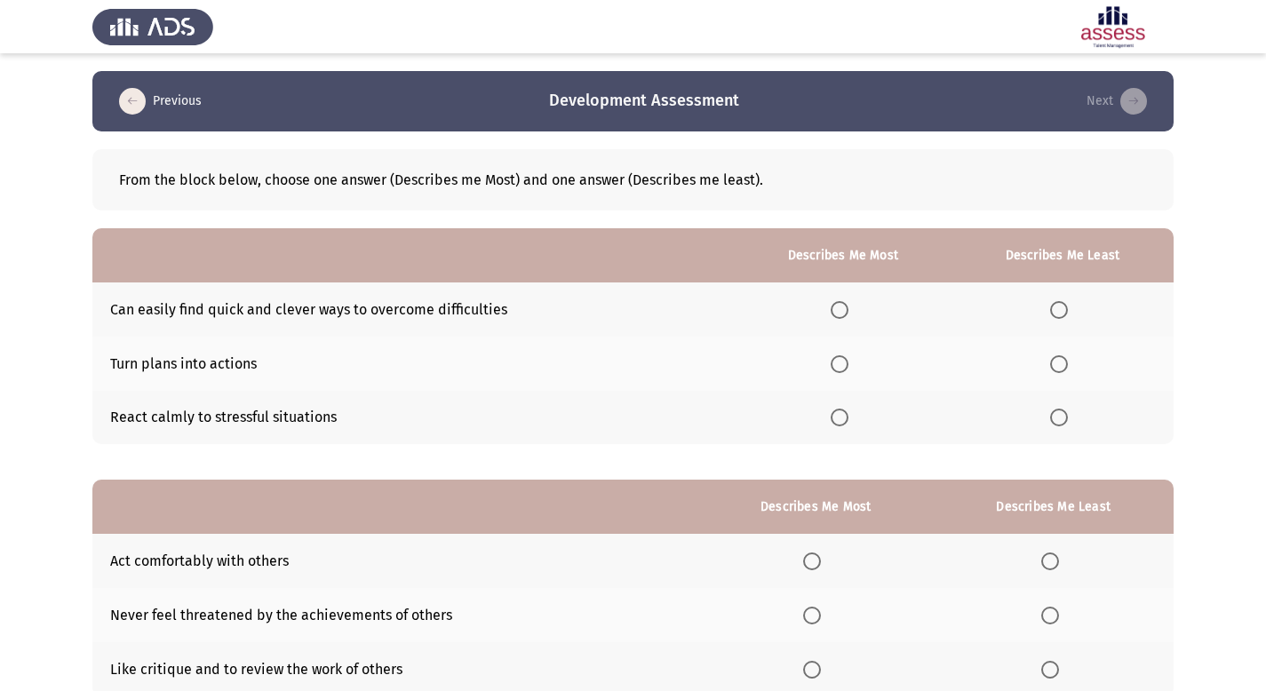
click at [842, 421] on span "Select an option" at bounding box center [840, 418] width 18 height 18
click at [842, 421] on input "Select an option" at bounding box center [840, 418] width 18 height 18
click at [1064, 307] on span "Select an option" at bounding box center [1059, 310] width 18 height 18
click at [1064, 307] on input "Select an option" at bounding box center [1059, 310] width 18 height 18
click at [1060, 368] on span "Select an option" at bounding box center [1059, 364] width 18 height 18
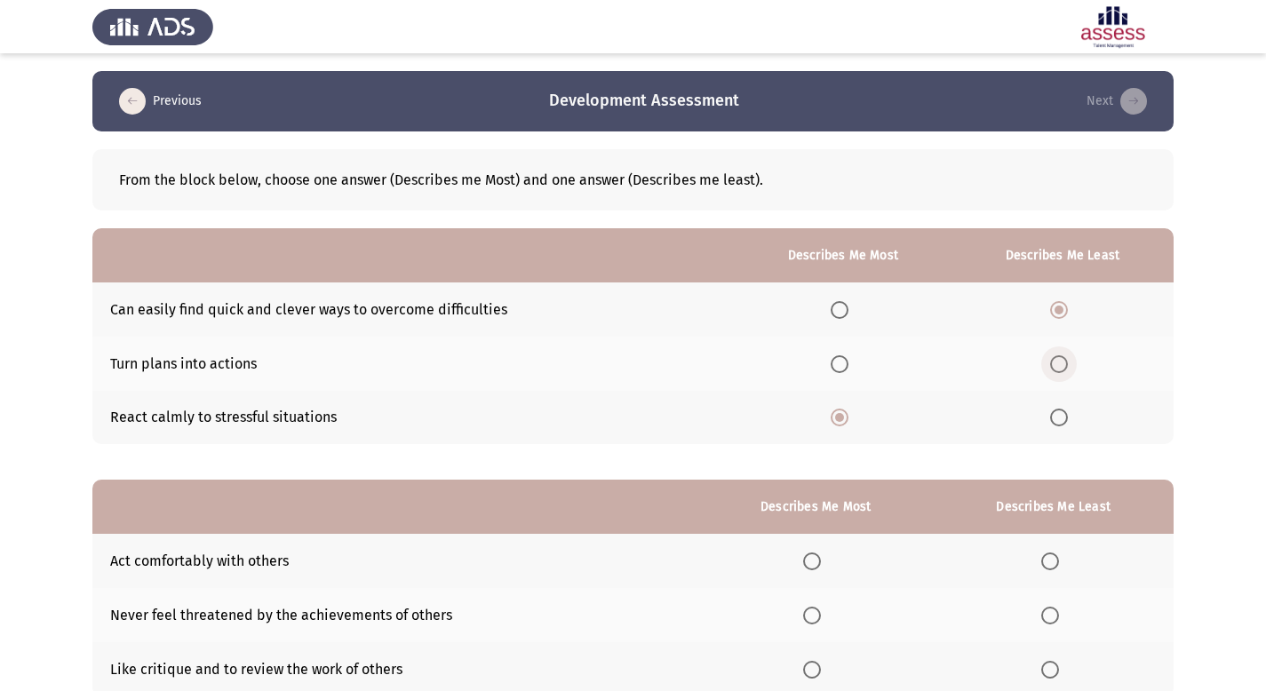
click at [1060, 368] on input "Select an option" at bounding box center [1059, 364] width 18 height 18
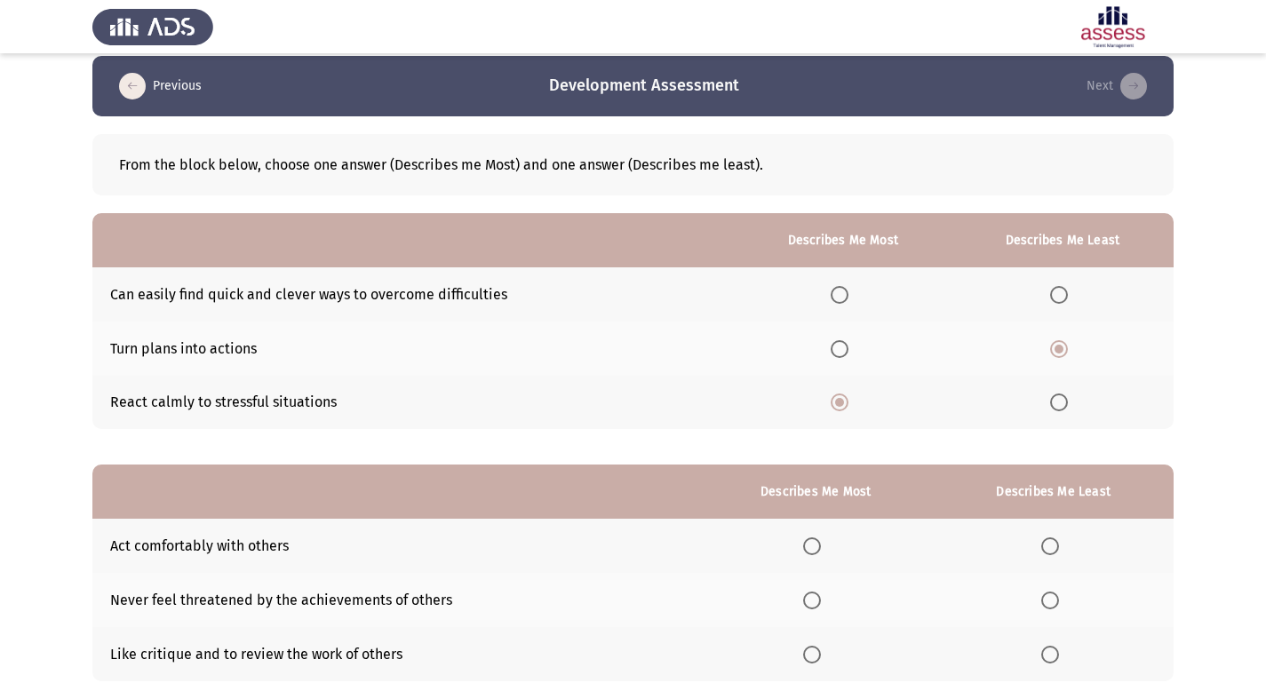
scroll to position [129, 0]
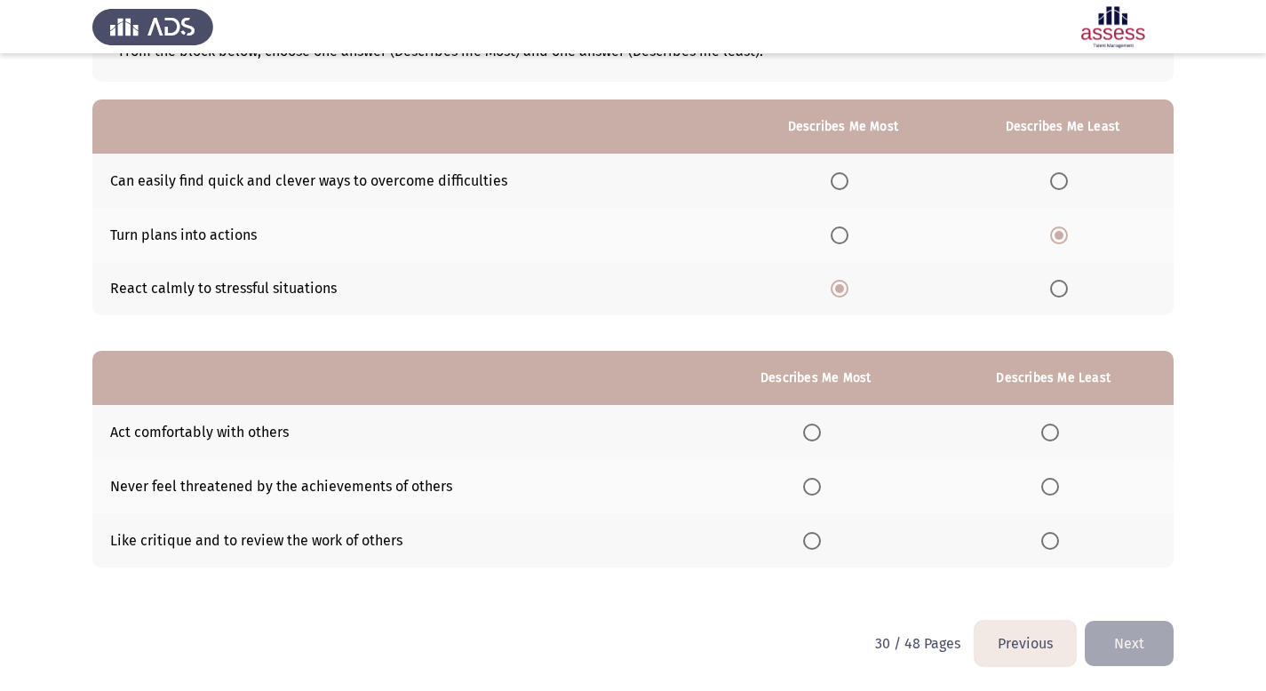
click at [821, 426] on span "Select an option" at bounding box center [812, 433] width 18 height 18
click at [821, 426] on input "Select an option" at bounding box center [812, 433] width 18 height 18
click at [1050, 482] on span "Select an option" at bounding box center [1050, 487] width 18 height 18
click at [1050, 482] on input "Select an option" at bounding box center [1050, 487] width 18 height 18
click at [1164, 631] on button "Next" at bounding box center [1129, 643] width 89 height 45
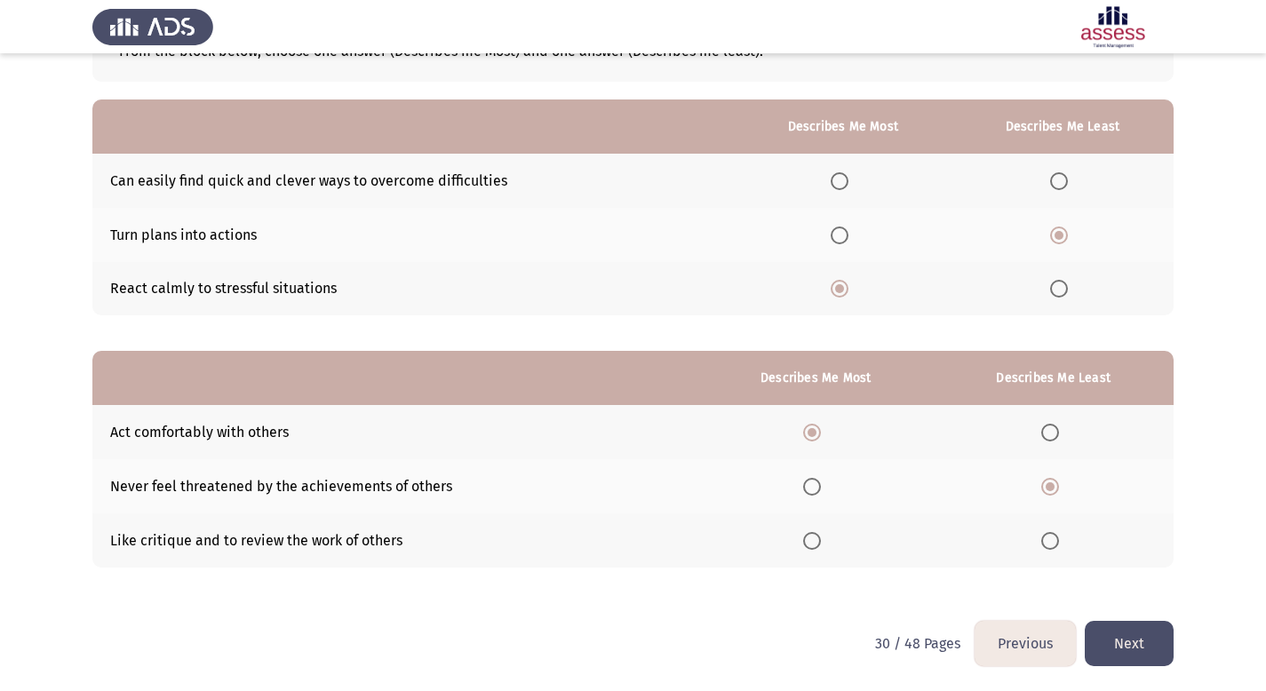
scroll to position [0, 0]
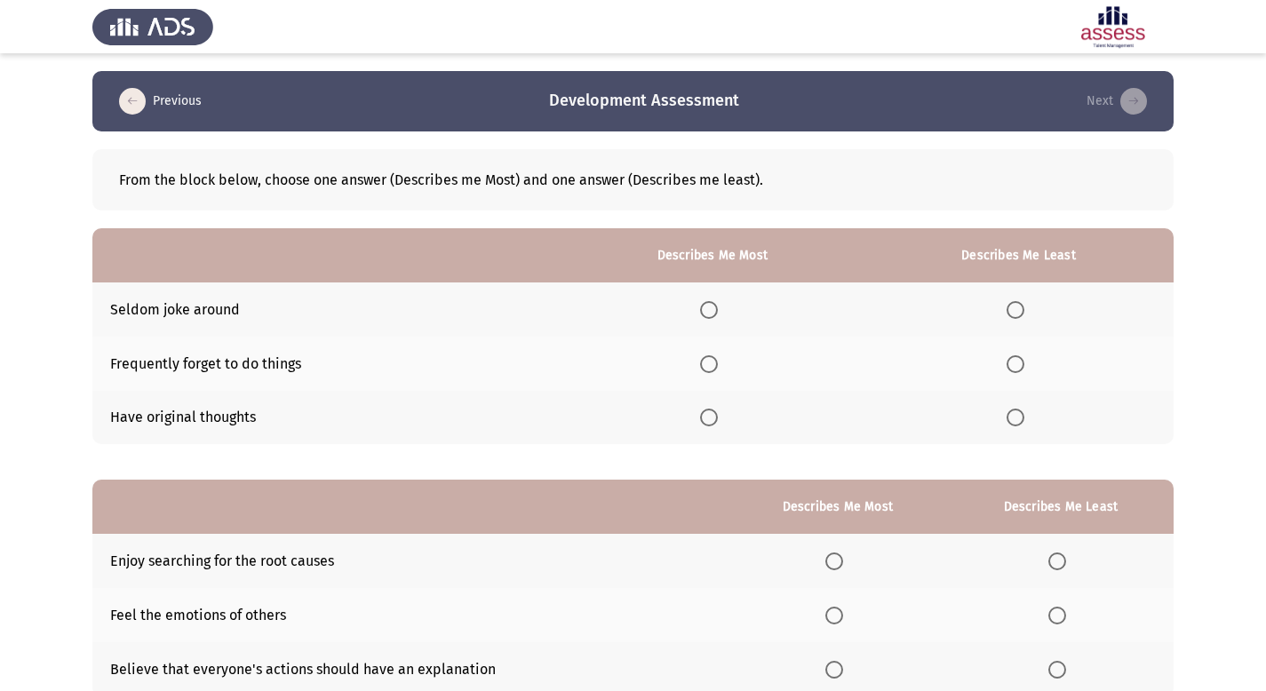
click at [718, 413] on span "Select an option" at bounding box center [709, 418] width 18 height 18
click at [718, 413] on input "Select an option" at bounding box center [709, 418] width 18 height 18
click at [1015, 315] on span "Select an option" at bounding box center [1016, 310] width 18 height 18
click at [1015, 315] on input "Select an option" at bounding box center [1016, 310] width 18 height 18
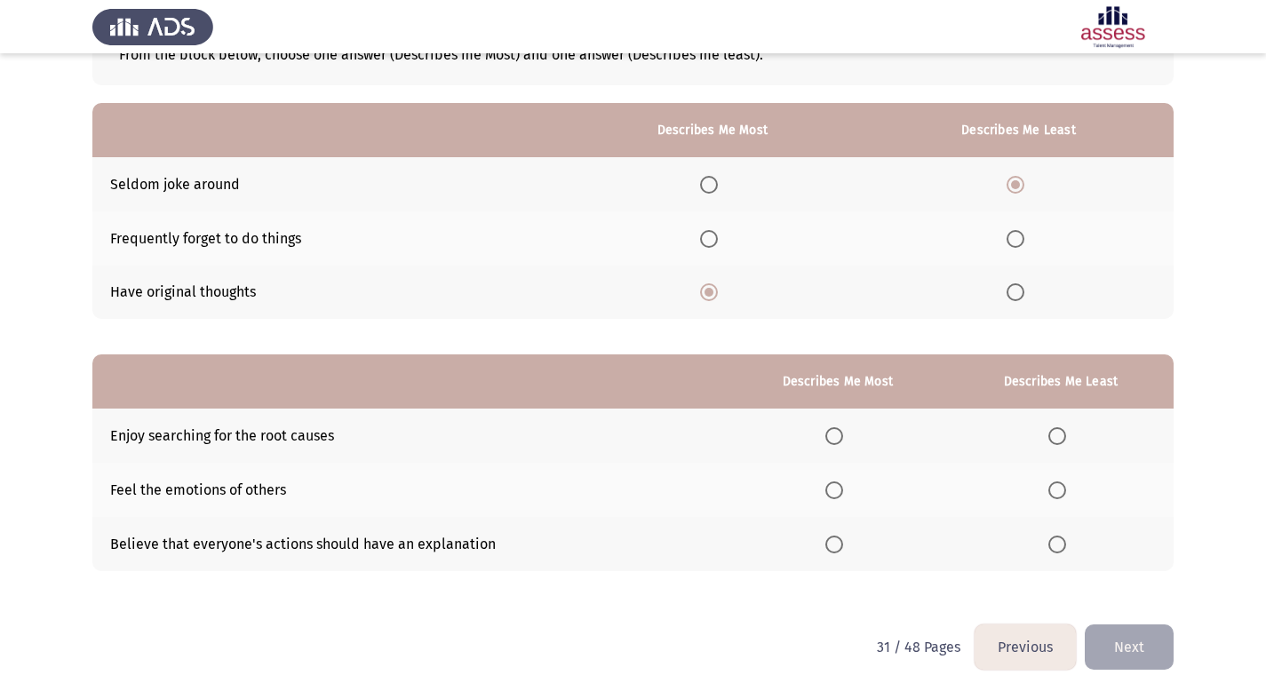
scroll to position [129, 0]
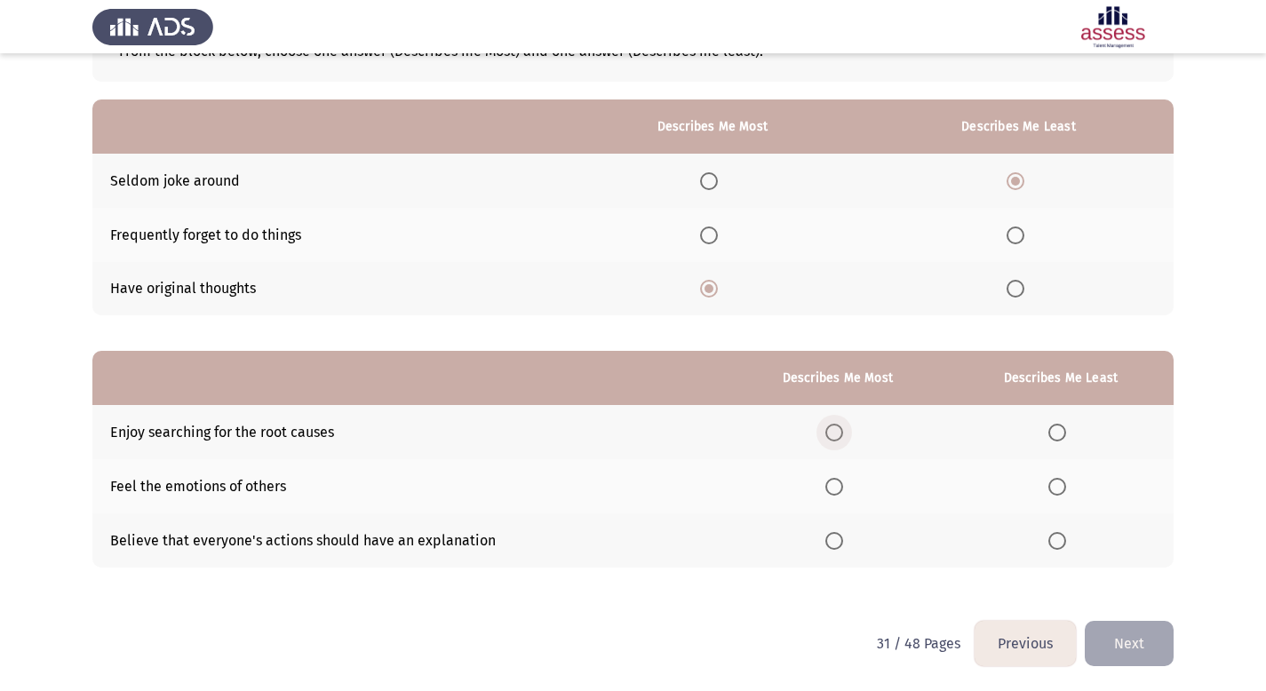
click at [846, 432] on label "Select an option" at bounding box center [837, 433] width 25 height 18
click at [843, 432] on input "Select an option" at bounding box center [834, 433] width 18 height 18
click at [1068, 487] on label "Select an option" at bounding box center [1060, 487] width 25 height 18
click at [1066, 487] on input "Select an option" at bounding box center [1057, 487] width 18 height 18
click at [1146, 651] on button "Next" at bounding box center [1129, 643] width 89 height 45
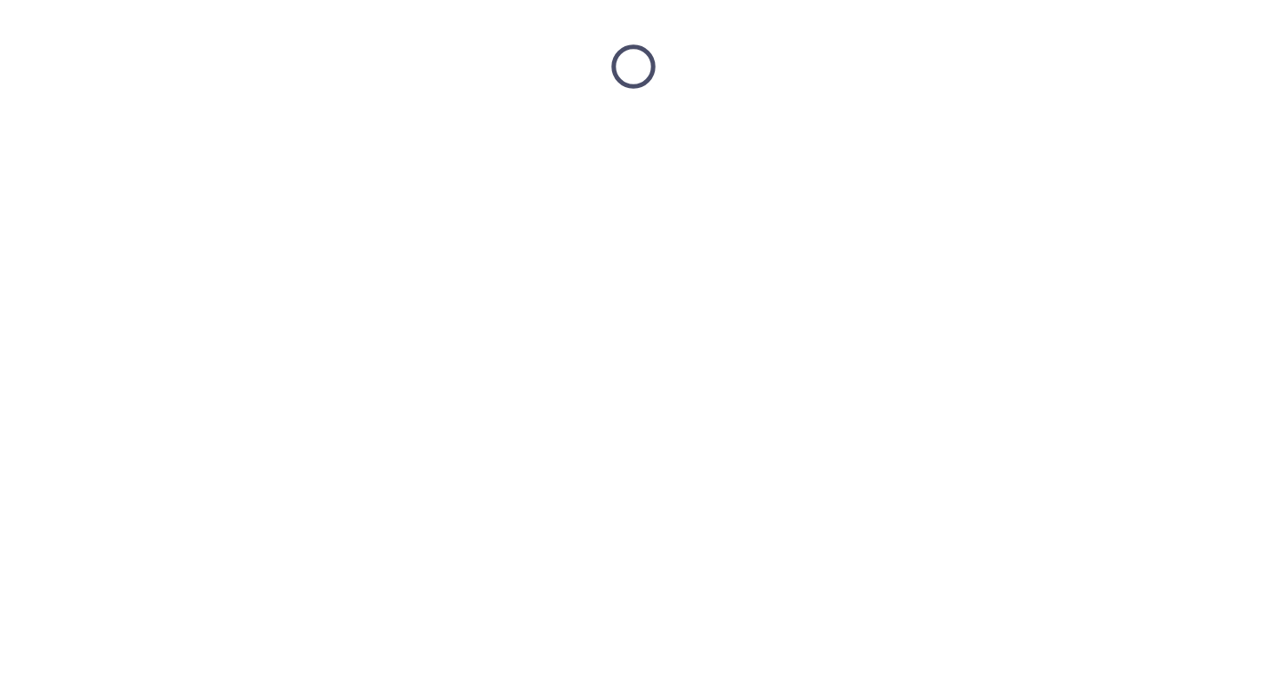
scroll to position [0, 0]
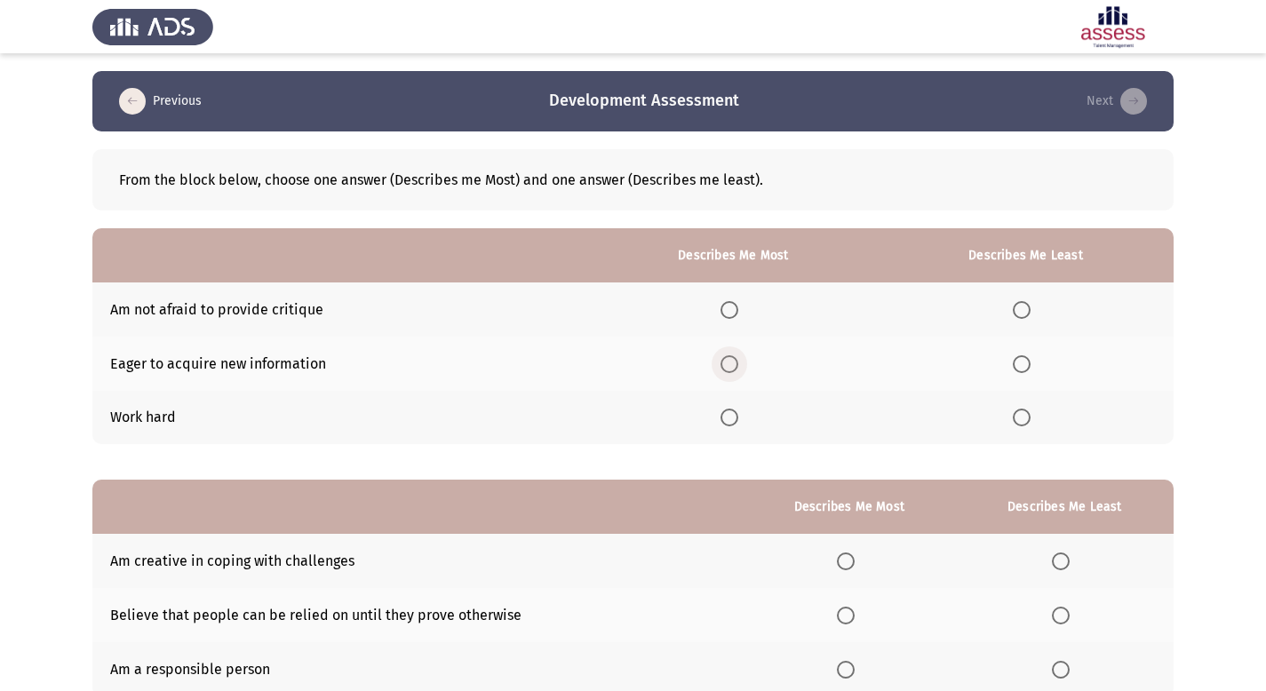
click at [729, 366] on span "Select an option" at bounding box center [730, 364] width 18 height 18
click at [729, 366] on input "Select an option" at bounding box center [730, 364] width 18 height 18
click at [1019, 418] on span "Select an option" at bounding box center [1022, 418] width 18 height 18
click at [1019, 418] on input "Select an option" at bounding box center [1022, 418] width 18 height 18
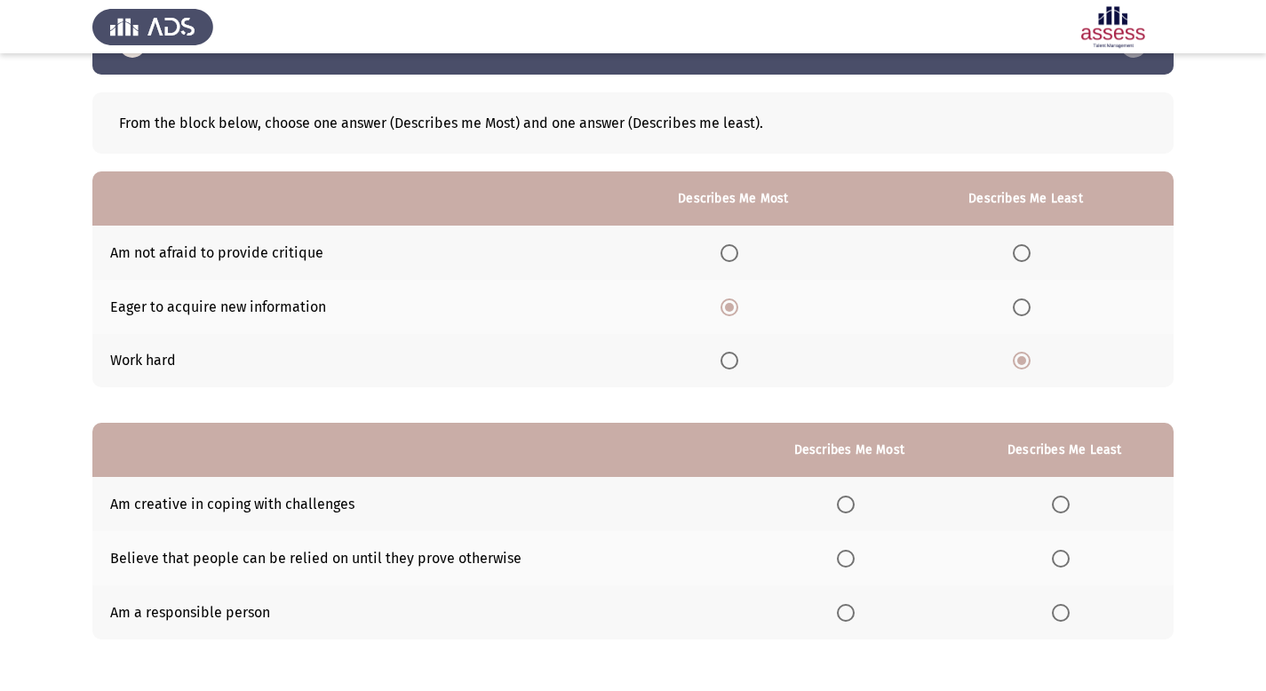
scroll to position [129, 0]
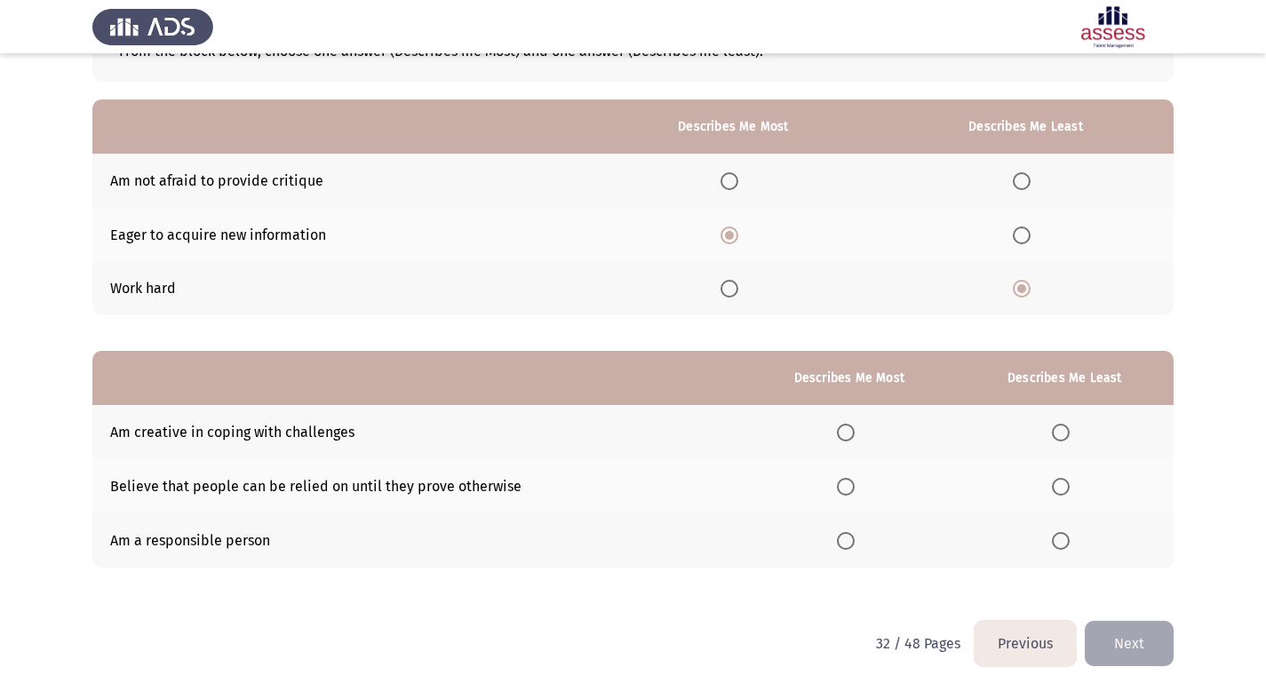
click at [1025, 233] on span "Select an option" at bounding box center [1022, 236] width 18 height 18
click at [1025, 233] on input "Select an option" at bounding box center [1022, 236] width 18 height 18
click at [738, 284] on span "Select an option" at bounding box center [730, 289] width 18 height 18
click at [738, 284] on input "Select an option" at bounding box center [730, 289] width 18 height 18
click at [848, 548] on span "Select an option" at bounding box center [846, 541] width 18 height 18
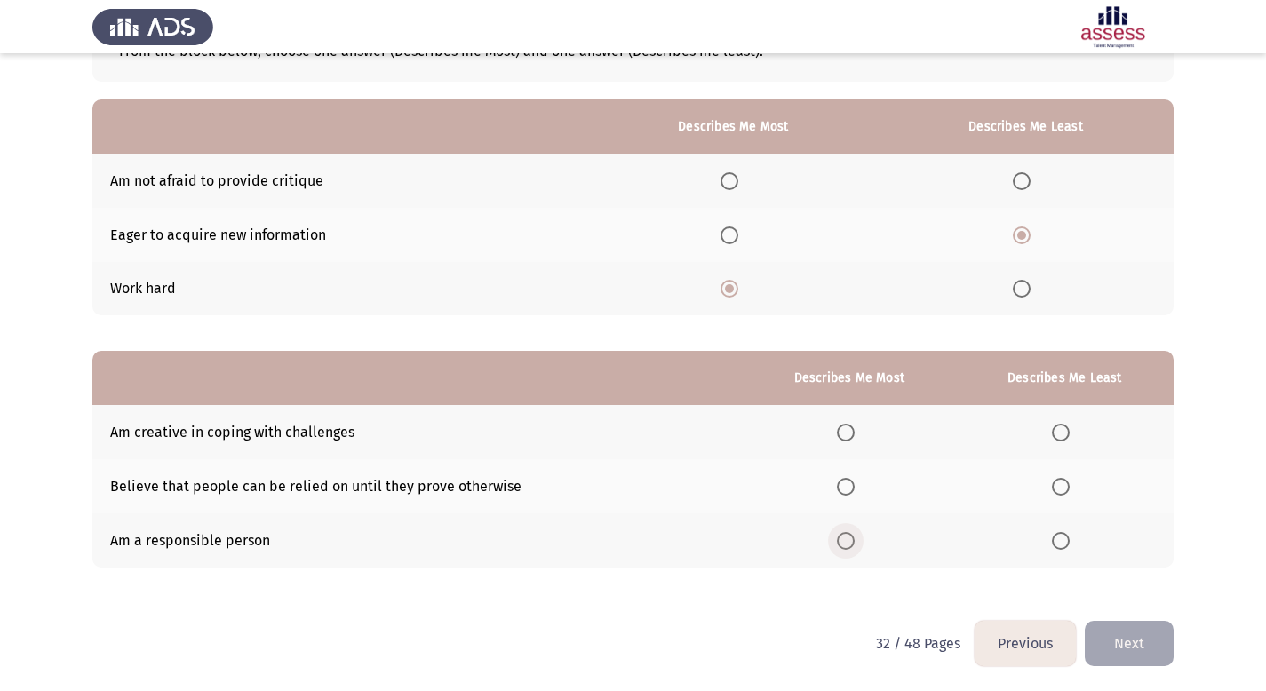
click at [848, 548] on input "Select an option" at bounding box center [846, 541] width 18 height 18
click at [1065, 430] on span "Select an option" at bounding box center [1061, 433] width 18 height 18
click at [1065, 430] on input "Select an option" at bounding box center [1061, 433] width 18 height 18
click at [1146, 648] on button "Next" at bounding box center [1129, 643] width 89 height 45
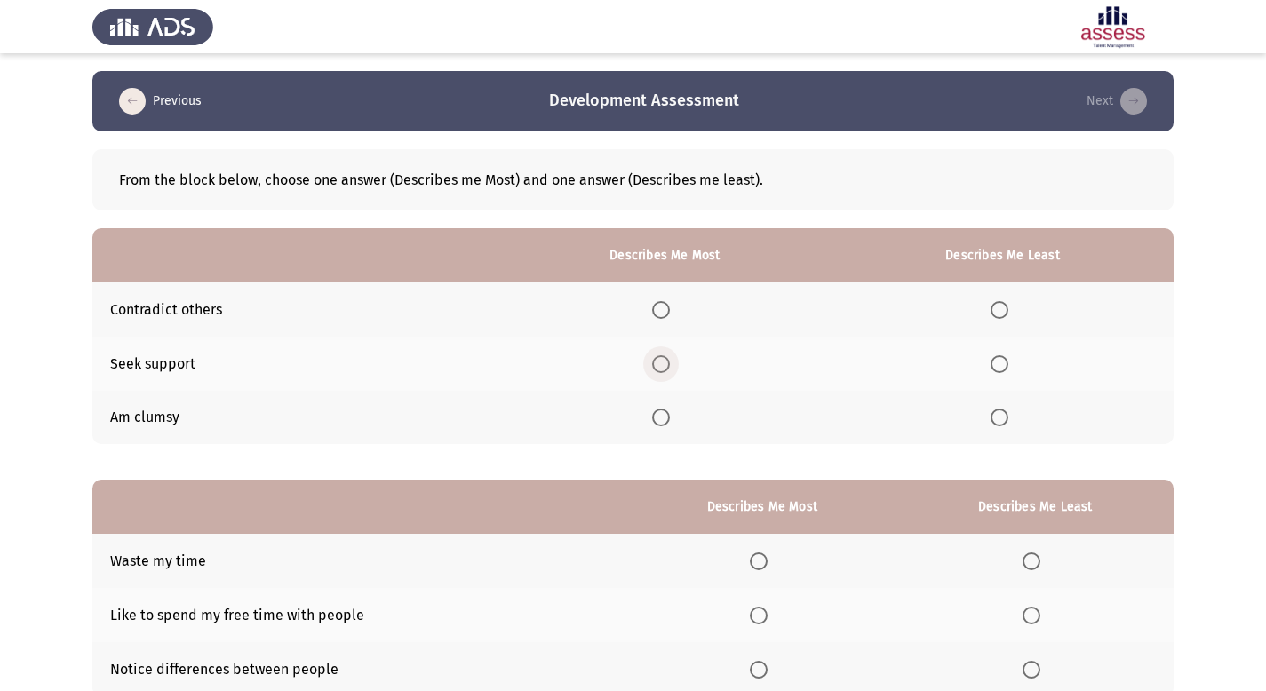
click at [664, 361] on span "Select an option" at bounding box center [661, 364] width 18 height 18
click at [664, 361] on input "Select an option" at bounding box center [661, 364] width 18 height 18
click at [999, 312] on span "Select an option" at bounding box center [1000, 310] width 18 height 18
click at [999, 312] on input "Select an option" at bounding box center [1000, 310] width 18 height 18
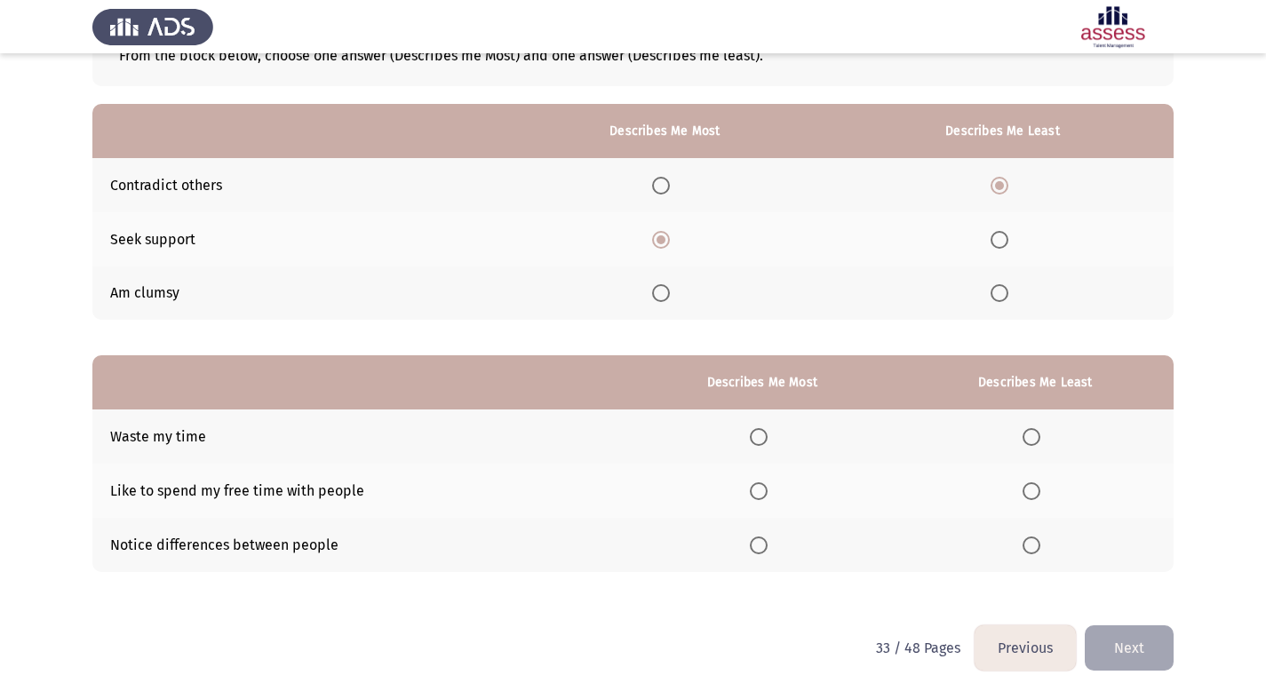
scroll to position [129, 0]
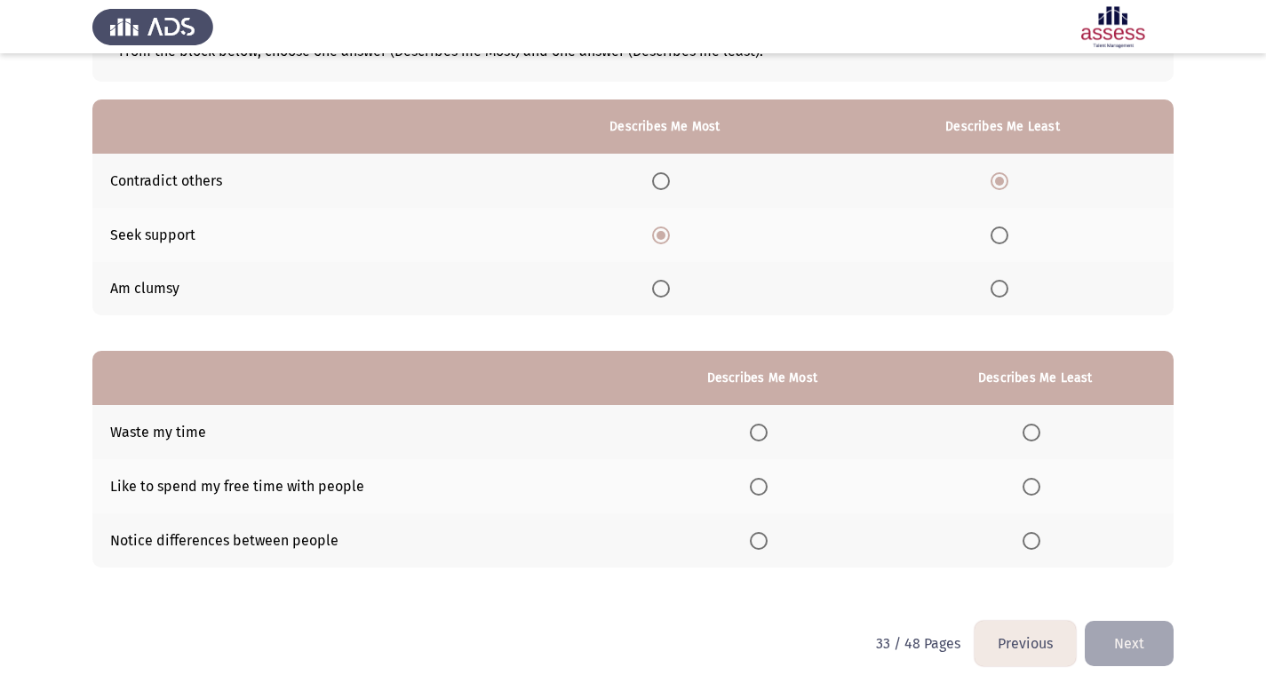
click at [760, 484] on span "Select an option" at bounding box center [759, 487] width 18 height 18
click at [760, 484] on input "Select an option" at bounding box center [759, 487] width 18 height 18
click at [1036, 537] on span "Select an option" at bounding box center [1032, 541] width 18 height 18
click at [1036, 537] on input "Select an option" at bounding box center [1032, 541] width 18 height 18
click at [1123, 646] on button "Next" at bounding box center [1129, 643] width 89 height 45
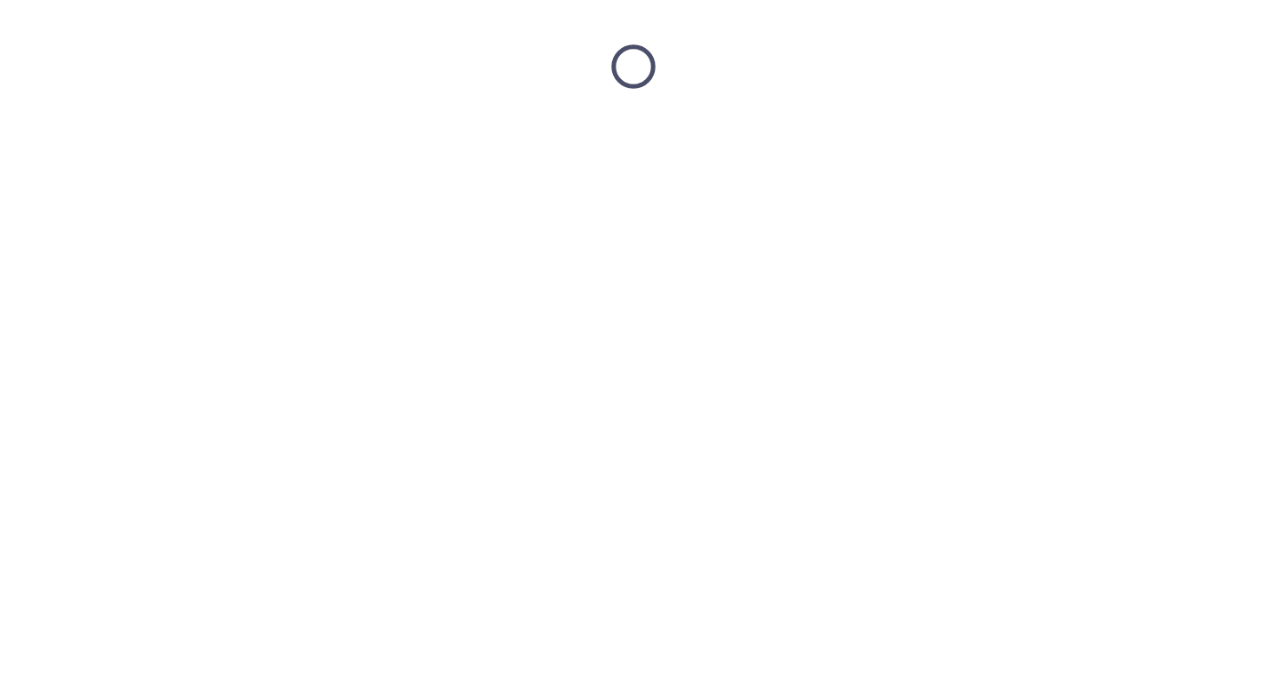
scroll to position [0, 0]
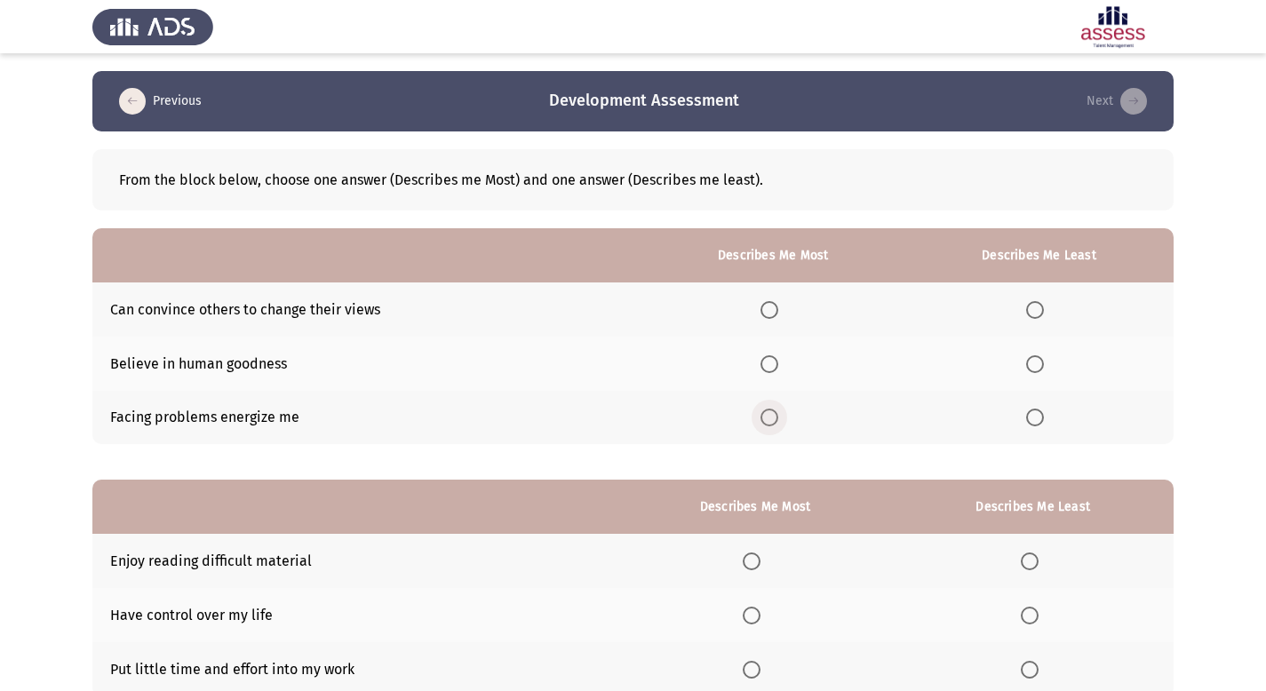
click at [775, 424] on span "Select an option" at bounding box center [769, 418] width 18 height 18
click at [775, 424] on input "Select an option" at bounding box center [769, 418] width 18 height 18
click at [1031, 359] on span "Select an option" at bounding box center [1035, 364] width 18 height 18
click at [1031, 359] on input "Select an option" at bounding box center [1035, 364] width 18 height 18
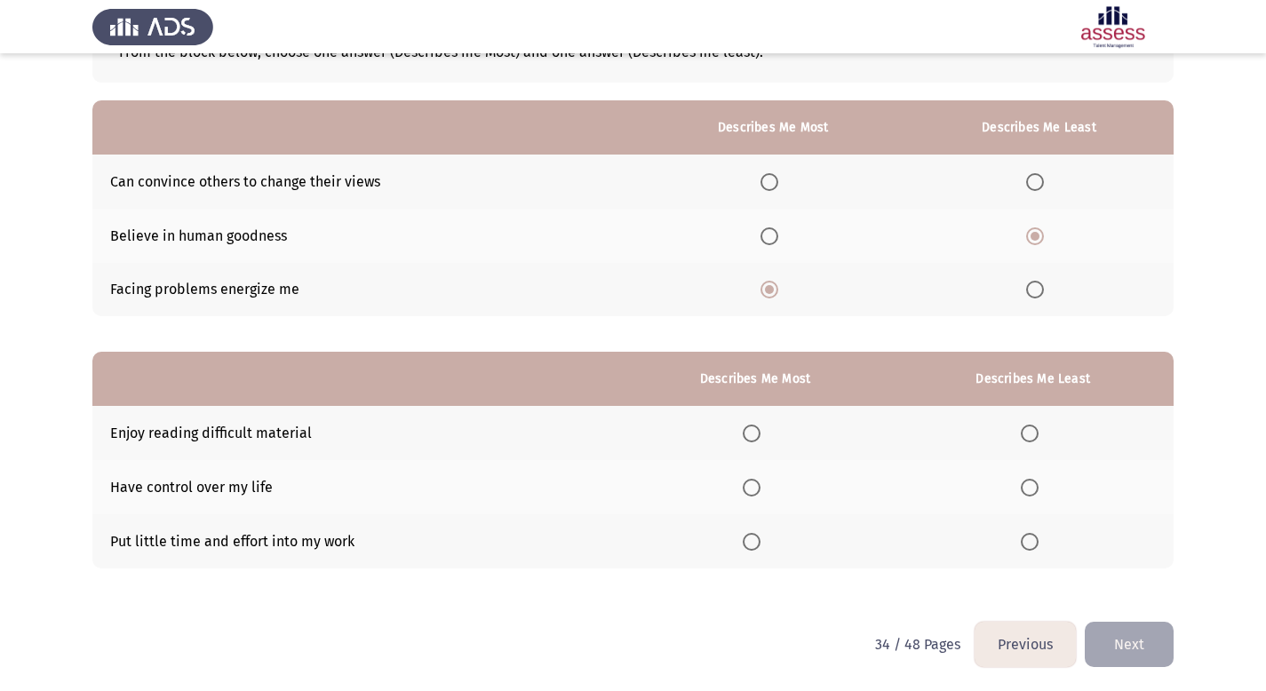
scroll to position [129, 0]
click at [765, 490] on label "Select an option" at bounding box center [755, 487] width 25 height 18
click at [760, 490] on input "Select an option" at bounding box center [752, 487] width 18 height 18
click at [1031, 432] on span "Select an option" at bounding box center [1030, 433] width 18 height 18
click at [1031, 432] on input "Select an option" at bounding box center [1030, 433] width 18 height 18
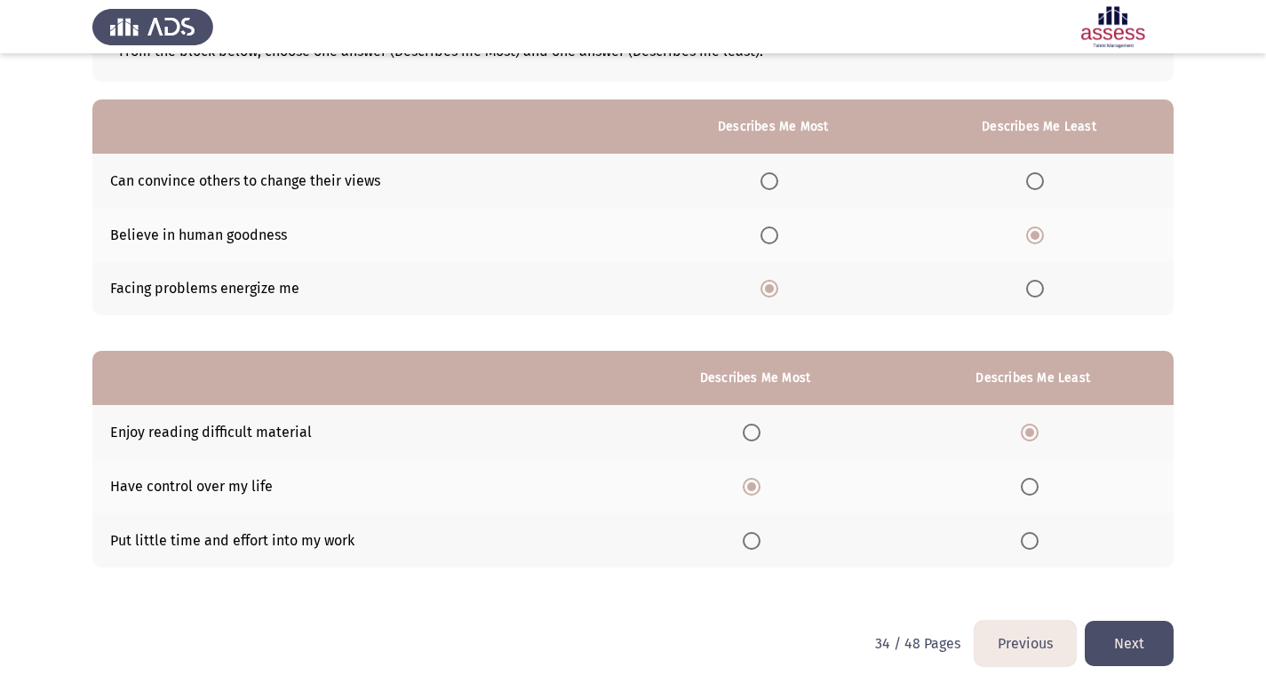
click at [1125, 652] on button "Next" at bounding box center [1129, 643] width 89 height 45
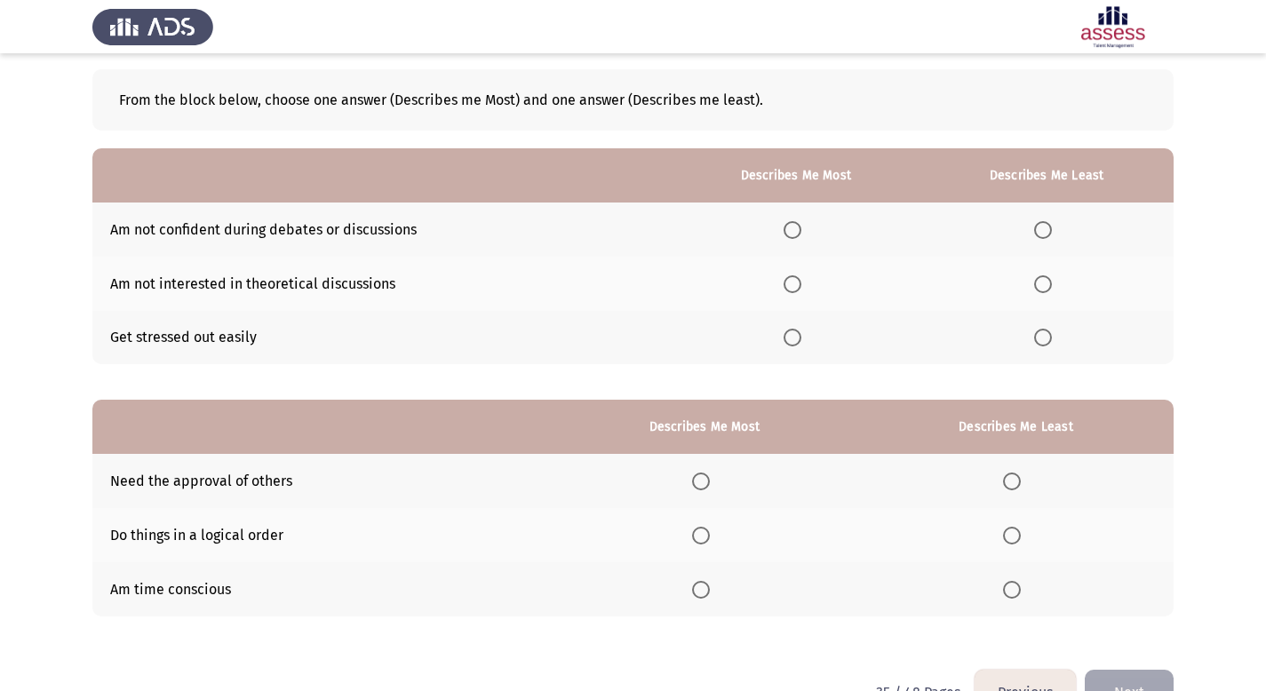
scroll to position [79, 0]
click at [796, 290] on span "Select an option" at bounding box center [793, 285] width 18 height 18
click at [796, 290] on input "Select an option" at bounding box center [793, 285] width 18 height 18
click at [1049, 234] on span "Select an option" at bounding box center [1043, 231] width 18 height 18
click at [1049, 234] on input "Select an option" at bounding box center [1043, 231] width 18 height 18
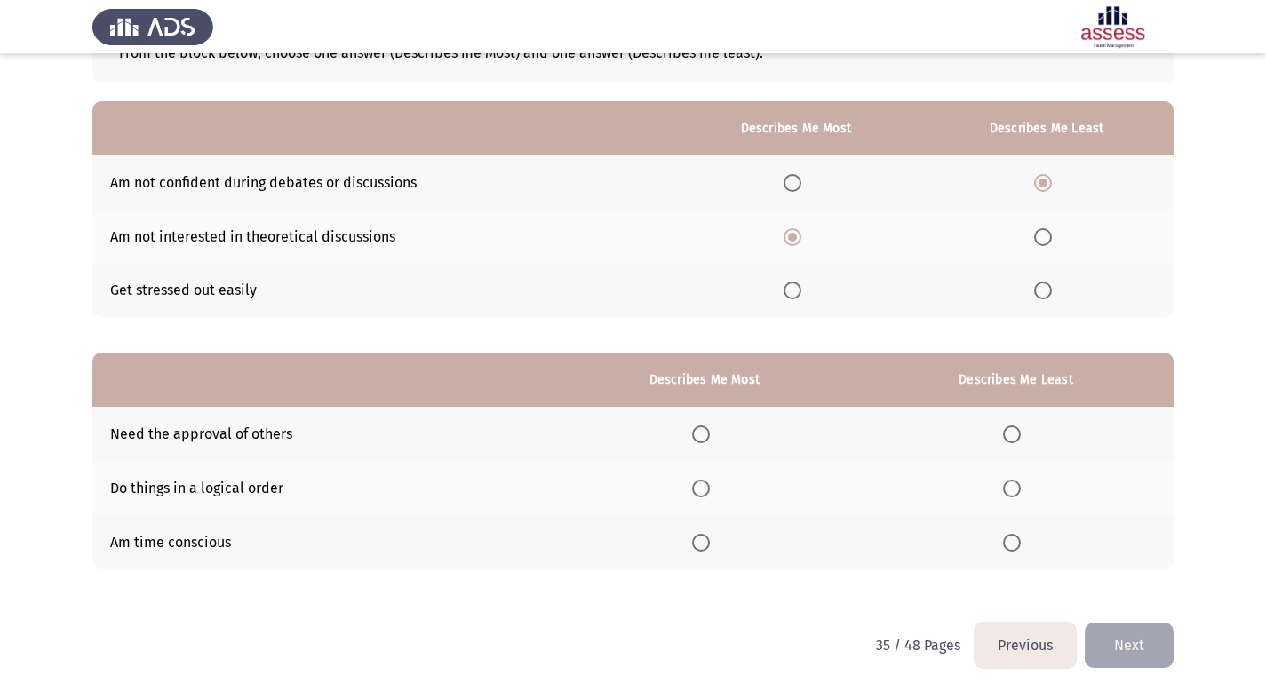
scroll to position [129, 0]
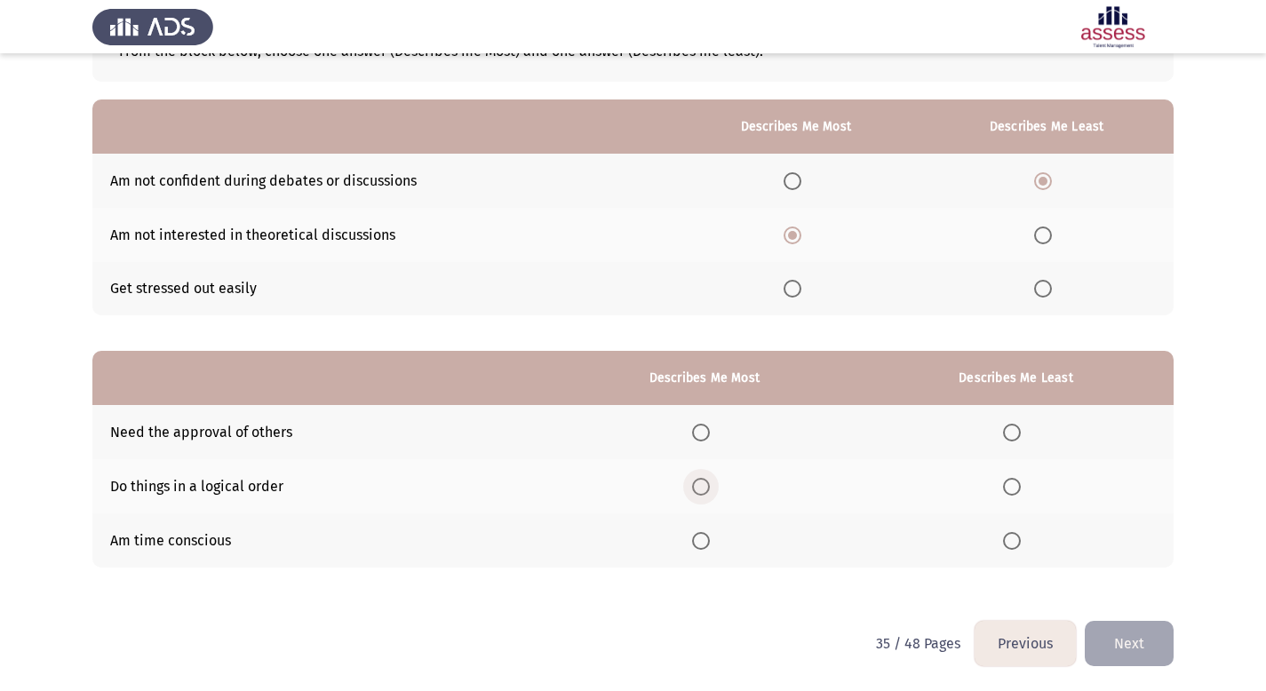
click at [706, 488] on span "Select an option" at bounding box center [701, 487] width 18 height 18
click at [706, 488] on input "Select an option" at bounding box center [701, 487] width 18 height 18
click at [1015, 540] on span "Select an option" at bounding box center [1012, 541] width 18 height 18
click at [1015, 540] on input "Select an option" at bounding box center [1012, 541] width 18 height 18
click at [1148, 644] on button "Next" at bounding box center [1129, 643] width 89 height 45
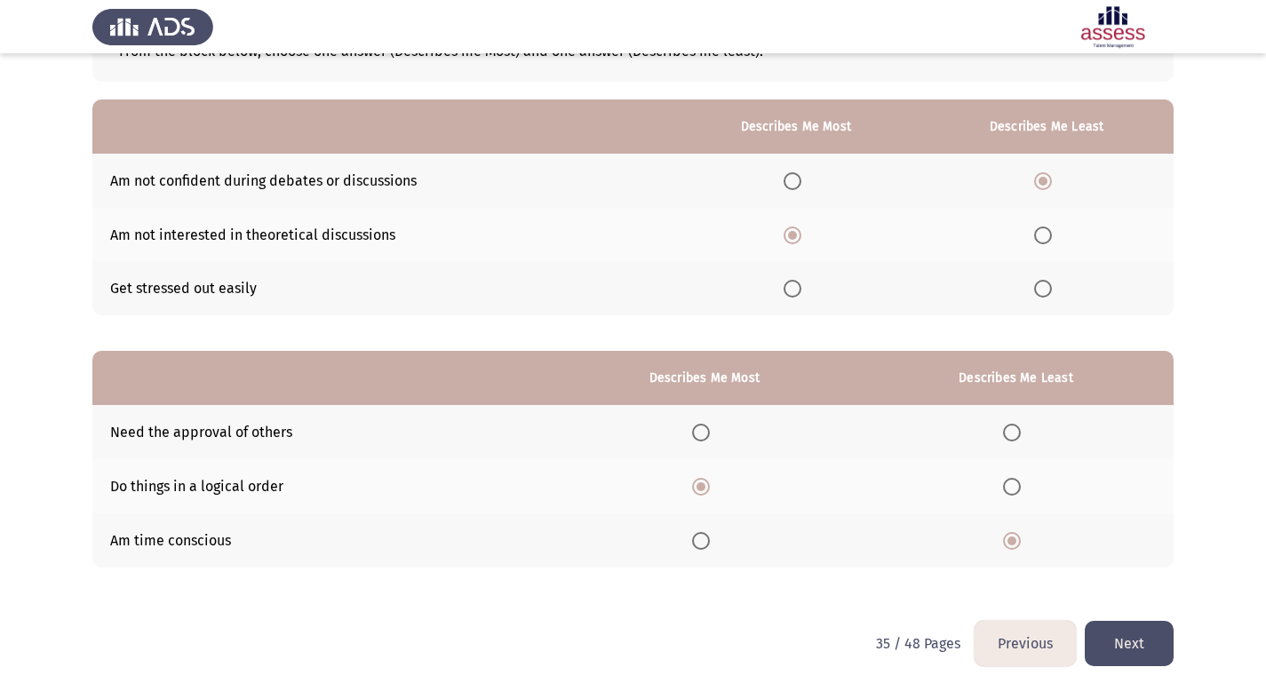
scroll to position [0, 0]
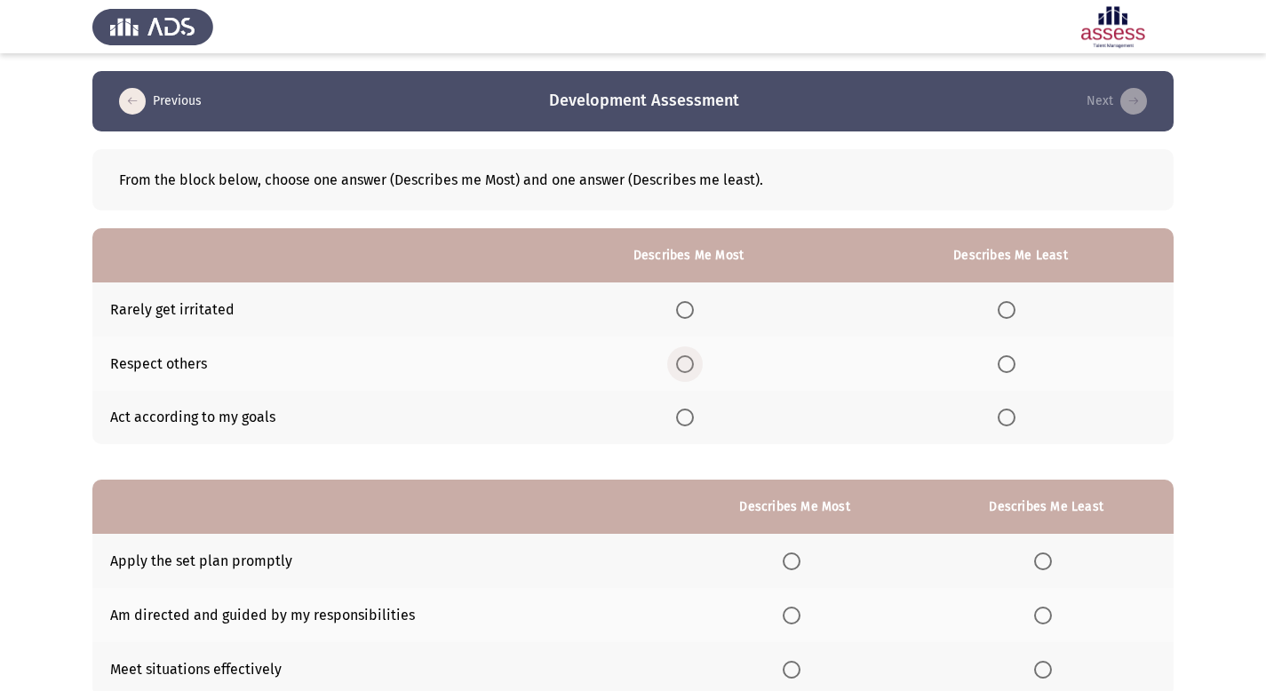
click at [690, 367] on span "Select an option" at bounding box center [685, 364] width 18 height 18
click at [690, 367] on input "Select an option" at bounding box center [685, 364] width 18 height 18
click at [689, 413] on span "Select an option" at bounding box center [685, 418] width 18 height 18
click at [689, 413] on input "Select an option" at bounding box center [685, 418] width 18 height 18
click at [1012, 364] on span "Select an option" at bounding box center [1007, 364] width 18 height 18
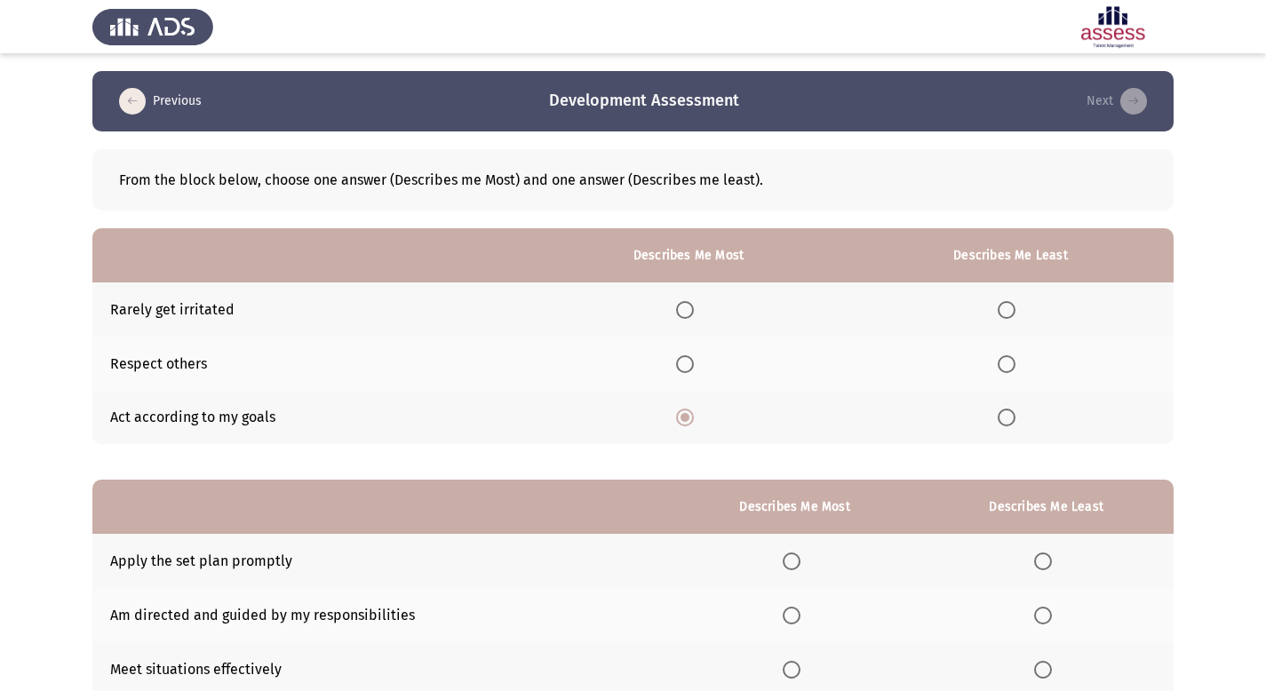
click at [1012, 364] on input "Select an option" at bounding box center [1007, 364] width 18 height 18
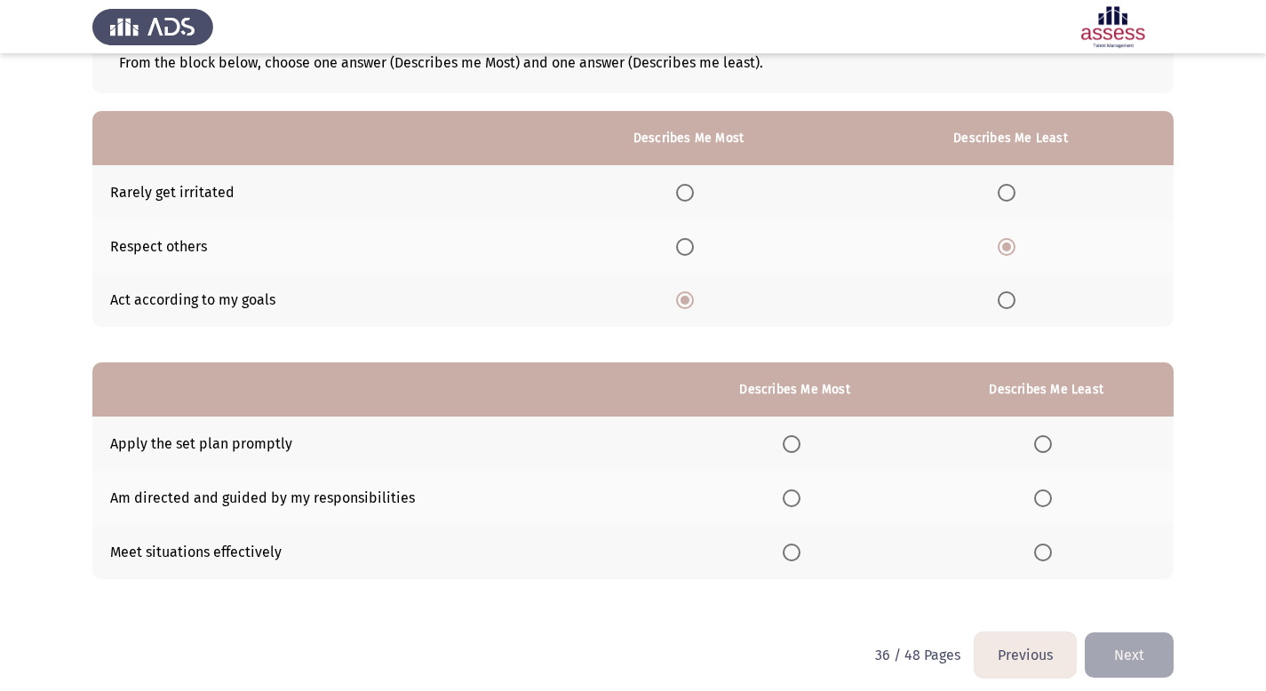
scroll to position [129, 0]
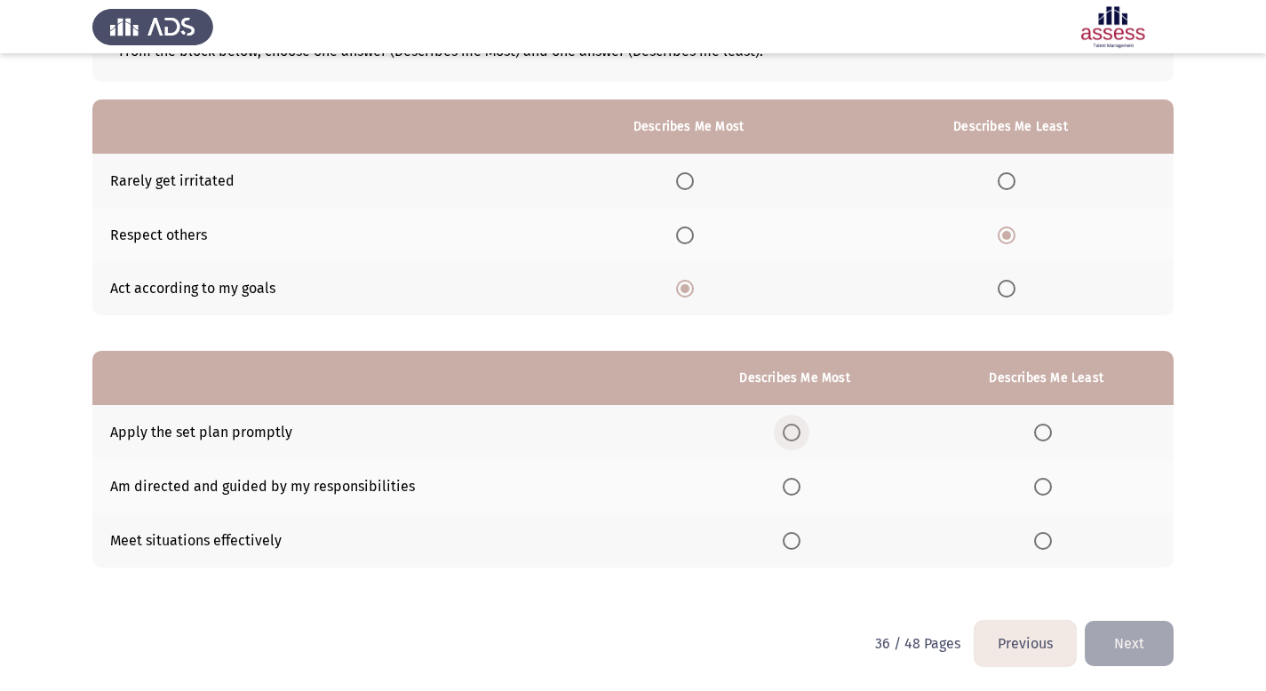
click at [799, 434] on span "Select an option" at bounding box center [792, 433] width 18 height 18
click at [799, 434] on input "Select an option" at bounding box center [792, 433] width 18 height 18
click at [1046, 489] on span "Select an option" at bounding box center [1043, 487] width 18 height 18
click at [1046, 489] on input "Select an option" at bounding box center [1043, 487] width 18 height 18
click at [1153, 637] on button "Next" at bounding box center [1129, 643] width 89 height 45
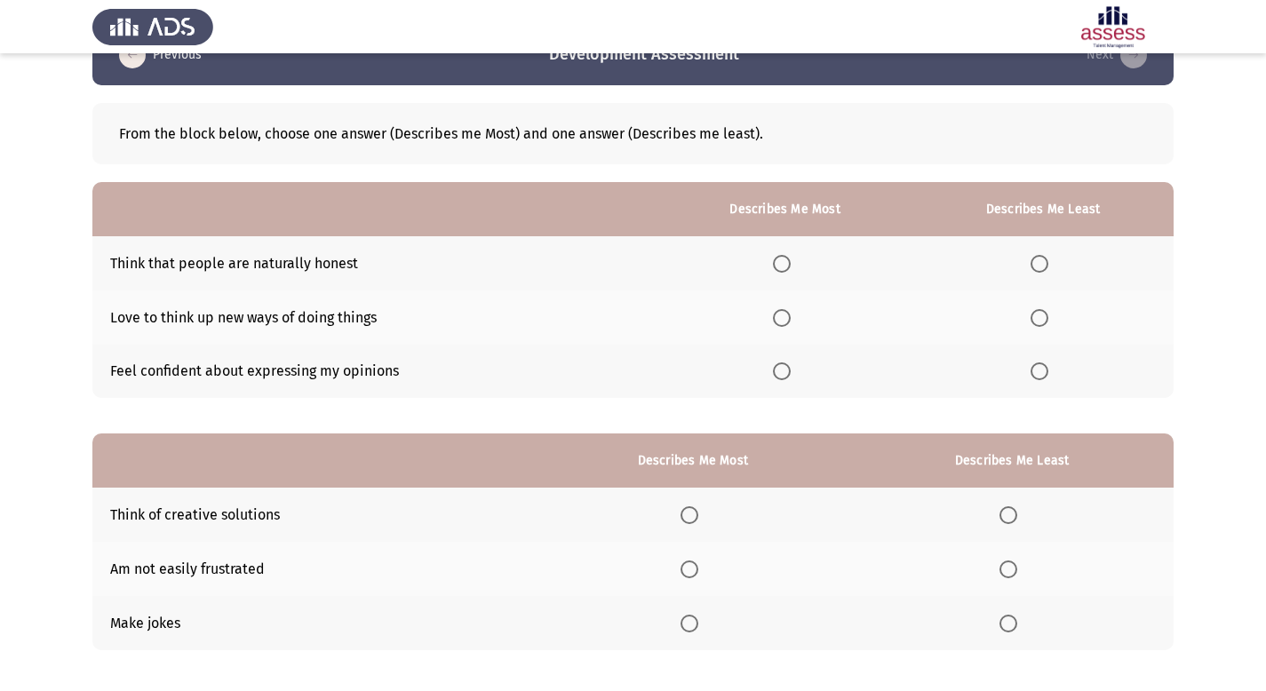
scroll to position [43, 0]
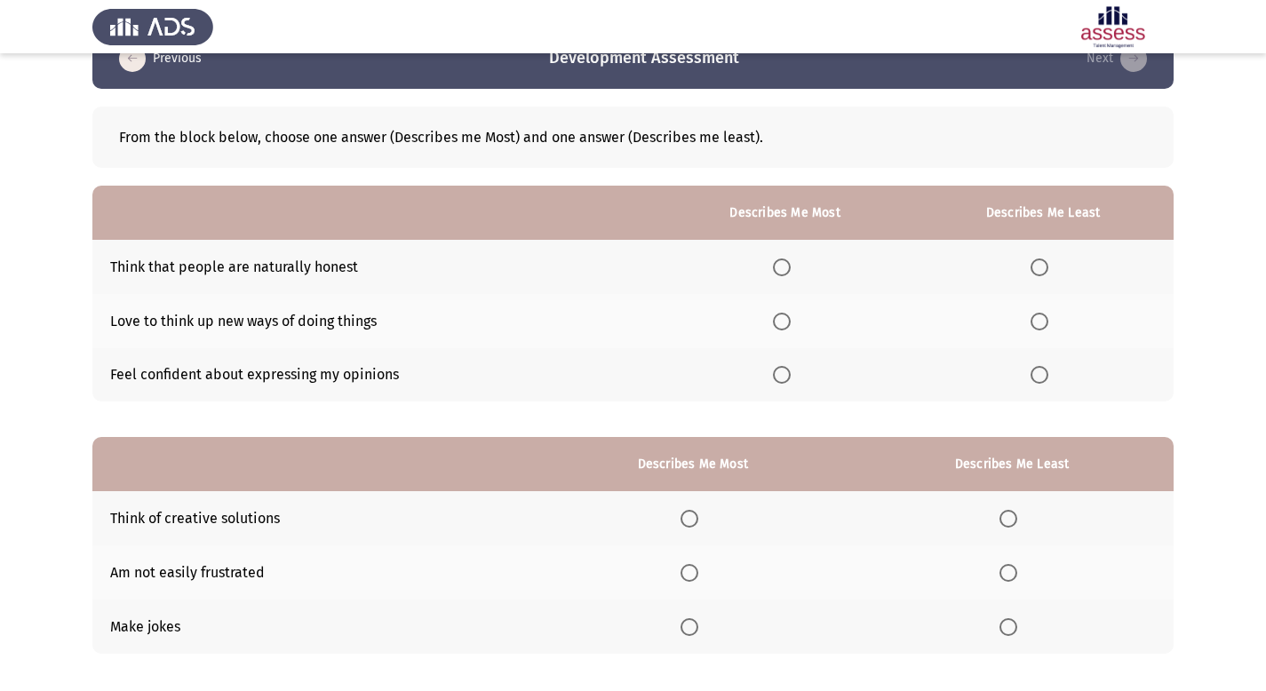
click at [776, 375] on span "Select an option" at bounding box center [782, 375] width 18 height 18
click at [776, 375] on input "Select an option" at bounding box center [782, 375] width 18 height 18
click at [1039, 321] on span "Select an option" at bounding box center [1040, 322] width 18 height 18
click at [1039, 321] on input "Select an option" at bounding box center [1040, 322] width 18 height 18
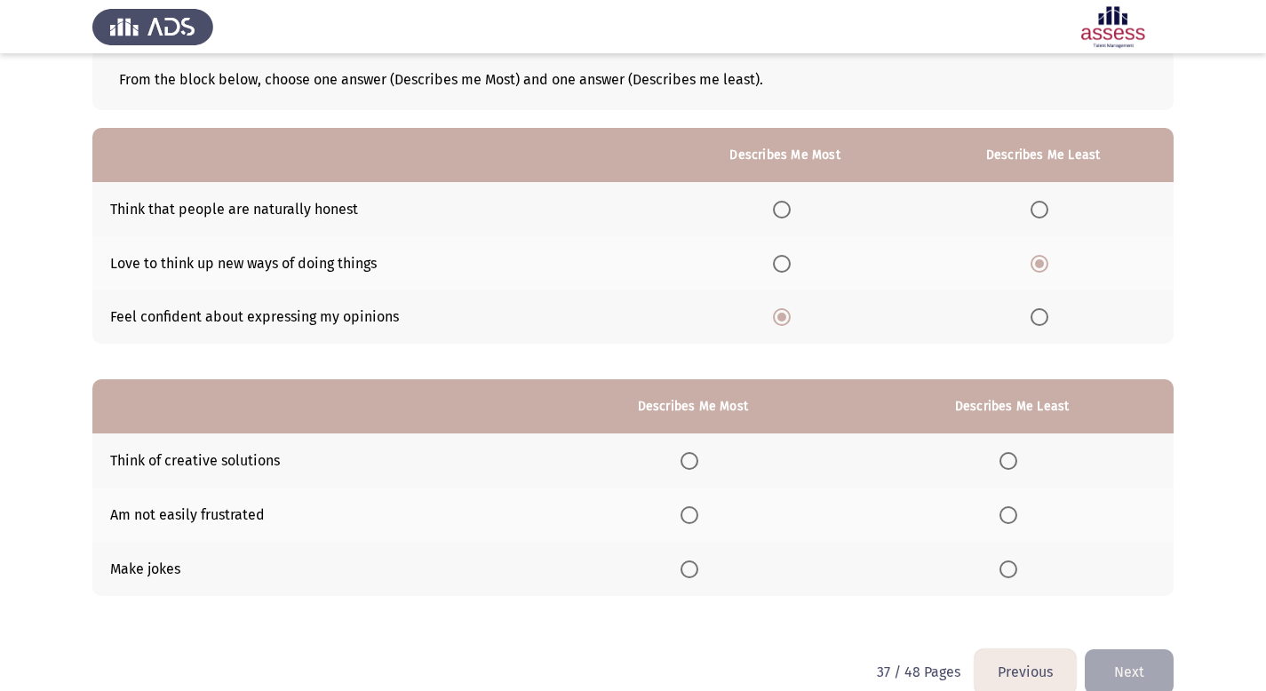
scroll to position [129, 0]
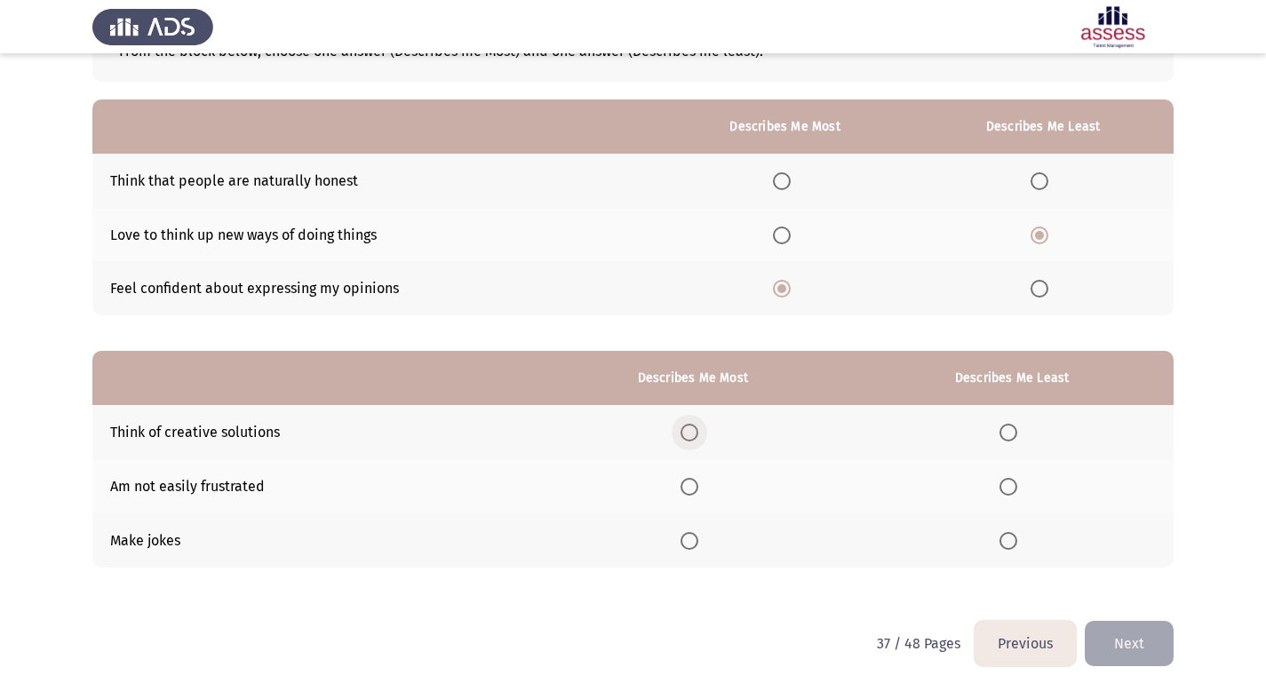
click at [694, 435] on span "Select an option" at bounding box center [690, 433] width 18 height 18
click at [694, 435] on input "Select an option" at bounding box center [690, 433] width 18 height 18
click at [1013, 489] on span "Select an option" at bounding box center [1008, 487] width 18 height 18
click at [1013, 489] on input "Select an option" at bounding box center [1008, 487] width 18 height 18
click at [1109, 638] on button "Next" at bounding box center [1129, 643] width 89 height 45
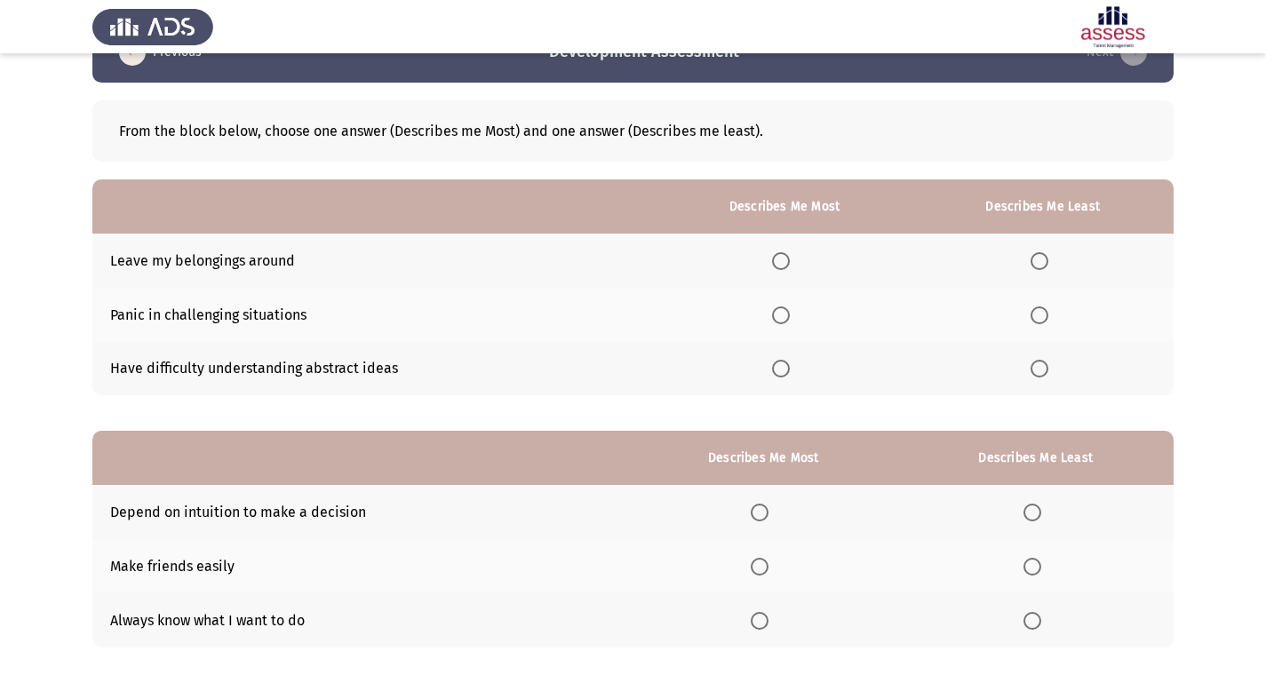
scroll to position [52, 0]
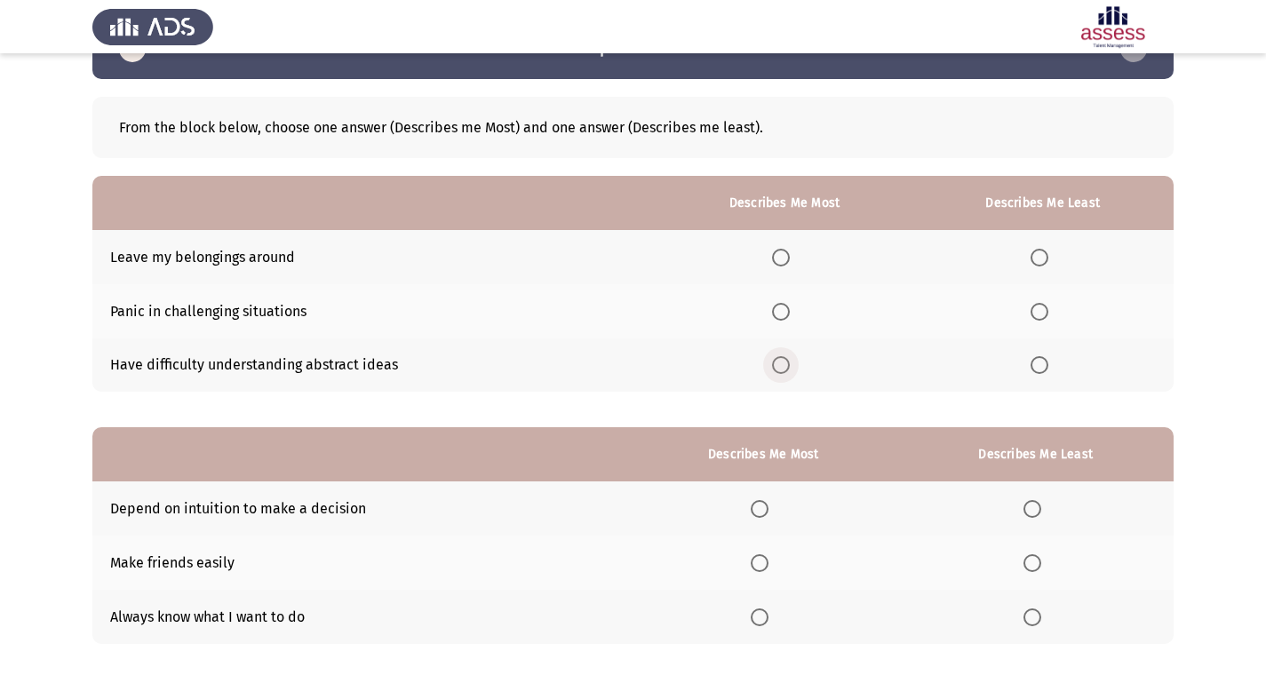
click at [783, 367] on span "Select an option" at bounding box center [781, 365] width 18 height 18
click at [783, 367] on input "Select an option" at bounding box center [781, 365] width 18 height 18
click at [1044, 260] on span "Select an option" at bounding box center [1040, 258] width 18 height 18
click at [1044, 260] on input "Select an option" at bounding box center [1040, 258] width 18 height 18
click at [774, 308] on th at bounding box center [784, 311] width 255 height 54
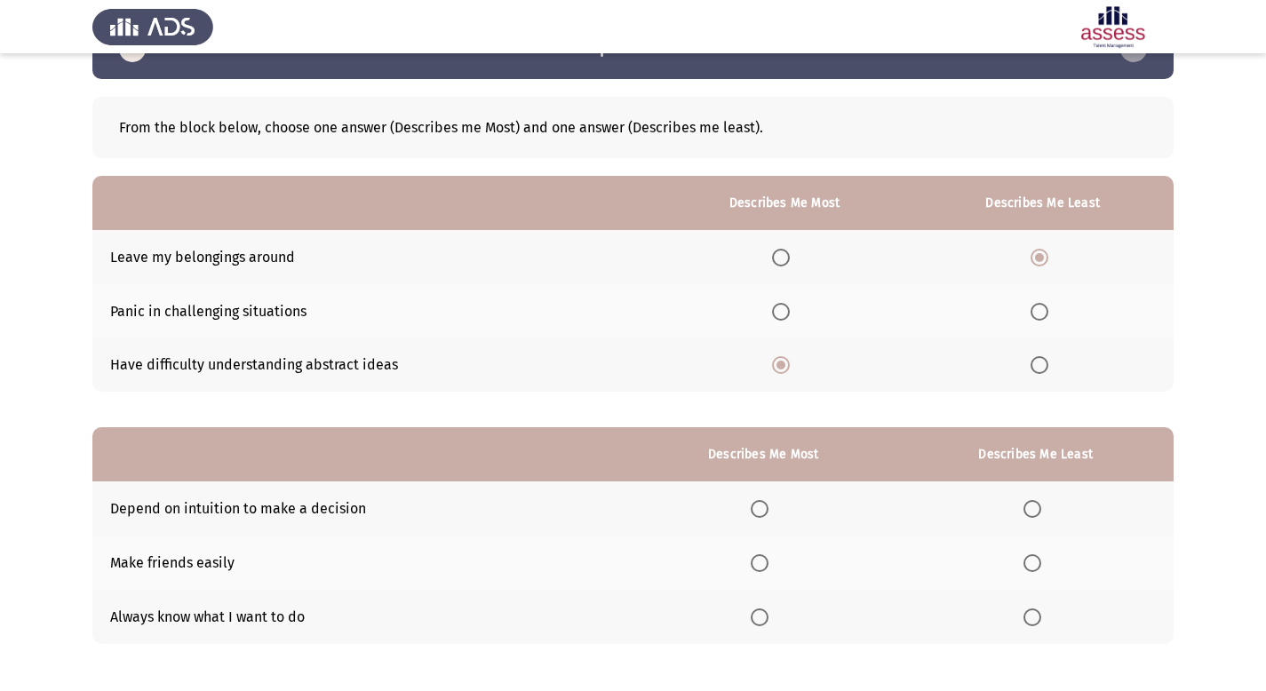
click at [790, 307] on span "Select an option" at bounding box center [781, 312] width 18 height 18
click at [790, 307] on input "Select an option" at bounding box center [781, 312] width 18 height 18
click at [787, 362] on span "Select an option" at bounding box center [781, 365] width 18 height 18
click at [787, 362] on input "Select an option" at bounding box center [781, 365] width 18 height 18
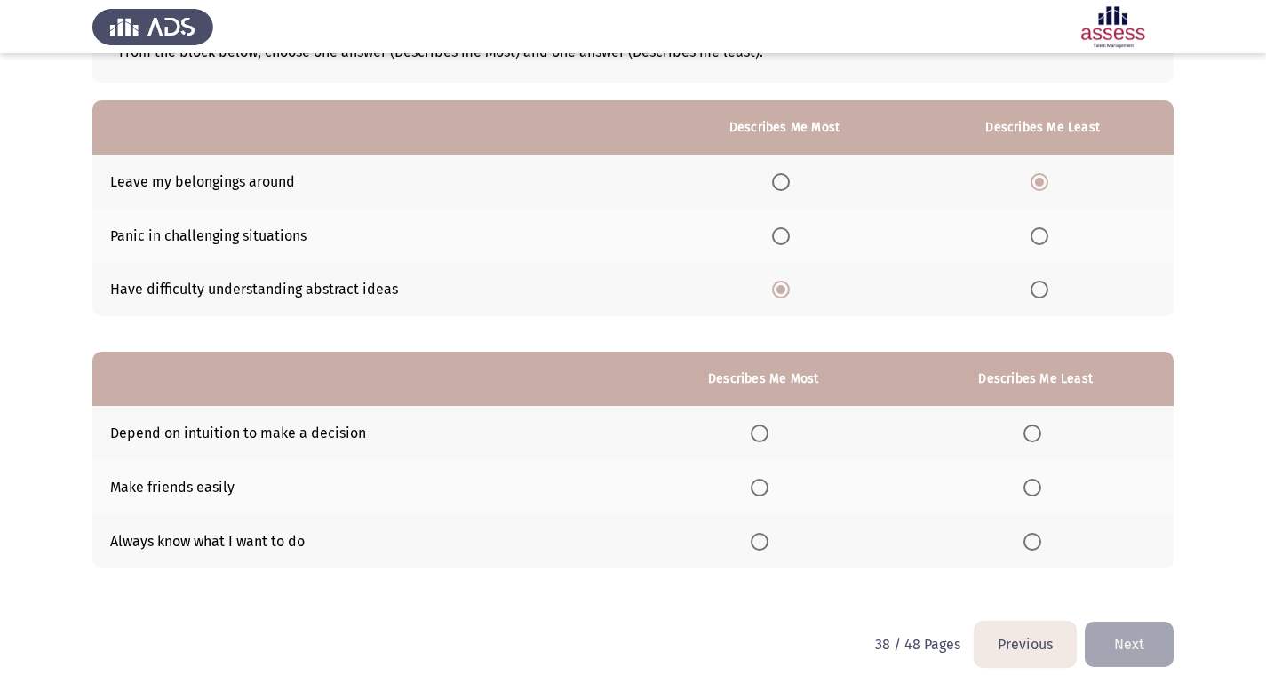
scroll to position [129, 0]
click at [768, 538] on span "Select an option" at bounding box center [760, 541] width 18 height 18
click at [768, 538] on input "Select an option" at bounding box center [760, 541] width 18 height 18
click at [1039, 434] on span "Select an option" at bounding box center [1032, 433] width 18 height 18
click at [1039, 434] on input "Select an option" at bounding box center [1032, 433] width 18 height 18
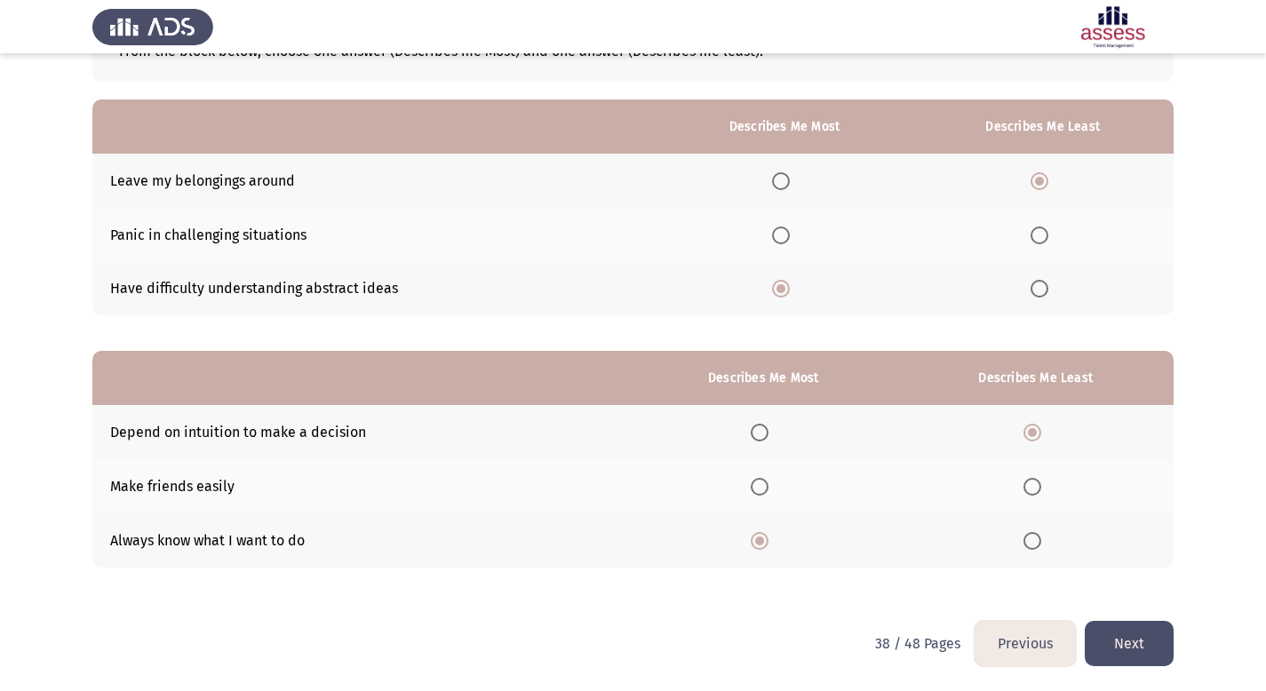
click at [1032, 491] on span "Select an option" at bounding box center [1032, 487] width 18 height 18
click at [1032, 491] on input "Select an option" at bounding box center [1032, 487] width 18 height 18
click at [1142, 649] on button "Next" at bounding box center [1129, 643] width 89 height 45
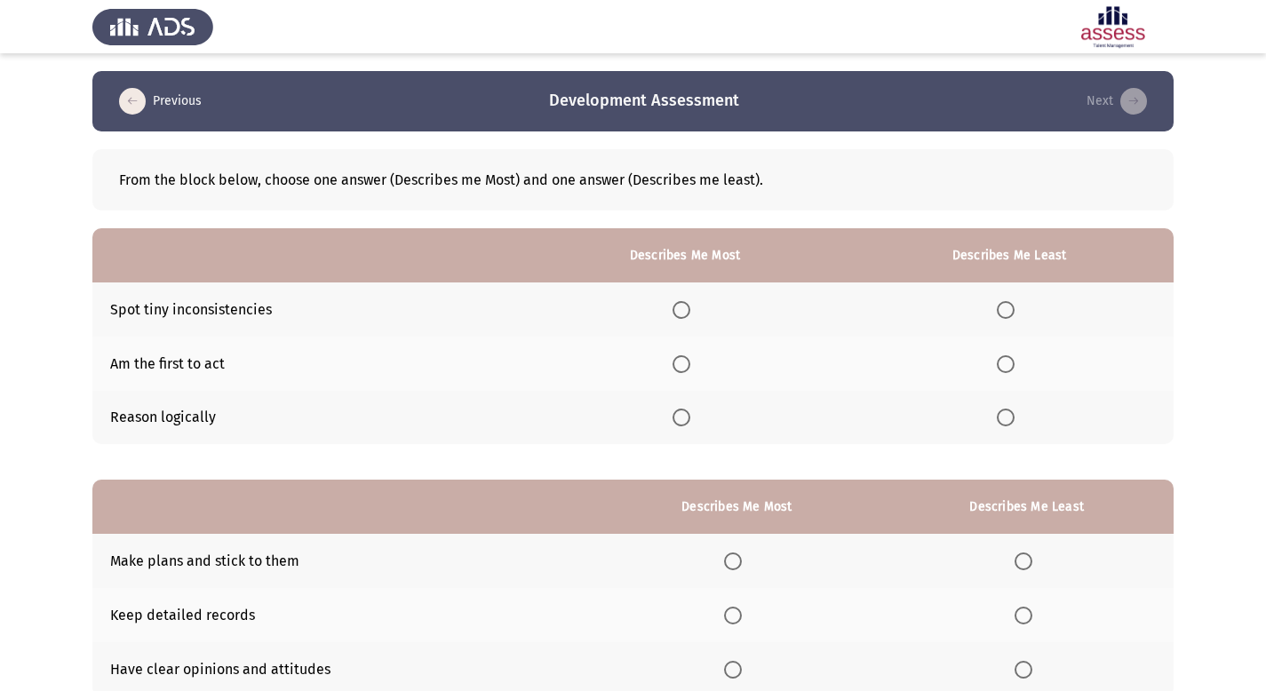
click at [681, 419] on span "Select an option" at bounding box center [682, 418] width 18 height 18
click at [681, 419] on input "Select an option" at bounding box center [682, 418] width 18 height 18
click at [1007, 306] on span "Select an option" at bounding box center [1006, 310] width 18 height 18
click at [1007, 306] on input "Select an option" at bounding box center [1006, 310] width 18 height 18
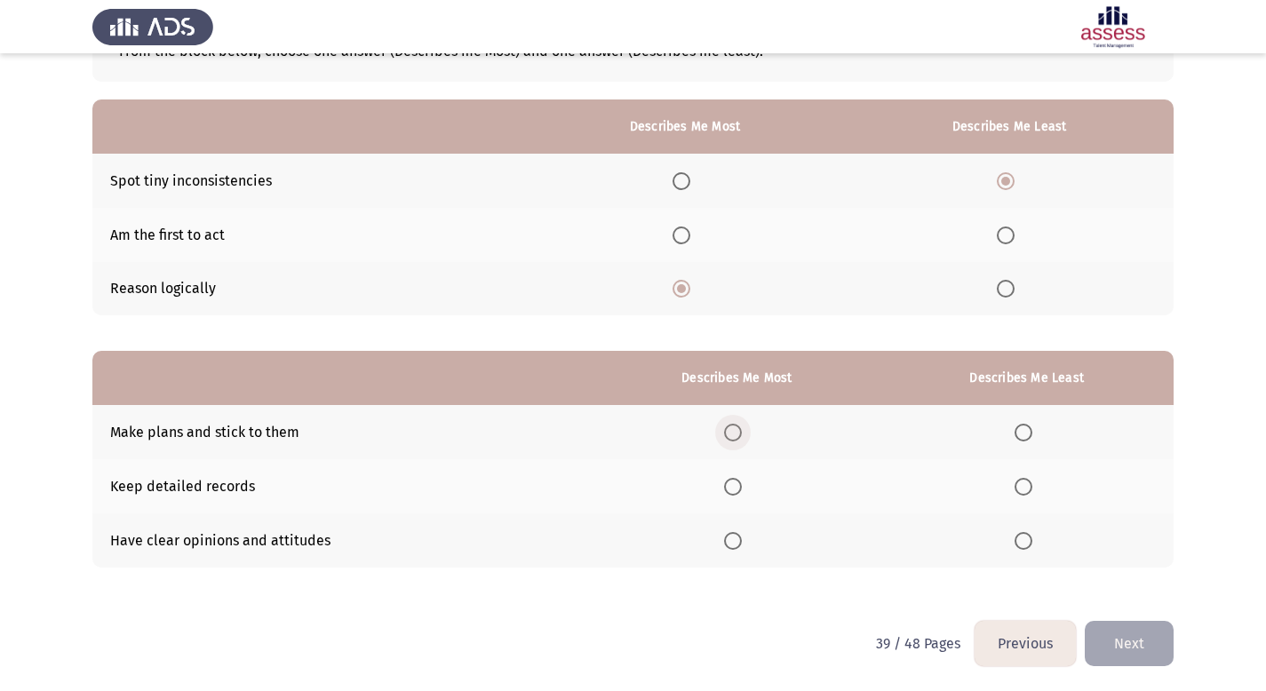
click at [735, 436] on span "Select an option" at bounding box center [733, 433] width 18 height 18
click at [735, 436] on input "Select an option" at bounding box center [733, 433] width 18 height 18
click at [1021, 488] on span "Select an option" at bounding box center [1024, 487] width 18 height 18
click at [1021, 488] on input "Select an option" at bounding box center [1024, 487] width 18 height 18
click at [1139, 642] on button "Next" at bounding box center [1129, 643] width 89 height 45
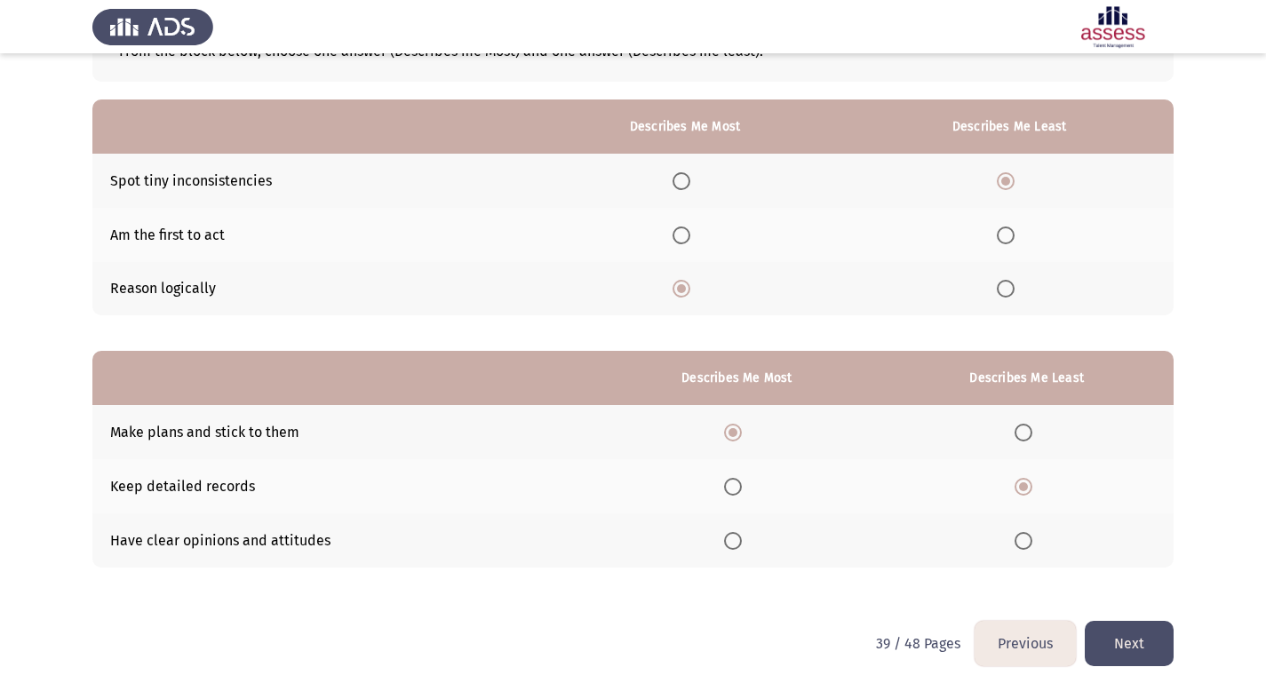
scroll to position [0, 0]
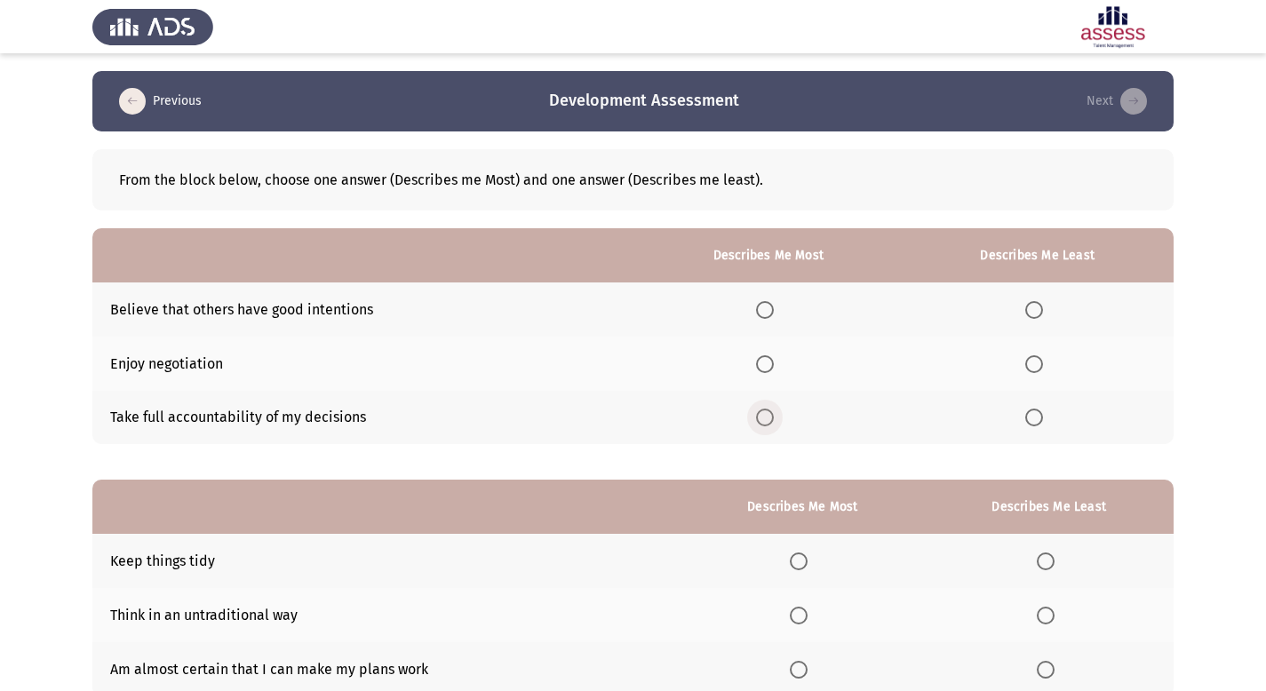
click at [774, 423] on span "Select an option" at bounding box center [765, 418] width 18 height 18
click at [774, 423] on input "Select an option" at bounding box center [765, 418] width 18 height 18
click at [1037, 358] on span "Select an option" at bounding box center [1034, 364] width 18 height 18
click at [1037, 358] on input "Select an option" at bounding box center [1034, 364] width 18 height 18
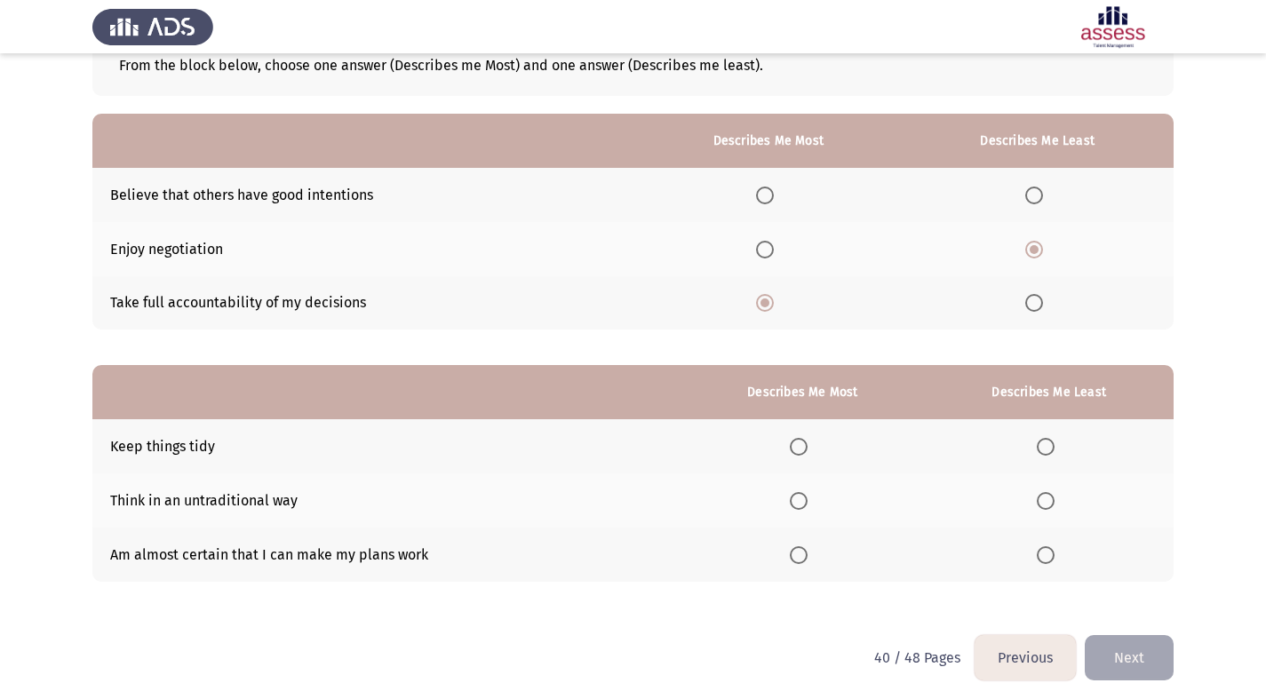
scroll to position [129, 0]
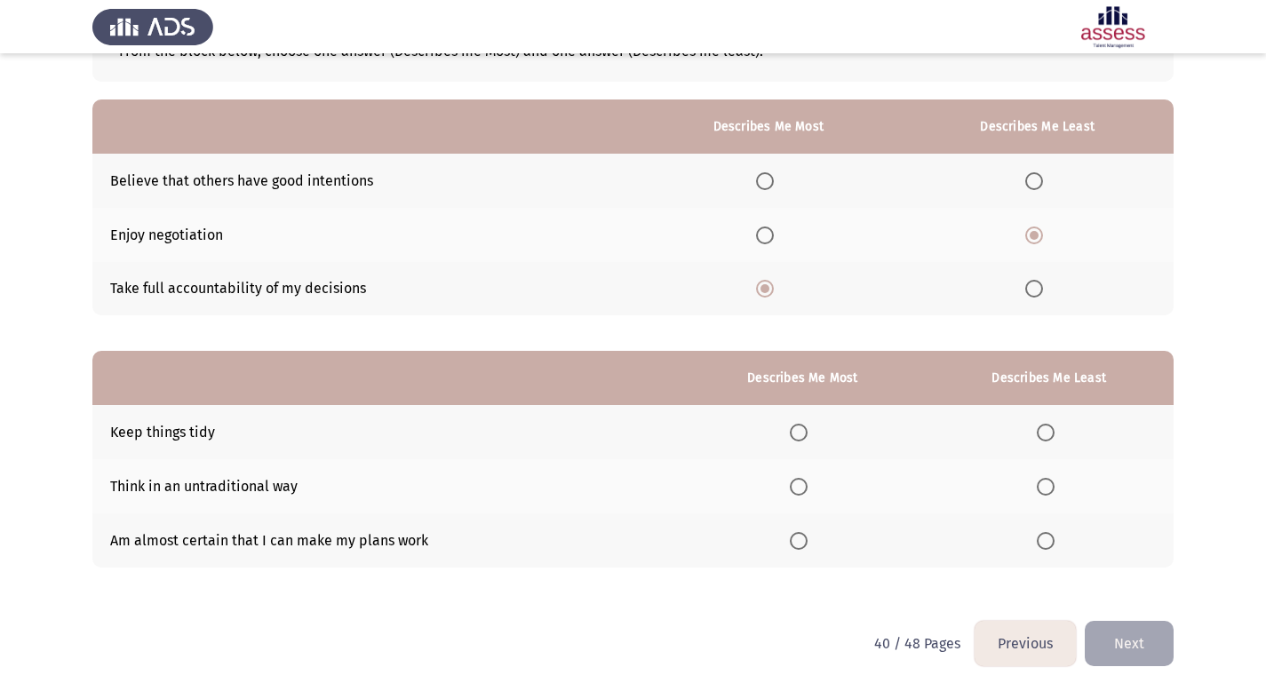
click at [813, 540] on label "Select an option" at bounding box center [802, 541] width 25 height 18
click at [808, 540] on input "Select an option" at bounding box center [799, 541] width 18 height 18
click at [800, 490] on span "Select an option" at bounding box center [799, 487] width 18 height 18
click at [800, 490] on input "Select an option" at bounding box center [799, 487] width 18 height 18
click at [1043, 542] on span "Select an option" at bounding box center [1046, 541] width 18 height 18
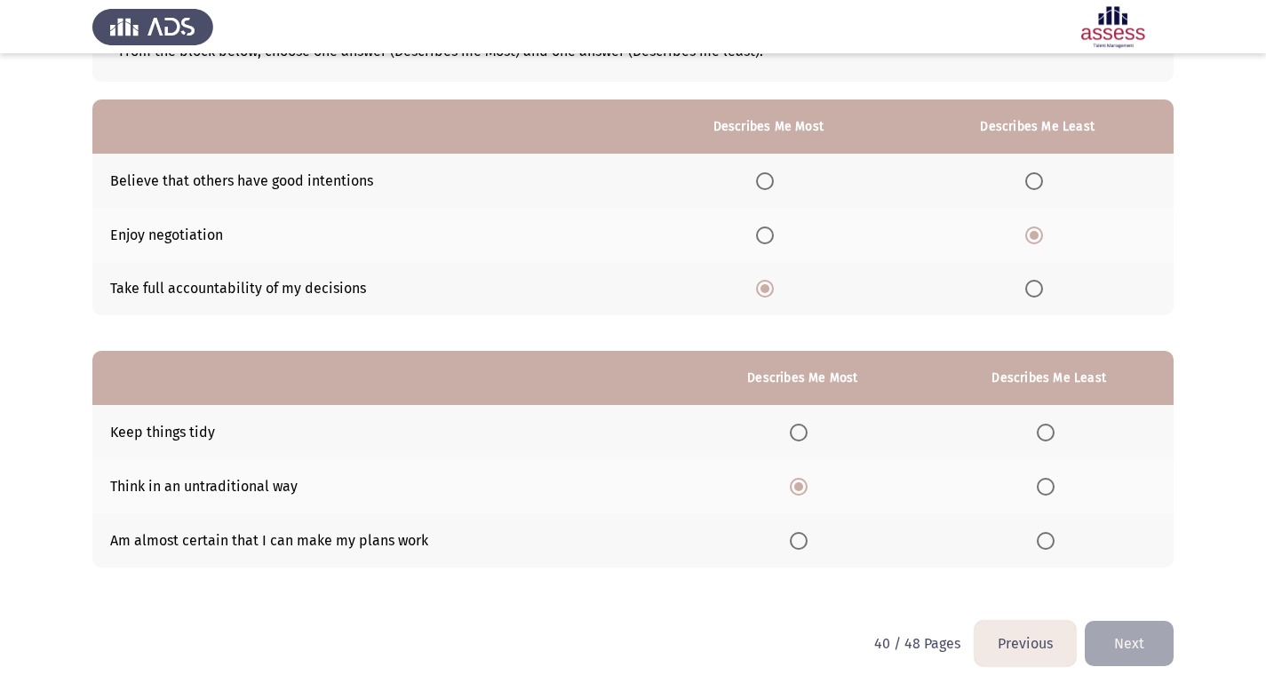
click at [1043, 542] on input "Select an option" at bounding box center [1046, 541] width 18 height 18
click at [801, 542] on span "Select an option" at bounding box center [799, 541] width 18 height 18
click at [801, 542] on input "Select an option" at bounding box center [799, 541] width 18 height 18
click at [1050, 491] on span "Select an option" at bounding box center [1046, 487] width 18 height 18
click at [1050, 491] on input "Select an option" at bounding box center [1046, 487] width 18 height 18
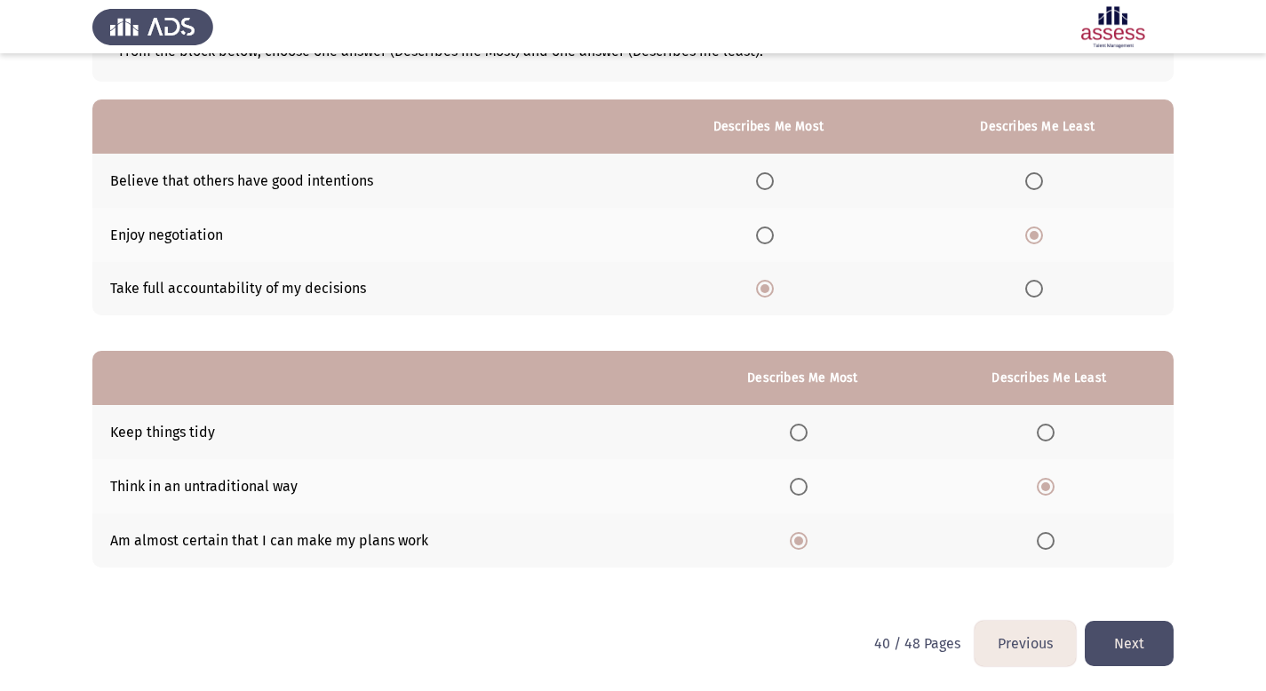
click at [1149, 643] on button "Next" at bounding box center [1129, 643] width 89 height 45
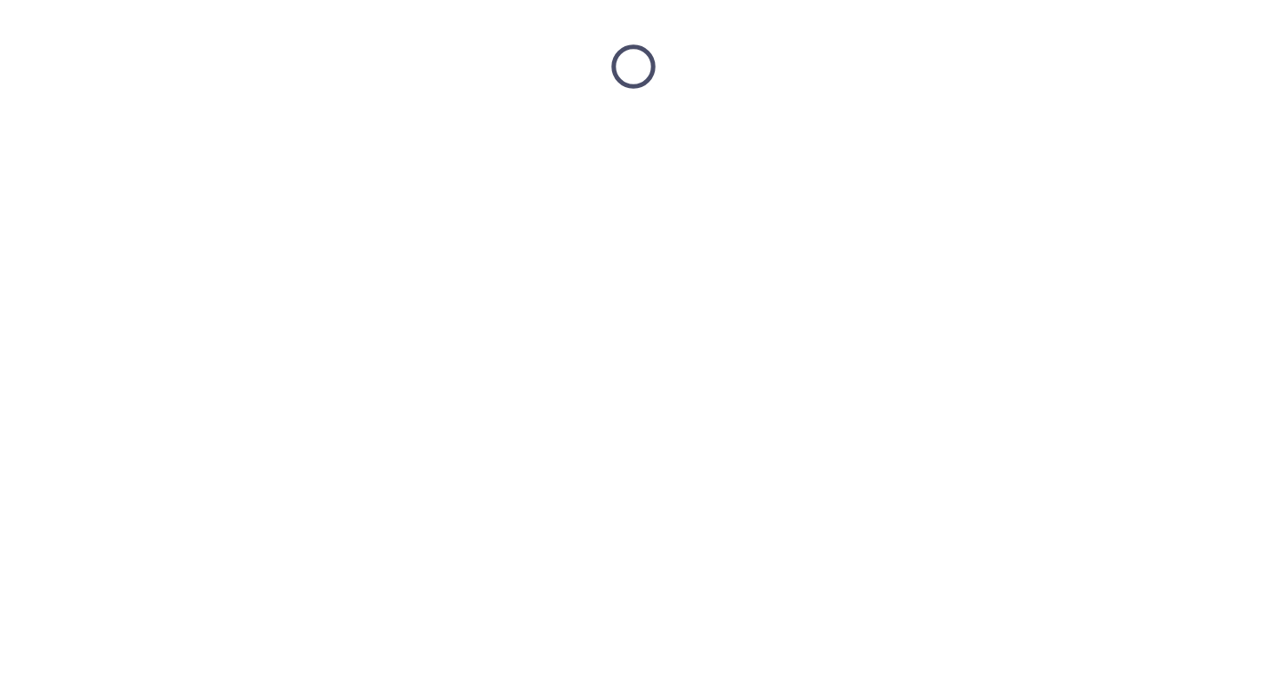
scroll to position [0, 0]
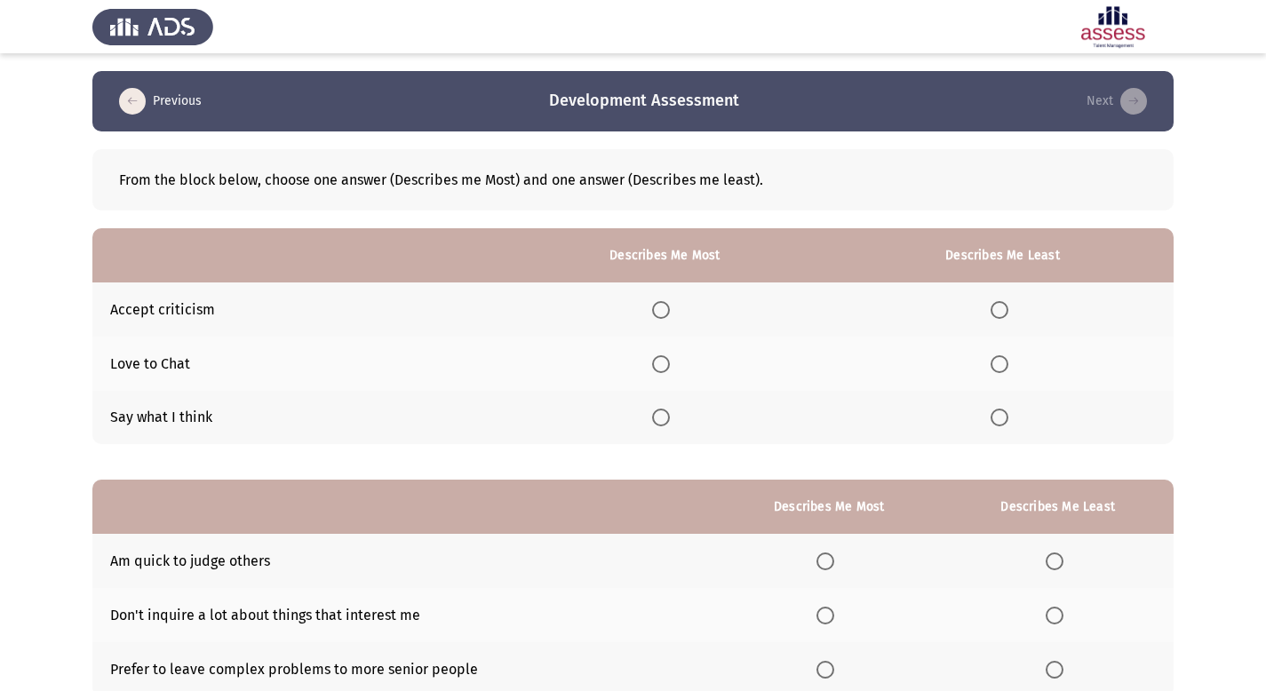
click at [670, 307] on span "Select an option" at bounding box center [661, 310] width 18 height 18
click at [670, 307] on input "Select an option" at bounding box center [661, 310] width 18 height 18
click at [670, 414] on span "Select an option" at bounding box center [661, 418] width 18 height 18
click at [670, 414] on input "Select an option" at bounding box center [661, 418] width 18 height 18
click at [1004, 310] on span "Select an option" at bounding box center [1000, 310] width 18 height 18
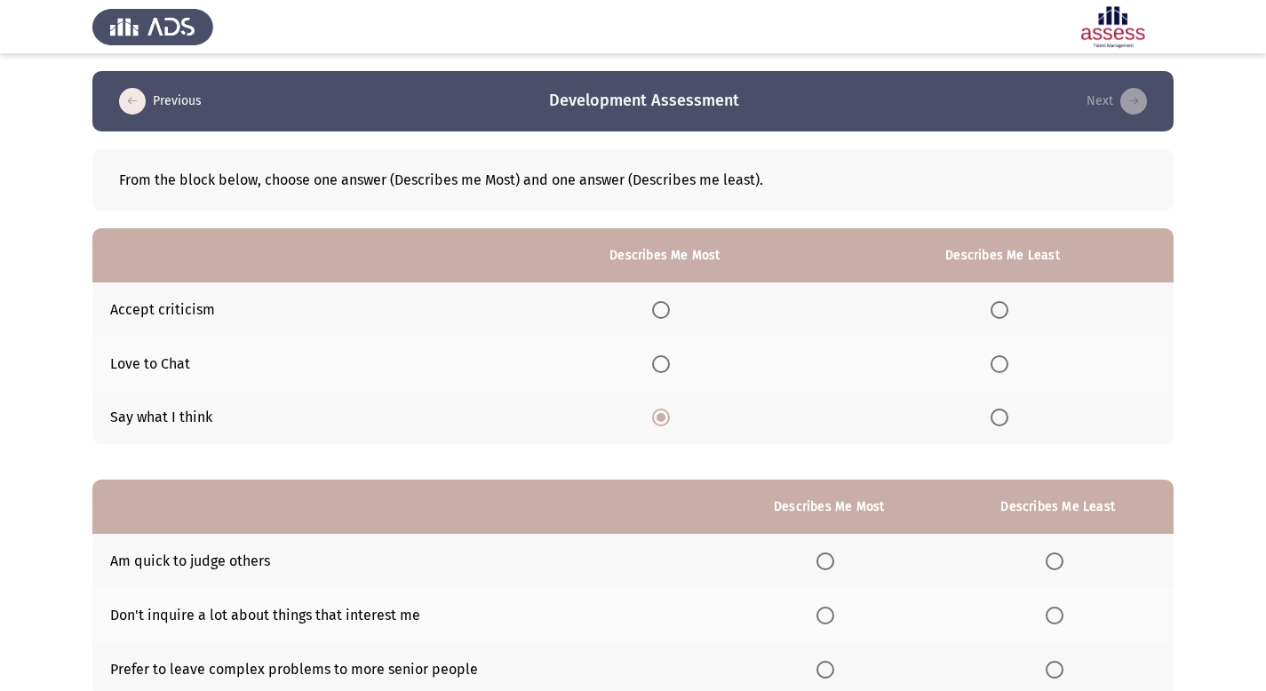
click at [1004, 310] on input "Select an option" at bounding box center [1000, 310] width 18 height 18
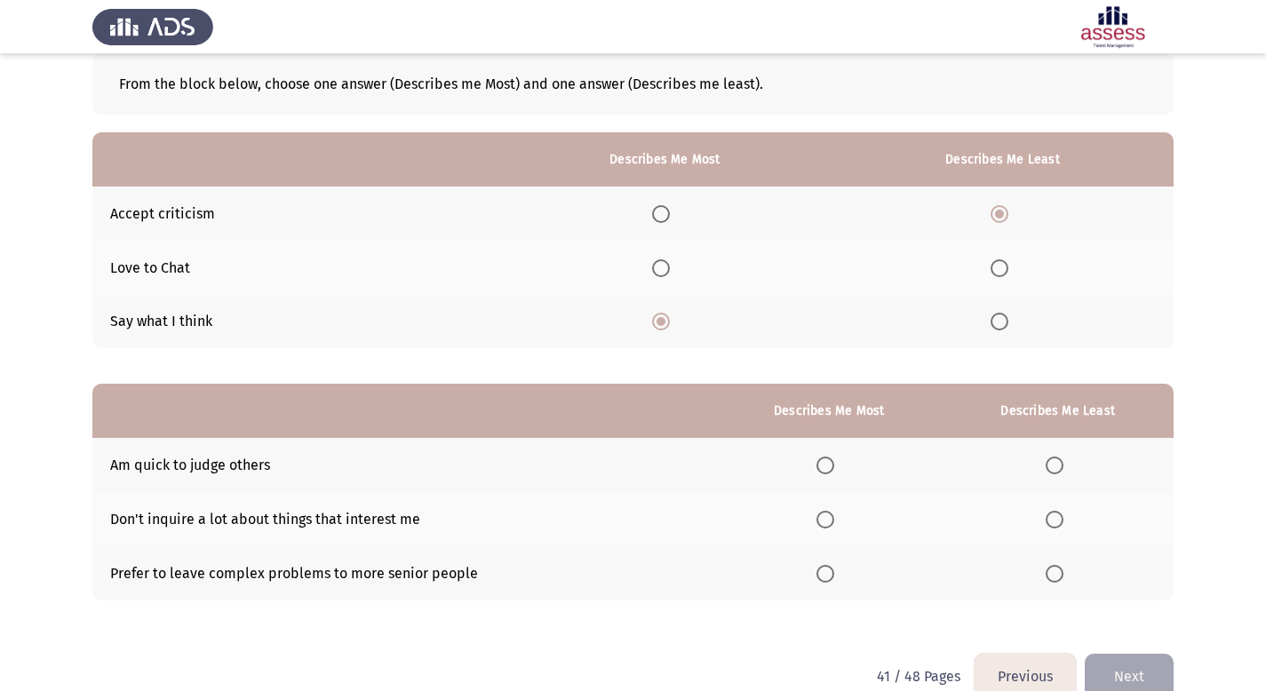
scroll to position [129, 0]
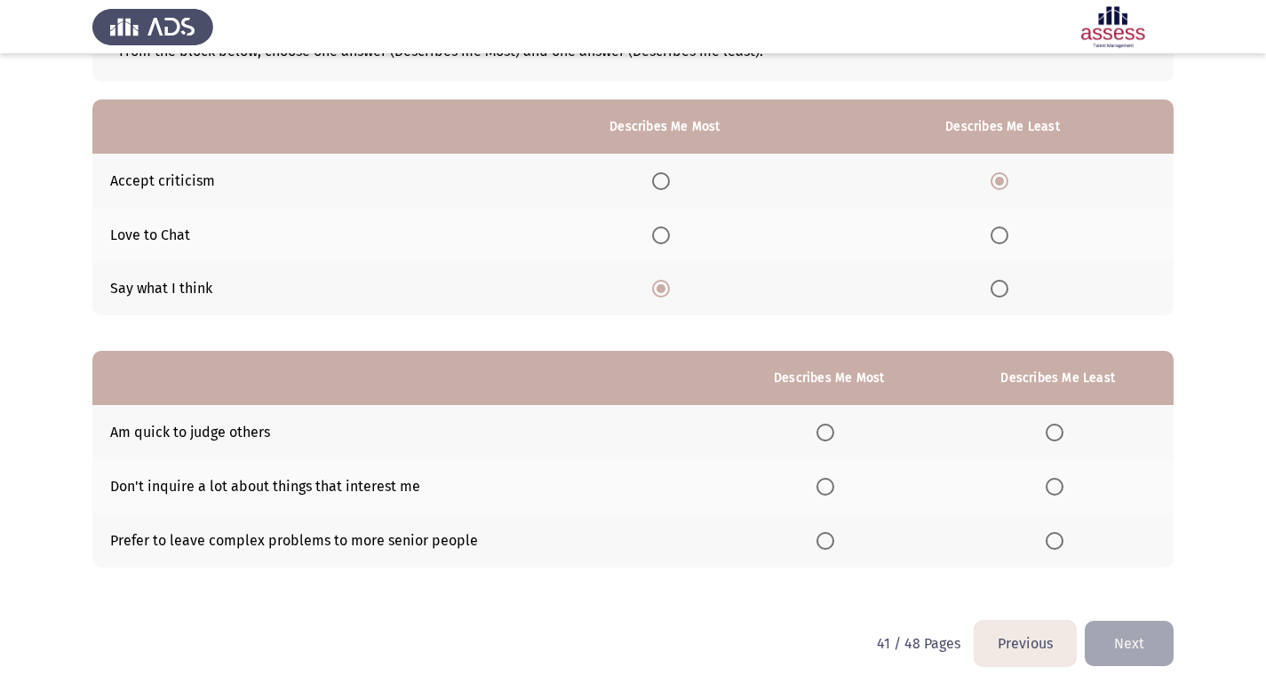
click at [834, 491] on span "Select an option" at bounding box center [825, 487] width 18 height 18
click at [834, 491] on input "Select an option" at bounding box center [825, 487] width 18 height 18
click at [1055, 545] on span "Select an option" at bounding box center [1055, 541] width 18 height 18
click at [1055, 545] on input "Select an option" at bounding box center [1055, 541] width 18 height 18
click at [1131, 640] on button "Next" at bounding box center [1129, 643] width 89 height 45
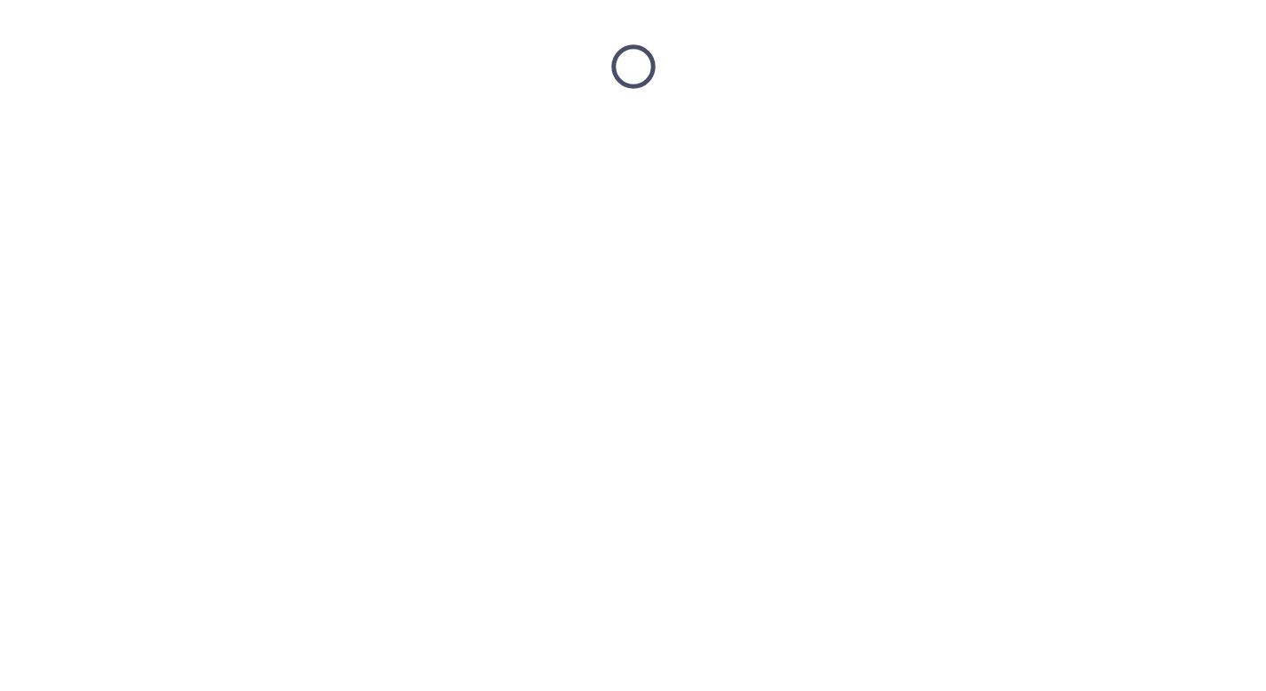
scroll to position [0, 0]
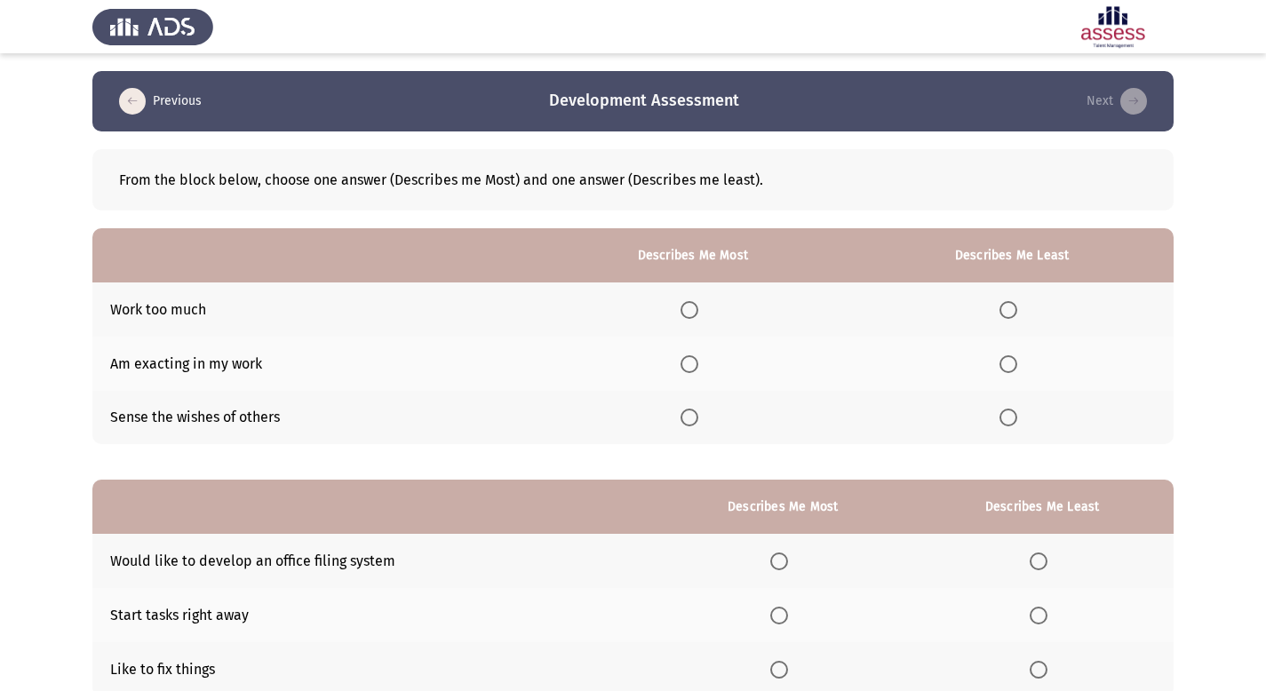
click at [698, 313] on span "Select an option" at bounding box center [690, 310] width 18 height 18
click at [698, 313] on input "Select an option" at bounding box center [690, 310] width 18 height 18
click at [1016, 359] on span "Select an option" at bounding box center [1008, 364] width 18 height 18
click at [1016, 359] on input "Select an option" at bounding box center [1008, 364] width 18 height 18
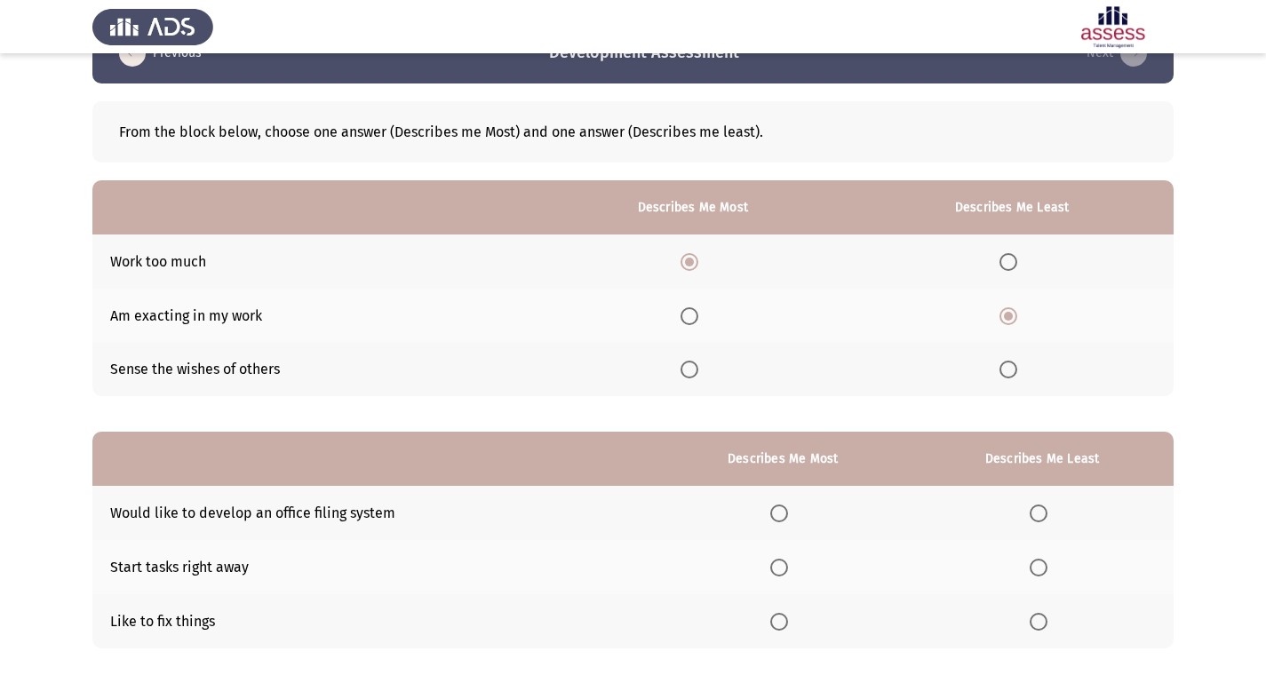
scroll to position [49, 0]
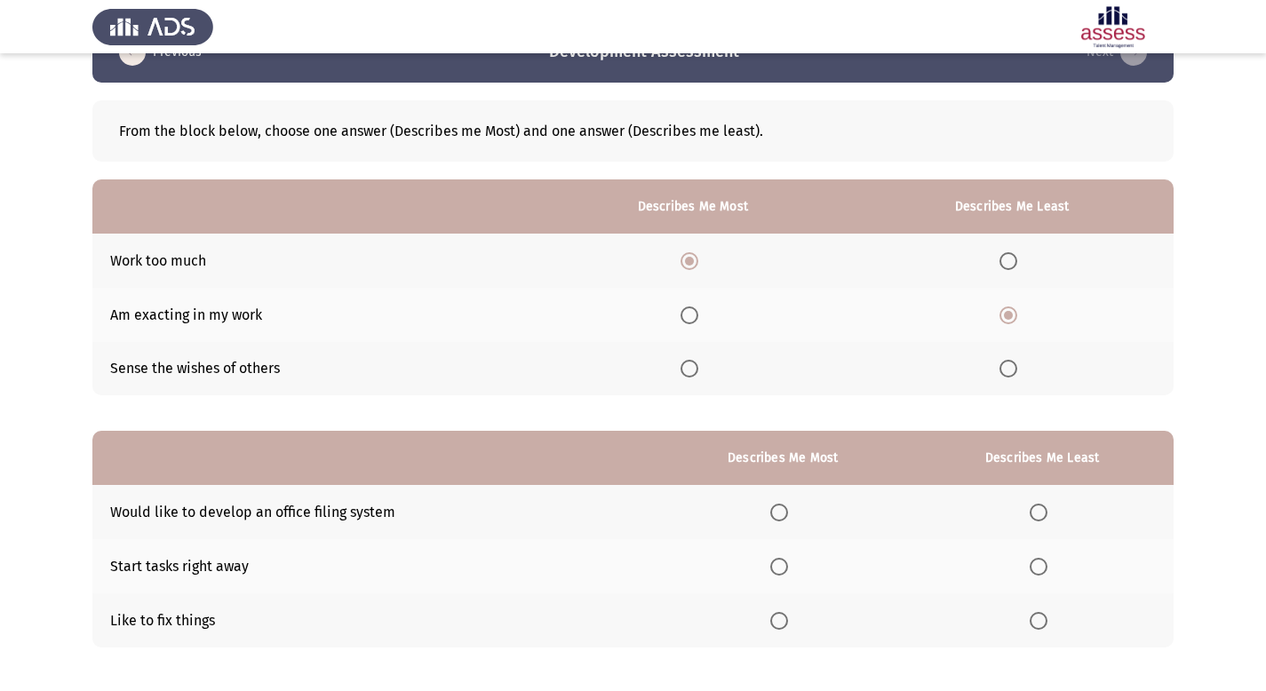
click at [788, 618] on span "Select an option" at bounding box center [779, 621] width 18 height 18
click at [788, 618] on input "Select an option" at bounding box center [779, 621] width 18 height 18
click at [788, 563] on span "Select an option" at bounding box center [779, 567] width 18 height 18
click at [788, 563] on input "Select an option" at bounding box center [779, 567] width 18 height 18
click at [1041, 622] on span "Select an option" at bounding box center [1039, 621] width 18 height 18
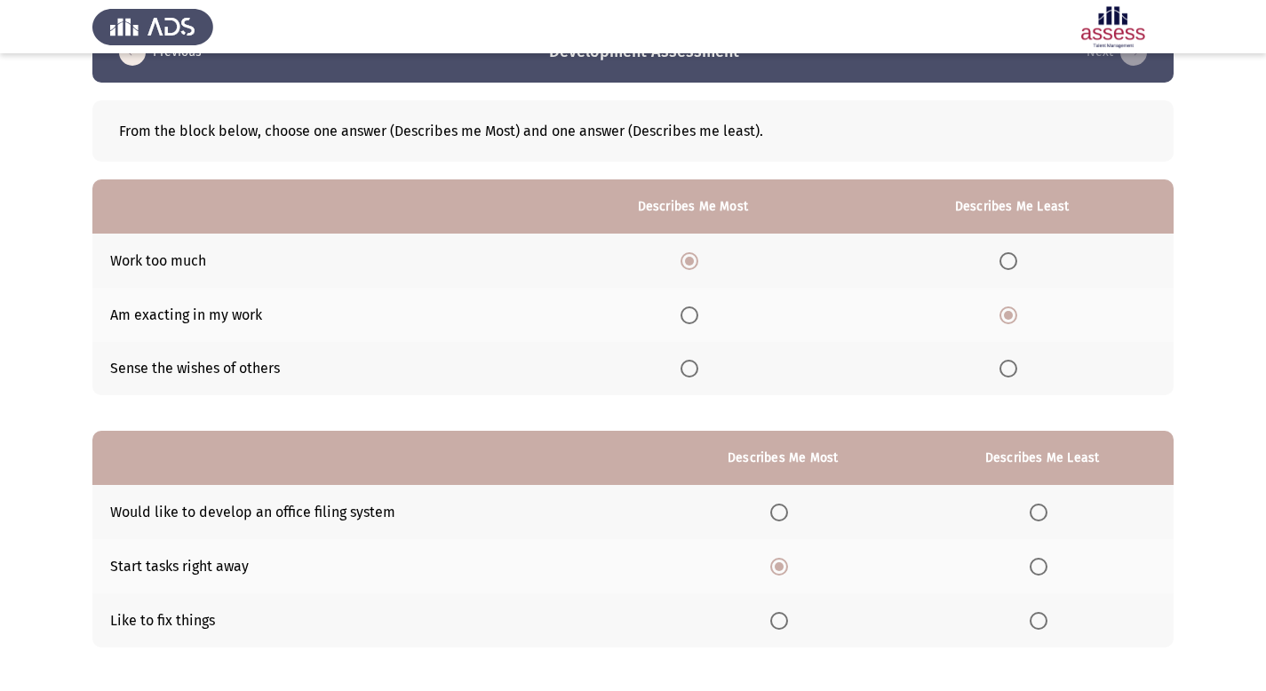
click at [1041, 622] on input "Select an option" at bounding box center [1039, 621] width 18 height 18
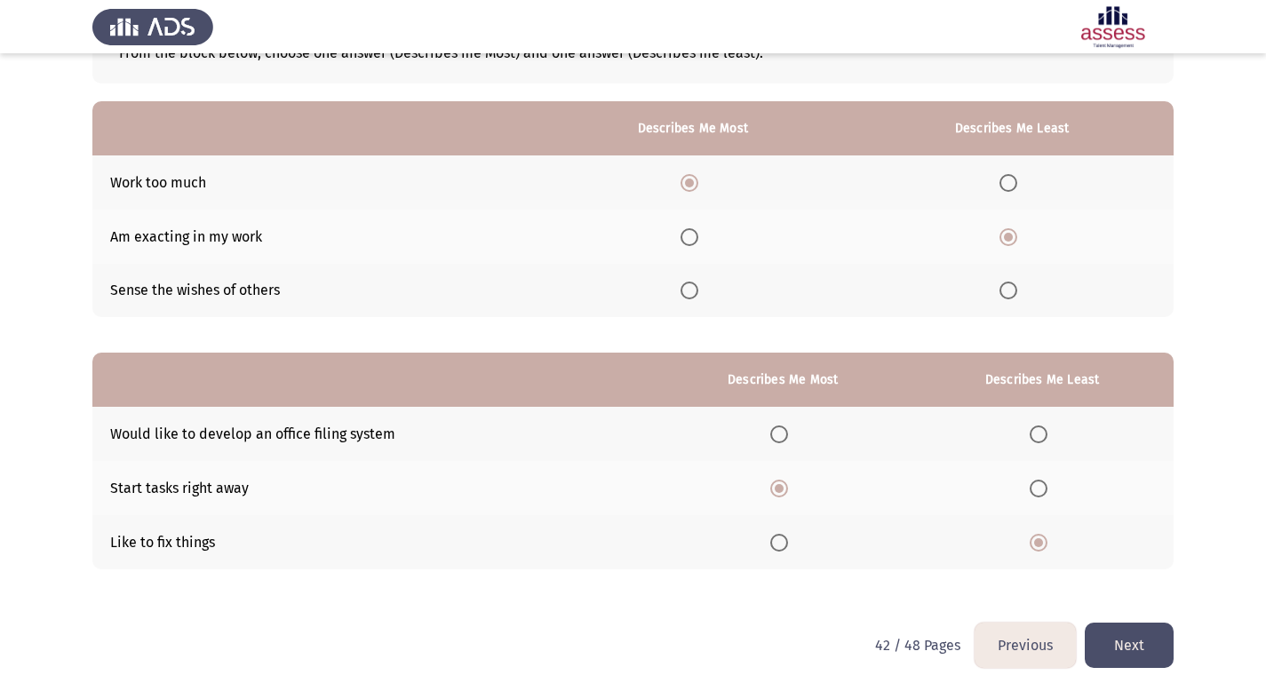
scroll to position [129, 0]
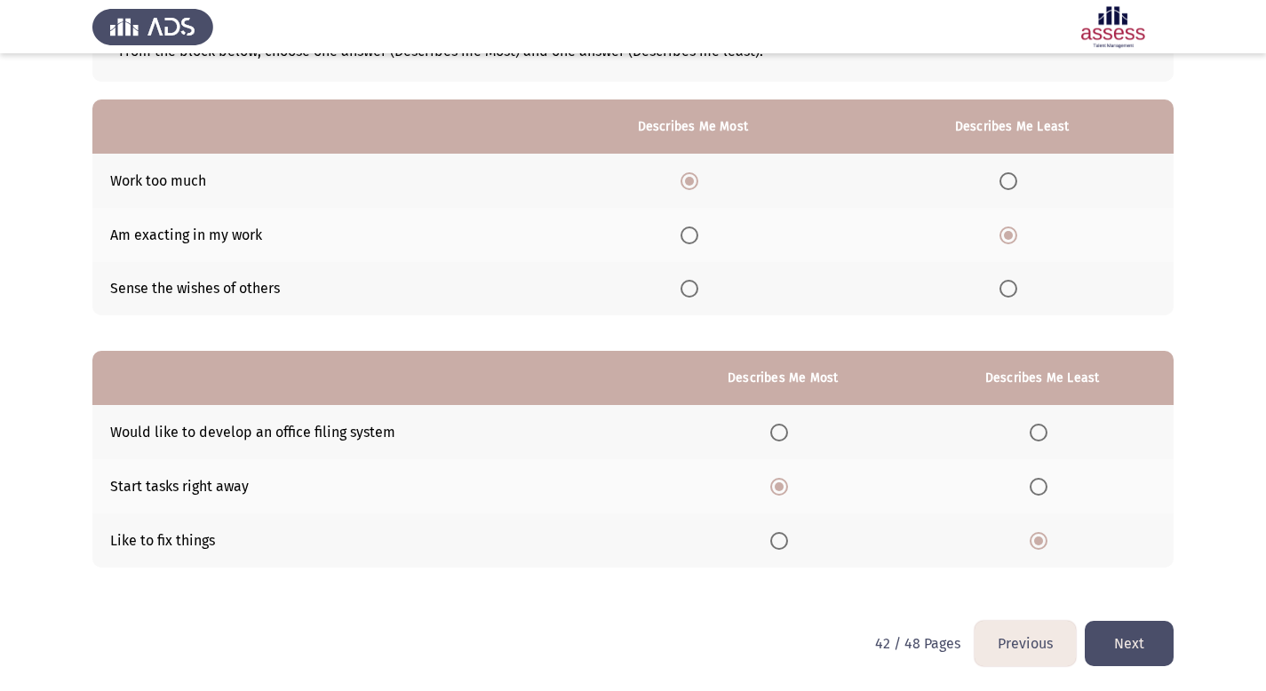
click at [1142, 647] on button "Next" at bounding box center [1129, 643] width 89 height 45
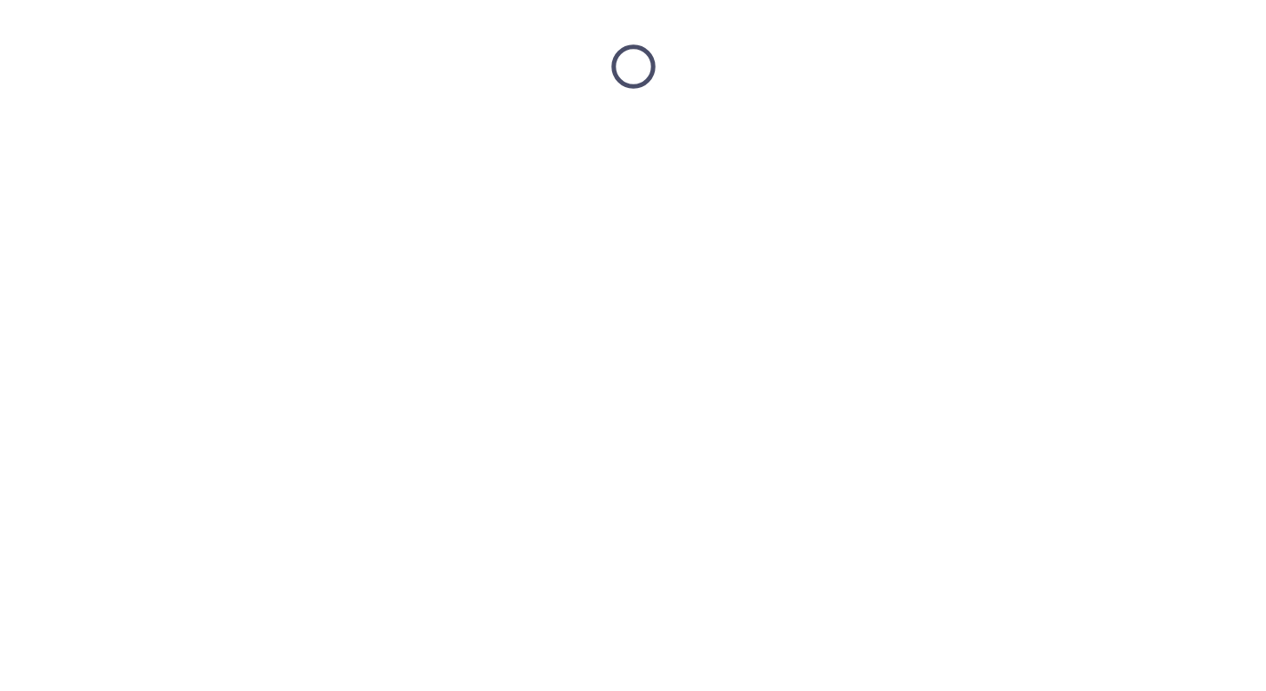
scroll to position [0, 0]
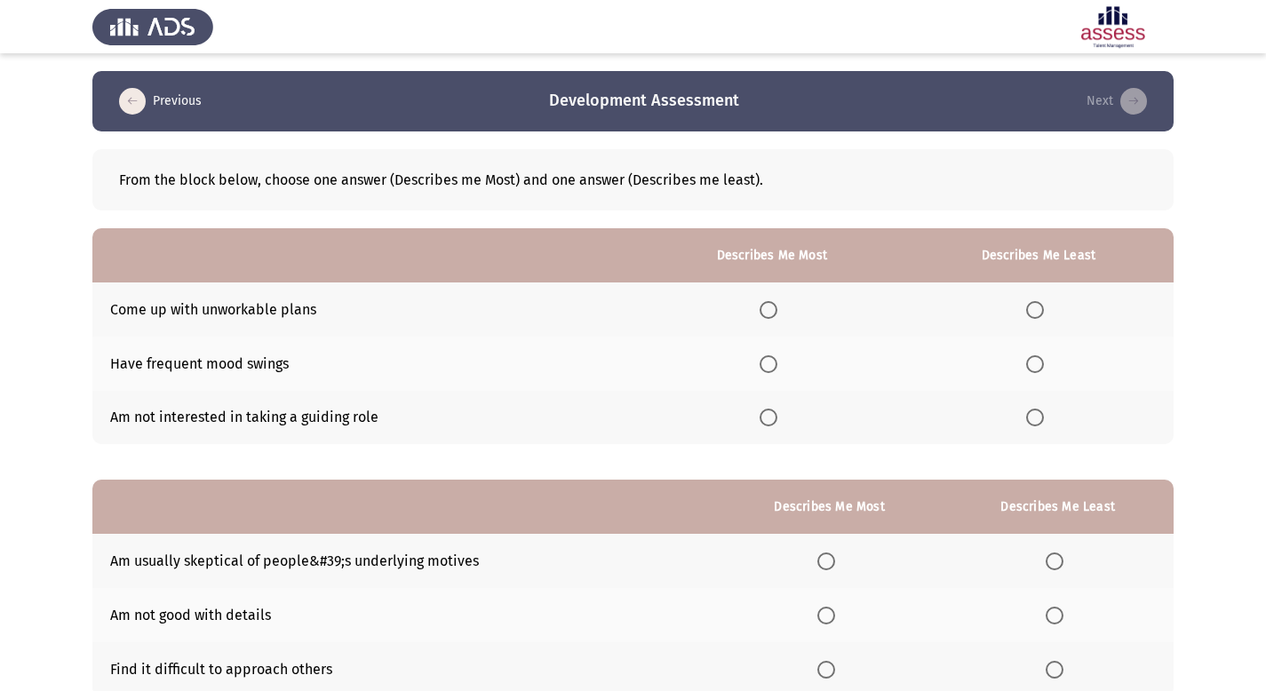
click at [781, 311] on label "Select an option" at bounding box center [772, 310] width 25 height 18
click at [777, 311] on input "Select an option" at bounding box center [769, 310] width 18 height 18
click at [1042, 414] on span "Select an option" at bounding box center [1035, 418] width 18 height 18
click at [1042, 414] on input "Select an option" at bounding box center [1035, 418] width 18 height 18
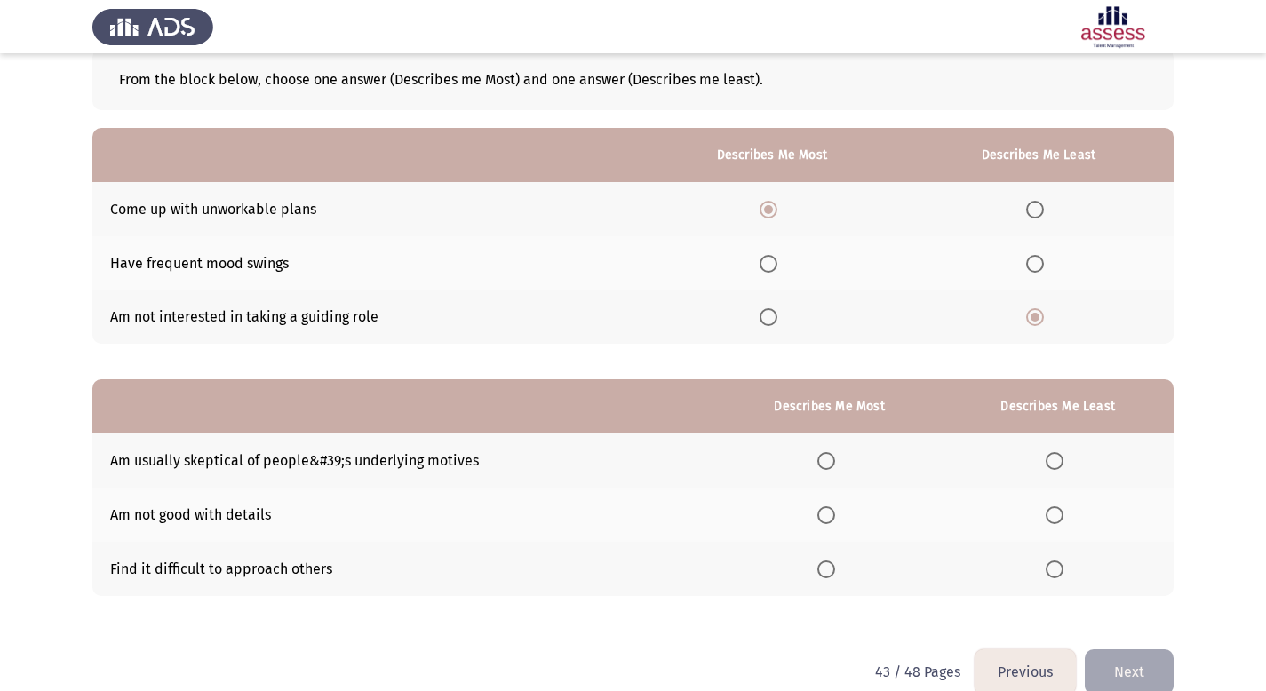
scroll to position [129, 0]
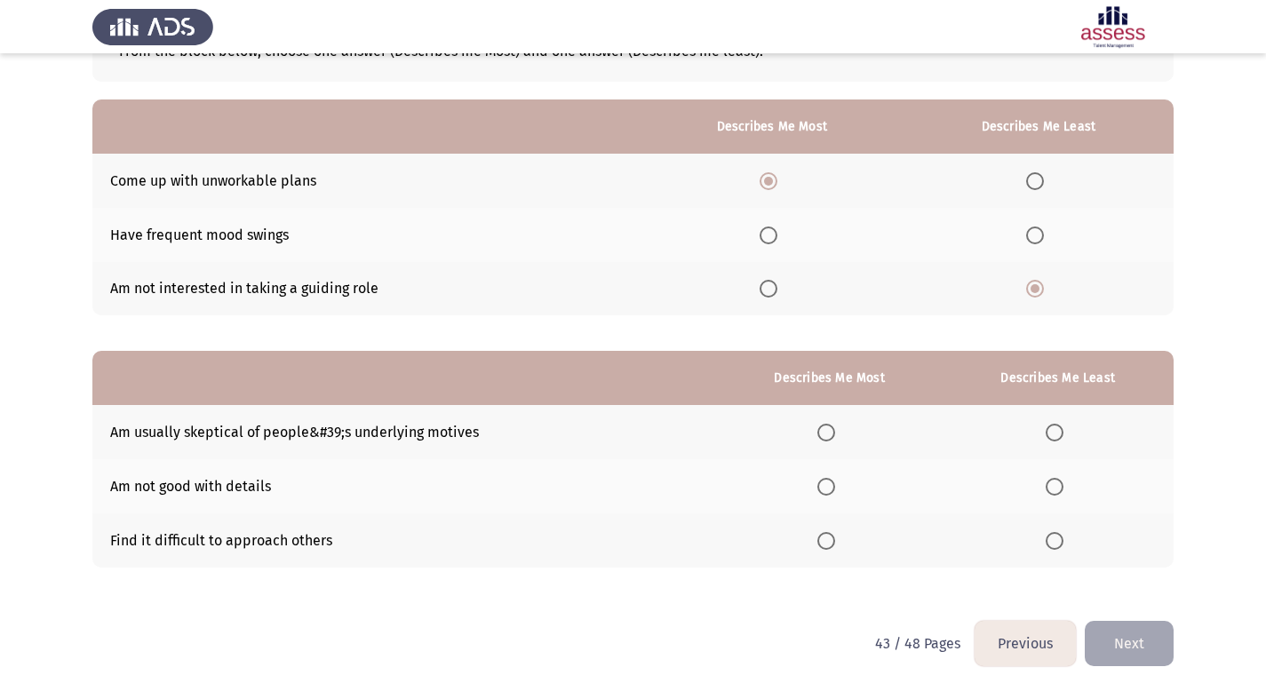
click at [834, 538] on span "Select an option" at bounding box center [826, 541] width 18 height 18
click at [834, 538] on input "Select an option" at bounding box center [826, 541] width 18 height 18
click at [1059, 489] on span "Select an option" at bounding box center [1055, 487] width 18 height 18
click at [1059, 489] on input "Select an option" at bounding box center [1055, 487] width 18 height 18
click at [827, 433] on span "Select an option" at bounding box center [826, 433] width 18 height 18
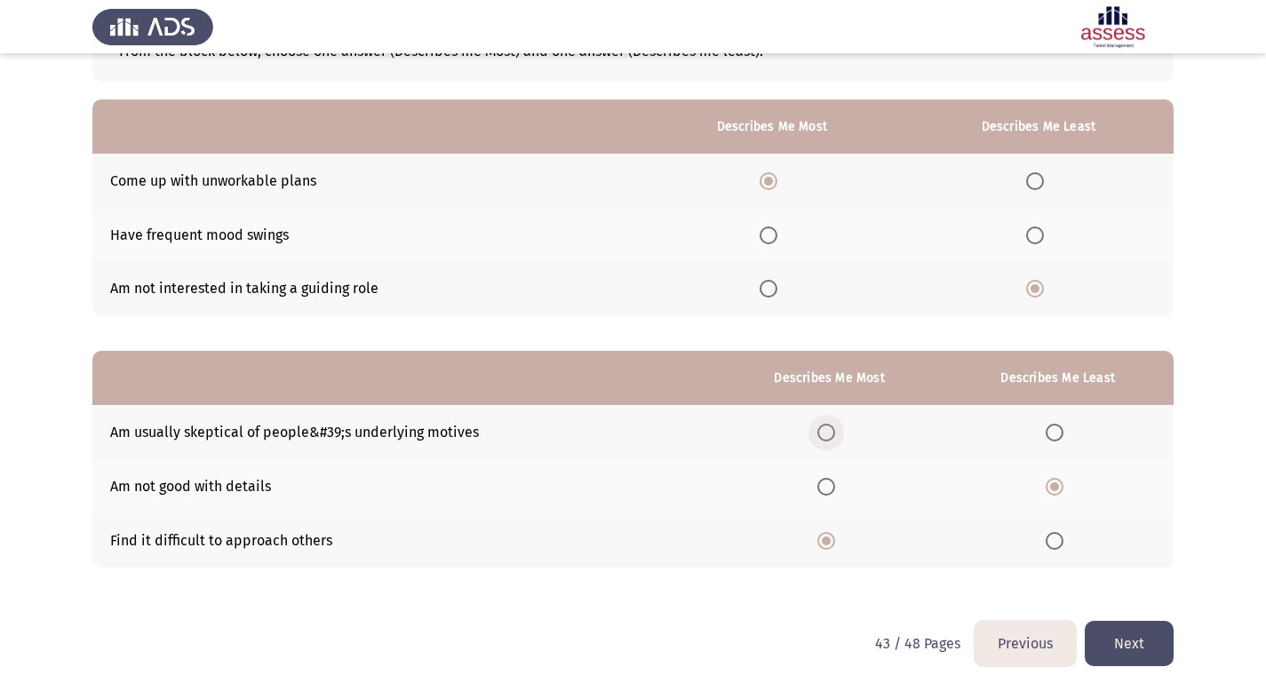
click at [827, 433] on input "Select an option" at bounding box center [826, 433] width 18 height 18
click at [1058, 538] on span "Select an option" at bounding box center [1055, 541] width 18 height 18
click at [1058, 538] on input "Select an option" at bounding box center [1055, 541] width 18 height 18
click at [1145, 649] on button "Next" at bounding box center [1129, 643] width 89 height 45
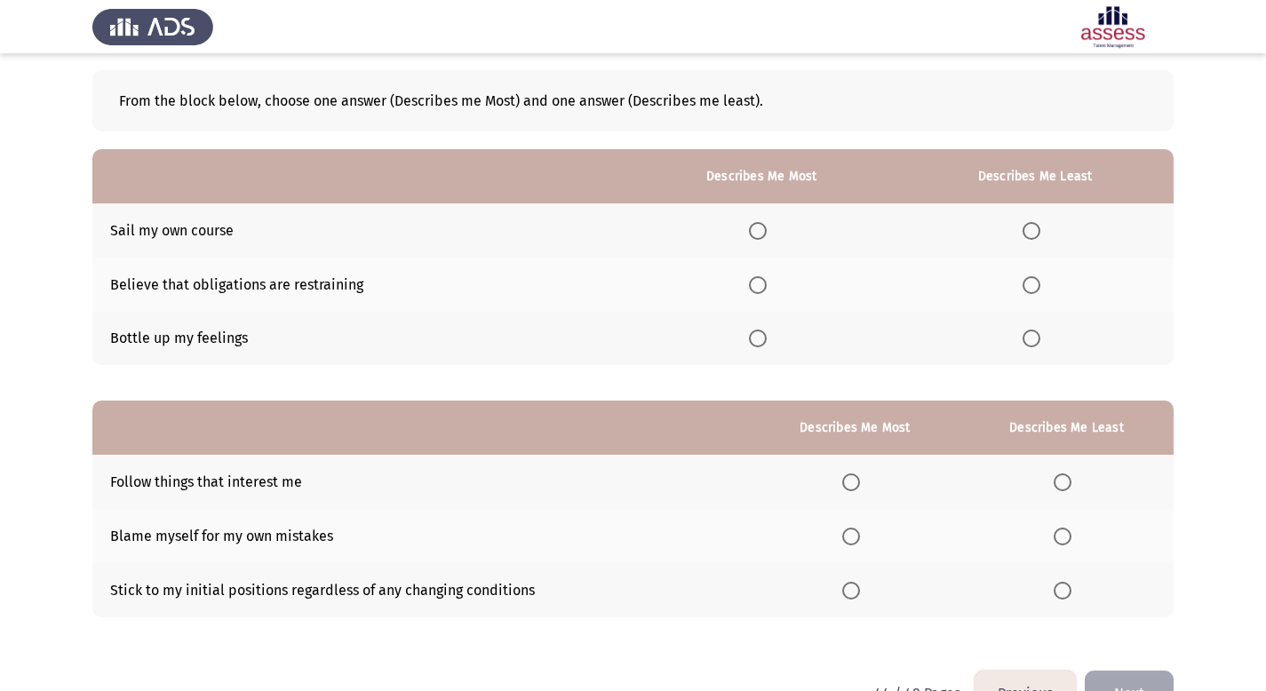
scroll to position [80, 0]
click at [763, 287] on span "Select an option" at bounding box center [758, 284] width 18 height 18
click at [763, 287] on input "Select an option" at bounding box center [758, 284] width 18 height 18
click at [1039, 342] on span "Select an option" at bounding box center [1032, 338] width 18 height 18
click at [1039, 342] on input "Select an option" at bounding box center [1032, 338] width 18 height 18
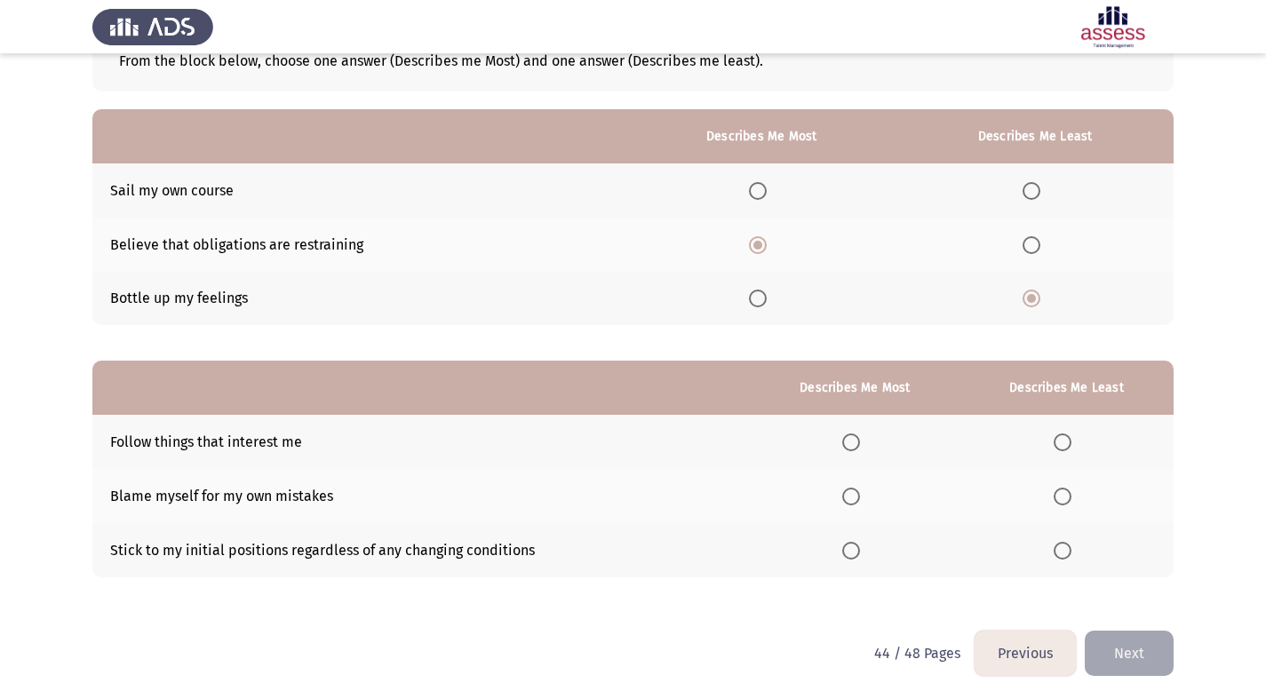
scroll to position [129, 0]
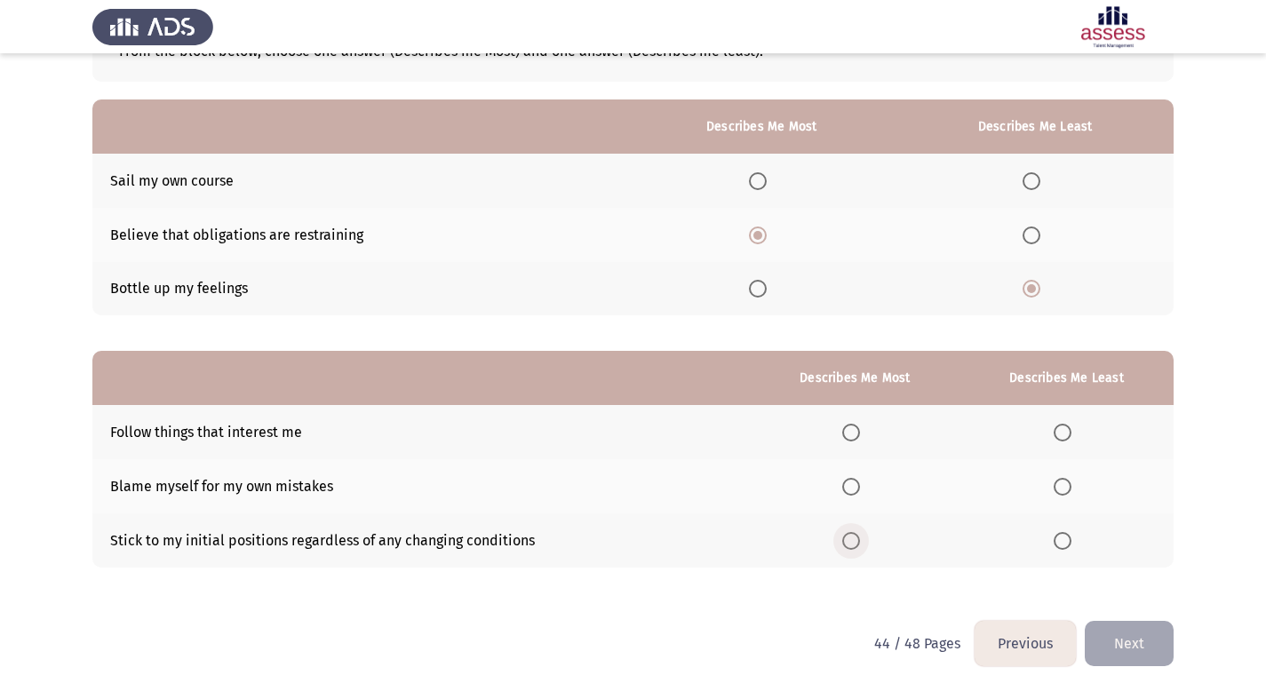
click at [856, 541] on span "Select an option" at bounding box center [851, 541] width 18 height 18
click at [856, 541] on input "Select an option" at bounding box center [851, 541] width 18 height 18
click at [1071, 434] on span "Select an option" at bounding box center [1063, 433] width 18 height 18
click at [1071, 434] on input "Select an option" at bounding box center [1063, 433] width 18 height 18
click at [1067, 490] on span "Select an option" at bounding box center [1063, 487] width 18 height 18
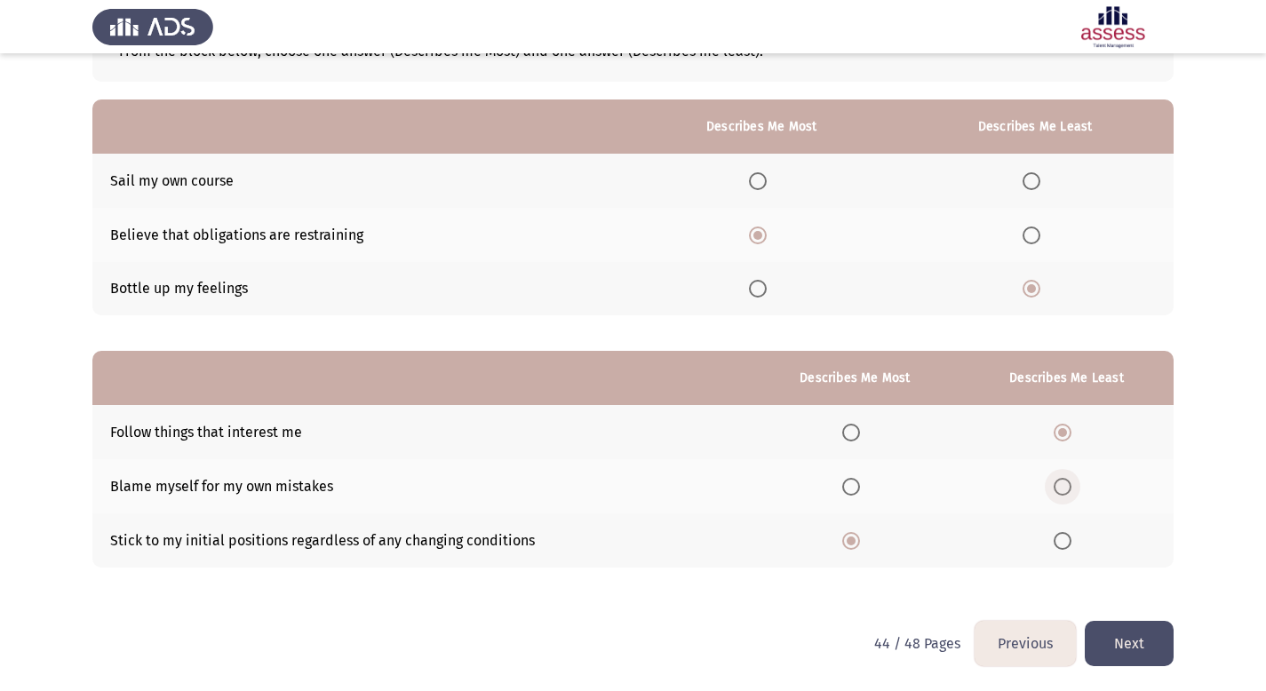
click at [1067, 490] on input "Select an option" at bounding box center [1063, 487] width 18 height 18
click at [860, 437] on span "Select an option" at bounding box center [851, 433] width 18 height 18
click at [860, 437] on input "Select an option" at bounding box center [851, 433] width 18 height 18
click at [1126, 645] on button "Next" at bounding box center [1129, 643] width 89 height 45
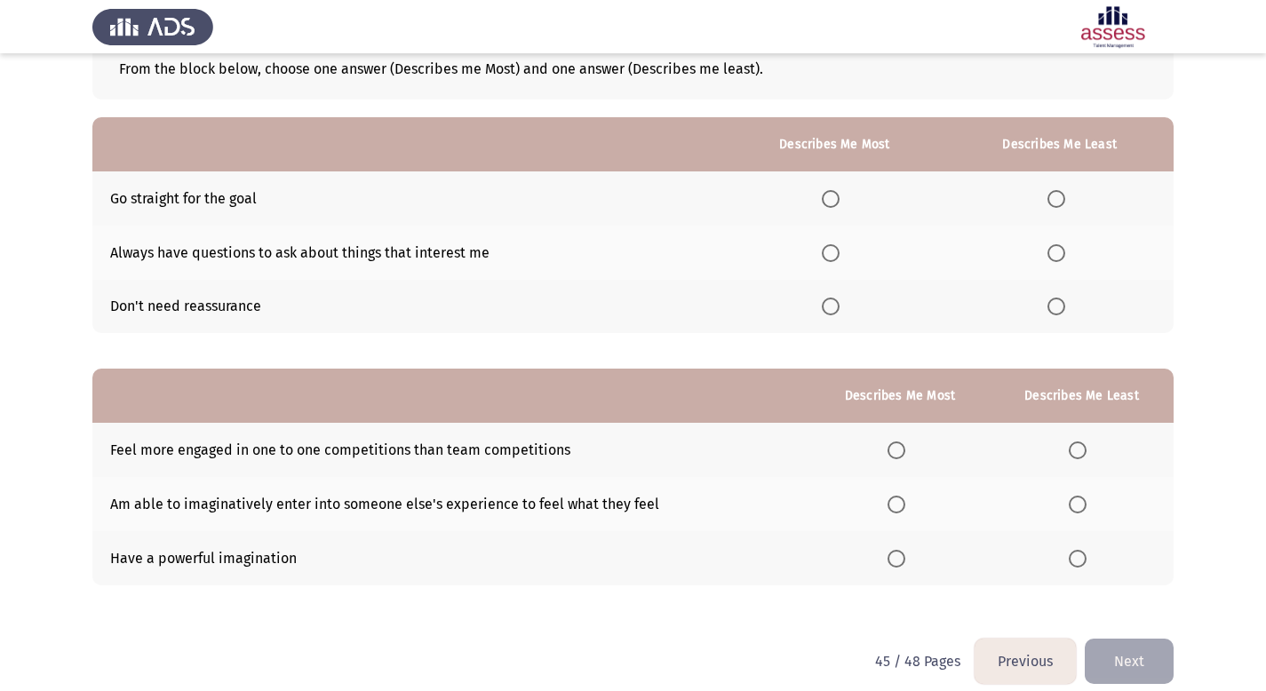
scroll to position [0, 0]
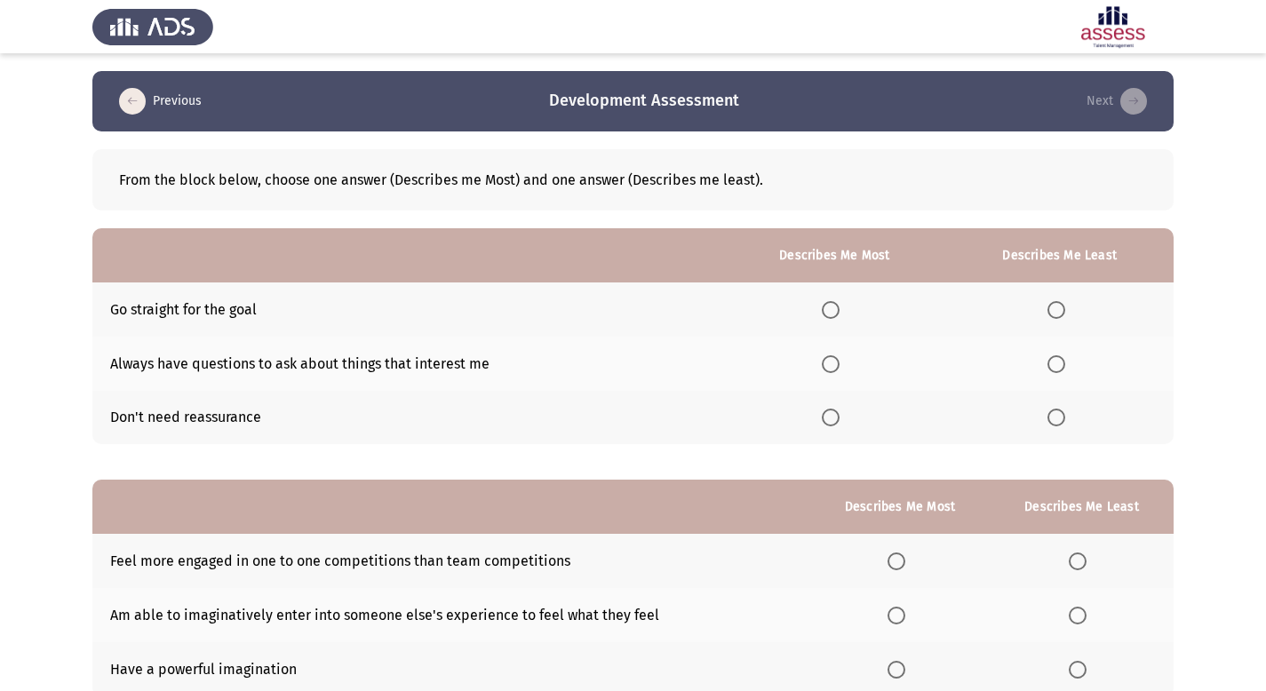
click at [836, 304] on span "Select an option" at bounding box center [831, 310] width 18 height 18
click at [836, 304] on input "Select an option" at bounding box center [831, 310] width 18 height 18
click at [1058, 362] on span "Select an option" at bounding box center [1056, 364] width 18 height 18
click at [1058, 362] on input "Select an option" at bounding box center [1056, 364] width 18 height 18
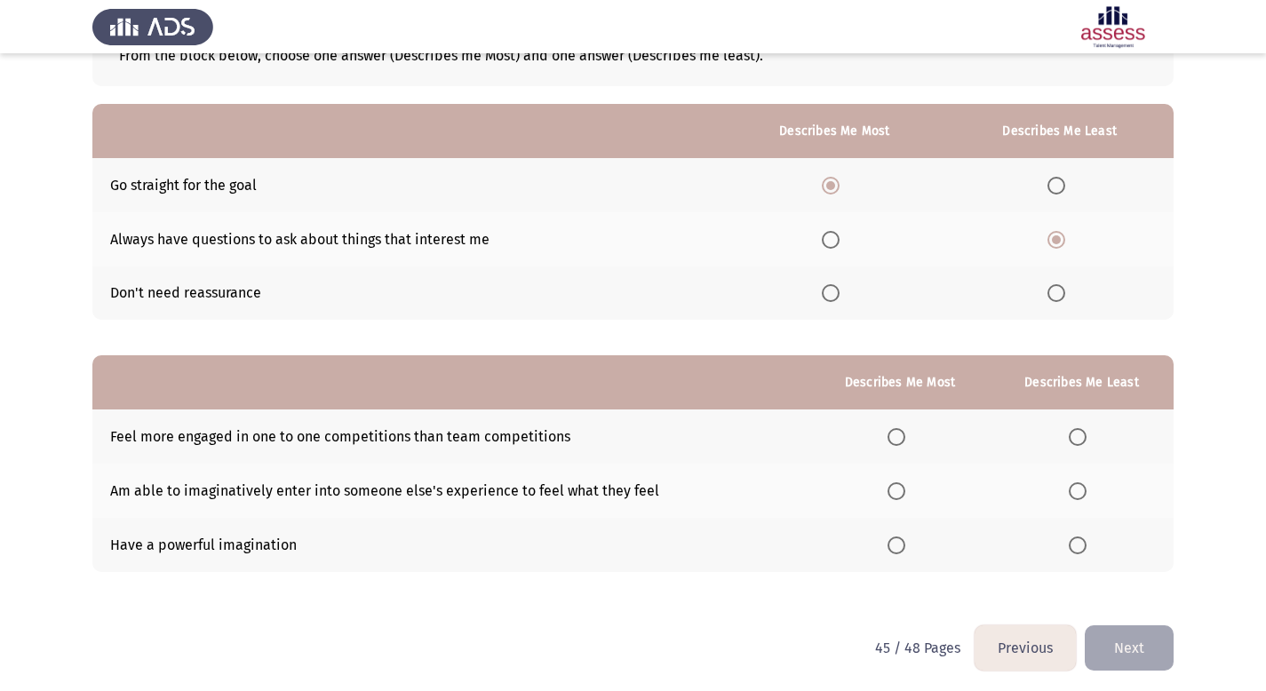
scroll to position [129, 0]
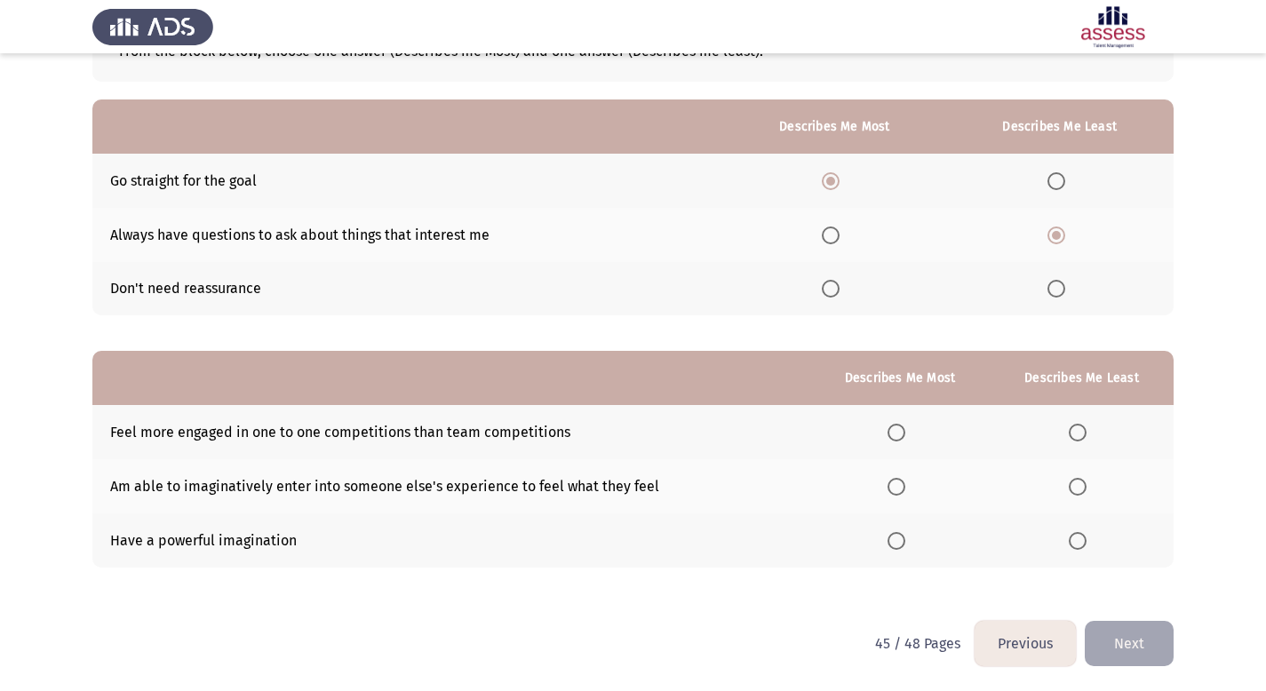
click at [904, 544] on span "Select an option" at bounding box center [897, 541] width 18 height 18
click at [904, 544] on input "Select an option" at bounding box center [897, 541] width 18 height 18
click at [1088, 432] on label "Select an option" at bounding box center [1081, 433] width 25 height 18
click at [1087, 432] on input "Select an option" at bounding box center [1078, 433] width 18 height 18
click at [1119, 642] on button "Next" at bounding box center [1129, 643] width 89 height 45
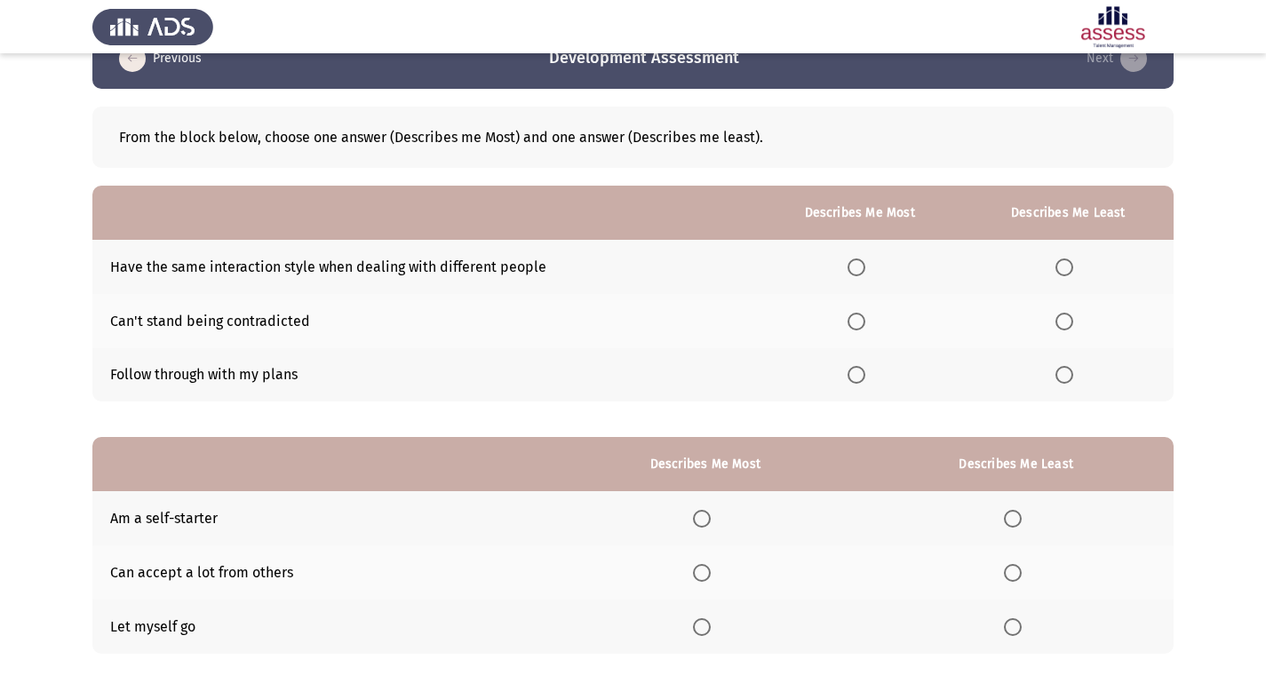
scroll to position [44, 0]
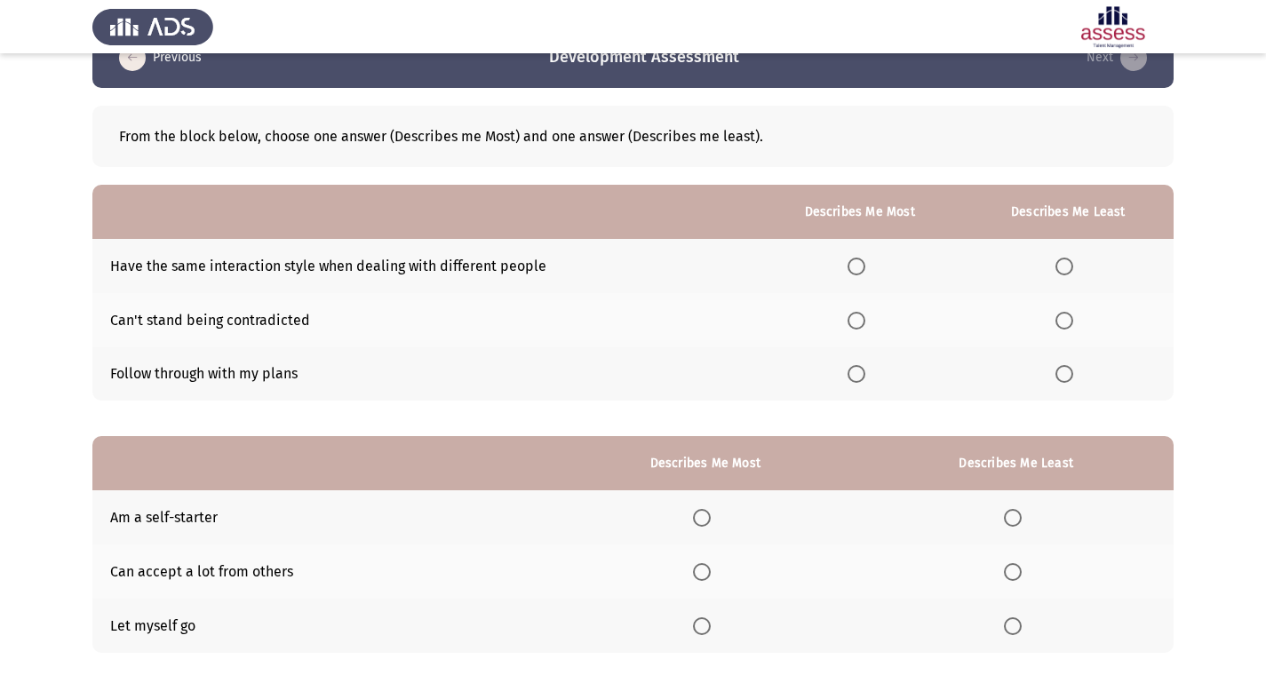
click at [865, 373] on span "Select an option" at bounding box center [857, 374] width 18 height 18
click at [865, 373] on input "Select an option" at bounding box center [857, 374] width 18 height 18
click at [1073, 271] on span "Select an option" at bounding box center [1064, 267] width 18 height 18
click at [1073, 271] on input "Select an option" at bounding box center [1064, 267] width 18 height 18
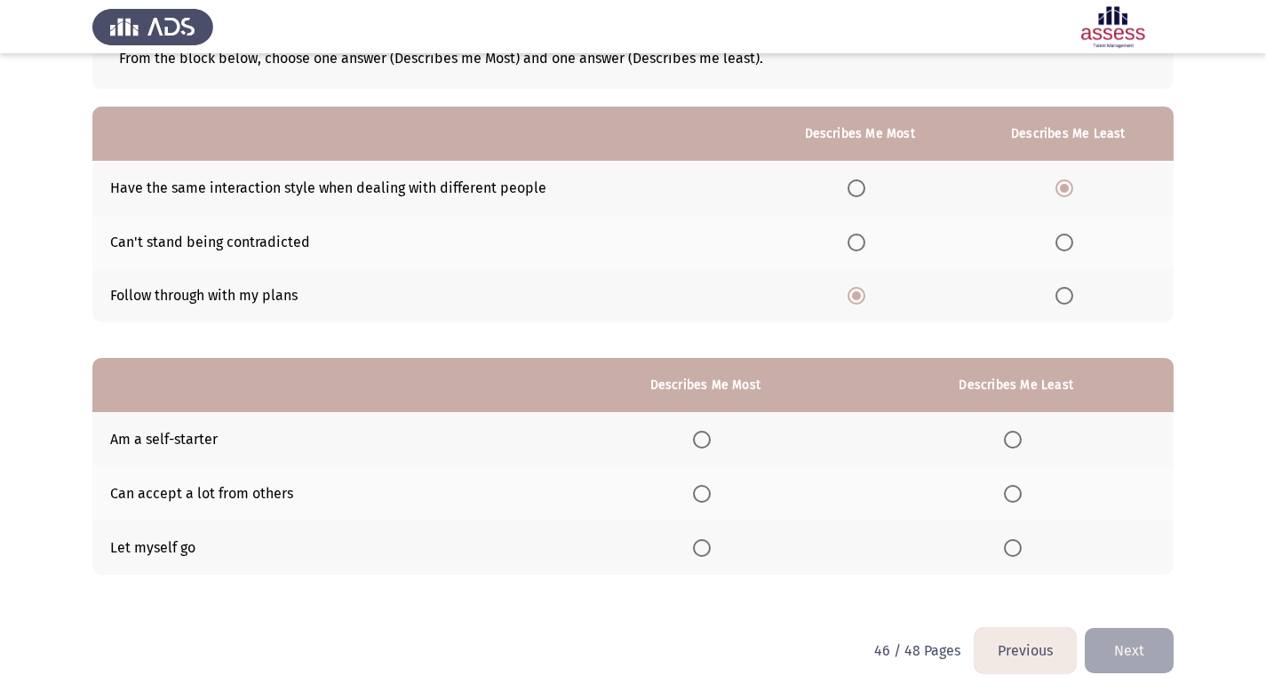
scroll to position [129, 0]
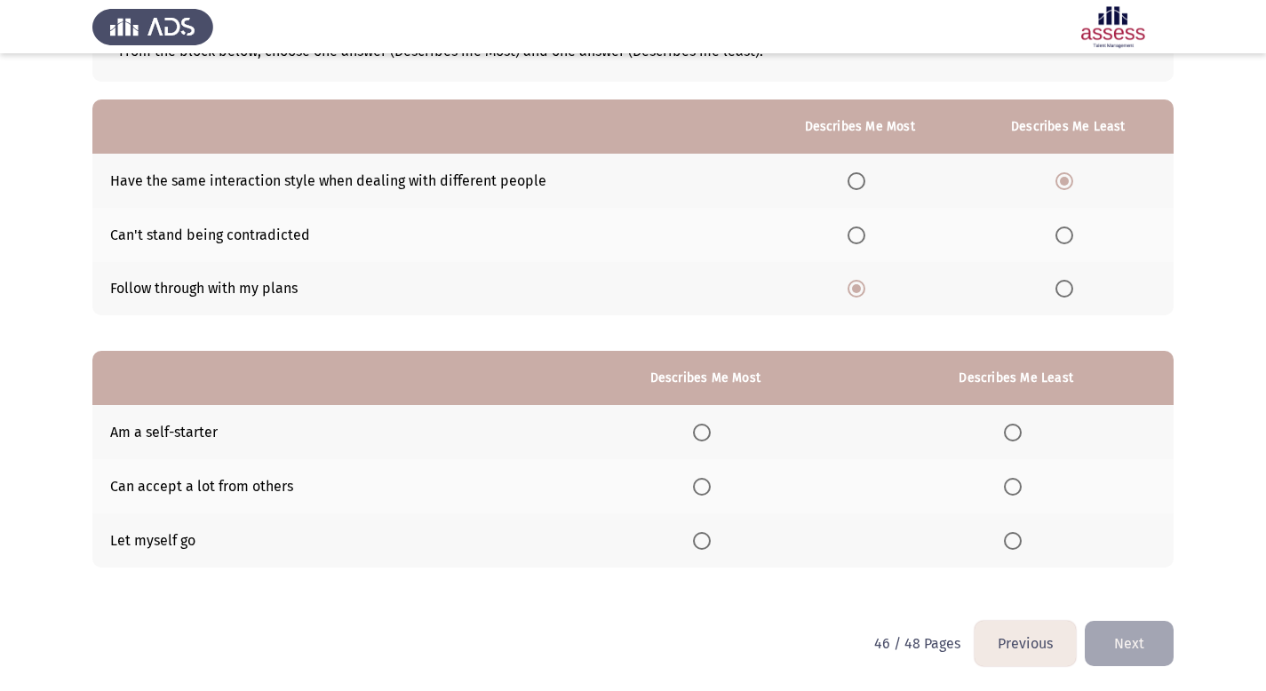
click at [1069, 243] on span "Select an option" at bounding box center [1064, 236] width 18 height 18
click at [1069, 243] on input "Select an option" at bounding box center [1064, 236] width 18 height 18
drag, startPoint x: 1049, startPoint y: 179, endPoint x: 1067, endPoint y: 184, distance: 18.3
click at [1049, 179] on th at bounding box center [1067, 181] width 211 height 54
click at [1069, 183] on span "Select an option" at bounding box center [1064, 181] width 18 height 18
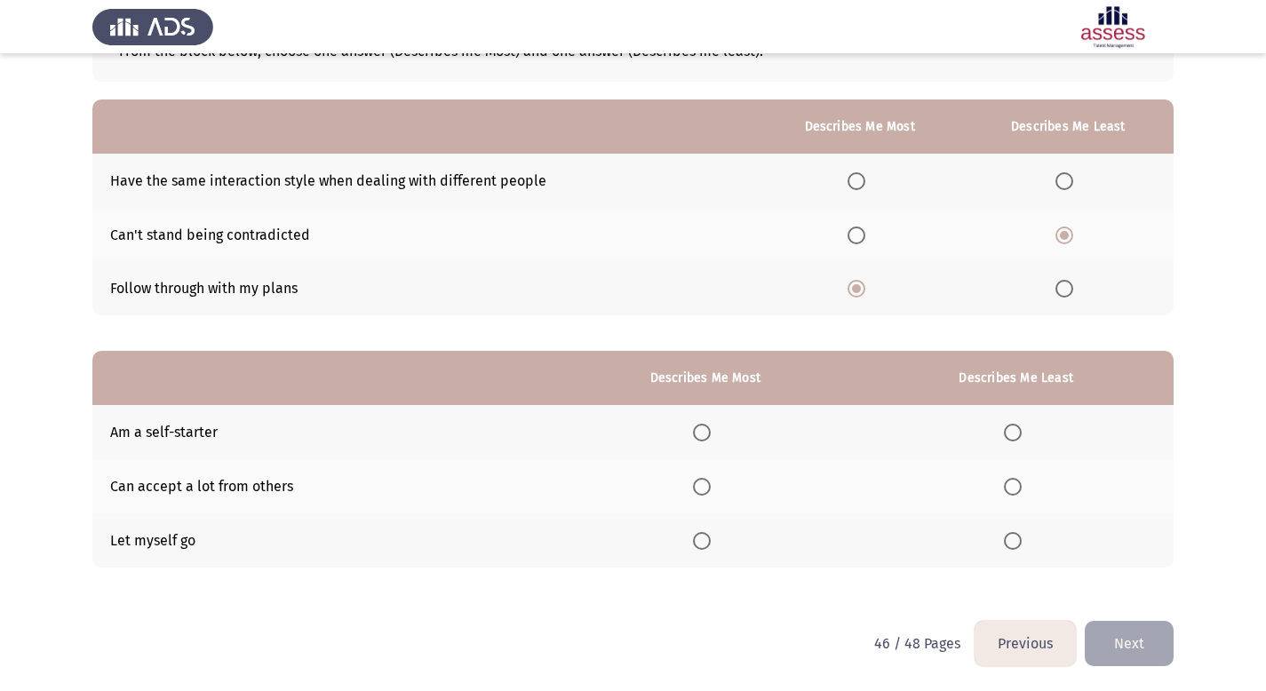
click at [1069, 183] on input "Select an option" at bounding box center [1064, 181] width 18 height 18
click at [714, 437] on label "Select an option" at bounding box center [705, 433] width 25 height 18
click at [711, 437] on input "Select an option" at bounding box center [702, 433] width 18 height 18
click at [1008, 482] on span "Select an option" at bounding box center [1013, 487] width 18 height 18
click at [1008, 482] on input "Select an option" at bounding box center [1013, 487] width 18 height 18
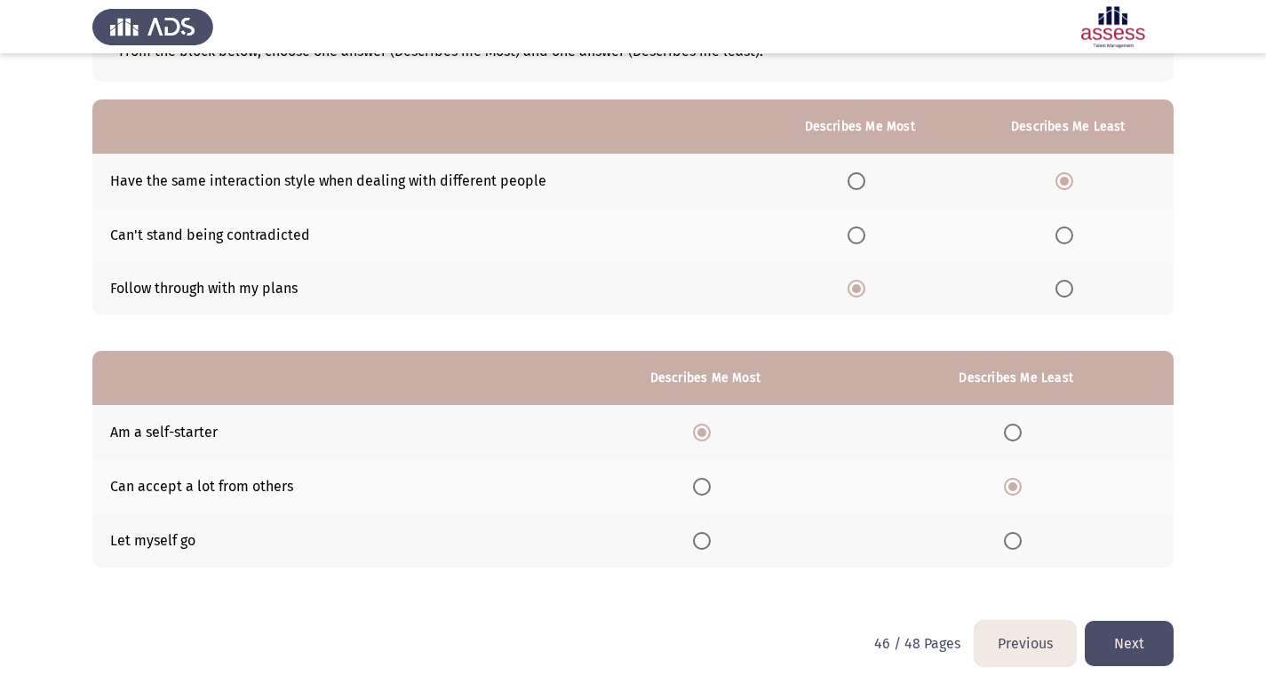
click at [1131, 649] on button "Next" at bounding box center [1129, 643] width 89 height 45
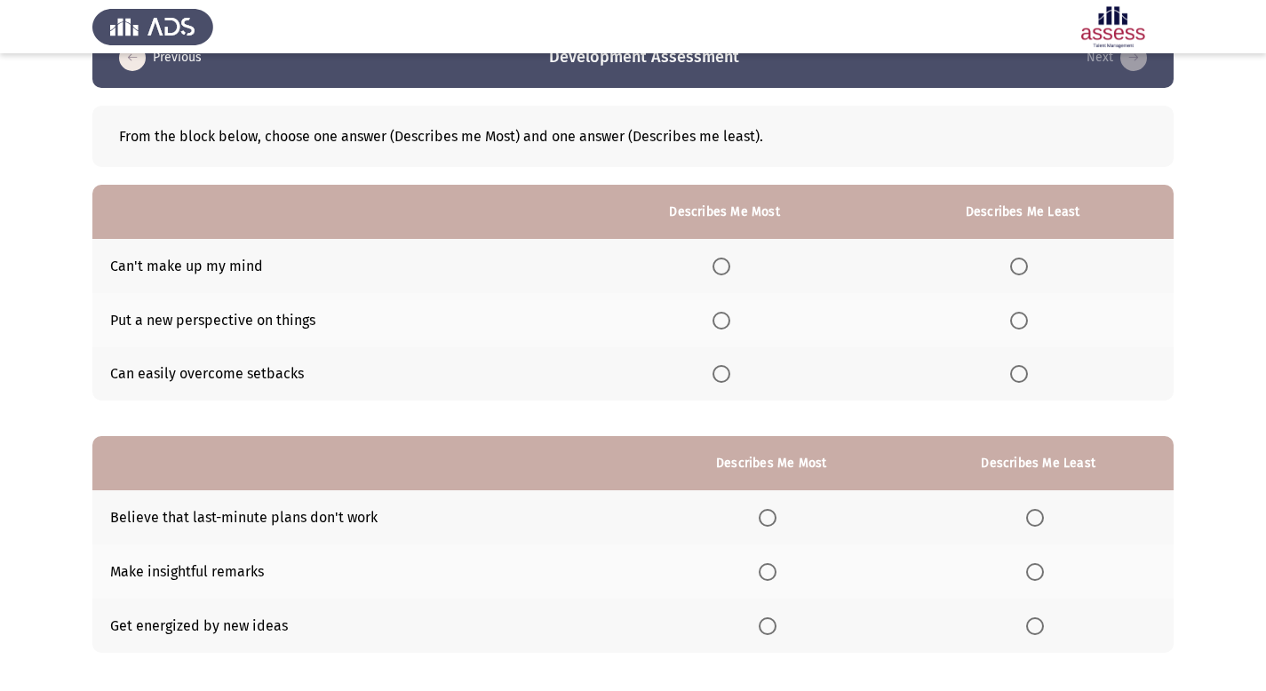
scroll to position [80, 0]
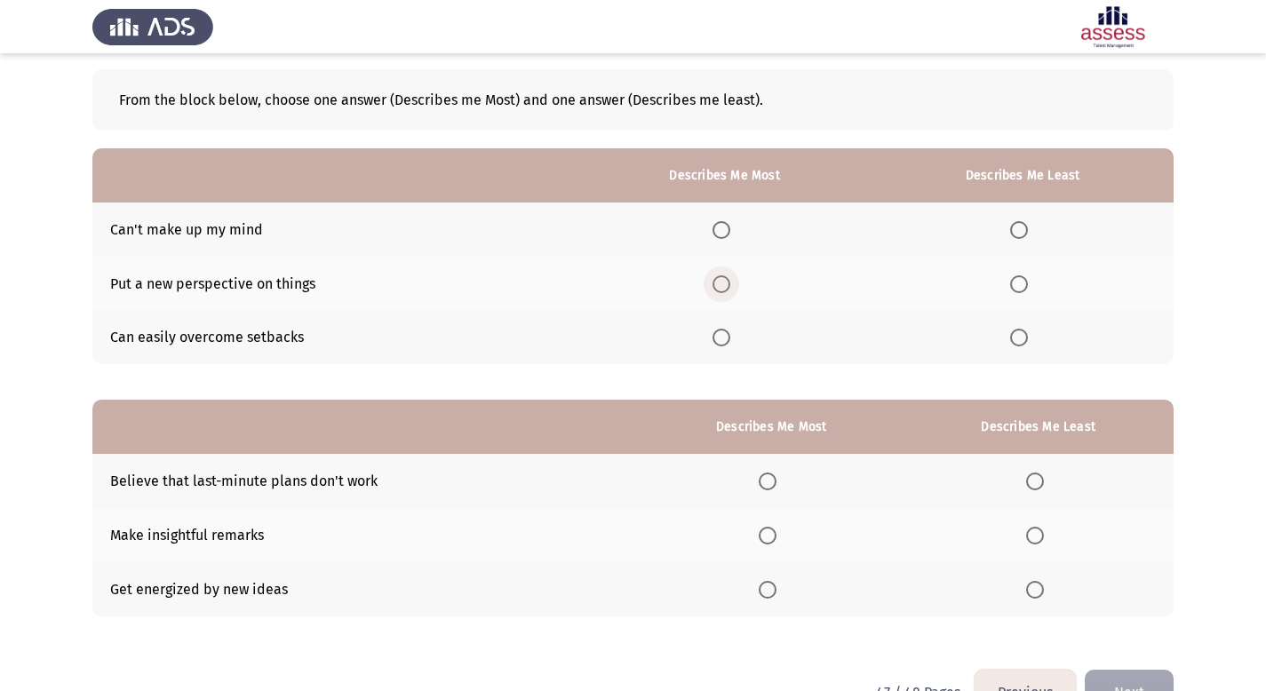
click at [735, 286] on label "Select an option" at bounding box center [725, 284] width 25 height 18
click at [730, 286] on input "Select an option" at bounding box center [722, 284] width 18 height 18
click at [1031, 339] on label "Select an option" at bounding box center [1022, 338] width 25 height 18
click at [1028, 339] on input "Select an option" at bounding box center [1019, 338] width 18 height 18
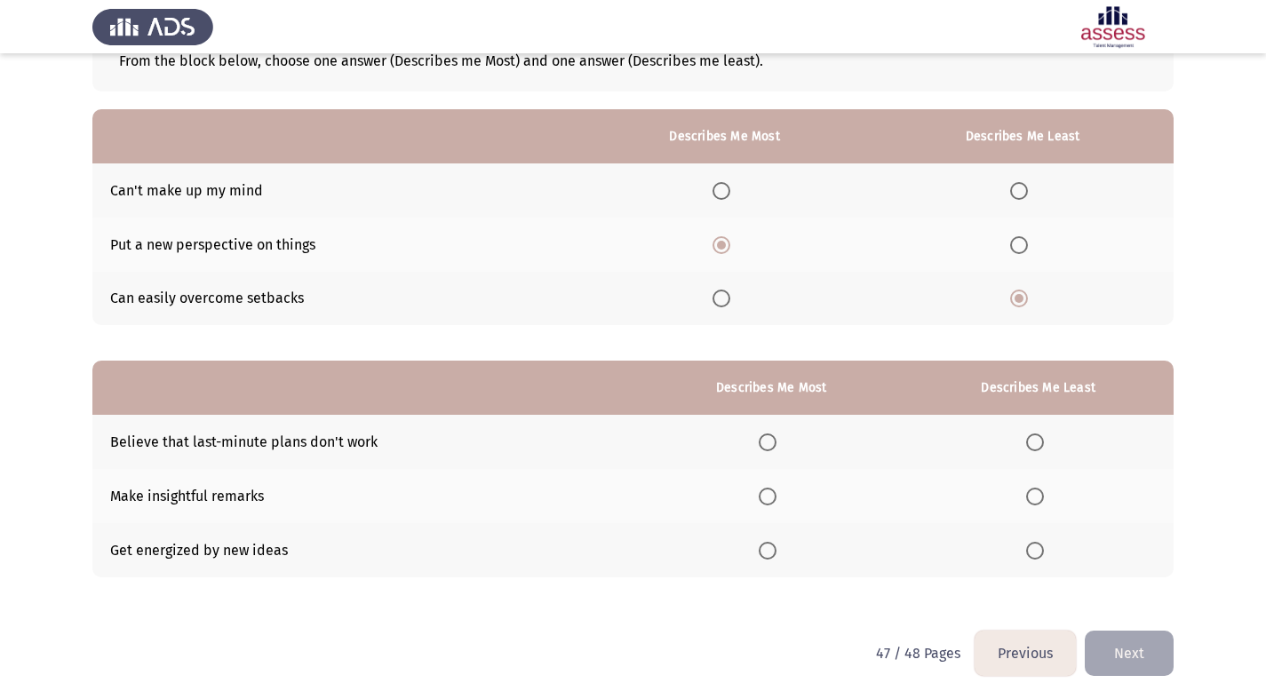
scroll to position [129, 0]
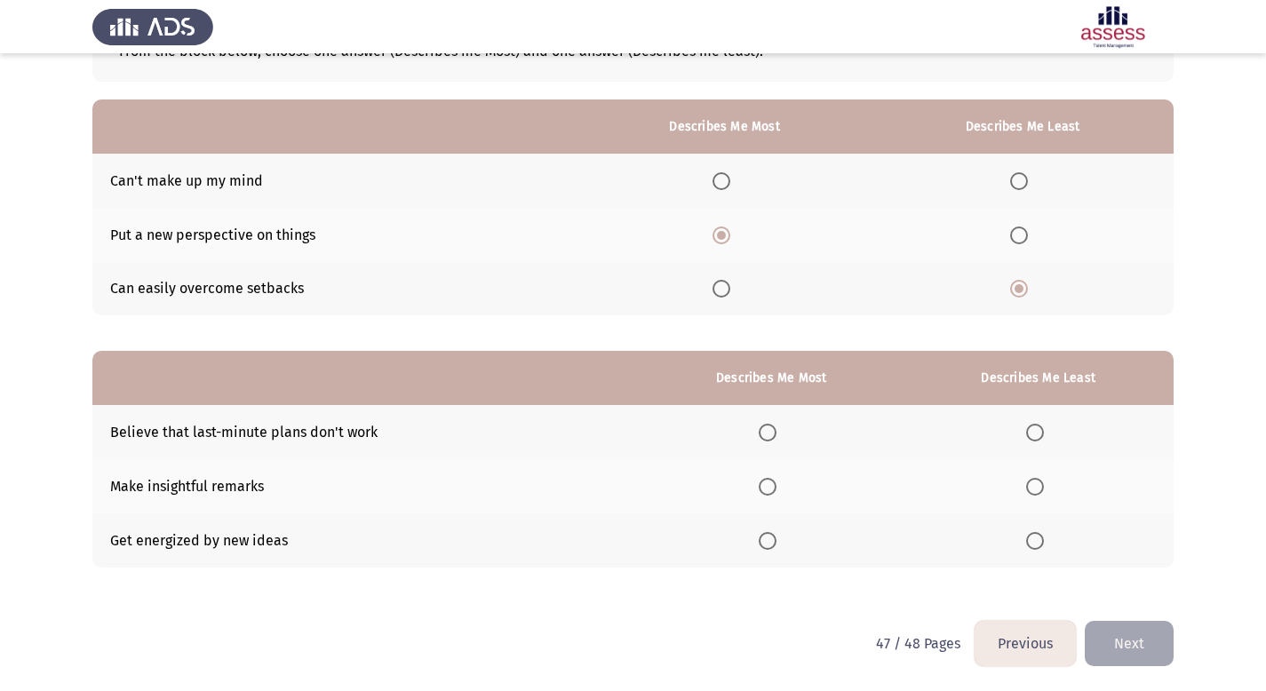
click at [776, 533] on span "Select an option" at bounding box center [768, 541] width 18 height 18
click at [776, 533] on input "Select an option" at bounding box center [768, 541] width 18 height 18
click at [1038, 488] on span "Select an option" at bounding box center [1035, 487] width 18 height 18
click at [1038, 488] on input "Select an option" at bounding box center [1035, 487] width 18 height 18
click at [1132, 645] on button "Next" at bounding box center [1129, 643] width 89 height 45
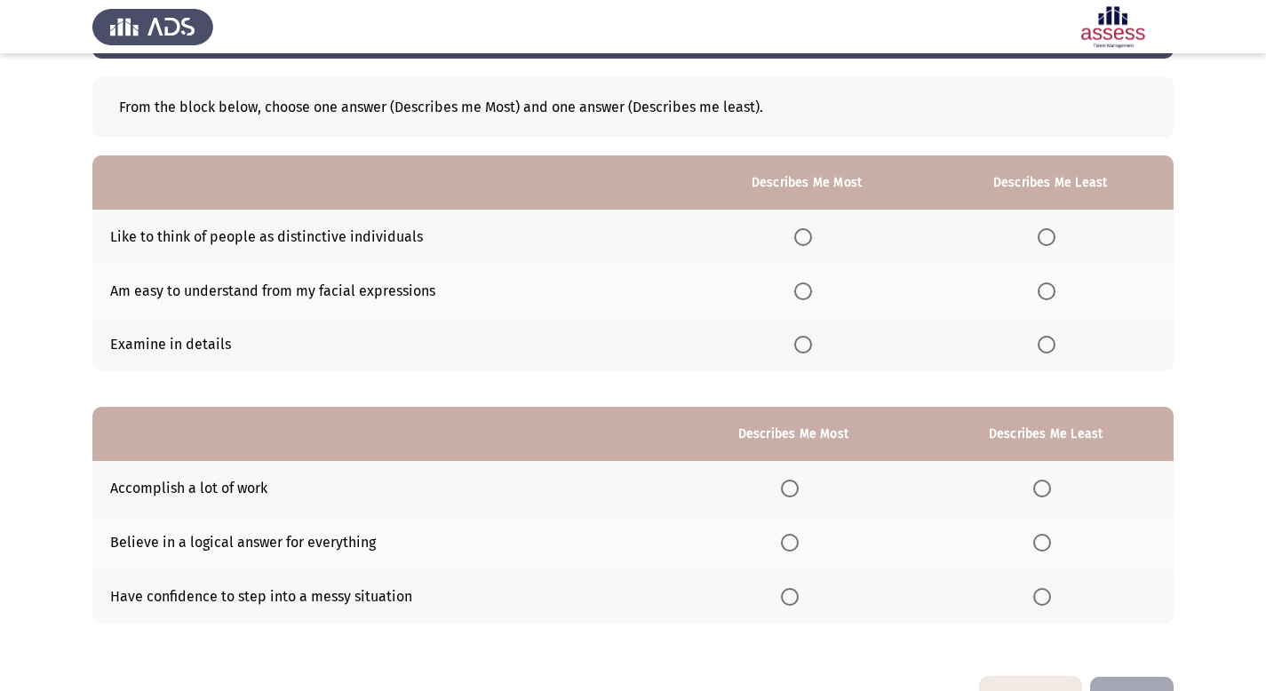
scroll to position [0, 0]
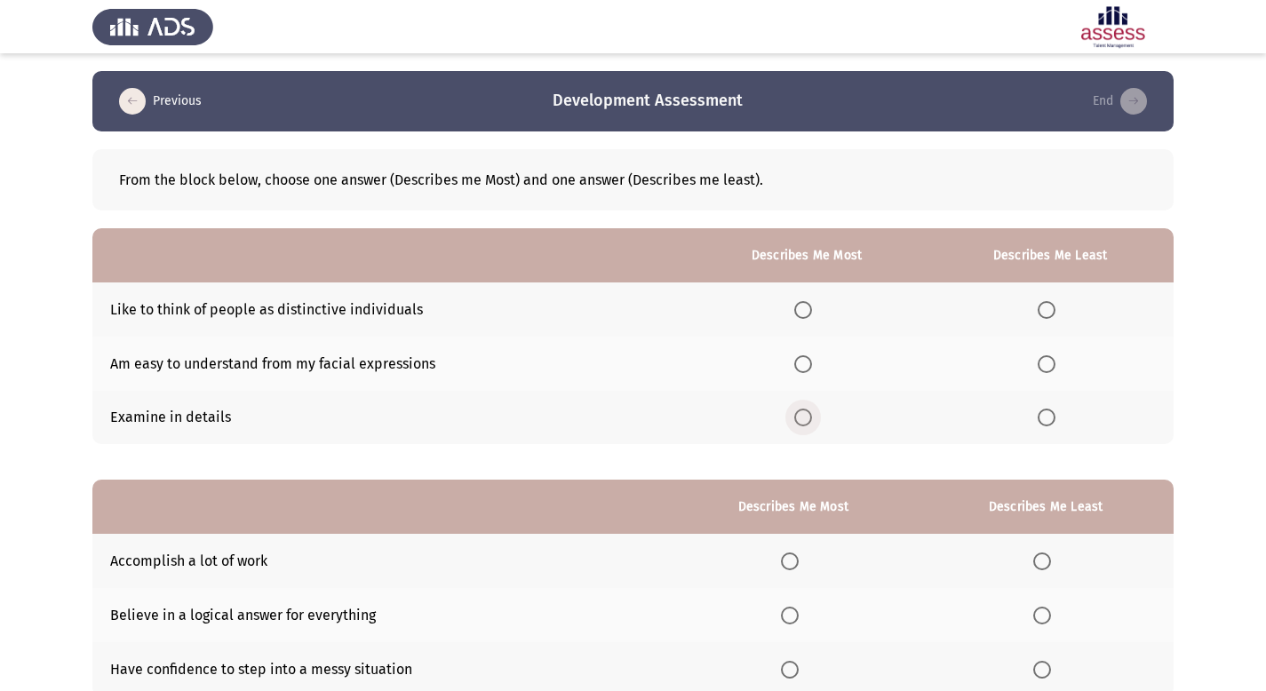
click at [808, 423] on span "Select an option" at bounding box center [803, 418] width 18 height 18
click at [808, 423] on input "Select an option" at bounding box center [803, 418] width 18 height 18
click at [1047, 301] on span "Select an option" at bounding box center [1047, 310] width 18 height 18
click at [1047, 301] on input "Select an option" at bounding box center [1047, 310] width 18 height 18
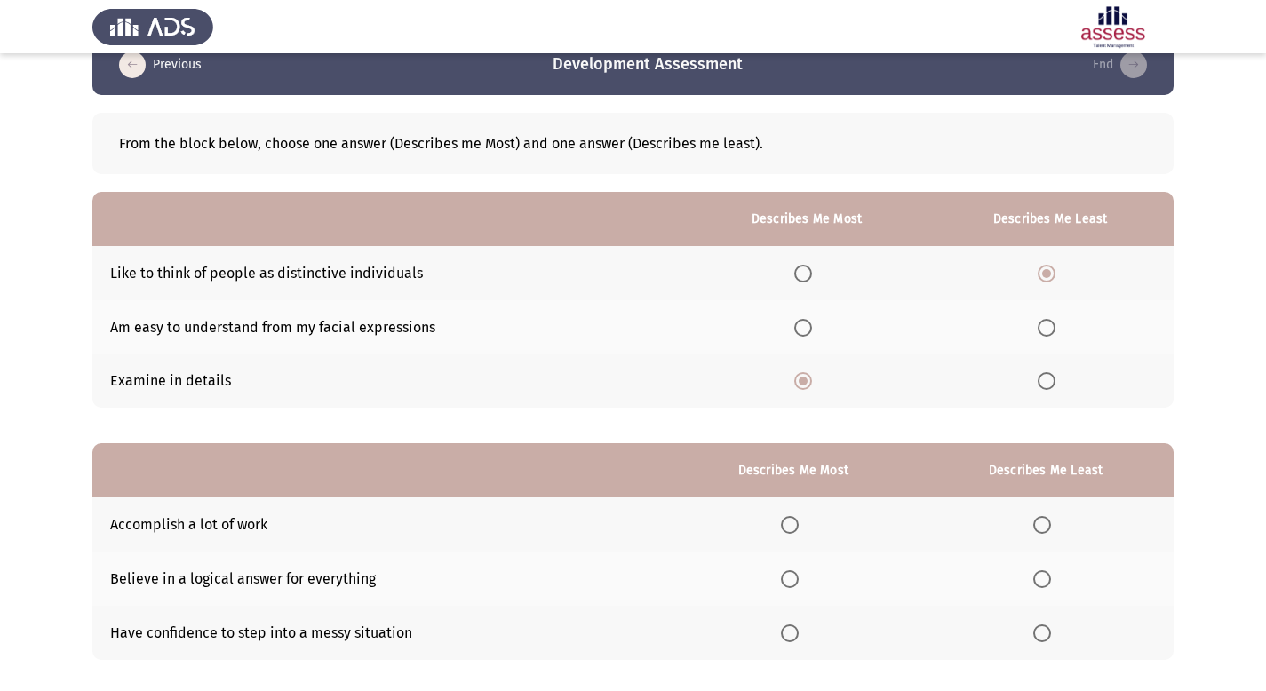
scroll to position [129, 0]
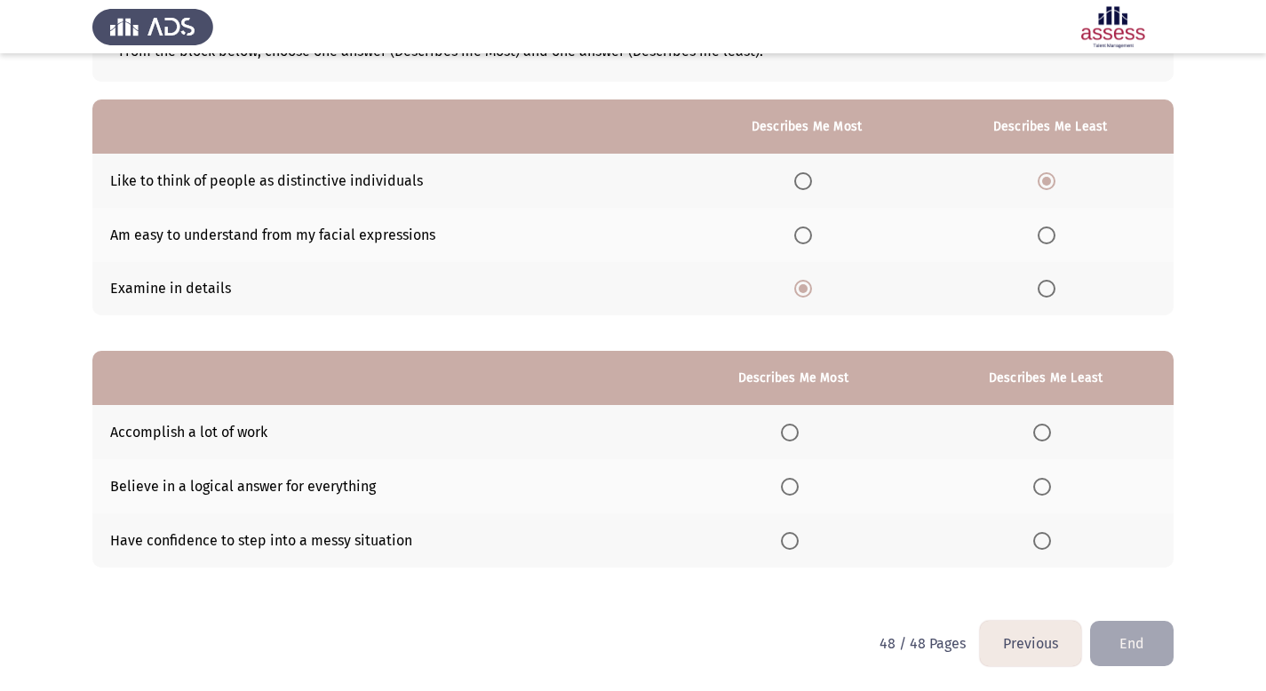
click at [791, 487] on span "Select an option" at bounding box center [790, 487] width 18 height 18
click at [791, 487] on input "Select an option" at bounding box center [790, 487] width 18 height 18
click at [1045, 545] on span "Select an option" at bounding box center [1042, 541] width 18 height 18
click at [1045, 545] on input "Select an option" at bounding box center [1042, 541] width 18 height 18
click at [1150, 654] on button "End" at bounding box center [1132, 643] width 84 height 45
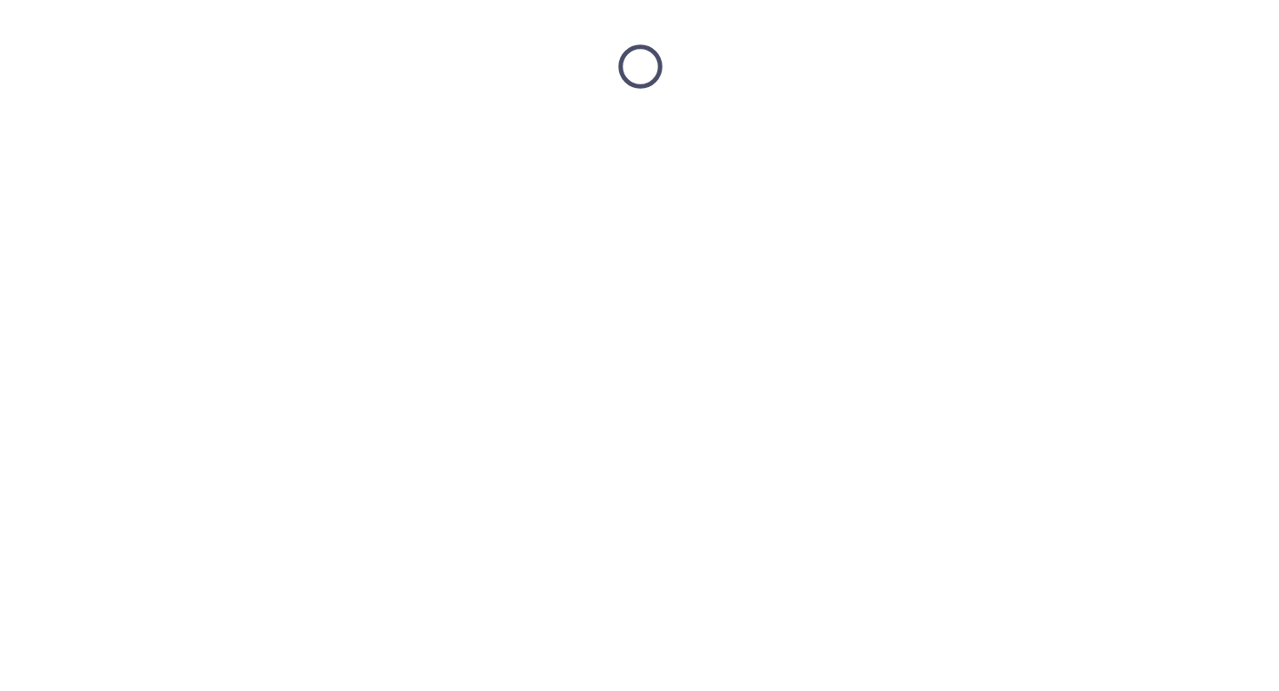
scroll to position [0, 0]
